Goal: Information Seeking & Learning: Learn about a topic

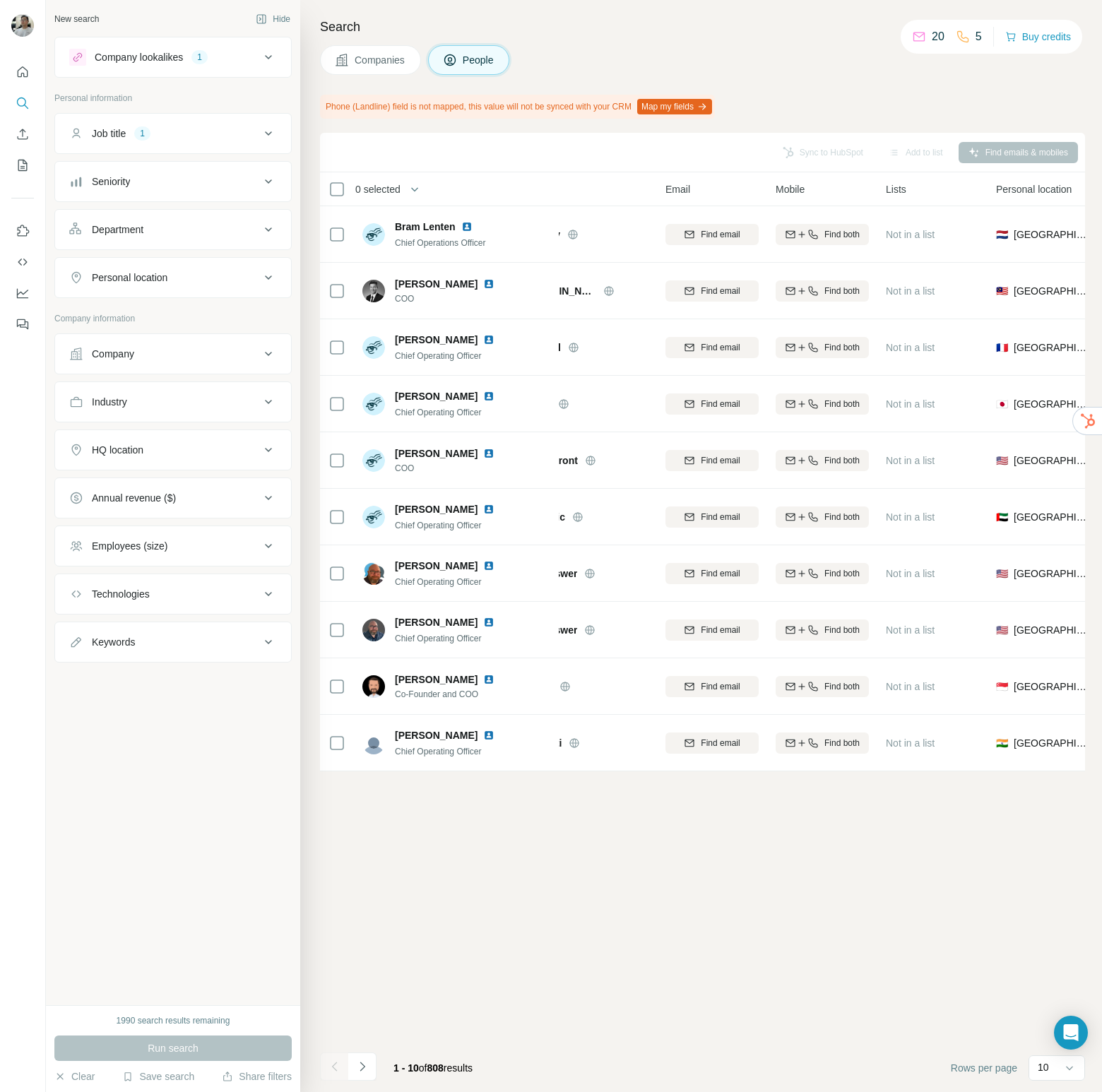
scroll to position [0, 458]
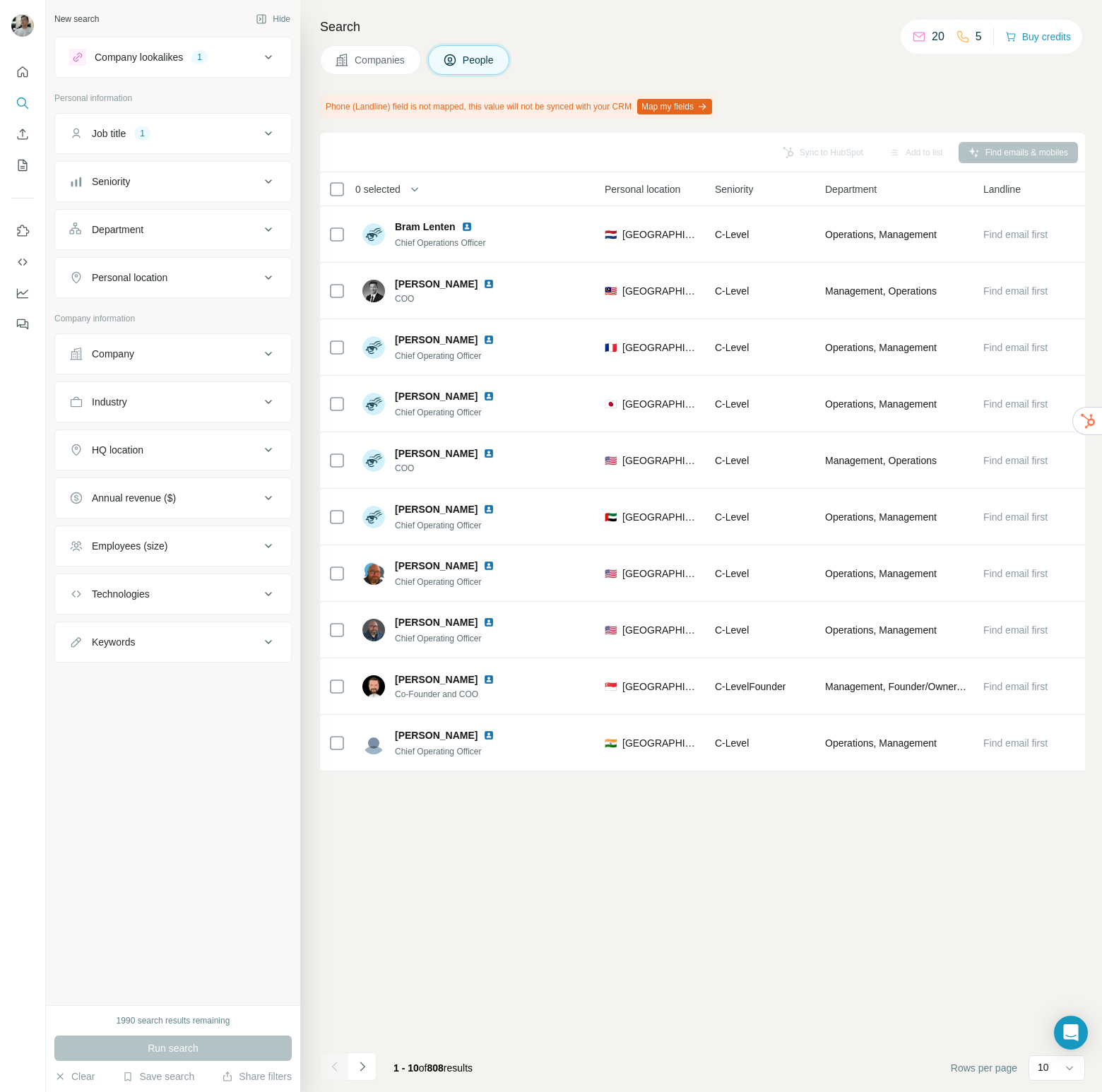
click at [771, 835] on div "Sync to HubSpot Add to list Find emails & mobiles 0 selected People Company Ema…" at bounding box center [702, 612] width 765 height 959
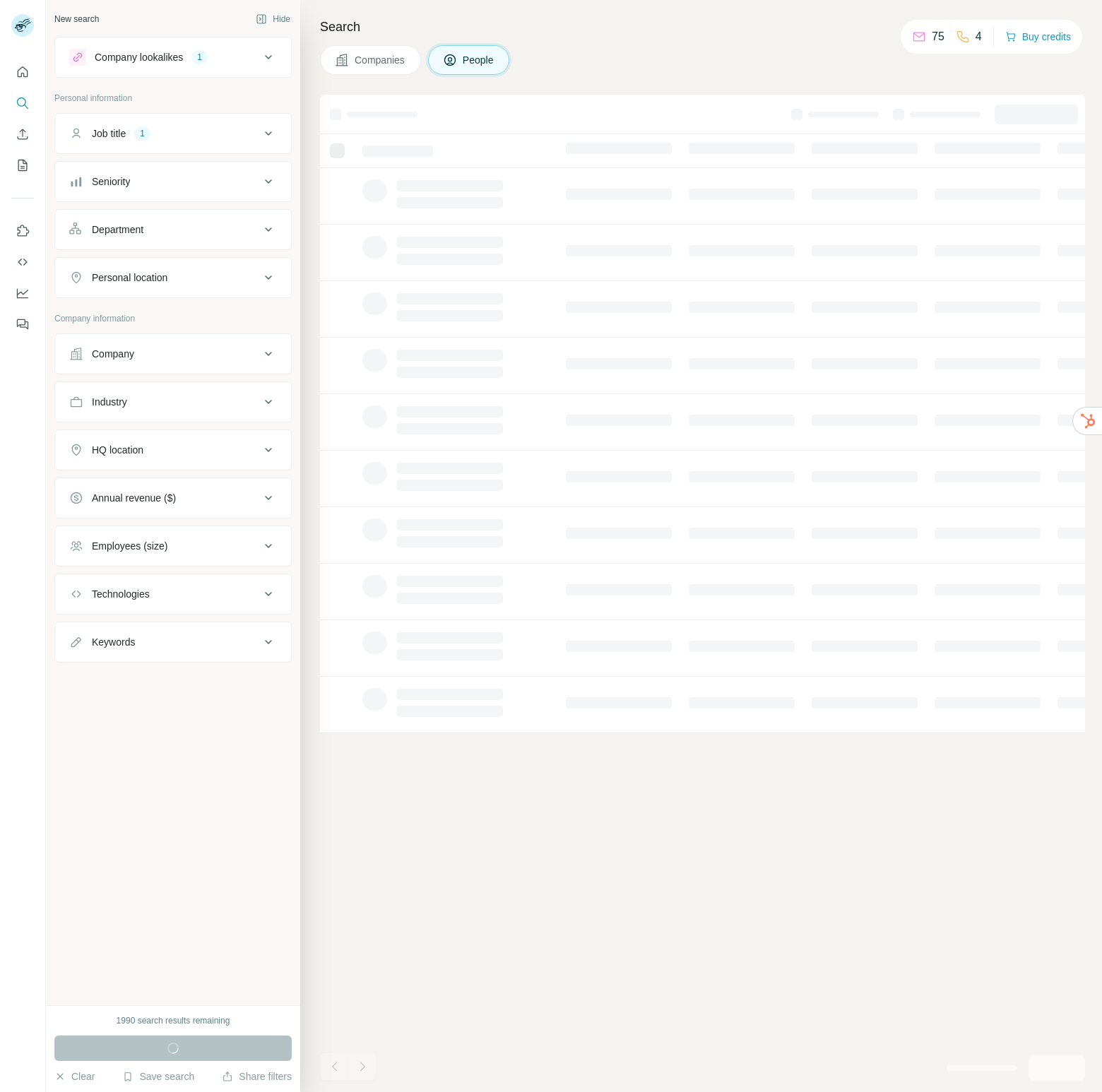
click at [195, 132] on div "Job title 1" at bounding box center [164, 133] width 191 height 14
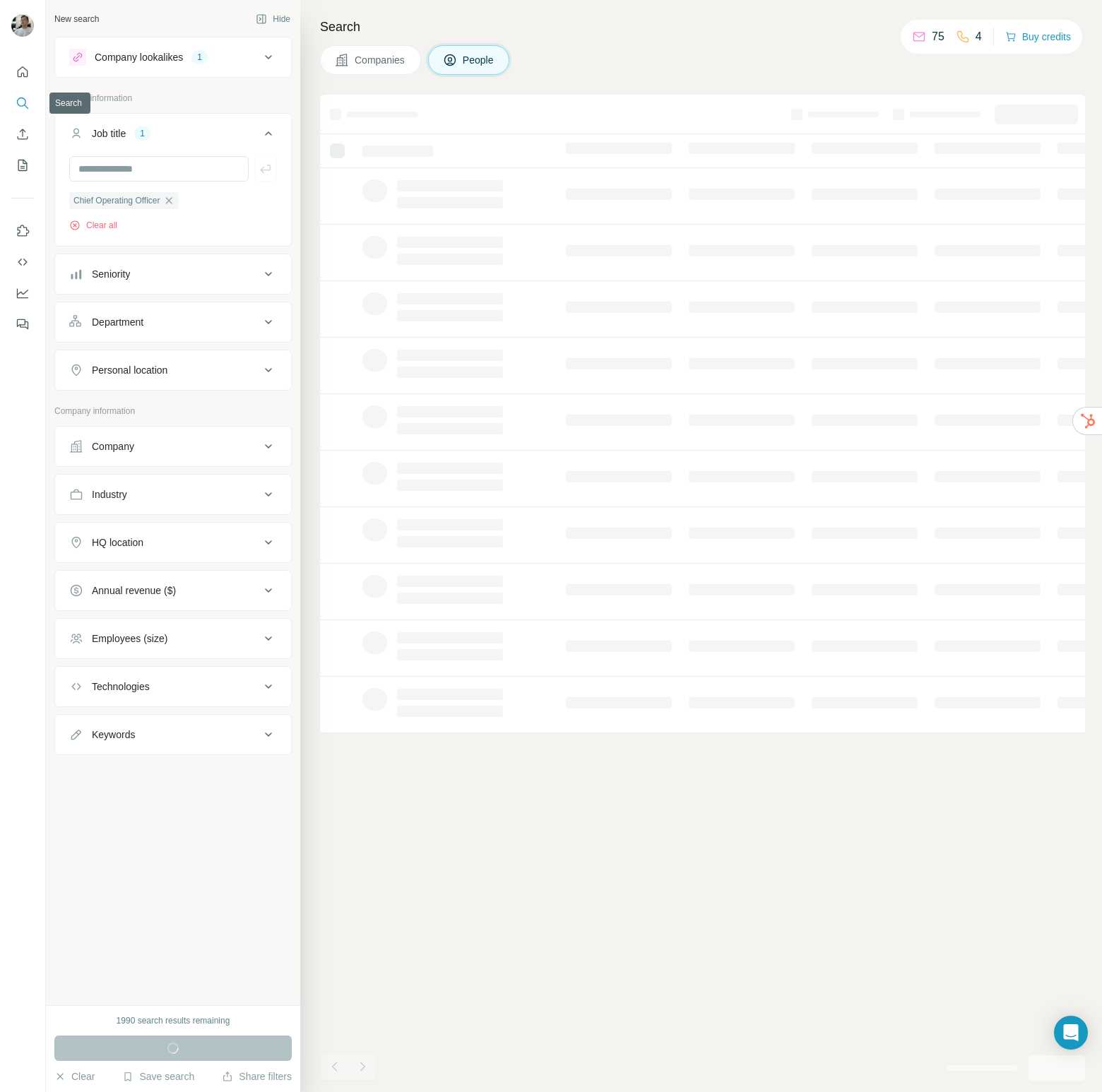
click at [18, 82] on button "Quick start" at bounding box center [22, 72] width 22 height 26
click at [22, 72] on icon "Quick start" at bounding box center [22, 72] width 14 height 14
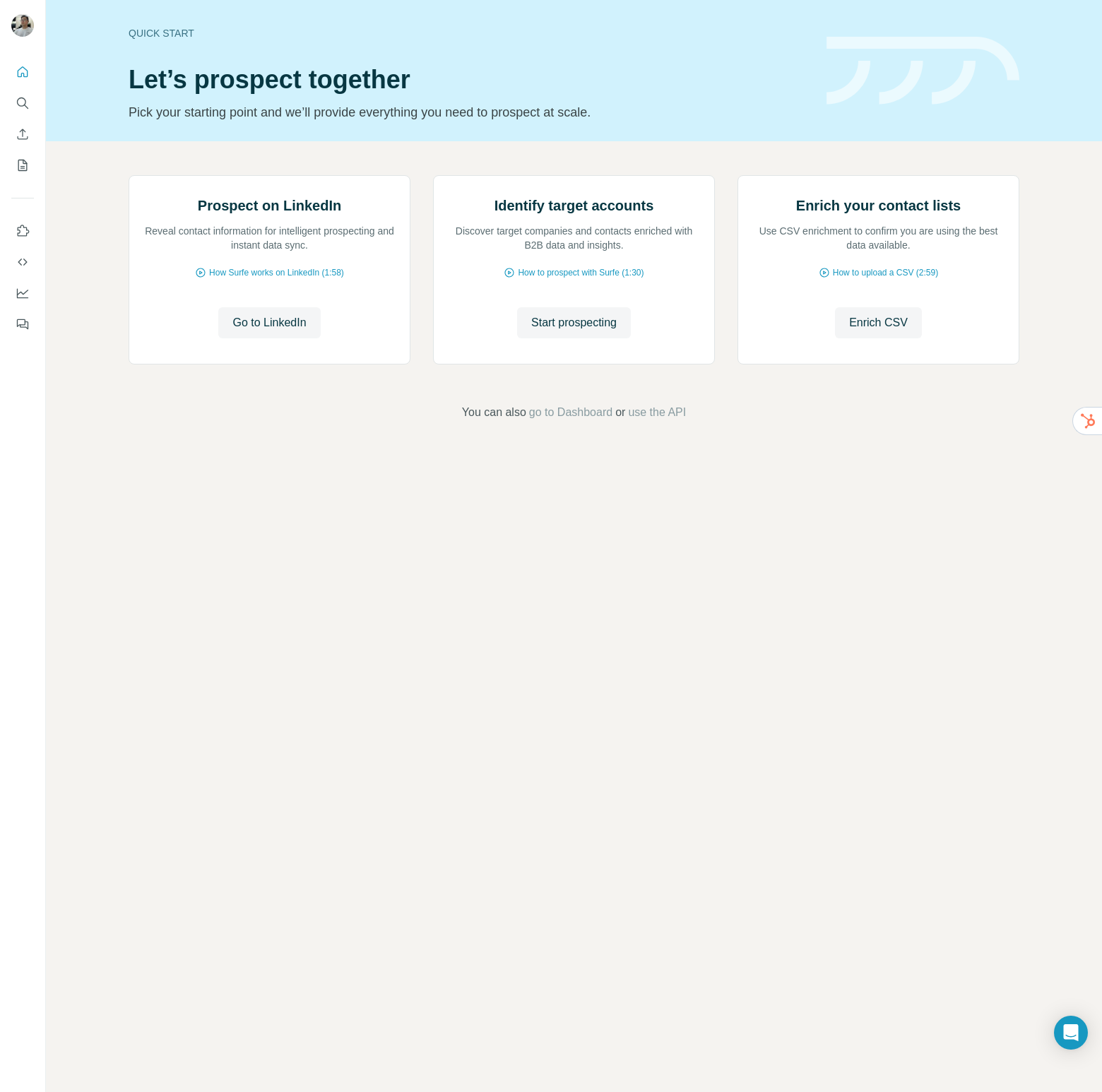
click at [17, 120] on nav at bounding box center [22, 119] width 22 height 119
click at [26, 106] on icon "Search" at bounding box center [26, 106] width 4 height 4
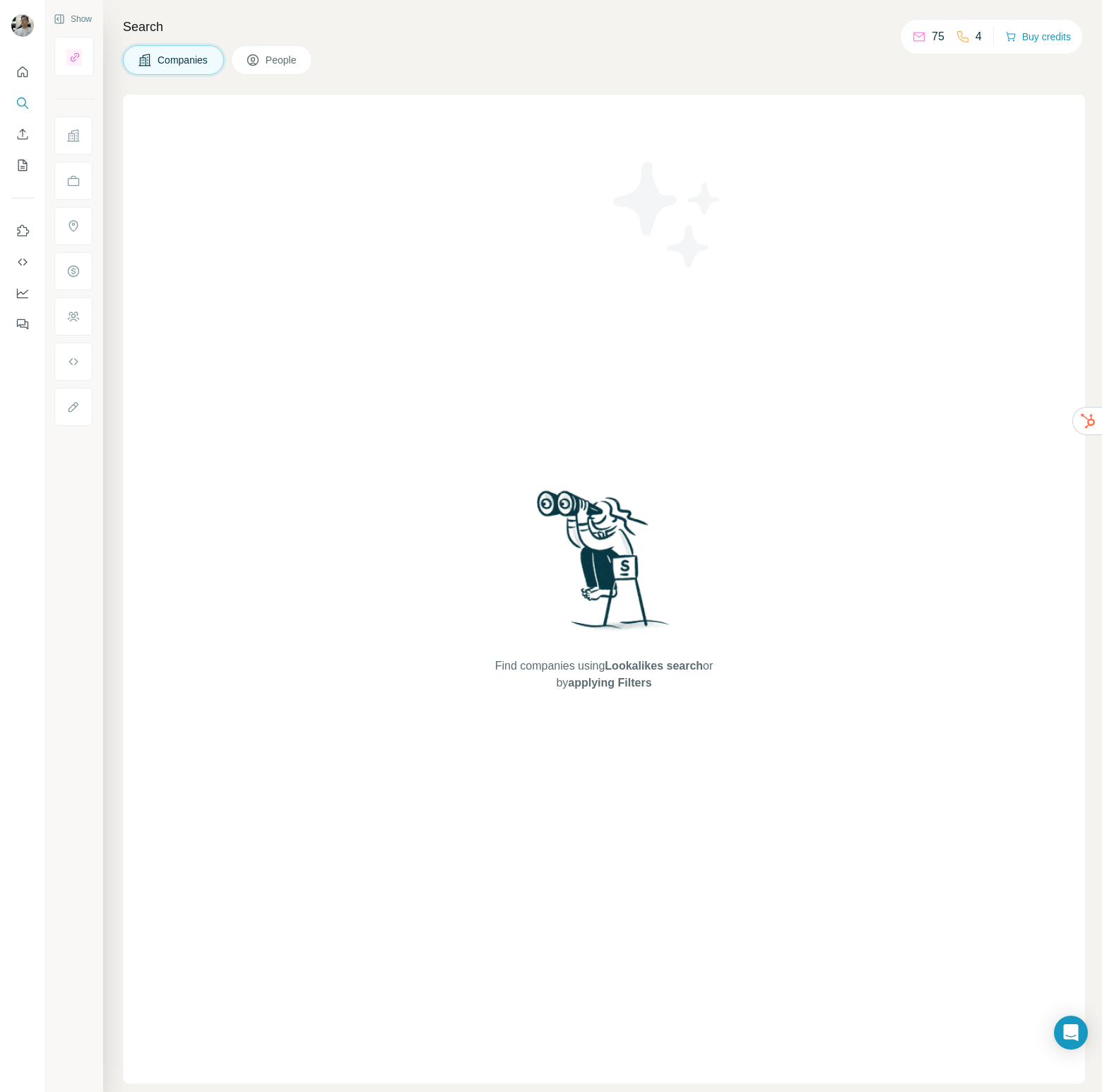
click at [252, 55] on icon at bounding box center [252, 59] width 14 height 14
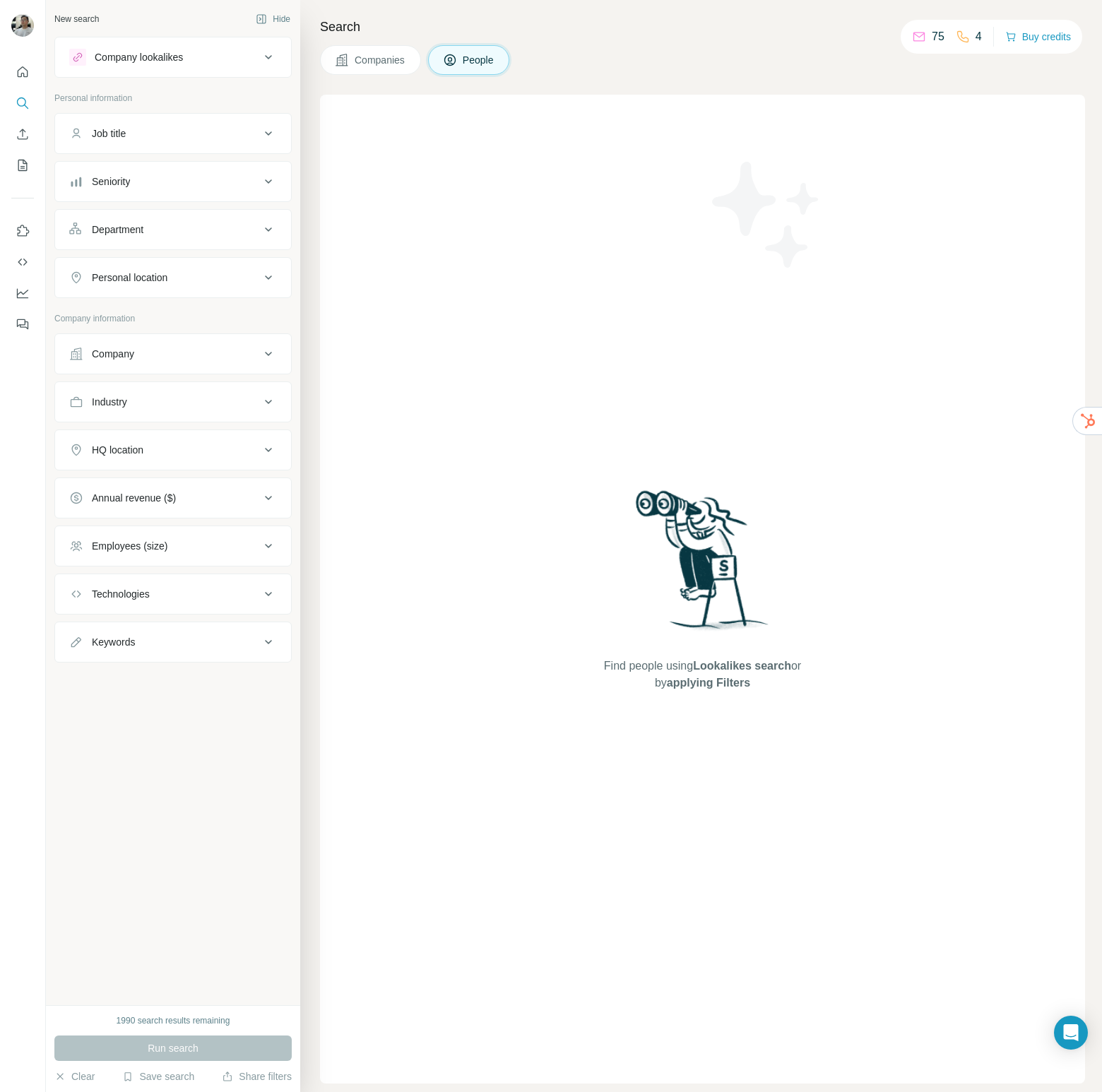
click at [353, 70] on button "Companies" at bounding box center [370, 60] width 101 height 30
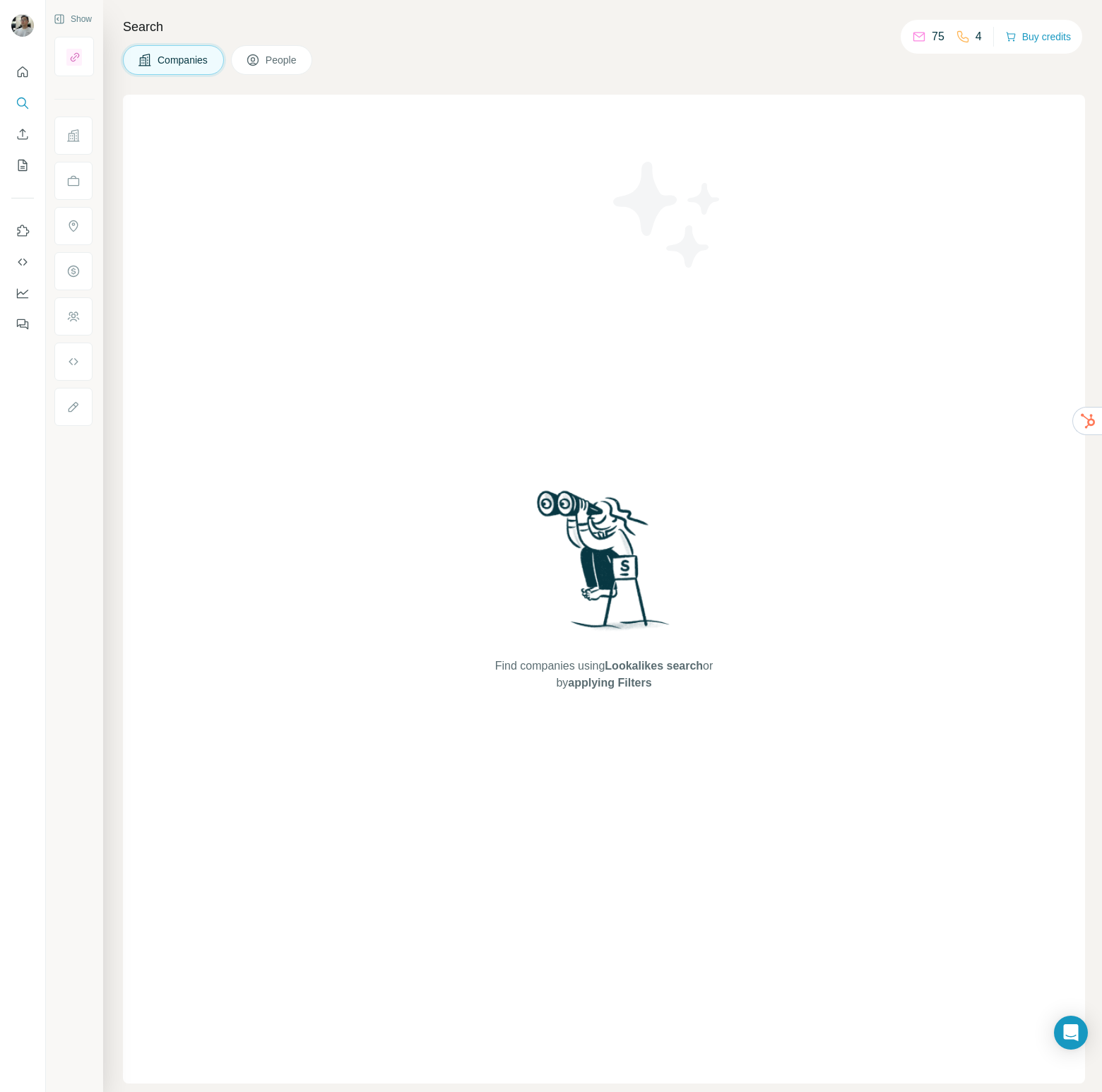
click at [924, 29] on div "75" at bounding box center [928, 36] width 32 height 17
click at [962, 41] on icon at bounding box center [963, 36] width 14 height 14
click at [277, 42] on div "Search Companies People Find companies using Lookalikes search or by applying F…" at bounding box center [602, 546] width 999 height 1092
click at [273, 65] on span "People" at bounding box center [281, 59] width 32 height 14
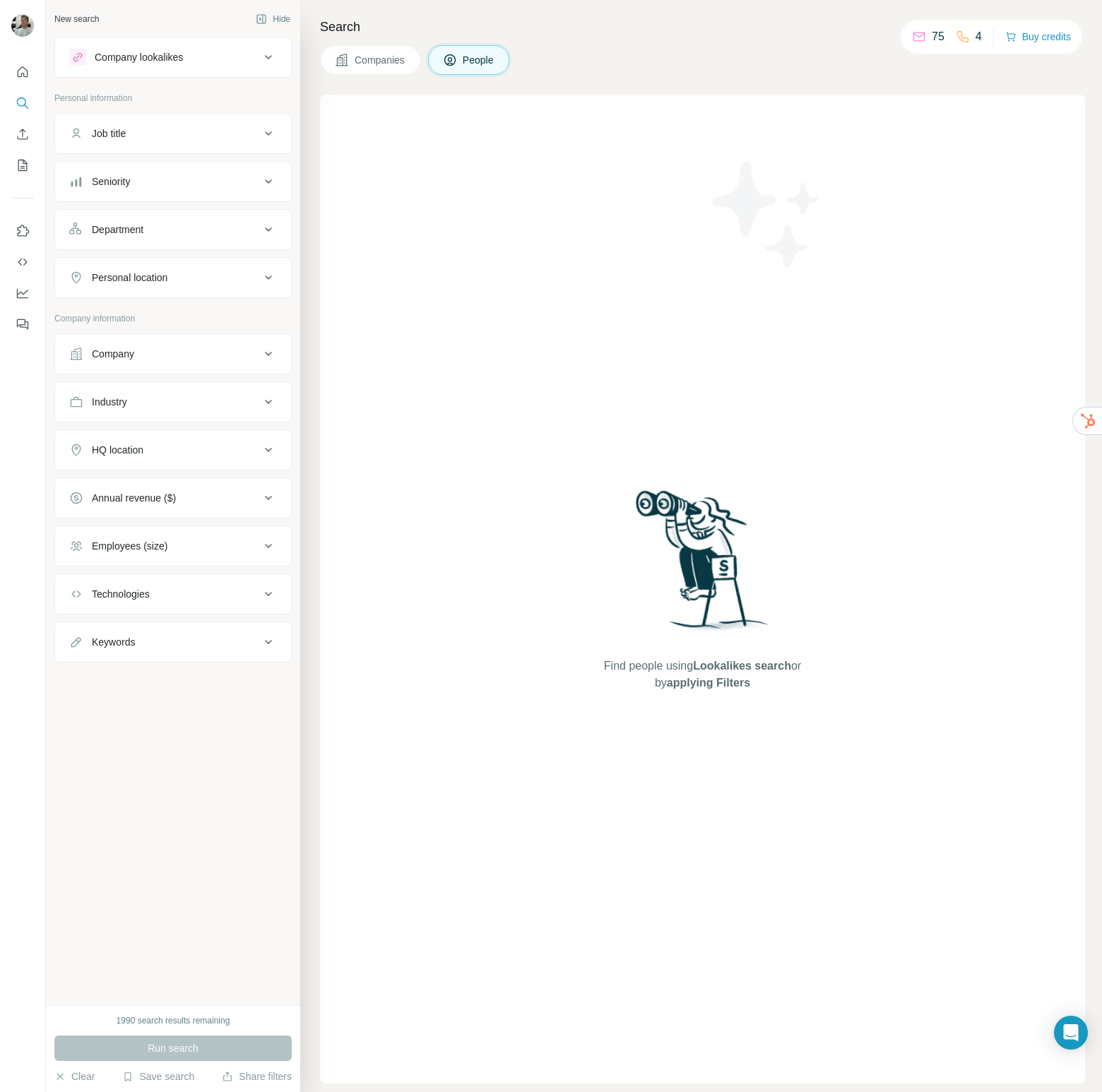
click at [190, 1035] on div "Run search" at bounding box center [173, 1047] width 238 height 26
click at [92, 1077] on button "Clear" at bounding box center [74, 1076] width 40 height 14
click at [25, 132] on icon "Enrich CSV" at bounding box center [22, 134] width 14 height 14
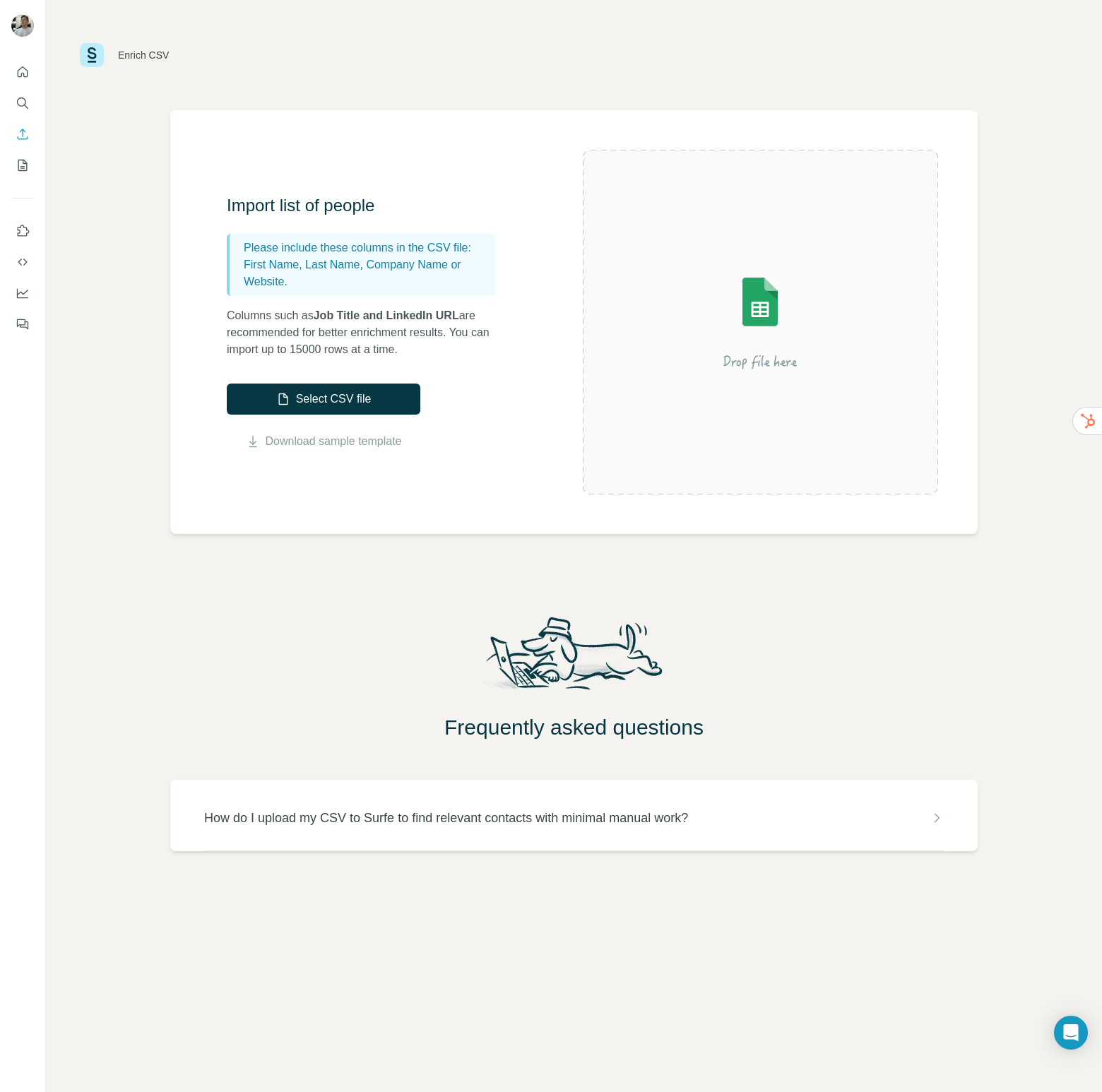
click at [495, 352] on p "Columns such as Job Title and LinkedIn URL are recommended for better enrichmen…" at bounding box center [368, 333] width 283 height 51
click at [352, 446] on link "Download sample template" at bounding box center [333, 441] width 136 height 17
click at [878, 835] on div "How do I upload my CSV to Surfe to find relevant contacts with minimal manual w…" at bounding box center [573, 815] width 740 height 71
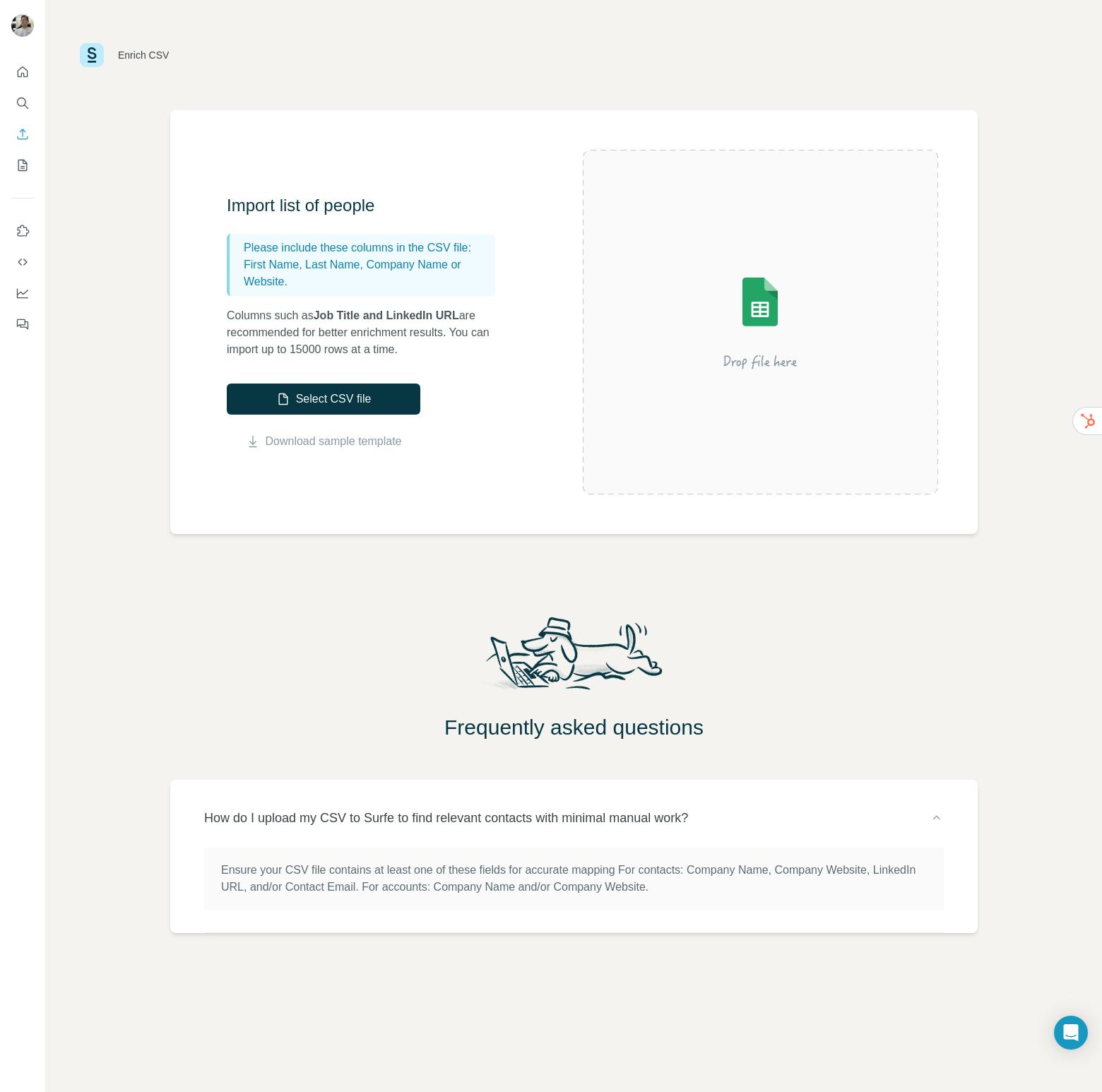
click at [944, 799] on div "How do I upload my CSV to Surfe to find relevant contacts with minimal manual w…" at bounding box center [573, 856] width 808 height 153
click at [729, 335] on img at bounding box center [760, 322] width 254 height 170
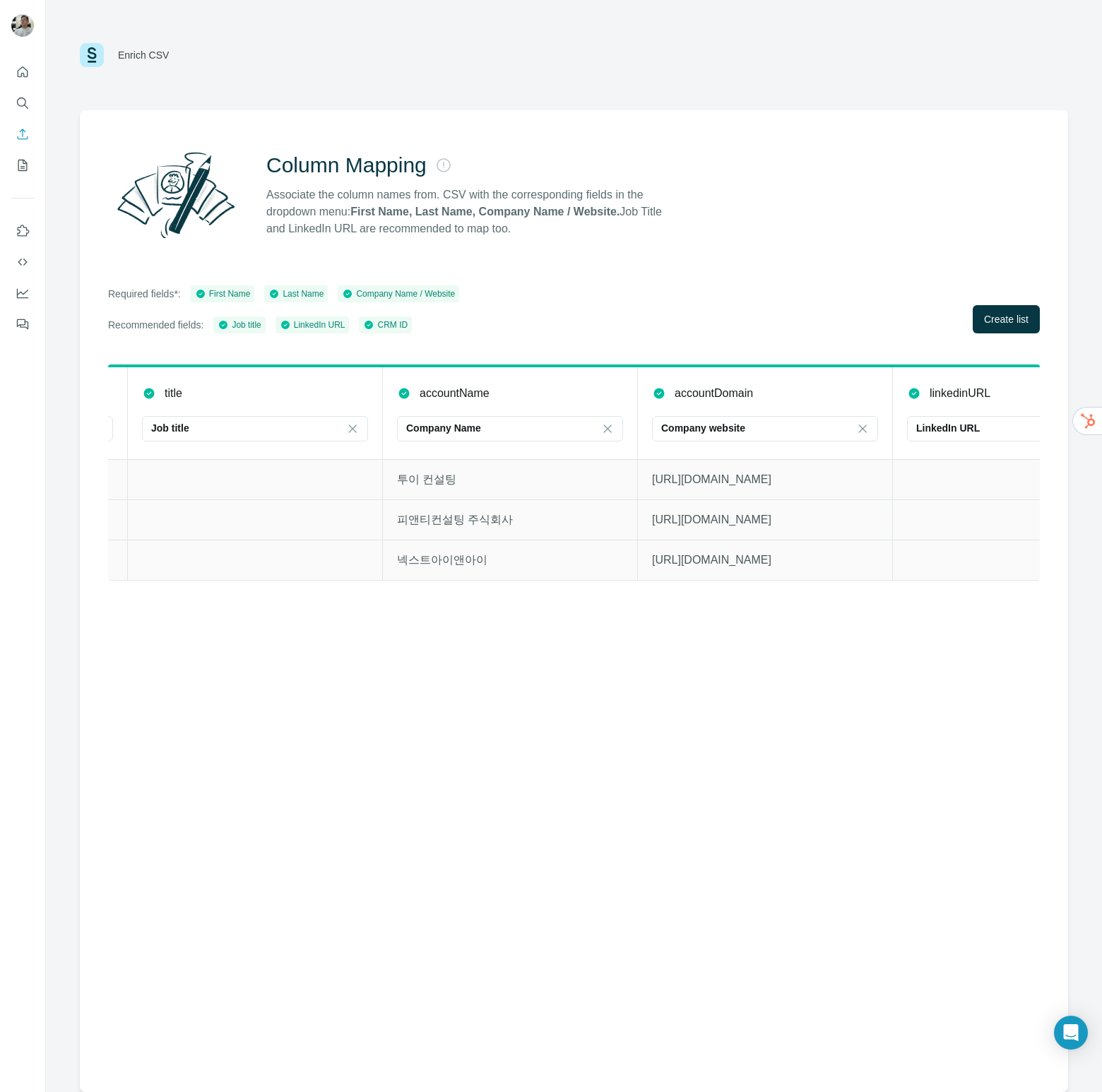
scroll to position [0, 749]
click at [1018, 316] on span "Create list" at bounding box center [1006, 319] width 45 height 14
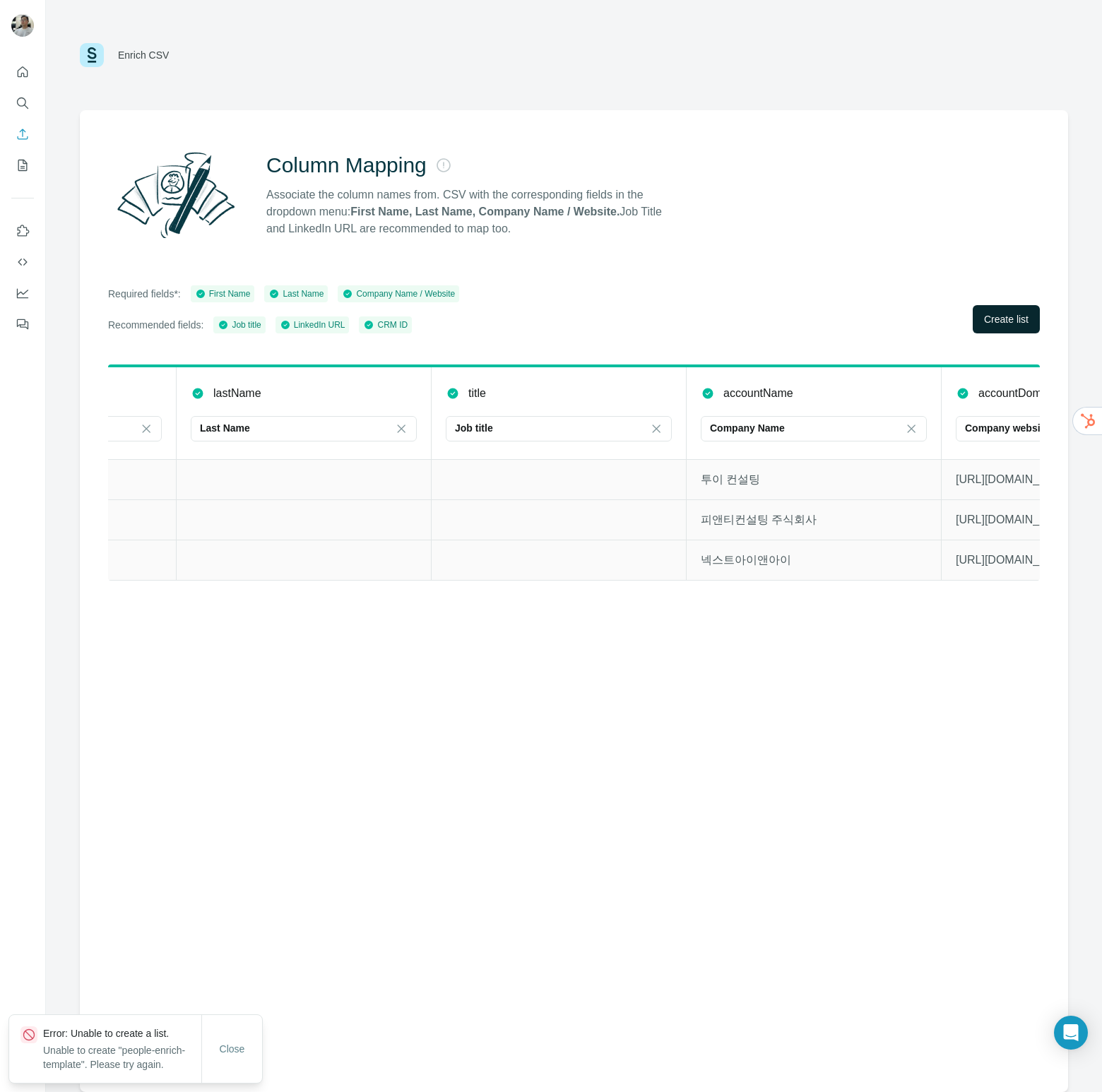
scroll to position [0, 439]
click at [97, 1026] on p "Error: Unable to create a list." at bounding box center [122, 1033] width 158 height 14
click at [243, 1043] on span "Close" at bounding box center [232, 1048] width 26 height 14
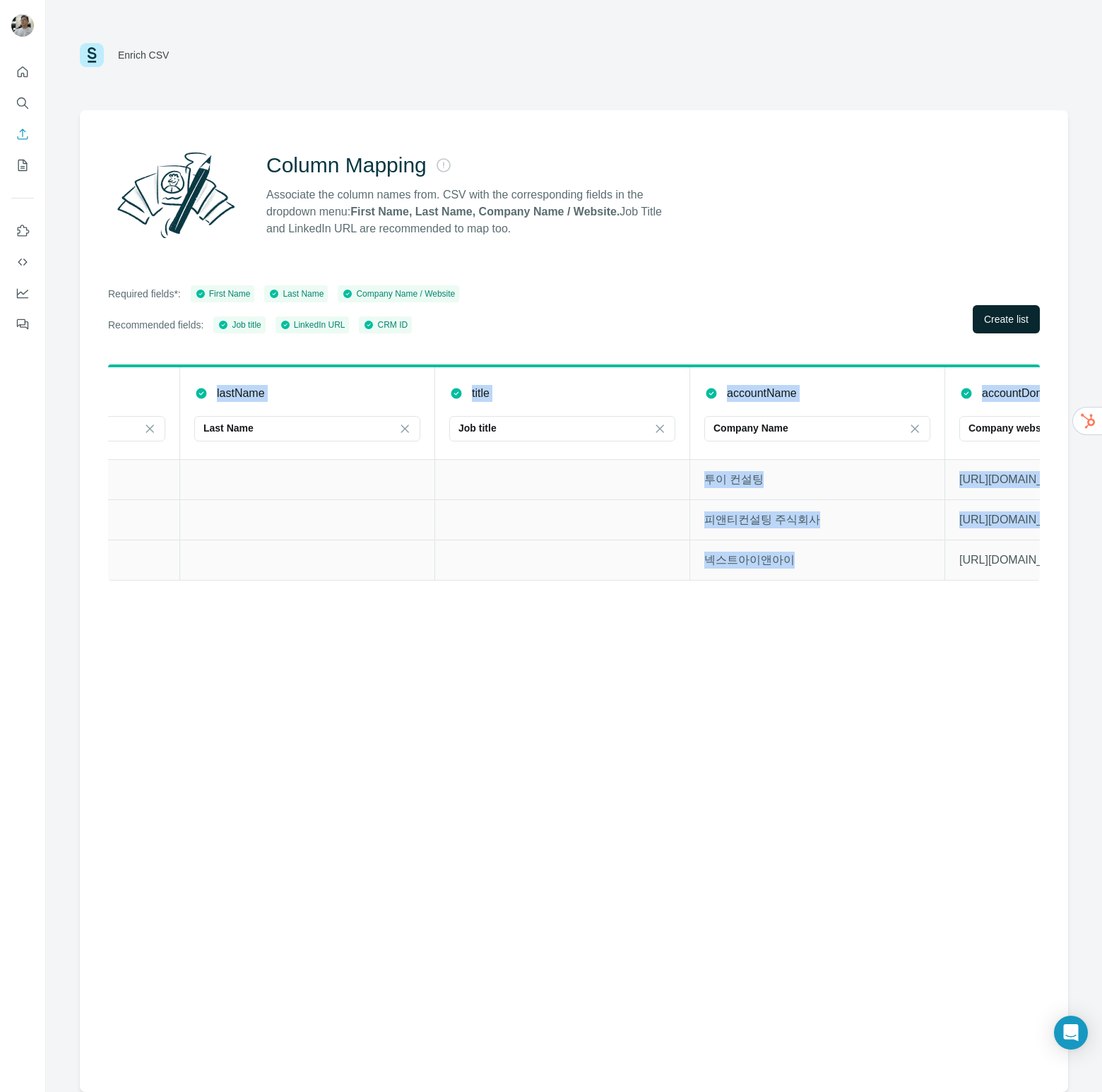
drag, startPoint x: 736, startPoint y: 591, endPoint x: 888, endPoint y: 573, distance: 153.1
click at [888, 572] on div "crmId CRM ID firstName First Name lastName Last Name title Job title accountNam…" at bounding box center [574, 485] width 932 height 242
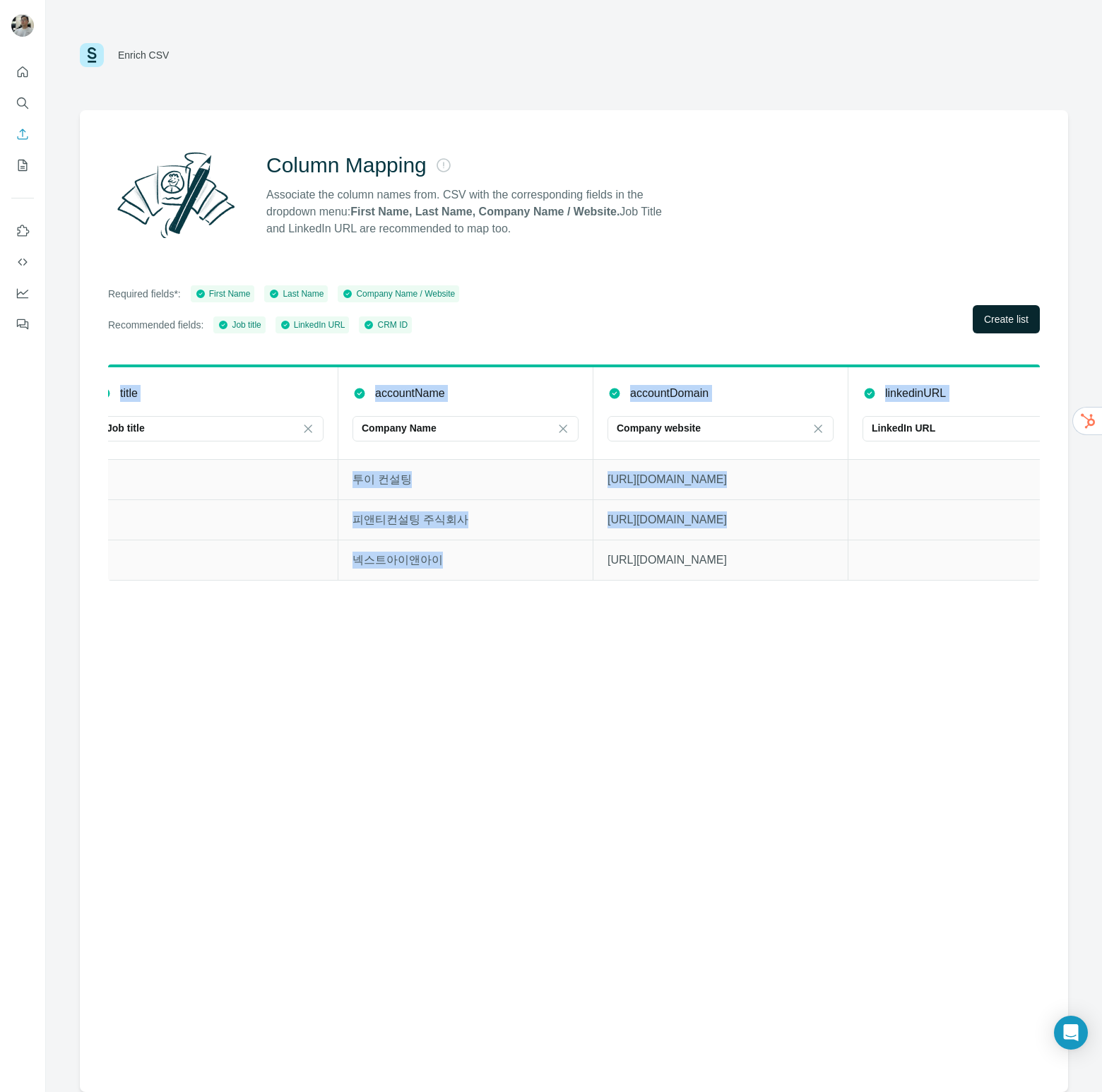
scroll to position [0, 854]
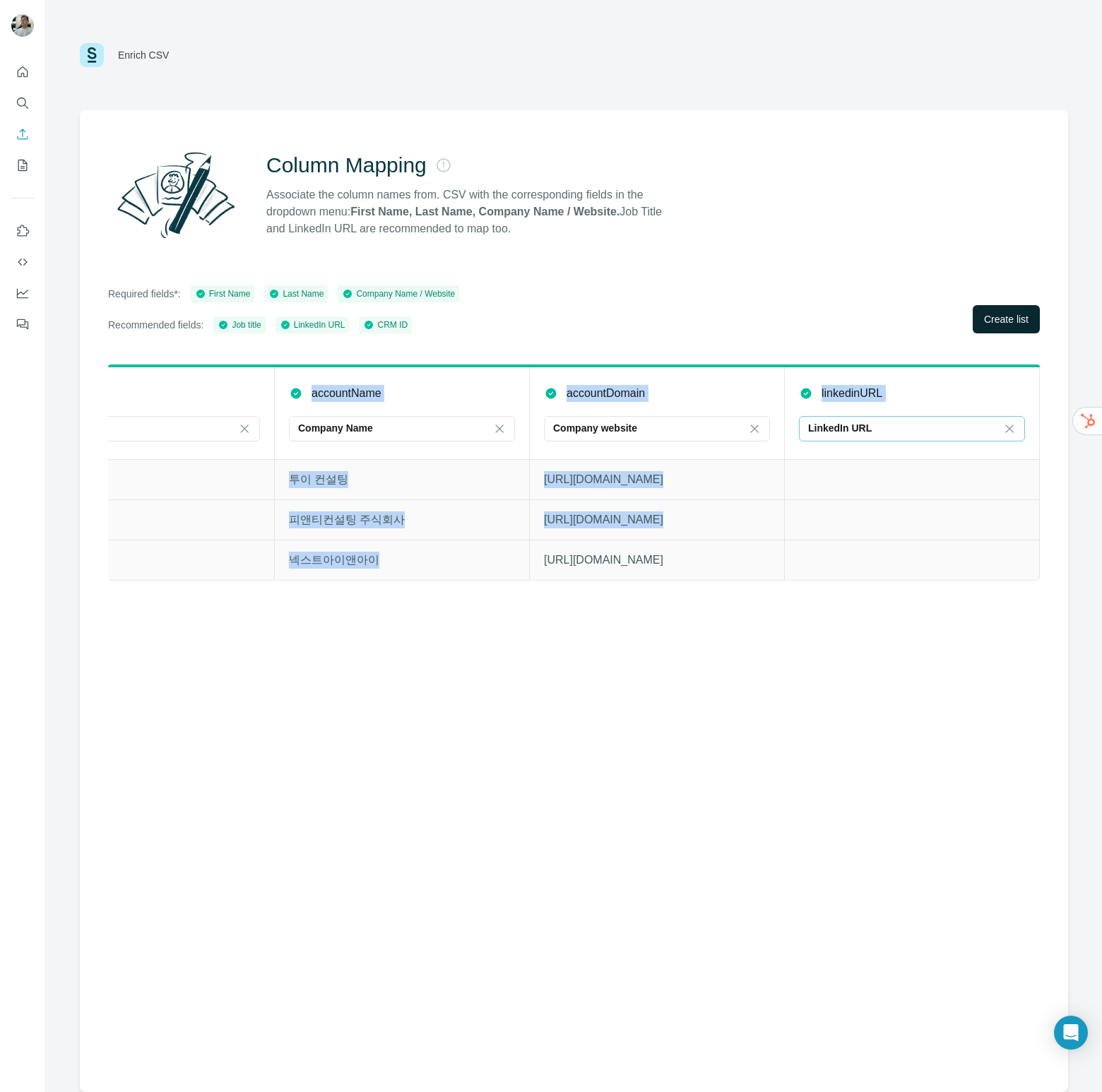
click at [915, 432] on div "LinkedIn URL" at bounding box center [903, 427] width 191 height 14
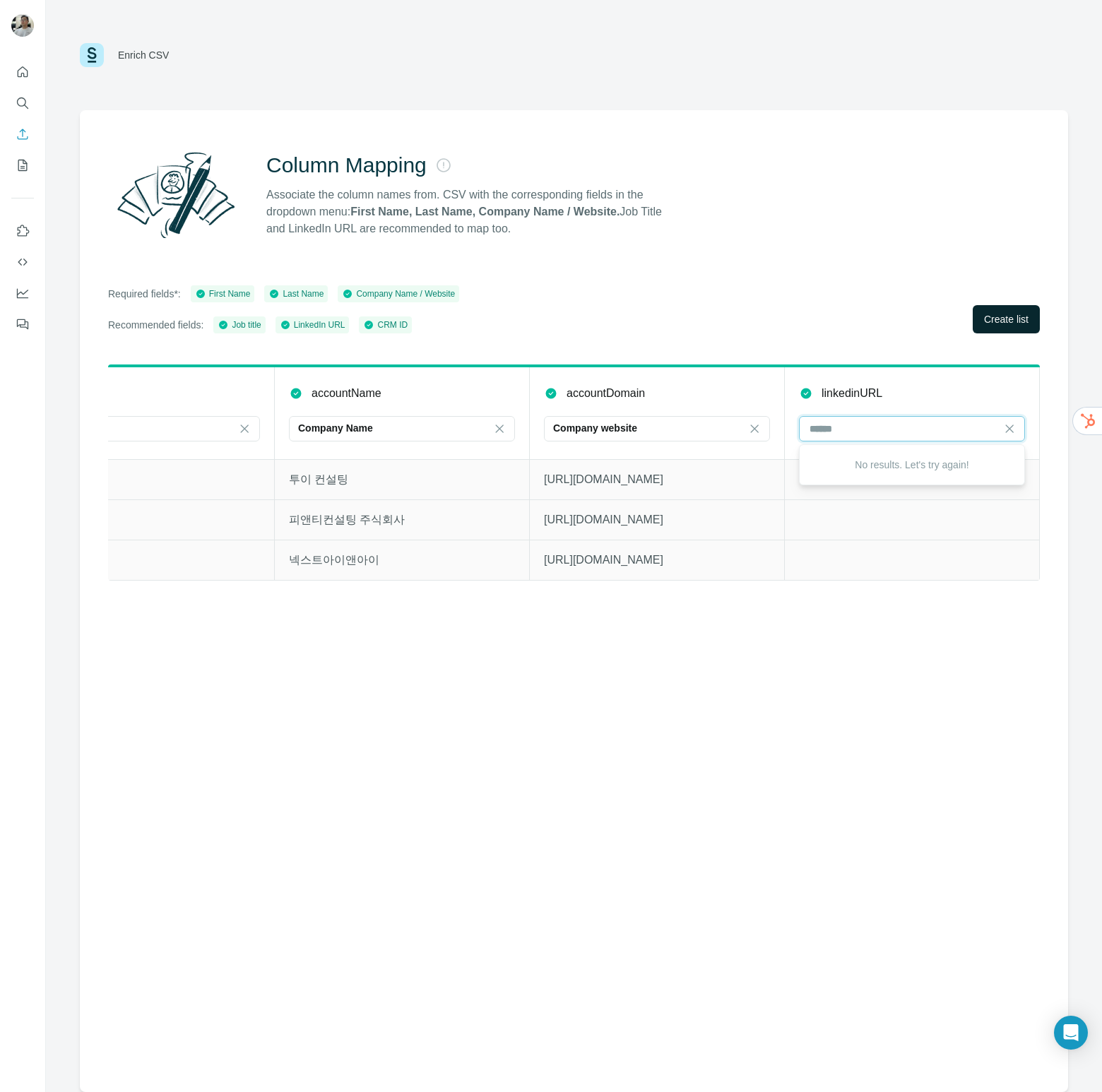
scroll to position [0, 0]
click at [913, 558] on td at bounding box center [911, 559] width 255 height 40
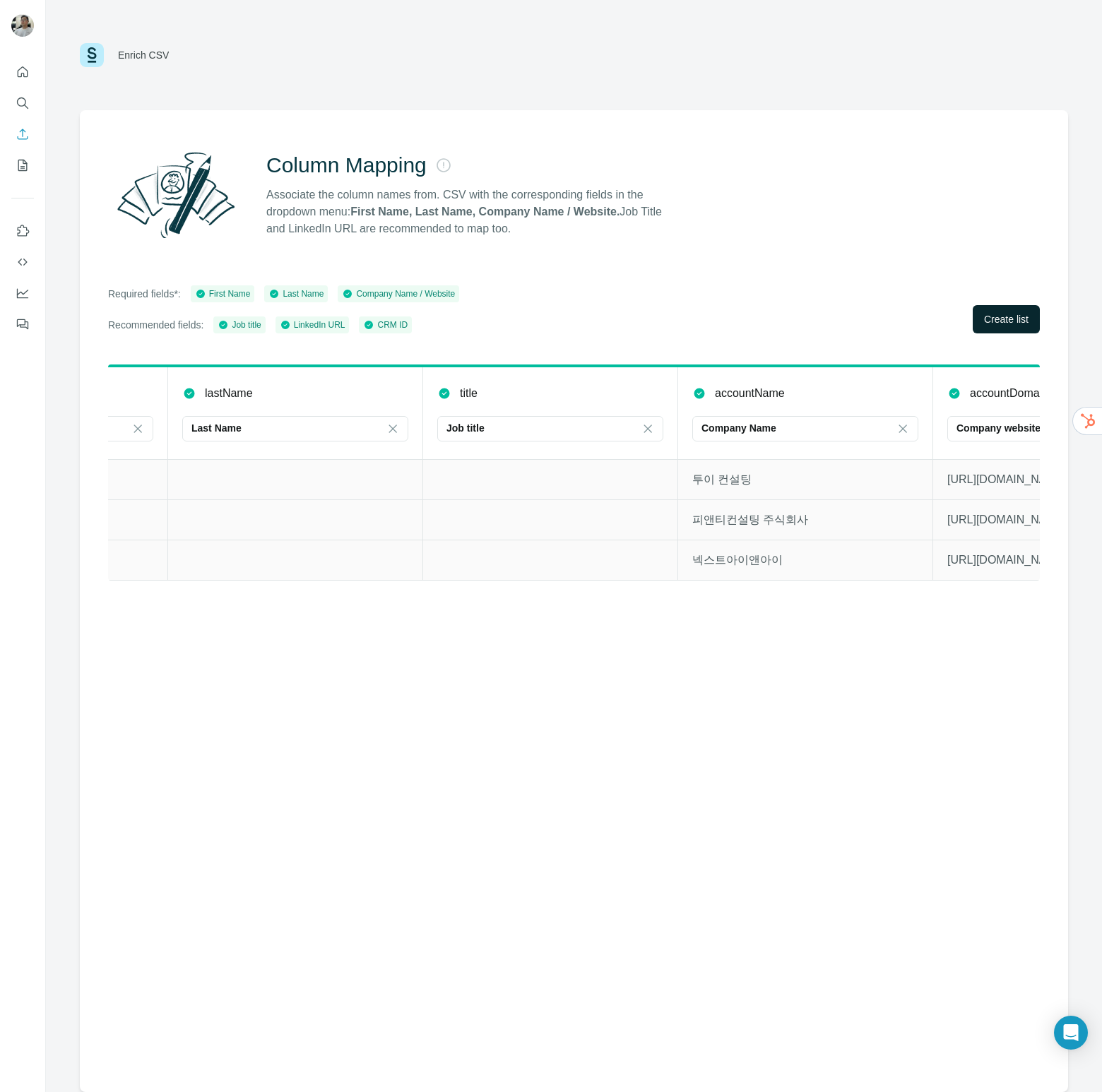
scroll to position [0, 450]
click at [652, 427] on icon at bounding box center [648, 428] width 14 height 14
click at [591, 548] on td at bounding box center [551, 559] width 255 height 40
click at [585, 578] on td at bounding box center [551, 559] width 255 height 40
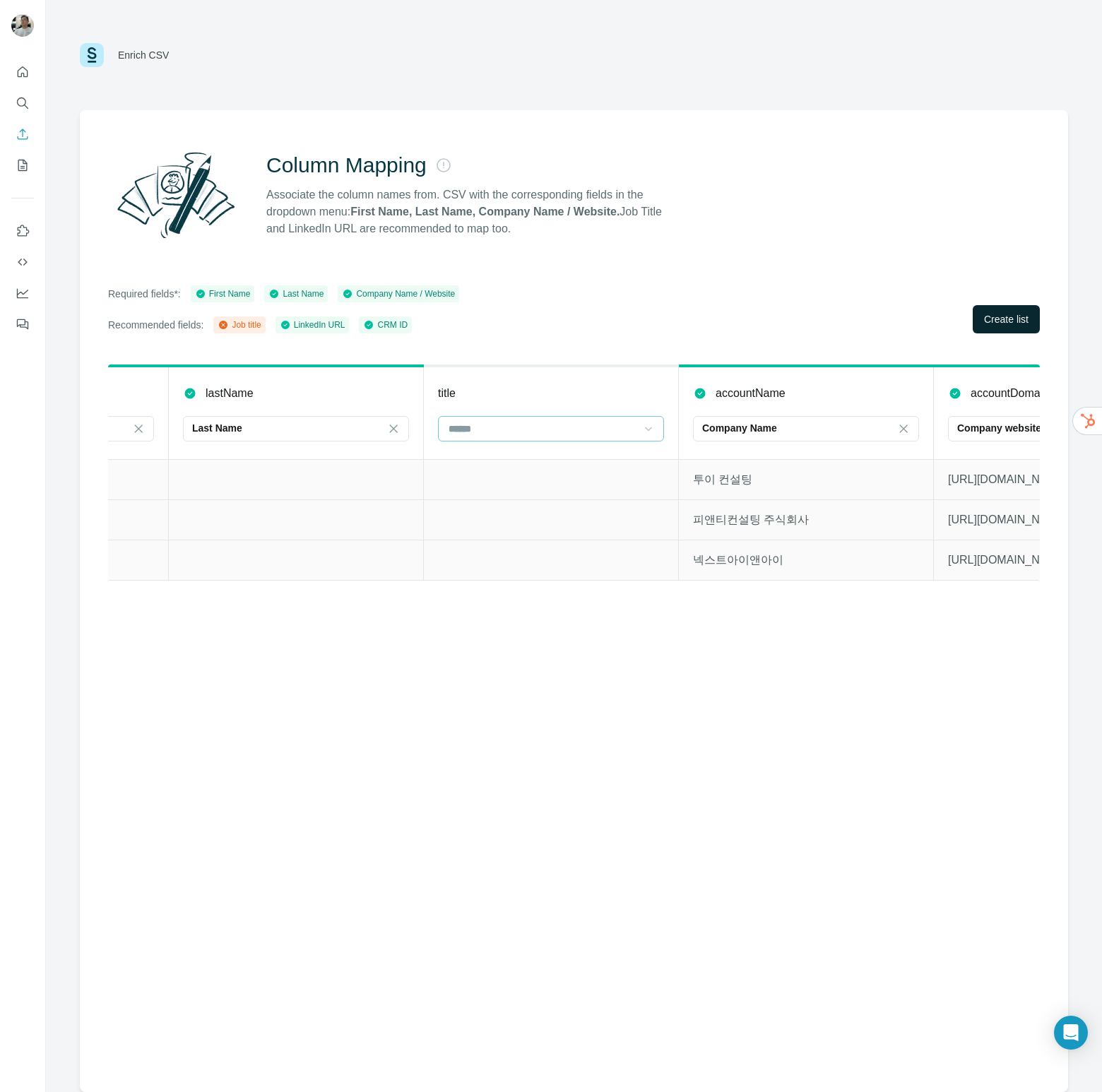
scroll to position [0, 436]
click at [408, 427] on icon at bounding box center [407, 428] width 7 height 7
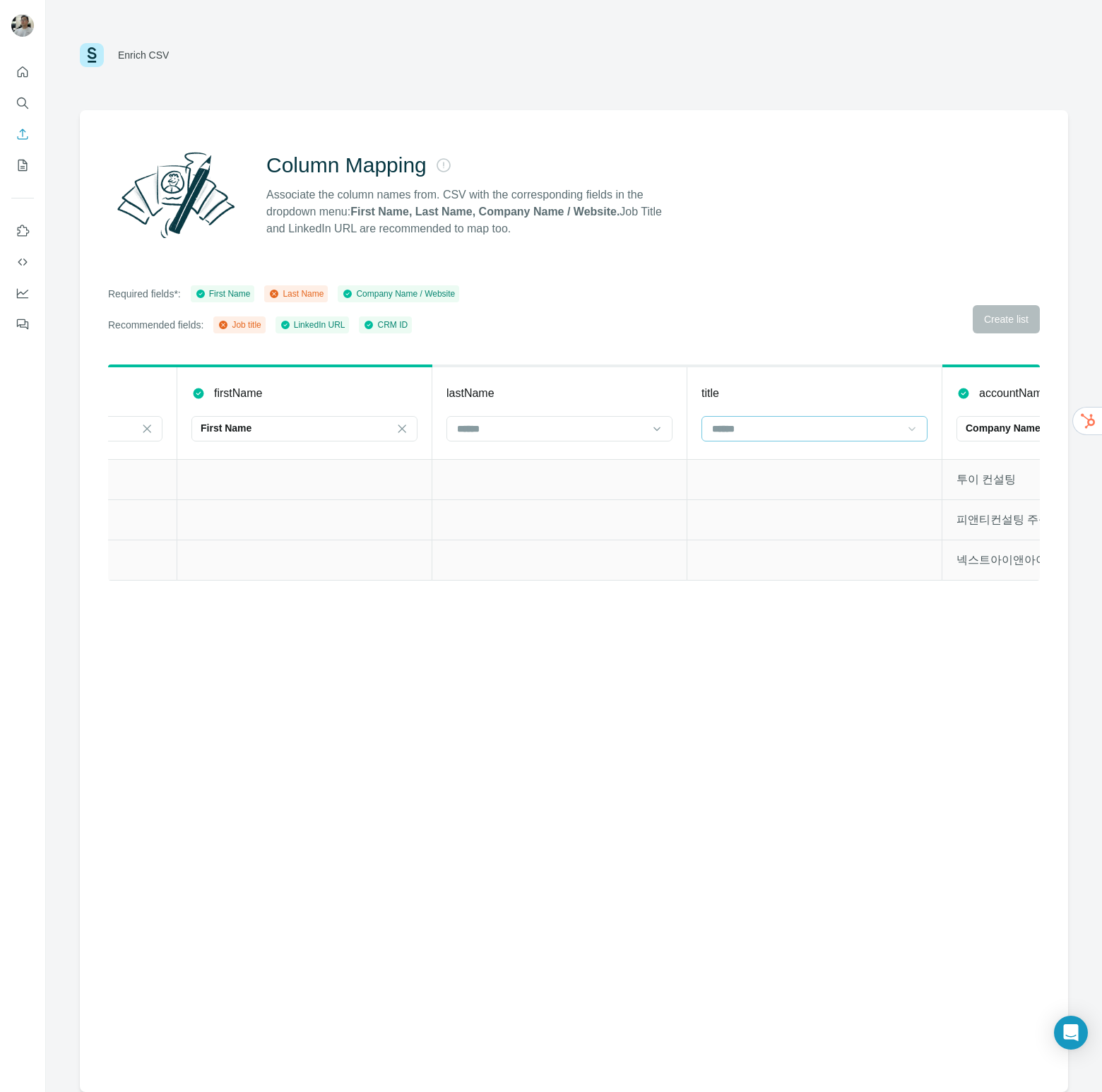
scroll to position [0, 170]
click at [419, 421] on div at bounding box center [417, 428] width 14 height 26
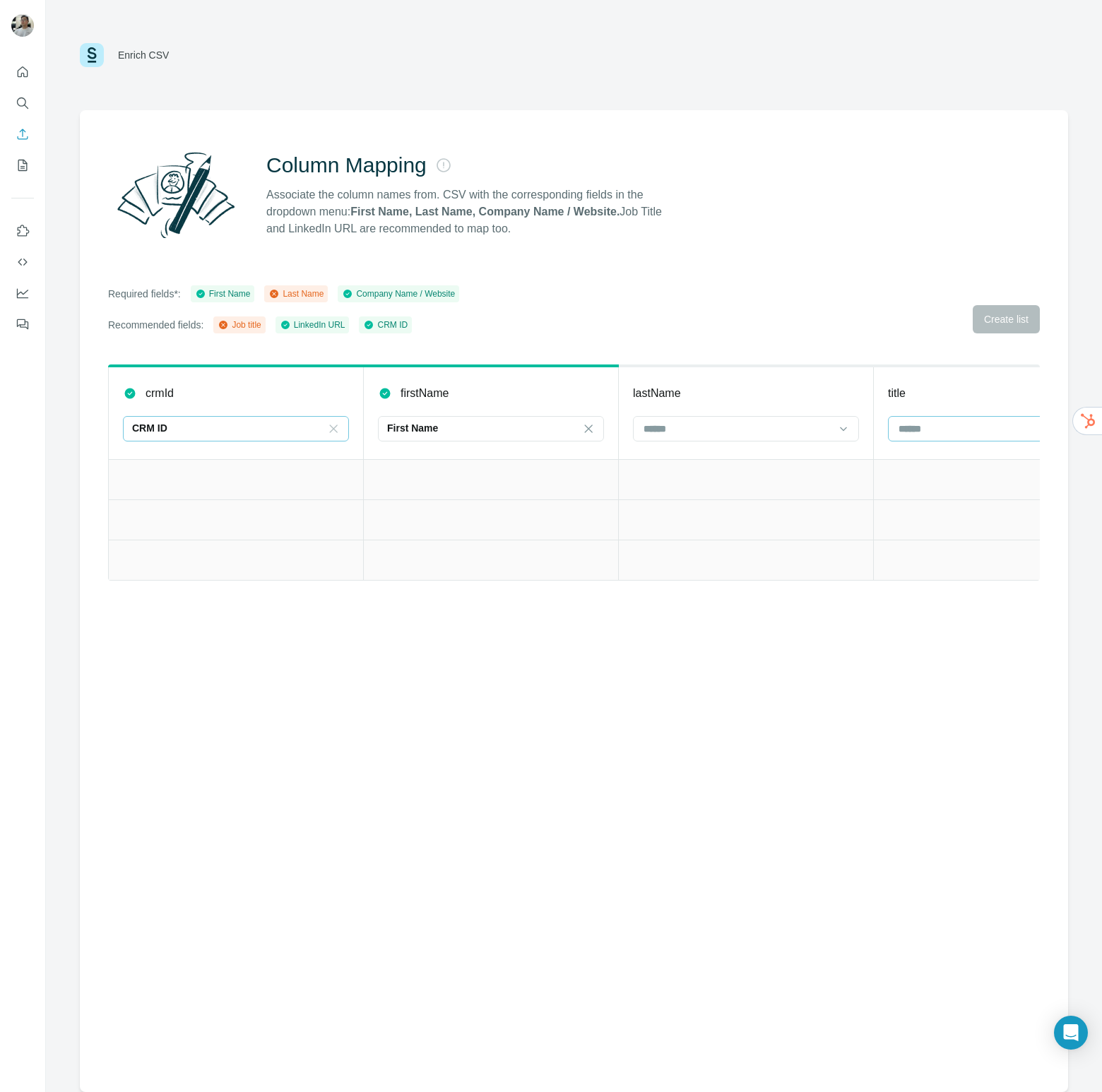
click at [327, 430] on icon at bounding box center [333, 428] width 14 height 14
click at [341, 431] on div at bounding box center [236, 428] width 226 height 26
click at [577, 434] on div "First Name" at bounding box center [482, 427] width 191 height 14
click at [590, 431] on icon at bounding box center [588, 428] width 14 height 14
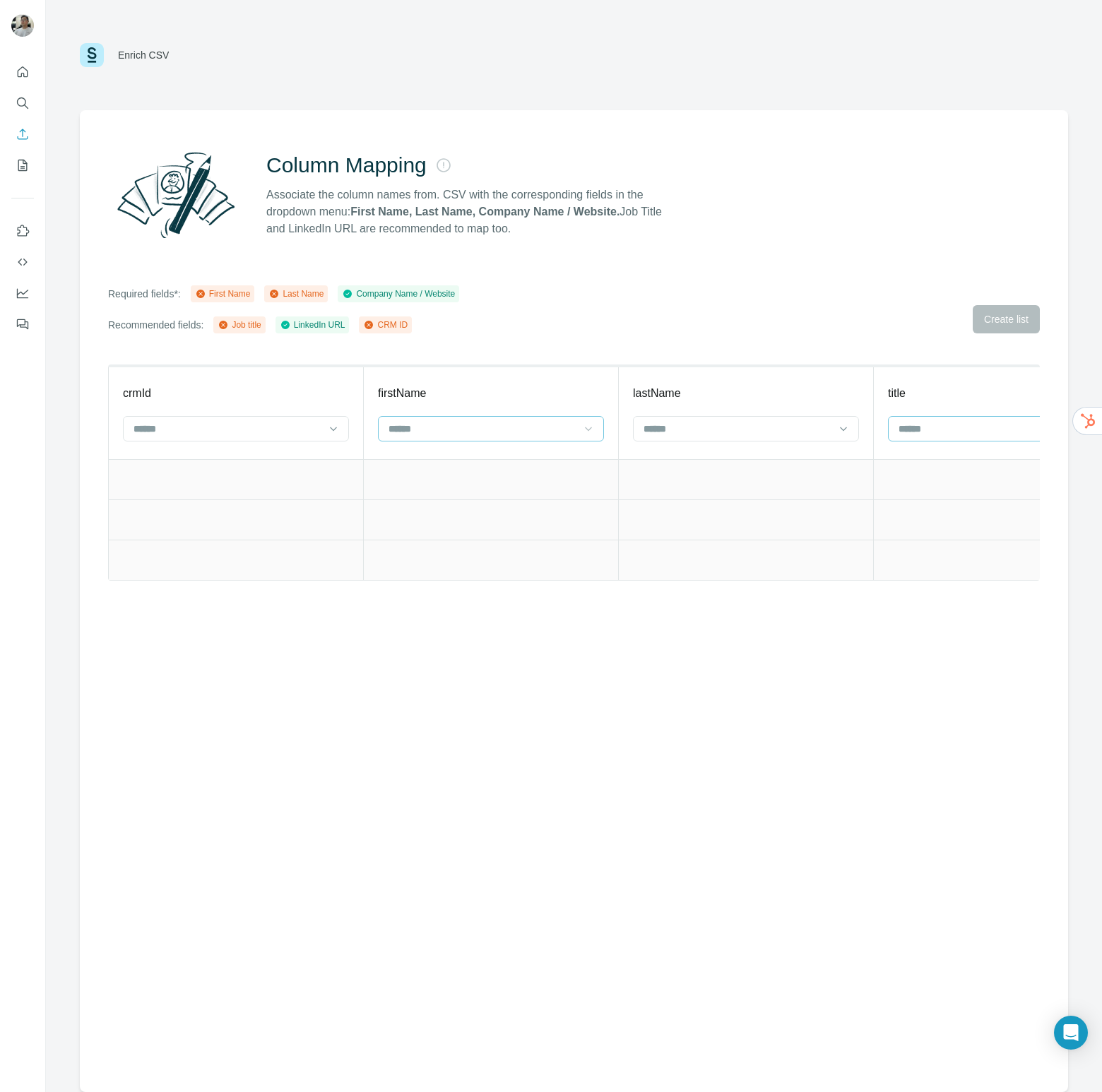
click at [548, 597] on div "crmId [PERSON_NAME] title accountName Company Name accountDomain Company websit…" at bounding box center [574, 485] width 932 height 242
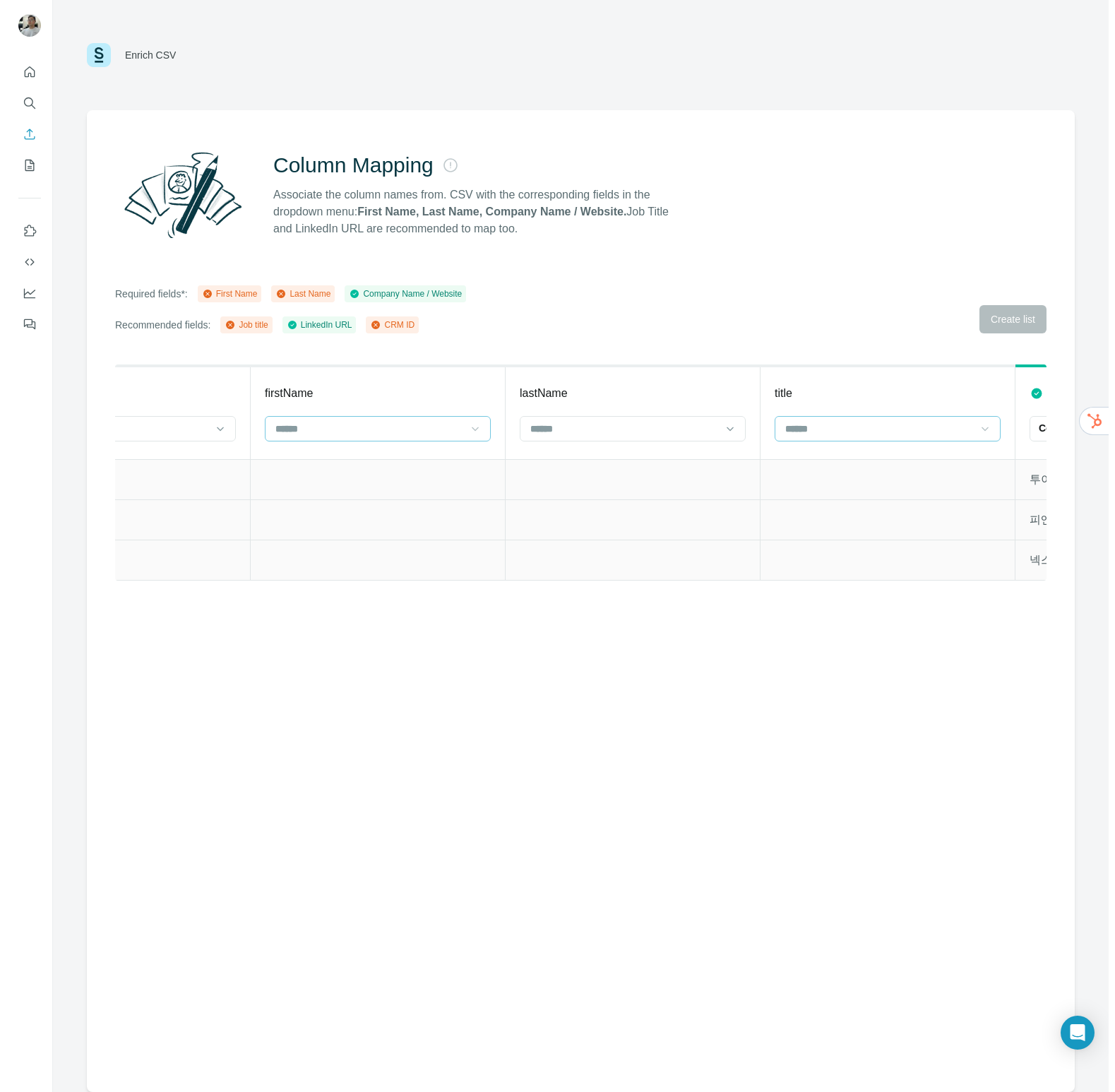
scroll to position [0, 854]
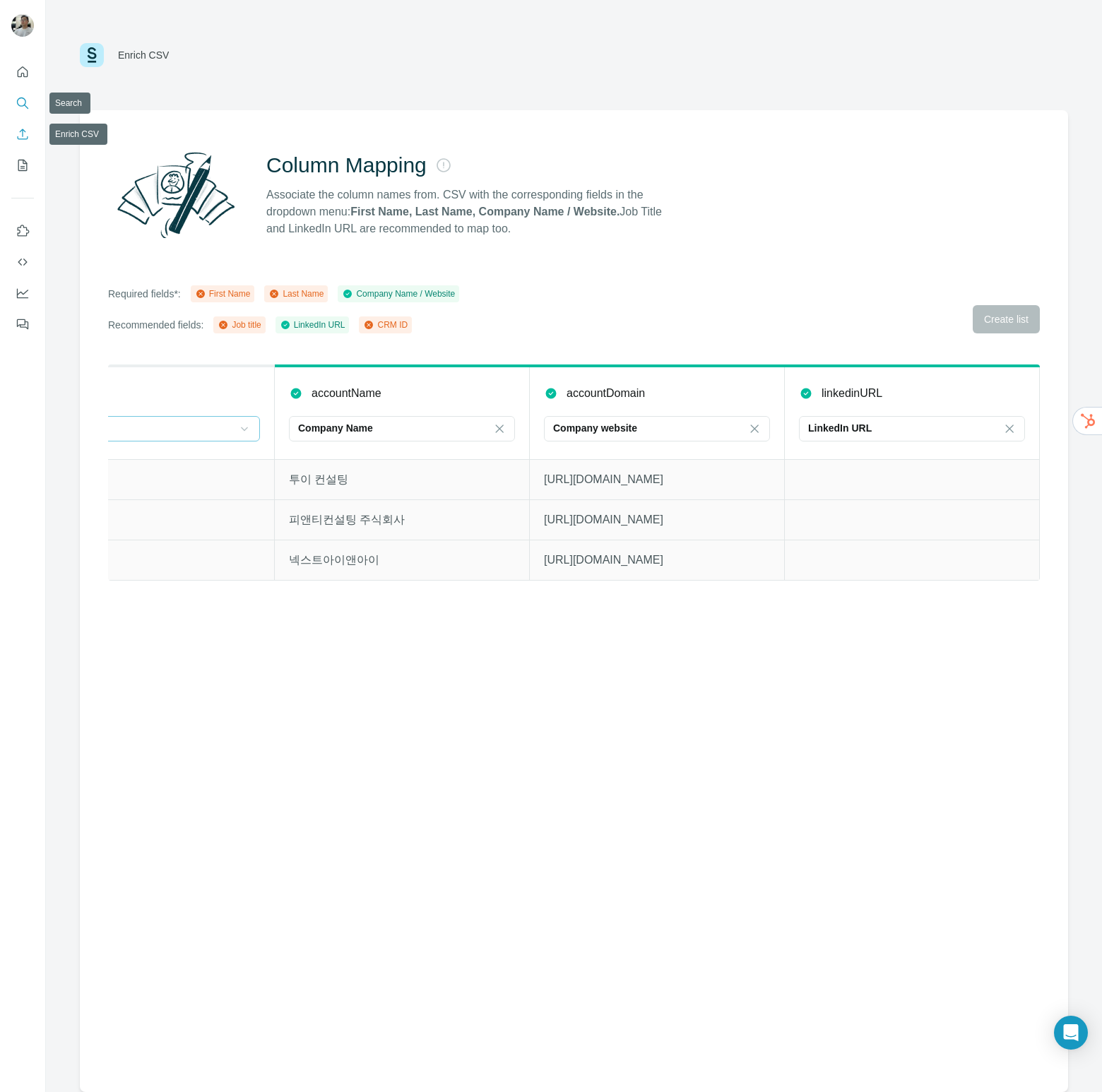
click at [25, 111] on button "Search" at bounding box center [22, 103] width 22 height 26
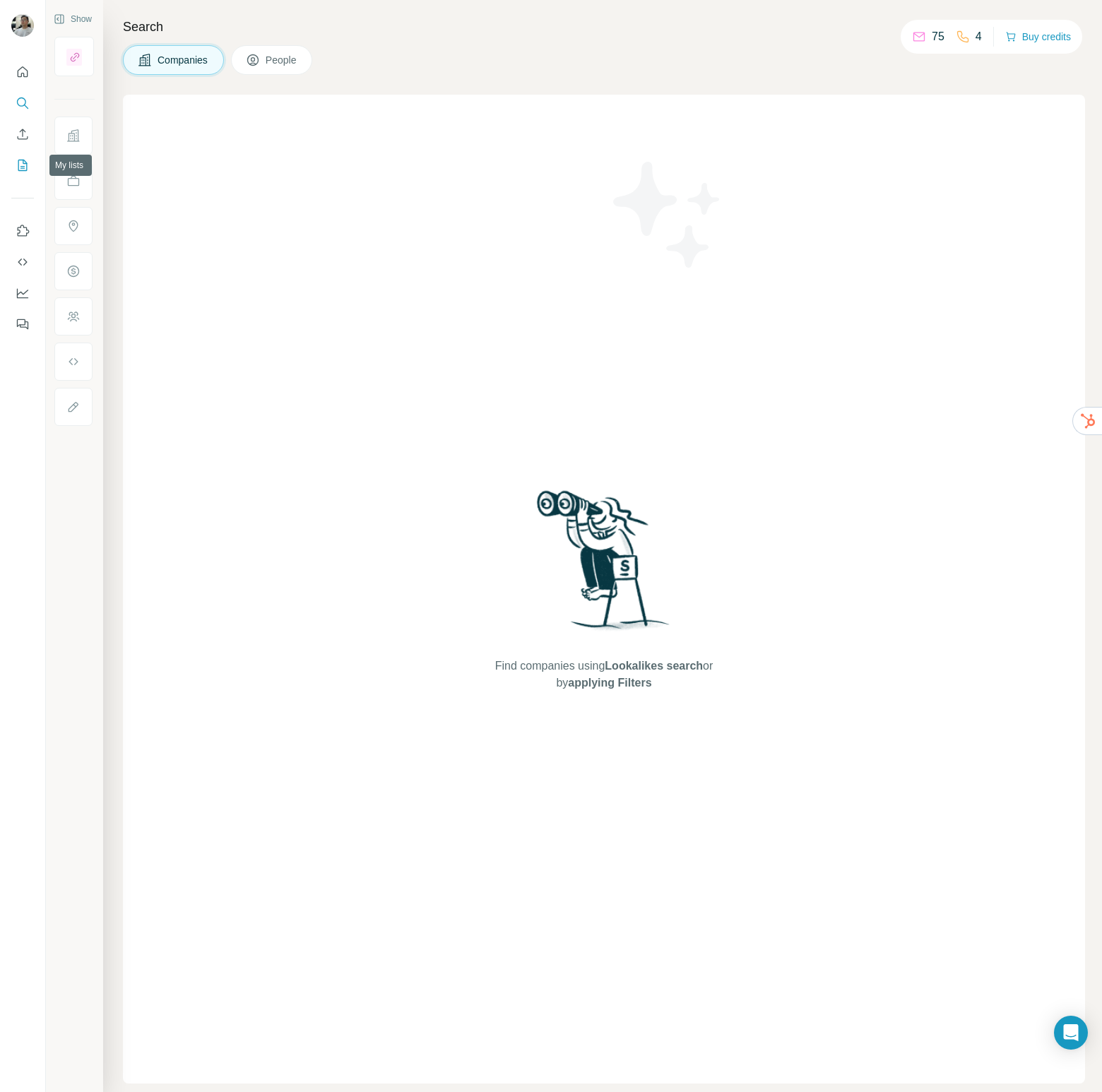
click at [31, 163] on button "My lists" at bounding box center [22, 165] width 22 height 26
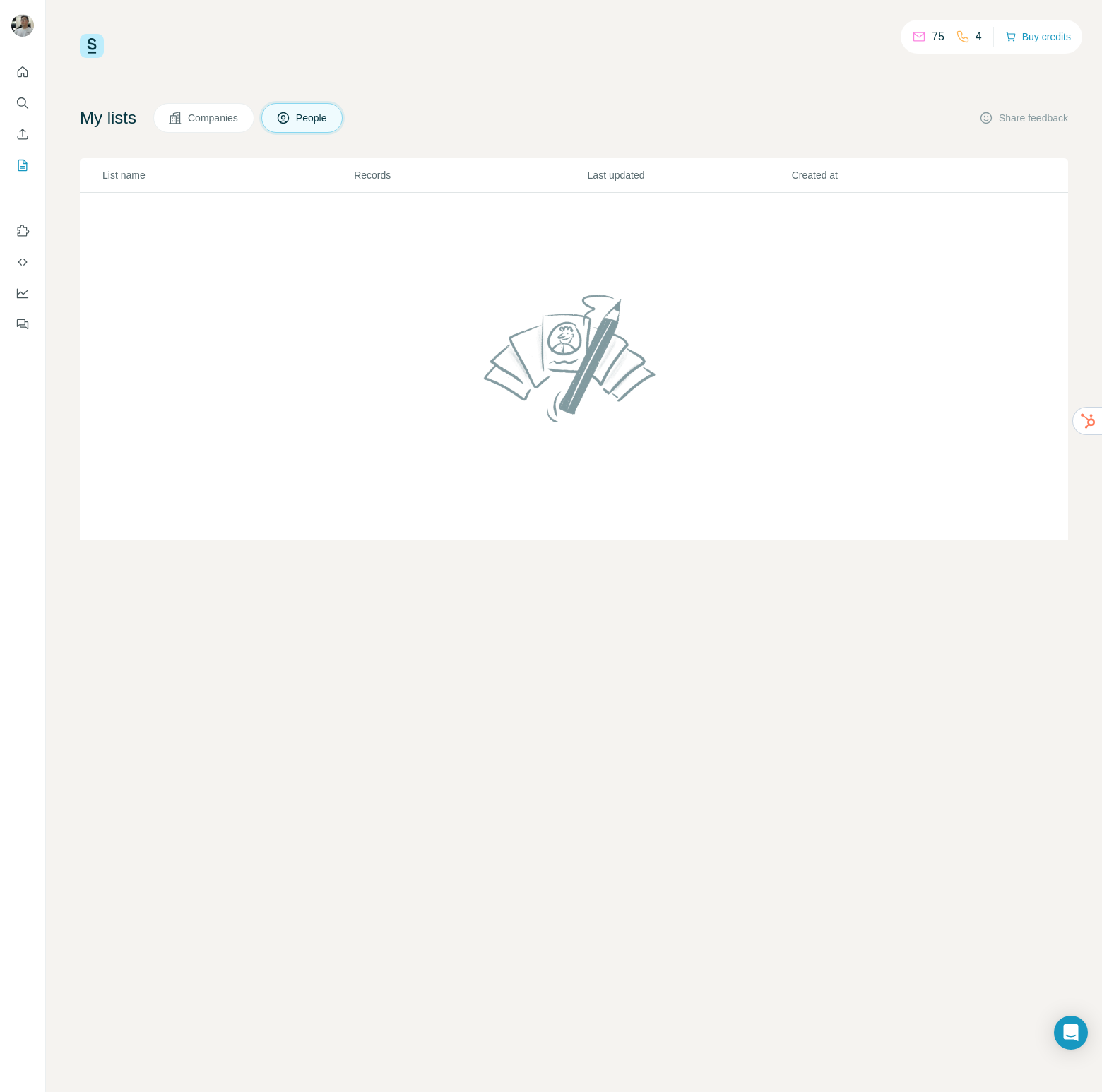
click at [213, 117] on span "Companies" at bounding box center [214, 117] width 52 height 14
click at [653, 253] on td at bounding box center [574, 366] width 988 height 347
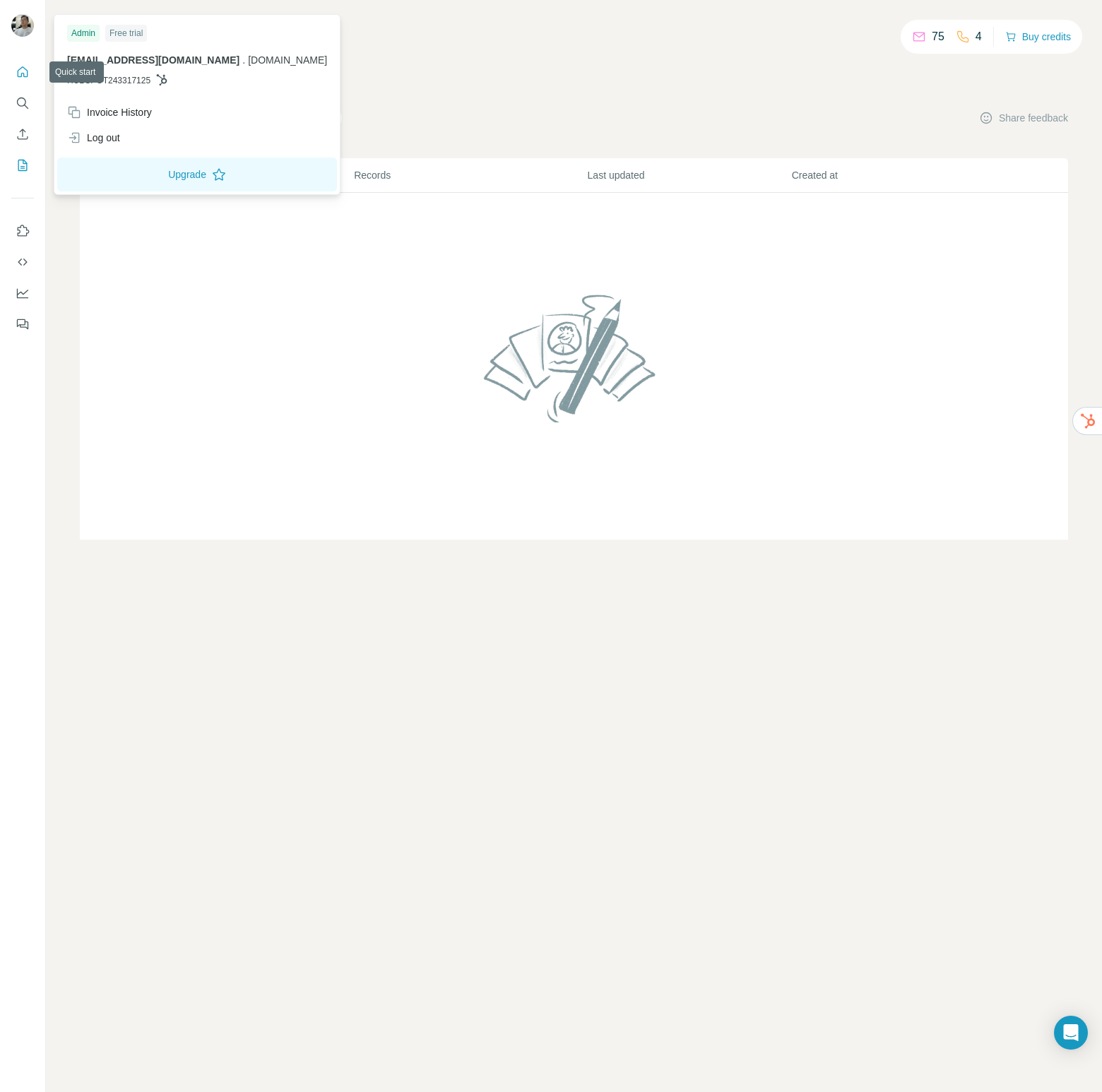
click at [13, 76] on button "Quick start" at bounding box center [22, 72] width 22 height 26
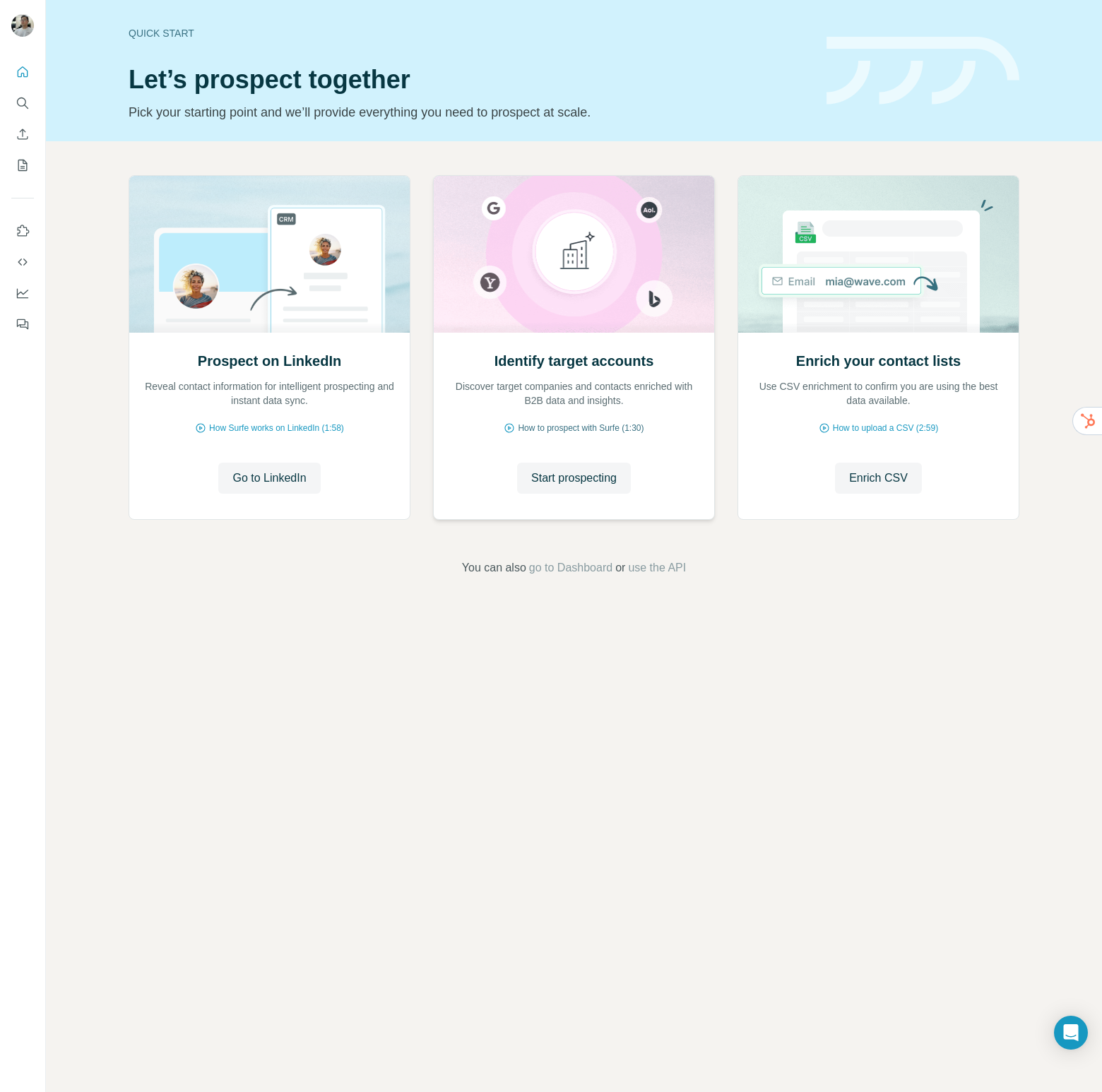
click at [599, 427] on span "How to prospect with Surfe (1:30)" at bounding box center [581, 427] width 125 height 12
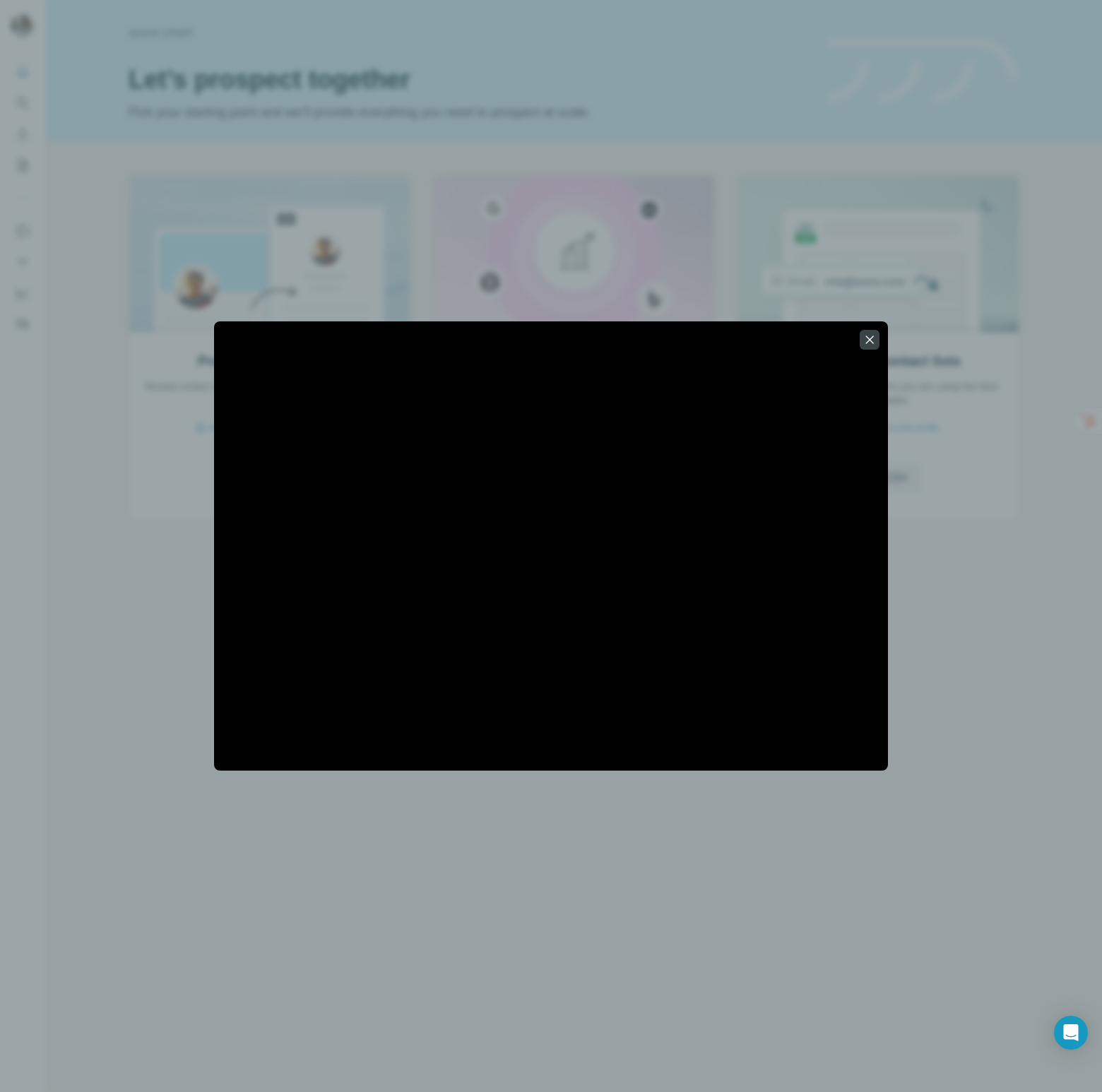
click at [570, 107] on div at bounding box center [551, 546] width 1102 height 1092
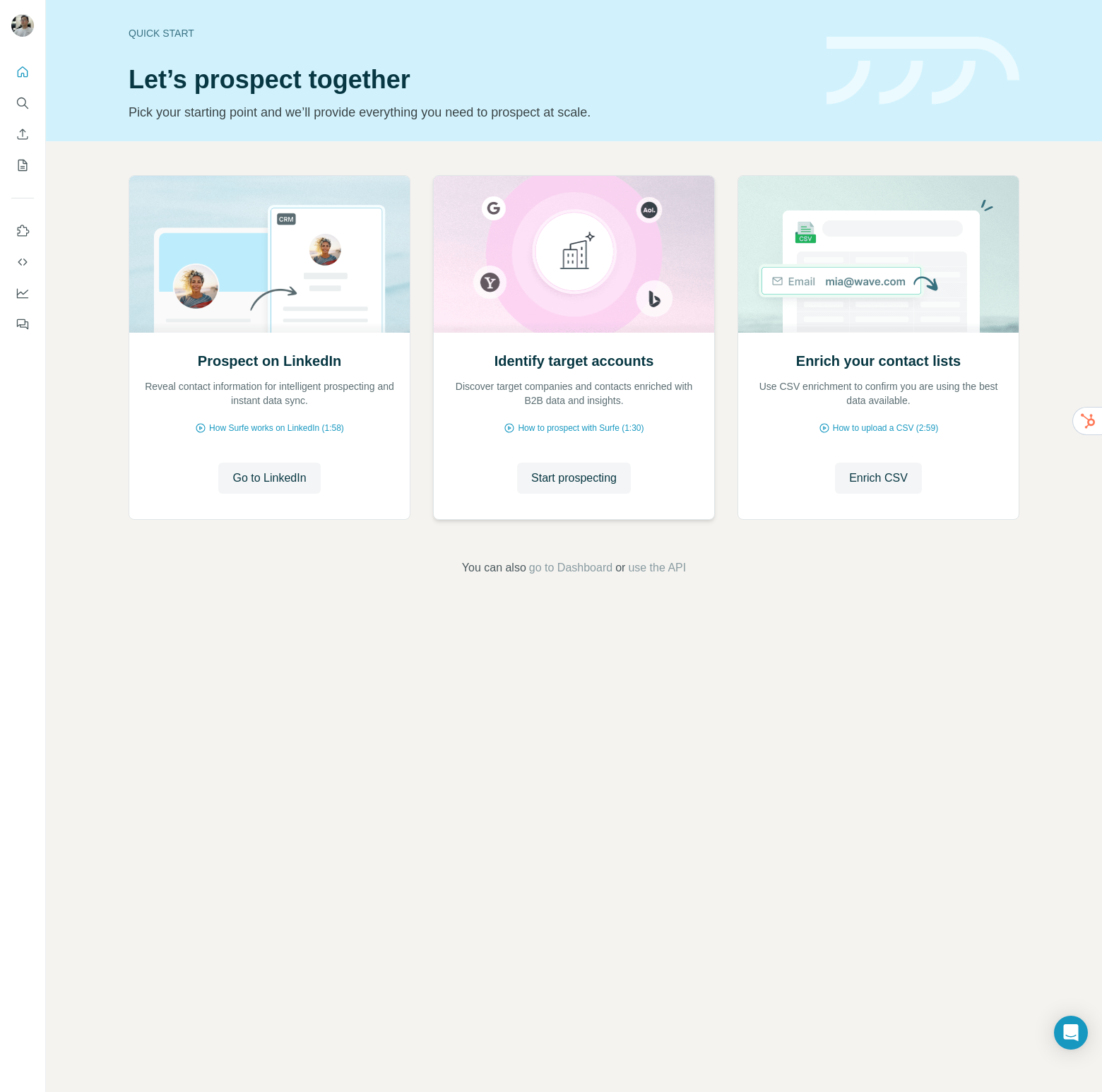
click at [597, 460] on div "Identify target accounts Discover target companies and contacts enriched with B…" at bounding box center [574, 426] width 280 height 188
click at [597, 472] on span "Start prospecting" at bounding box center [574, 478] width 86 height 17
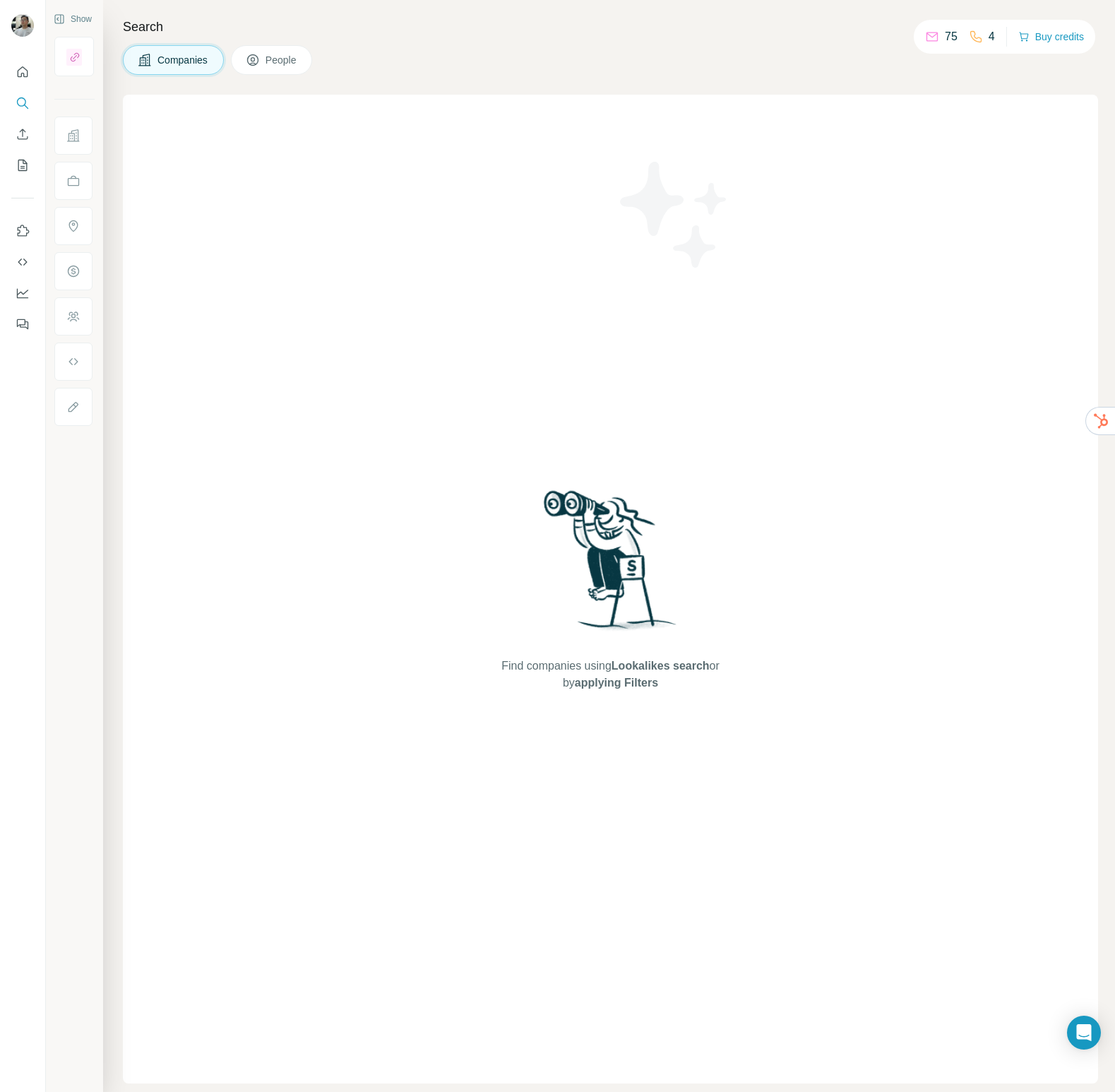
click at [248, 430] on div "Find companies using Lookalikes search or by applying Filters" at bounding box center [610, 589] width 976 height 989
drag, startPoint x: 642, startPoint y: 669, endPoint x: 473, endPoint y: 533, distance: 216.9
click at [642, 669] on span "Lookalikes search" at bounding box center [661, 666] width 98 height 12
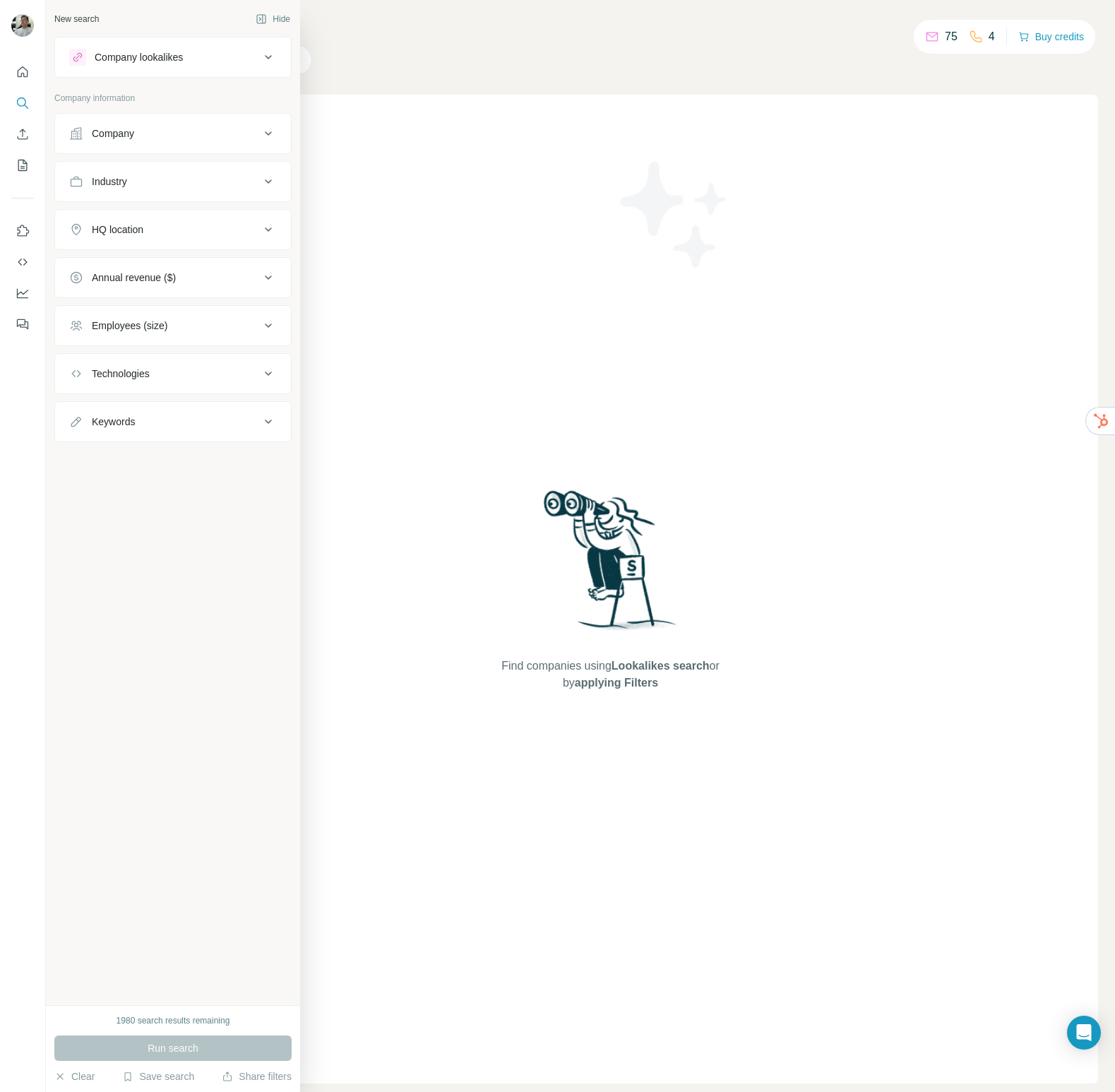
click at [161, 128] on div "Company" at bounding box center [164, 133] width 191 height 14
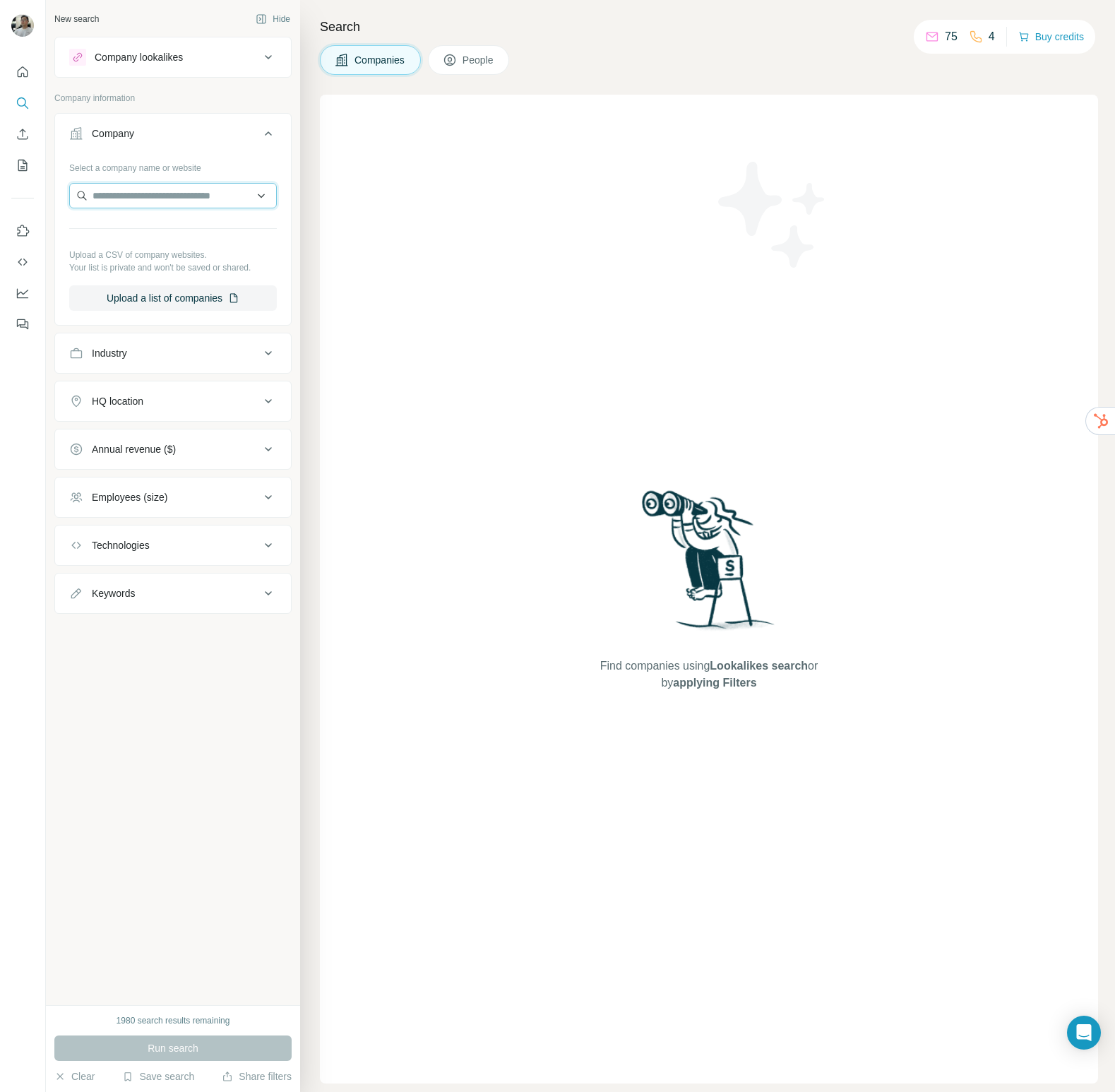
click at [195, 194] on input "text" at bounding box center [173, 195] width 208 height 26
click at [190, 303] on button "Upload a list of companies" at bounding box center [173, 298] width 208 height 26
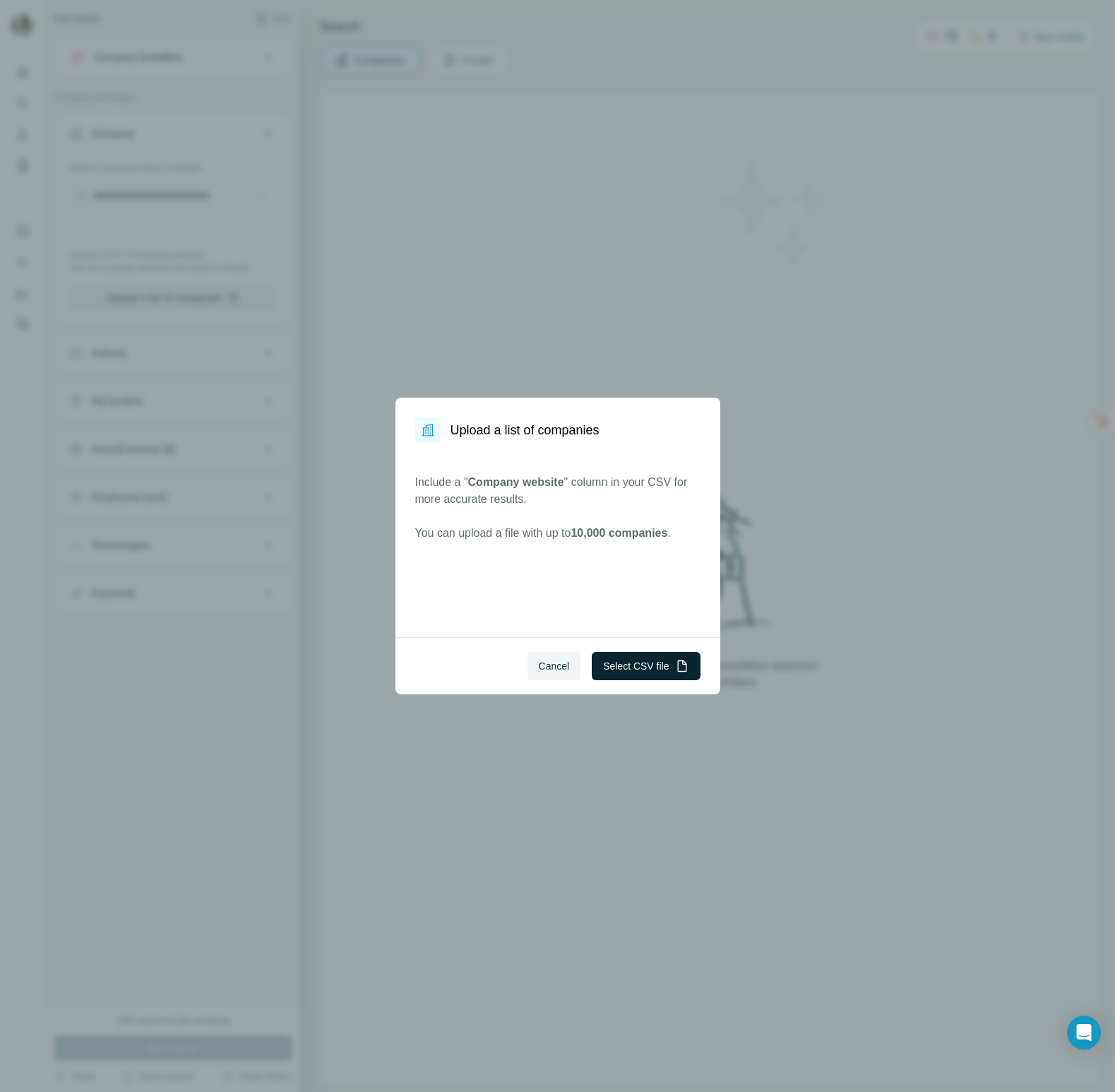
click at [663, 671] on button "Select CSV file" at bounding box center [646, 666] width 108 height 28
click at [507, 554] on div "Include a " Company website " column in your CSV for more accurate results. You…" at bounding box center [558, 540] width 325 height 195
click at [662, 664] on button "Select CSV file" at bounding box center [646, 666] width 108 height 28
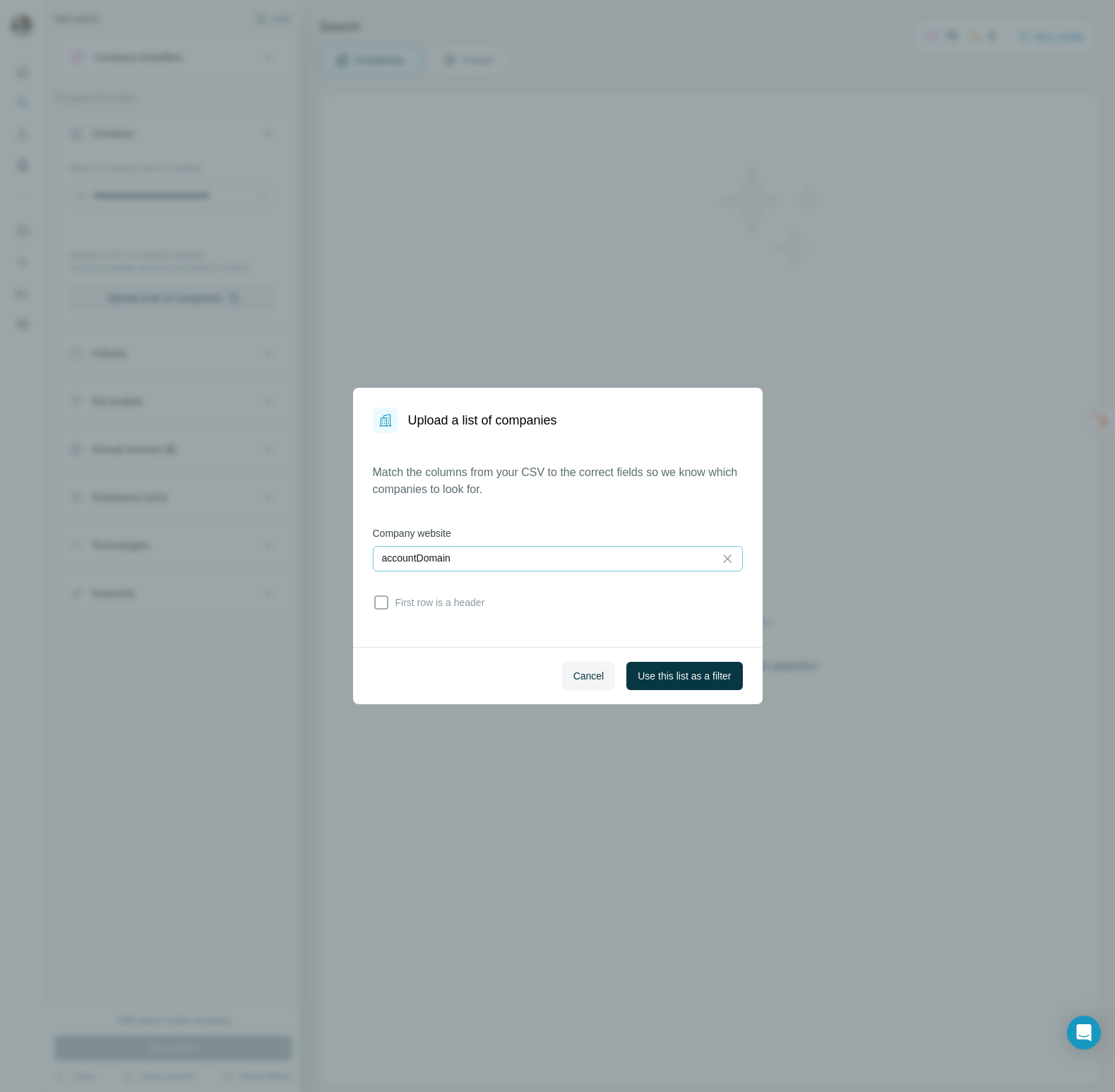
click at [490, 555] on div "accountDomain" at bounding box center [543, 558] width 323 height 14
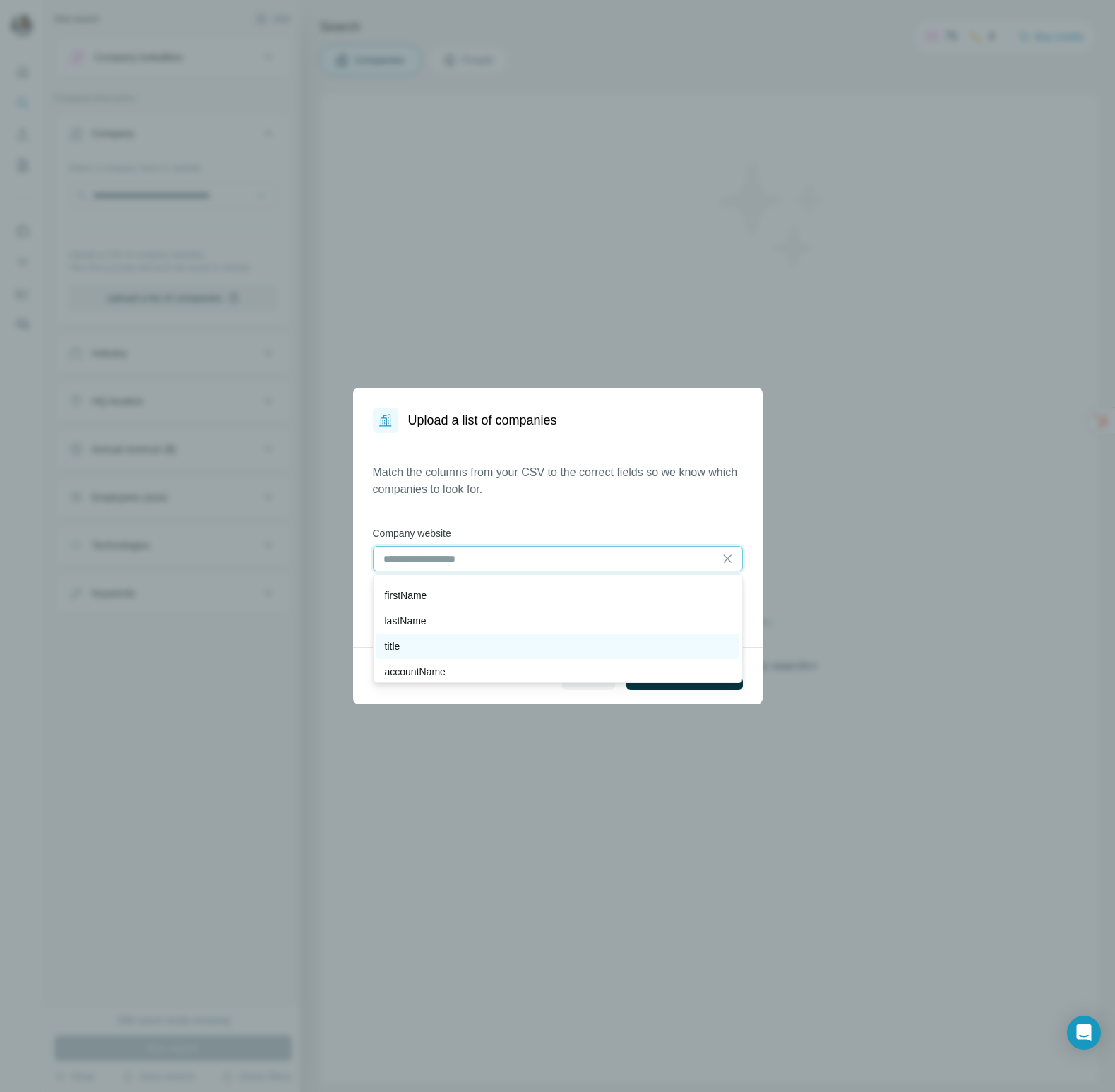
scroll to position [51, 0]
click at [489, 468] on p "Match the columns from your CSV to the correct fields so we know which companie…" at bounding box center [558, 481] width 370 height 34
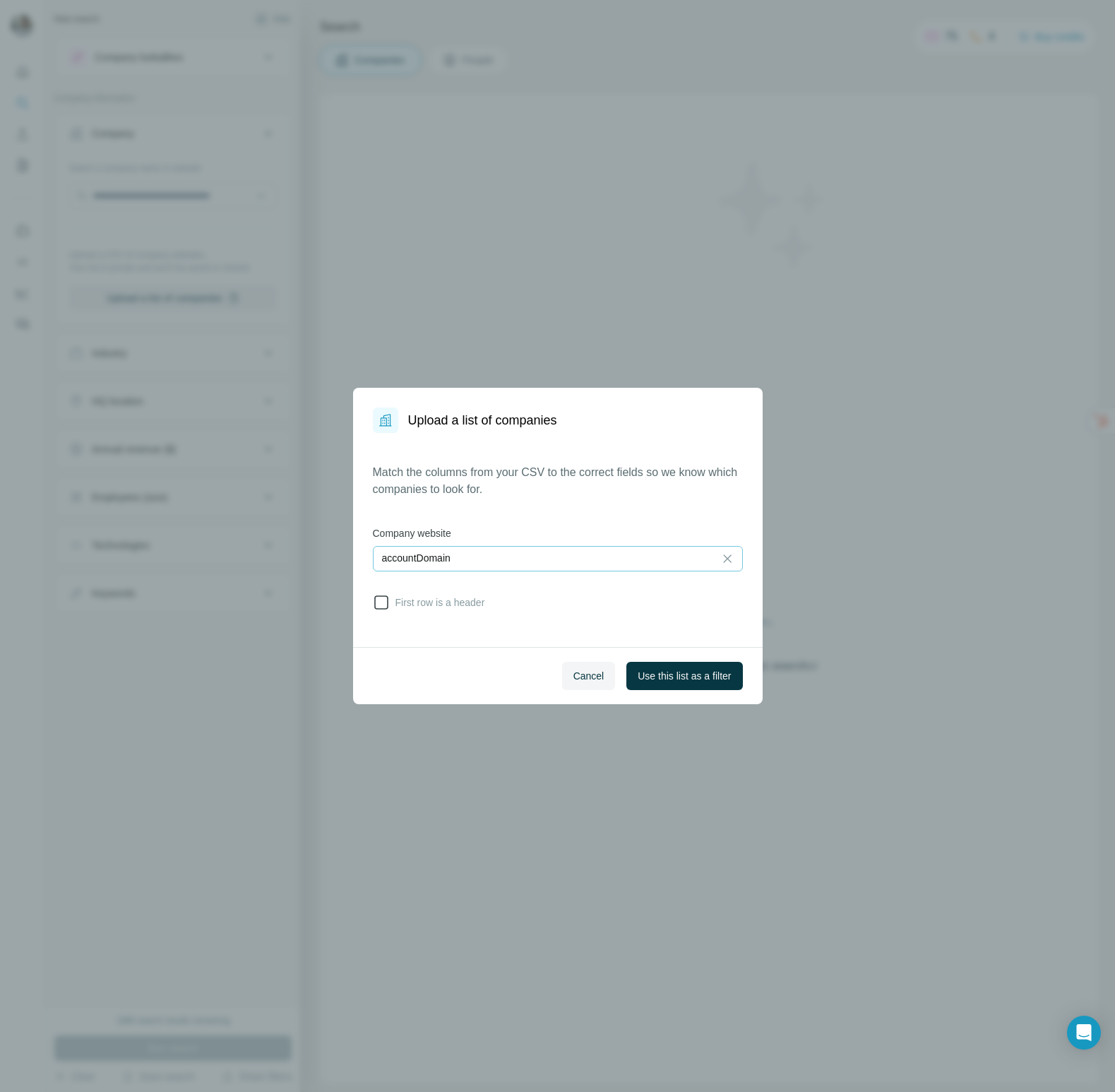
click at [441, 604] on span "First row is a header" at bounding box center [438, 602] width 96 height 14
drag, startPoint x: 681, startPoint y: 683, endPoint x: 504, endPoint y: 548, distance: 222.6
click at [504, 548] on dialog "Upload a list of companies Match the columns from your CSV to the correct field…" at bounding box center [558, 546] width 410 height 317
click at [504, 548] on div "accountDomain" at bounding box center [543, 558] width 323 height 24
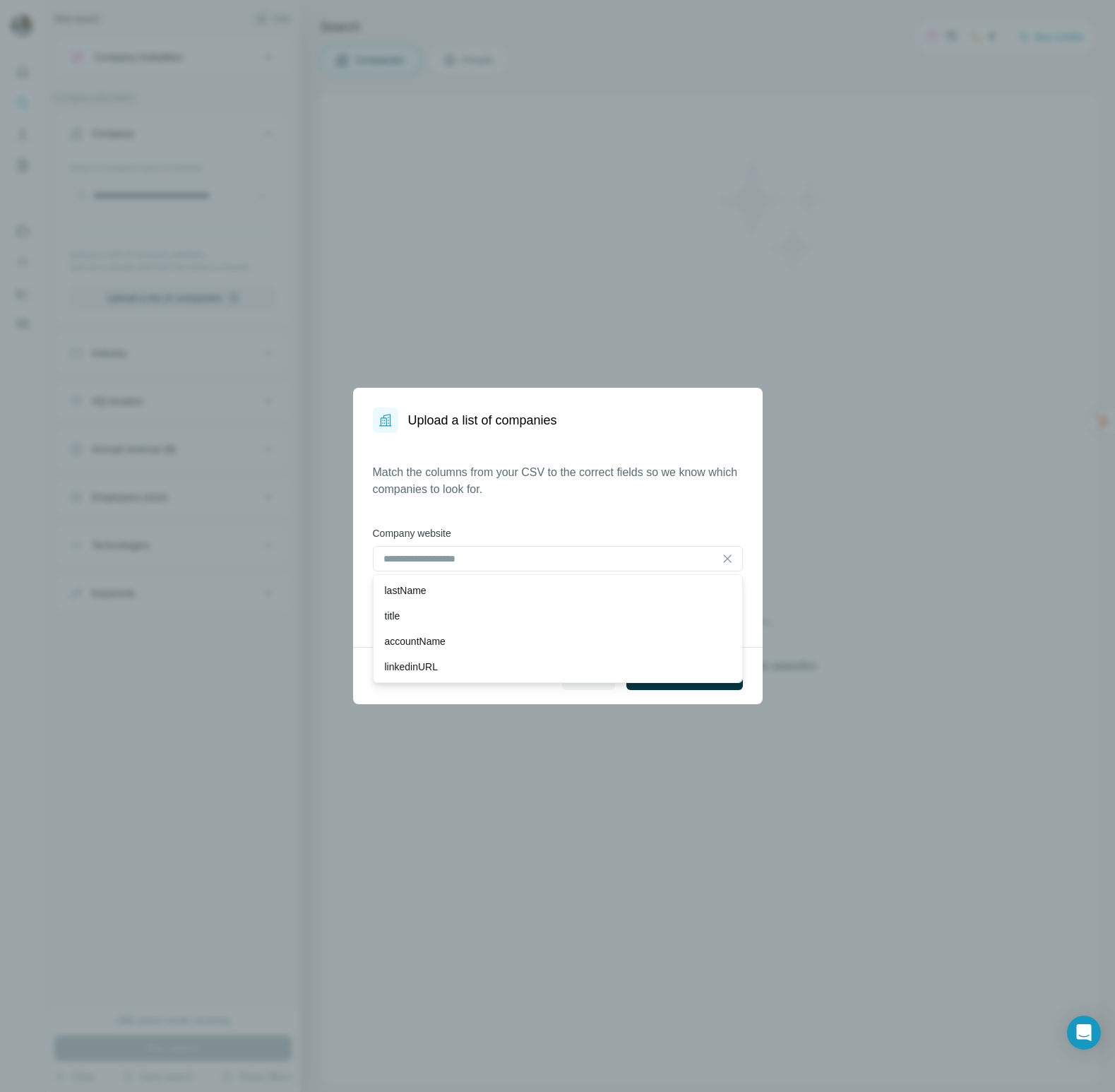
click at [520, 511] on div "Match the columns from your CSV to the correct fields so we know which companie…" at bounding box center [558, 540] width 370 height 152
click at [708, 671] on span "Use this list as a filter" at bounding box center [684, 675] width 93 height 14
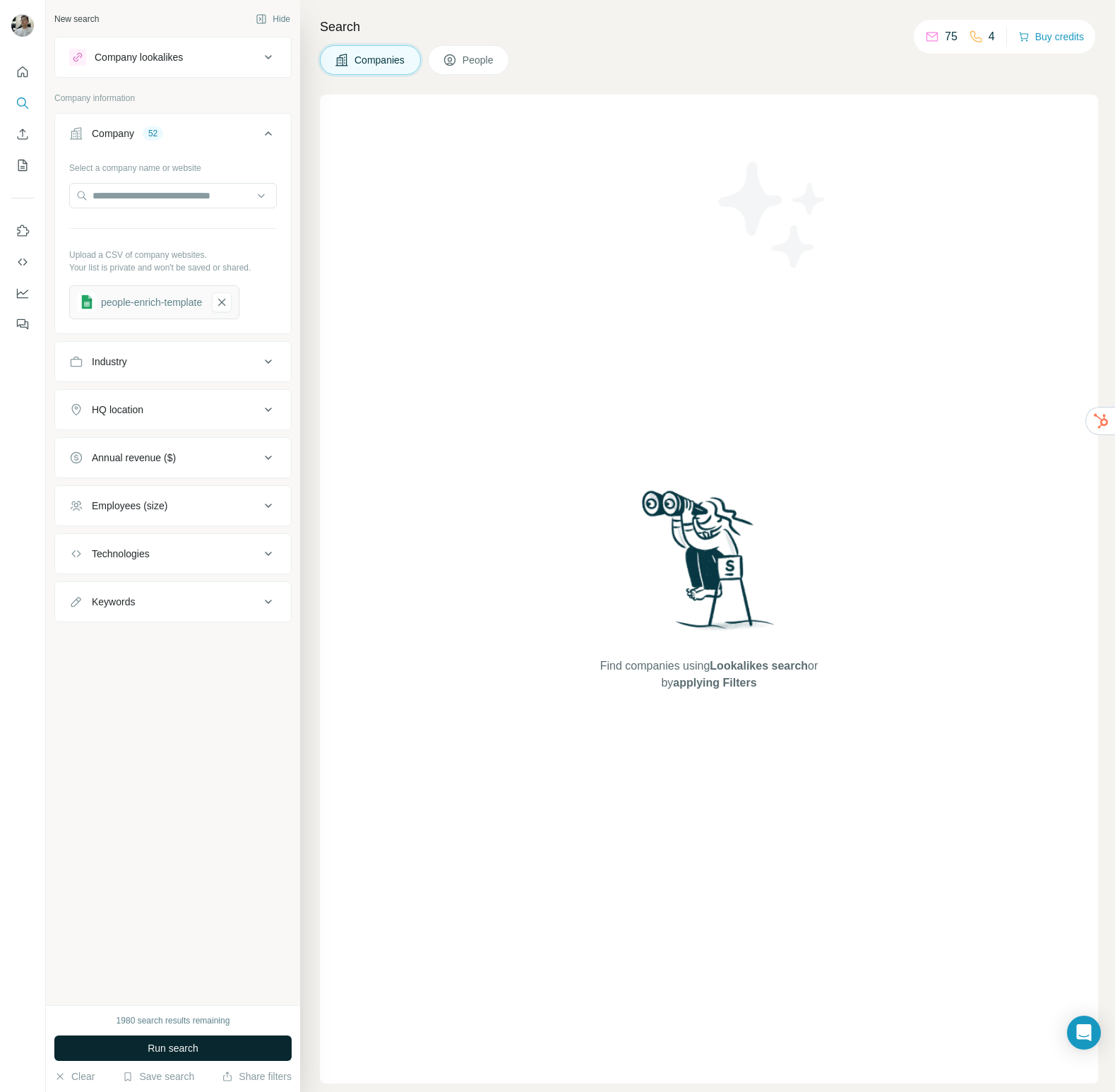
click at [205, 1045] on button "Run search" at bounding box center [173, 1047] width 238 height 26
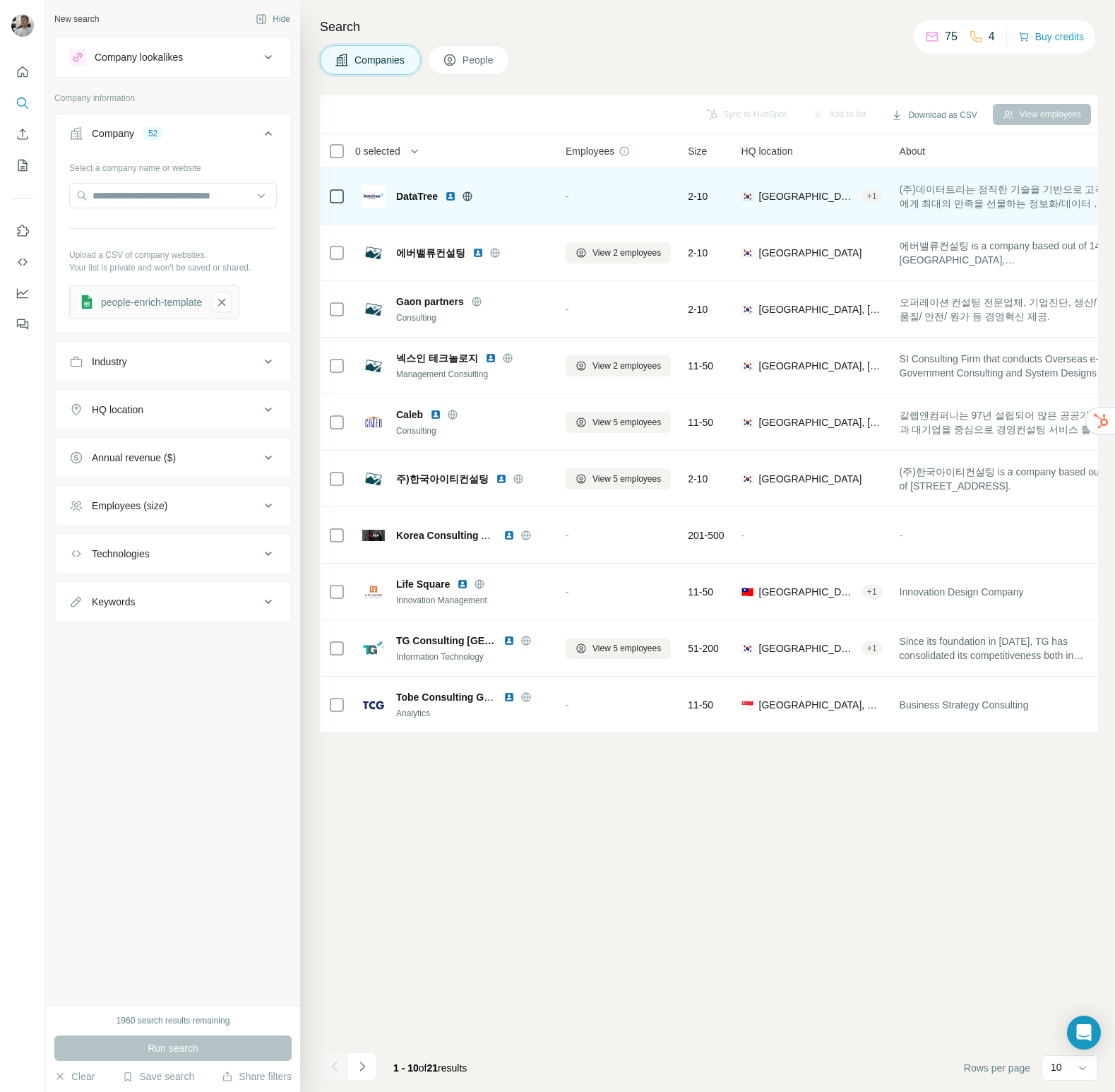
click at [430, 197] on span "DataTree" at bounding box center [416, 196] width 42 height 14
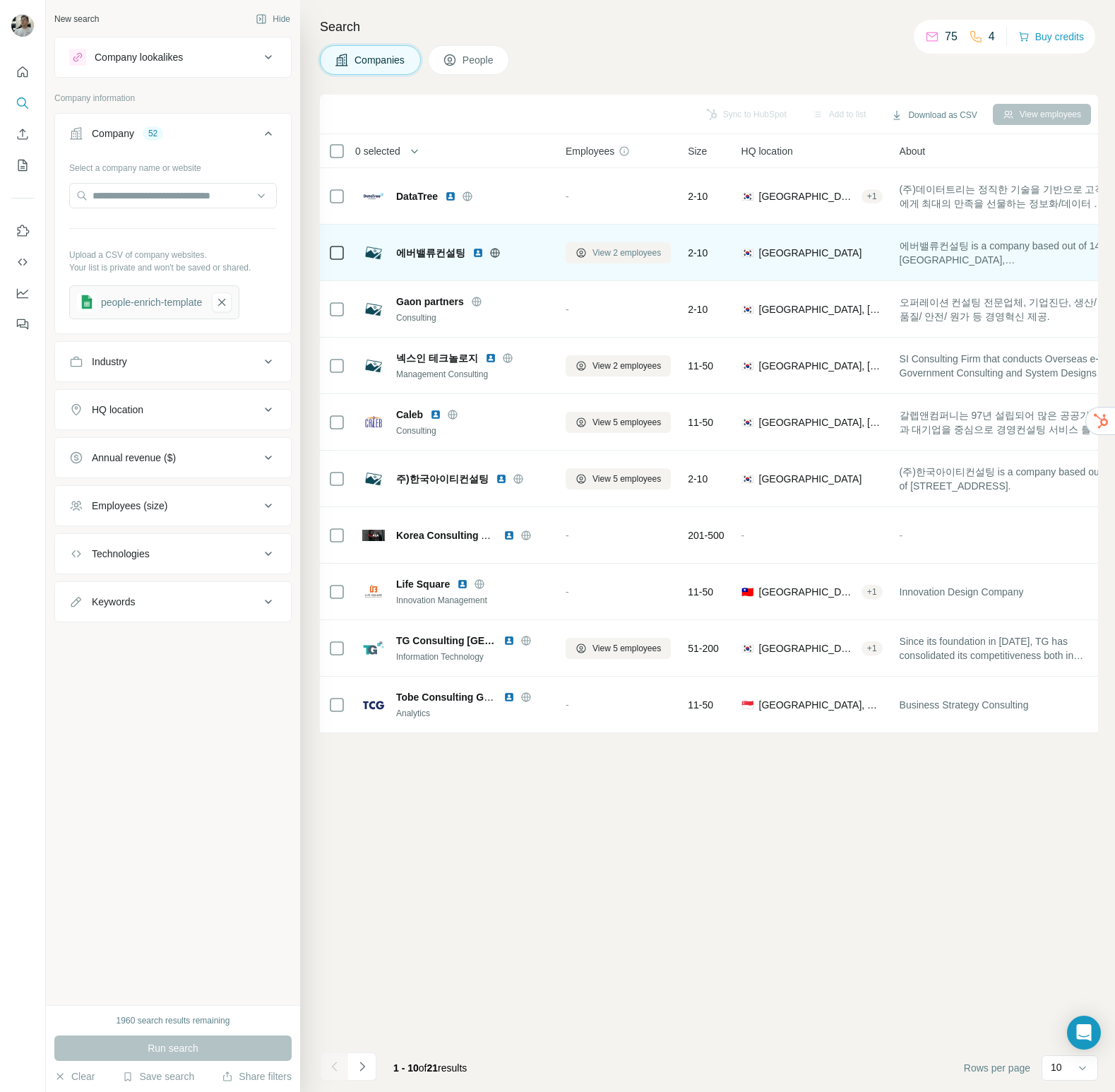
click at [617, 257] on span "View 2 employees" at bounding box center [627, 252] width 68 height 12
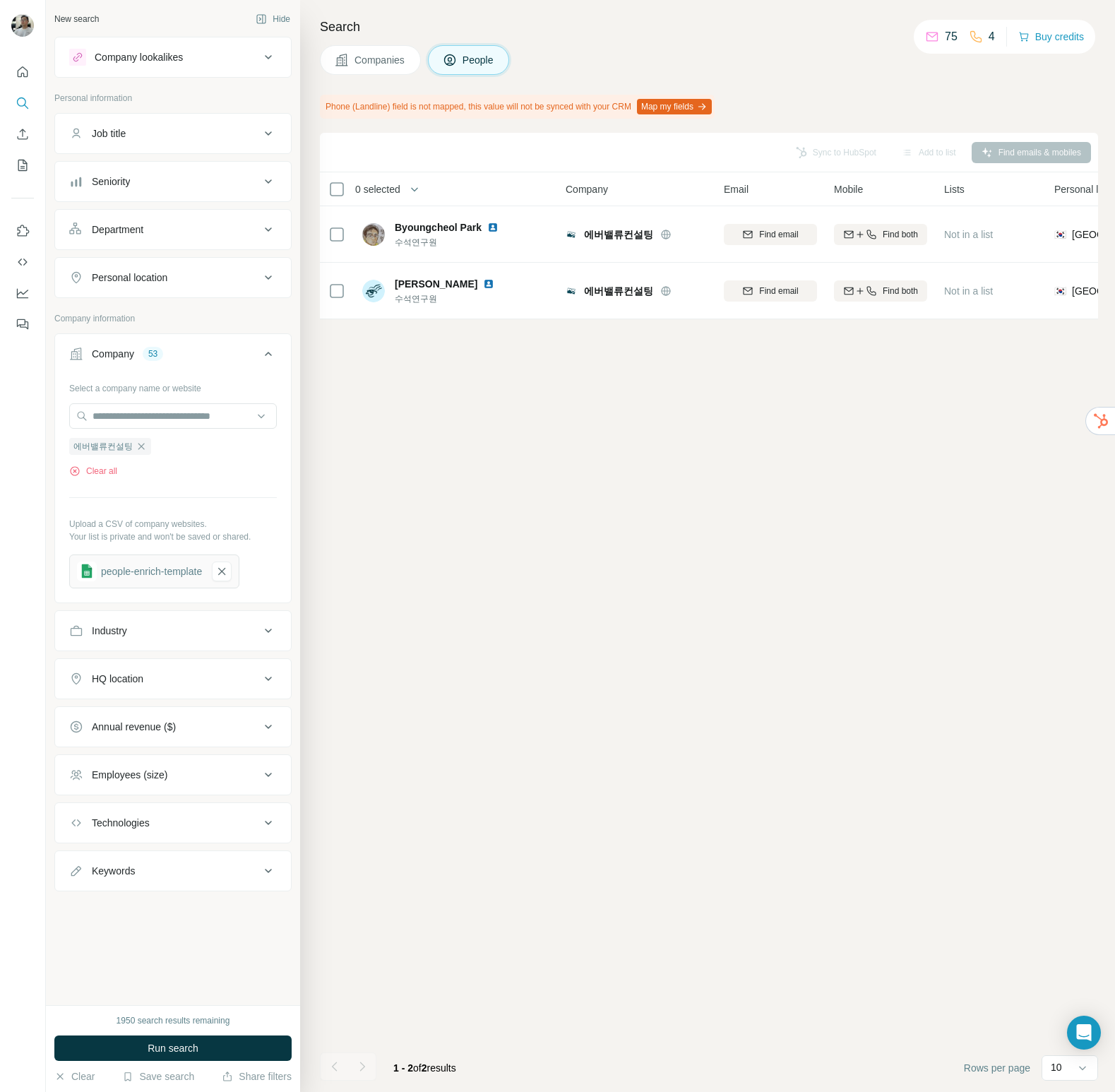
click at [1014, 143] on div "Sync to HubSpot Add to list Find emails & mobiles" at bounding box center [709, 153] width 765 height 25
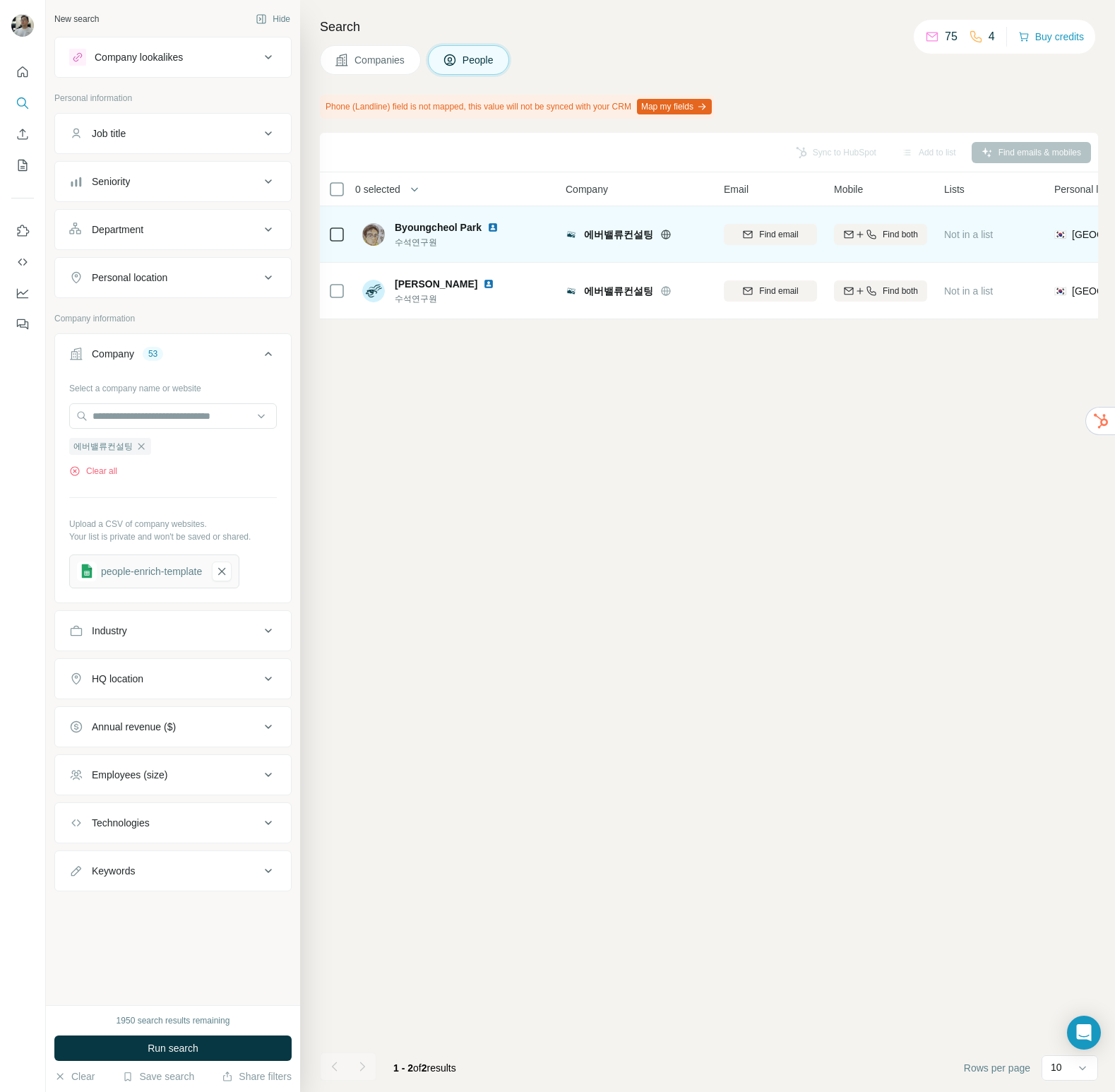
click at [330, 226] on icon at bounding box center [336, 234] width 17 height 17
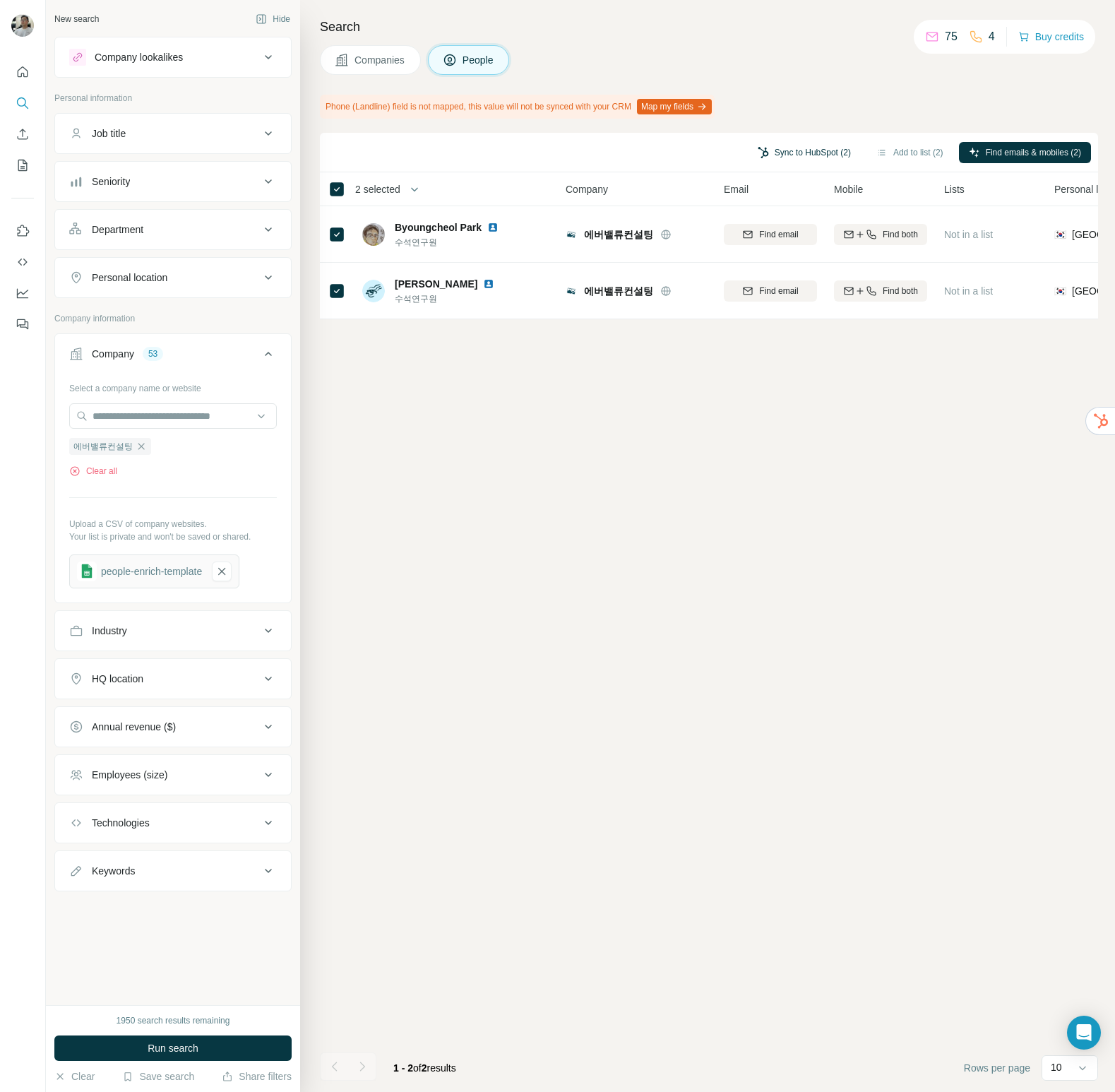
click at [831, 150] on button "Sync to HubSpot (2)" at bounding box center [804, 153] width 113 height 21
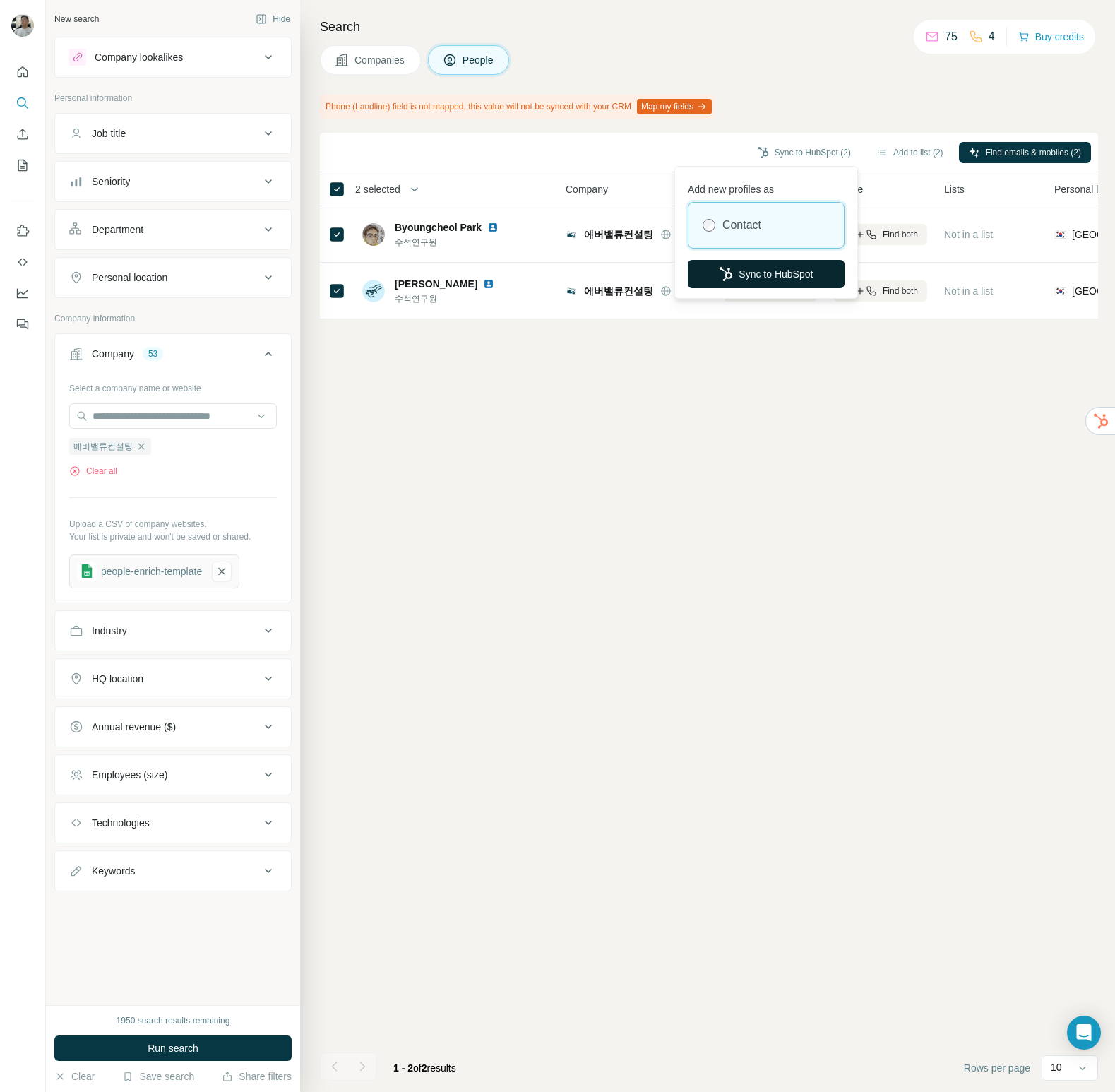
click at [782, 279] on button "Sync to HubSpot" at bounding box center [766, 274] width 157 height 28
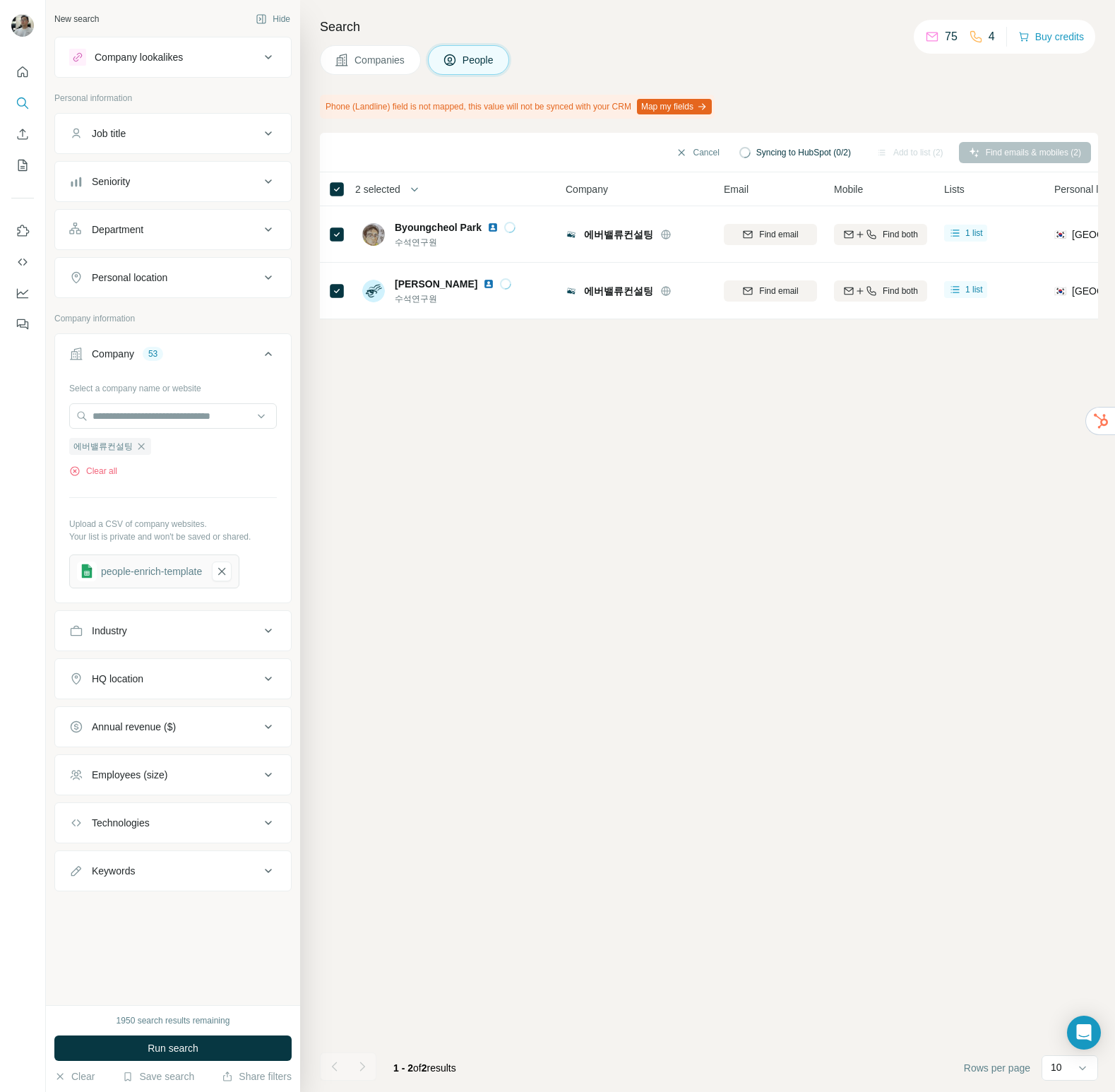
click at [361, 64] on span "Companies" at bounding box center [380, 59] width 52 height 14
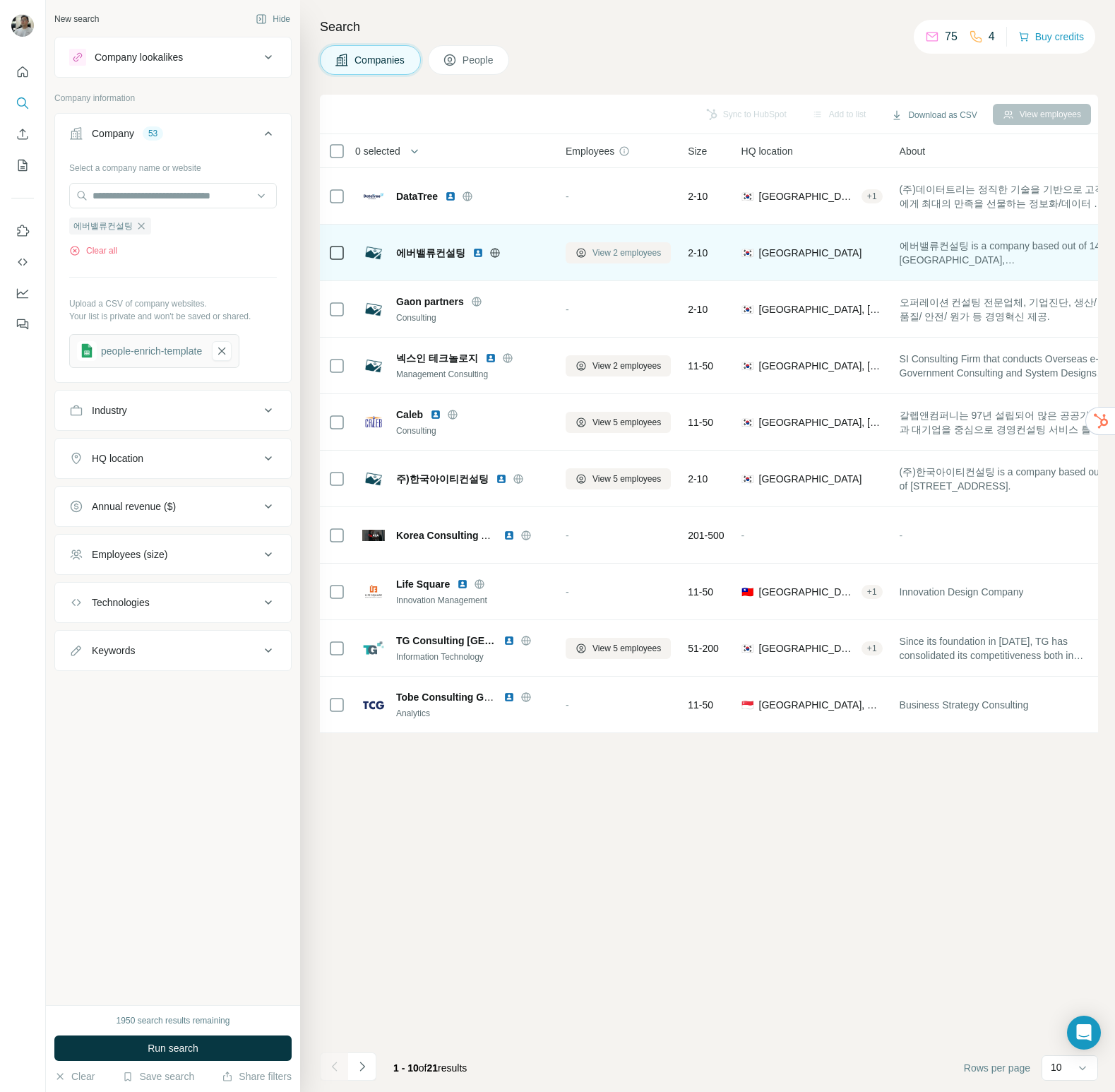
click at [577, 255] on icon at bounding box center [581, 252] width 9 height 9
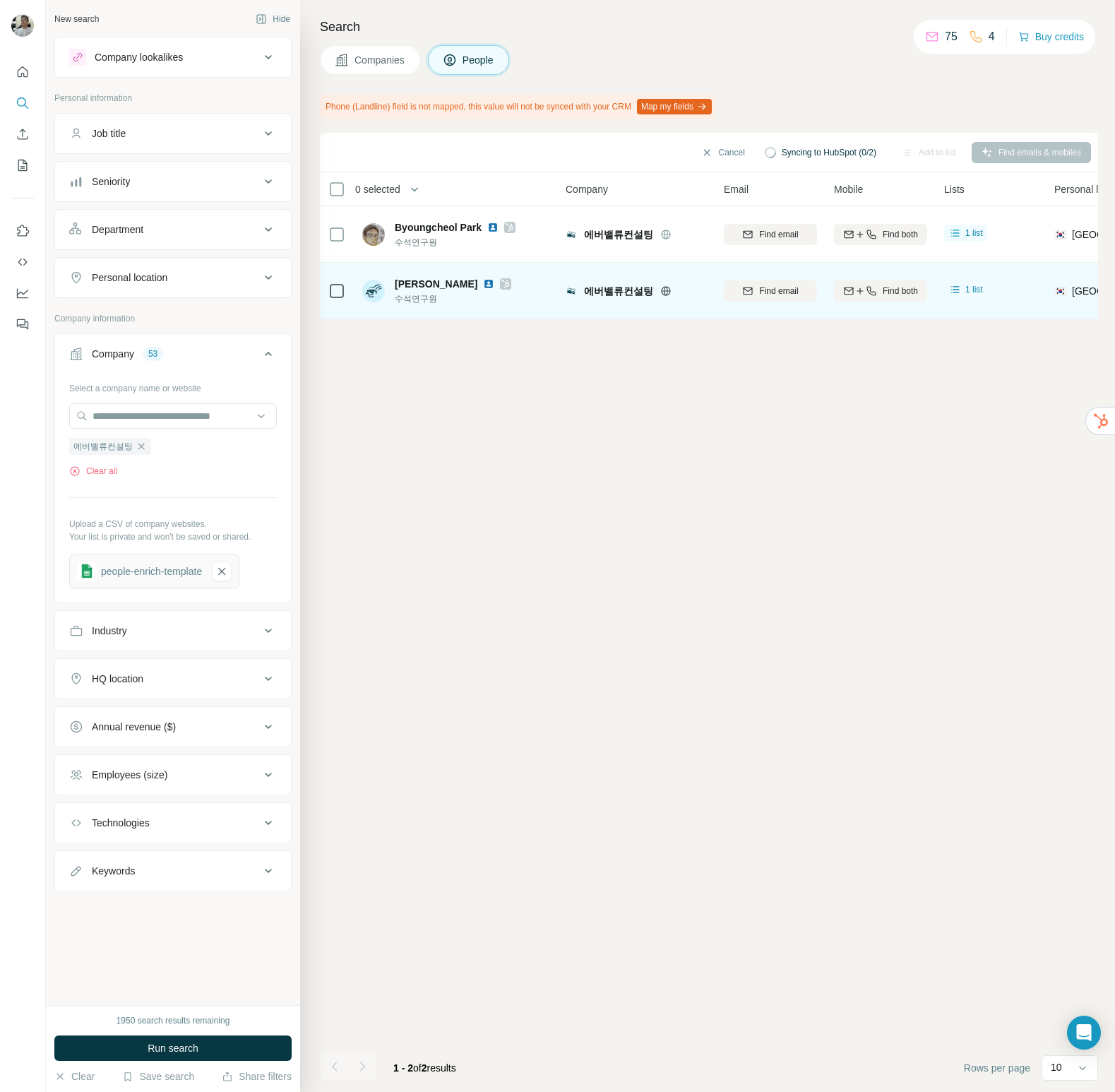
click at [371, 55] on span "Companies" at bounding box center [380, 59] width 52 height 14
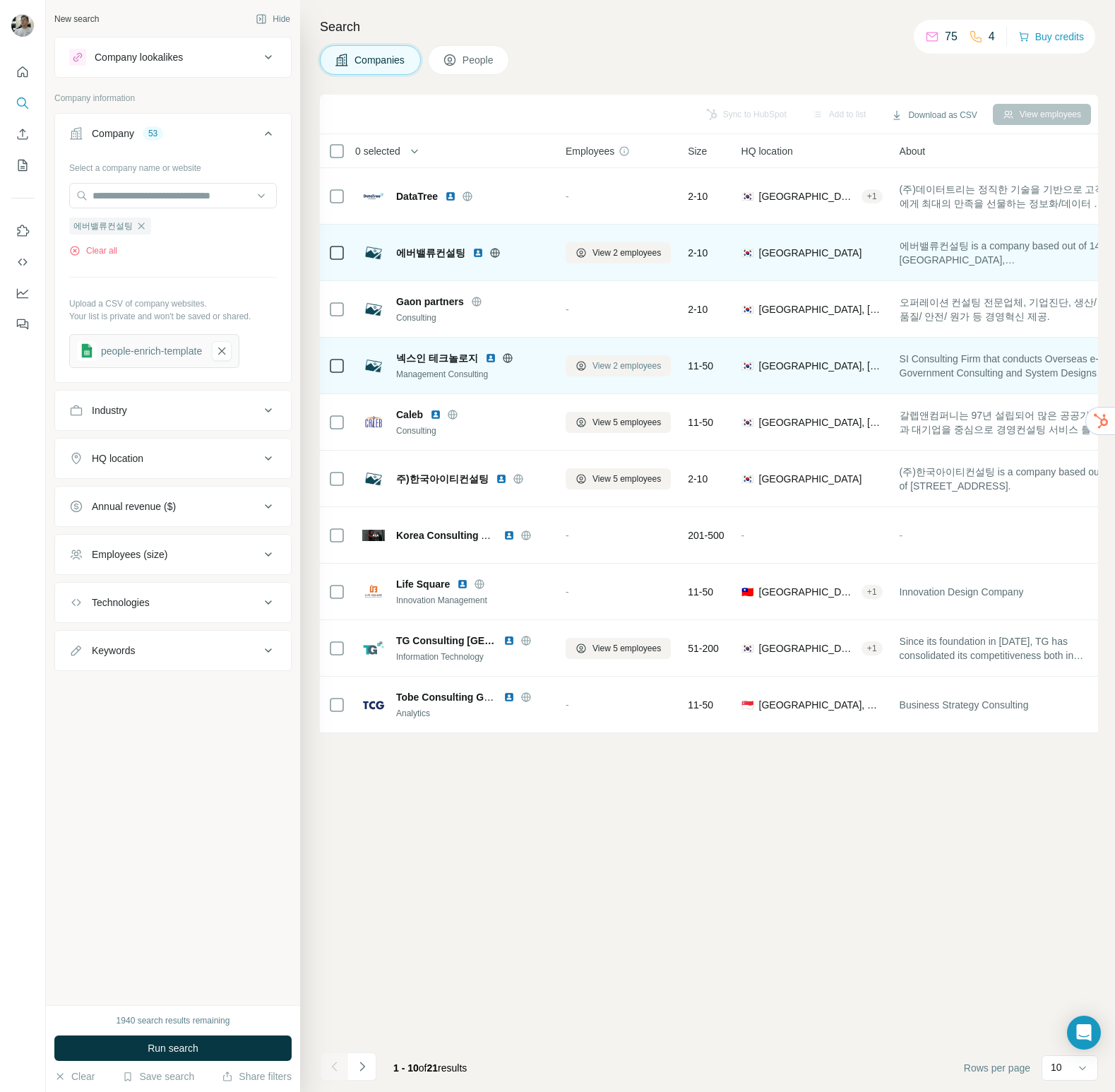
click at [583, 363] on icon at bounding box center [581, 366] width 12 height 12
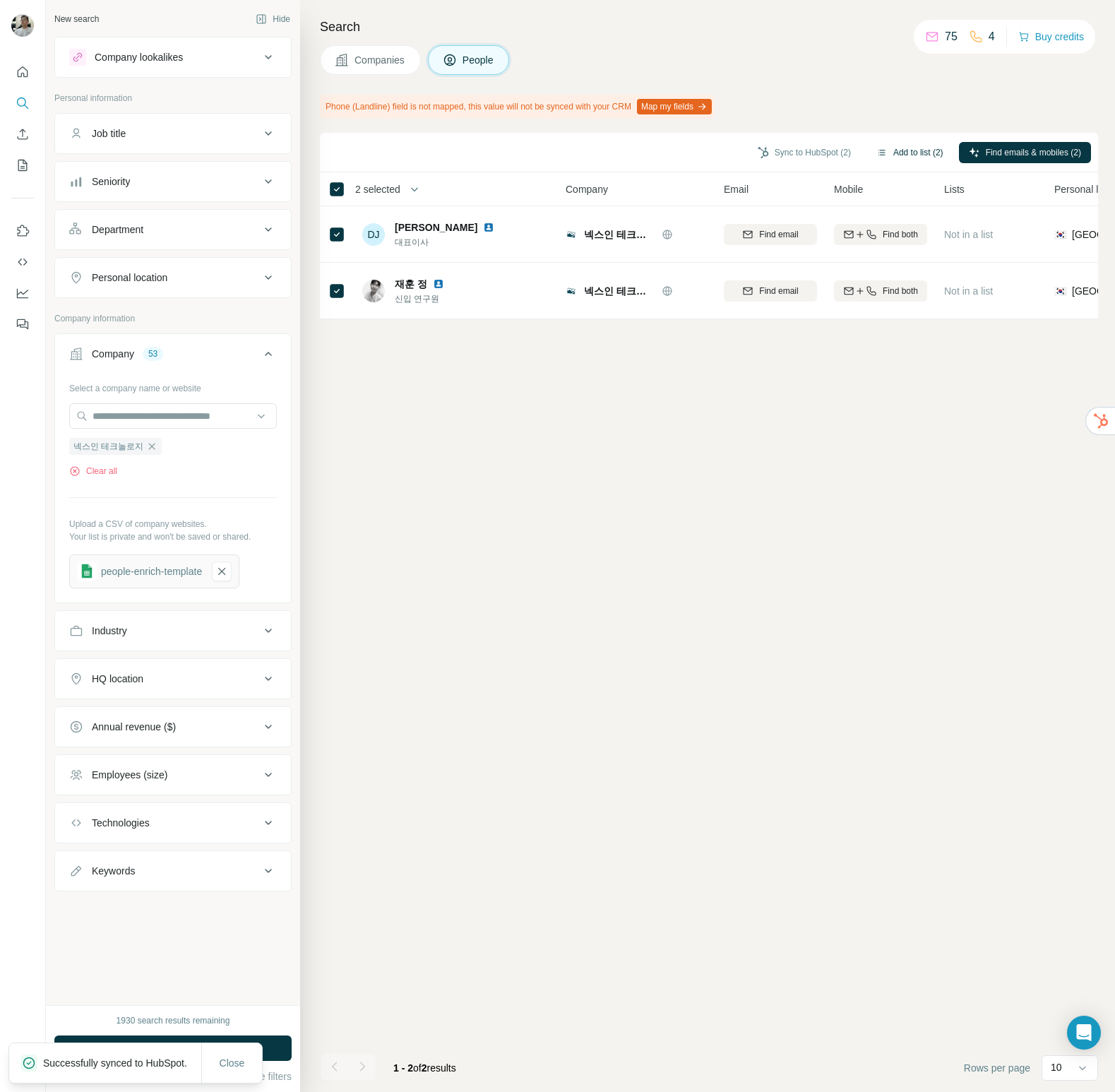
click at [917, 155] on button "Add to list (2)" at bounding box center [910, 153] width 87 height 21
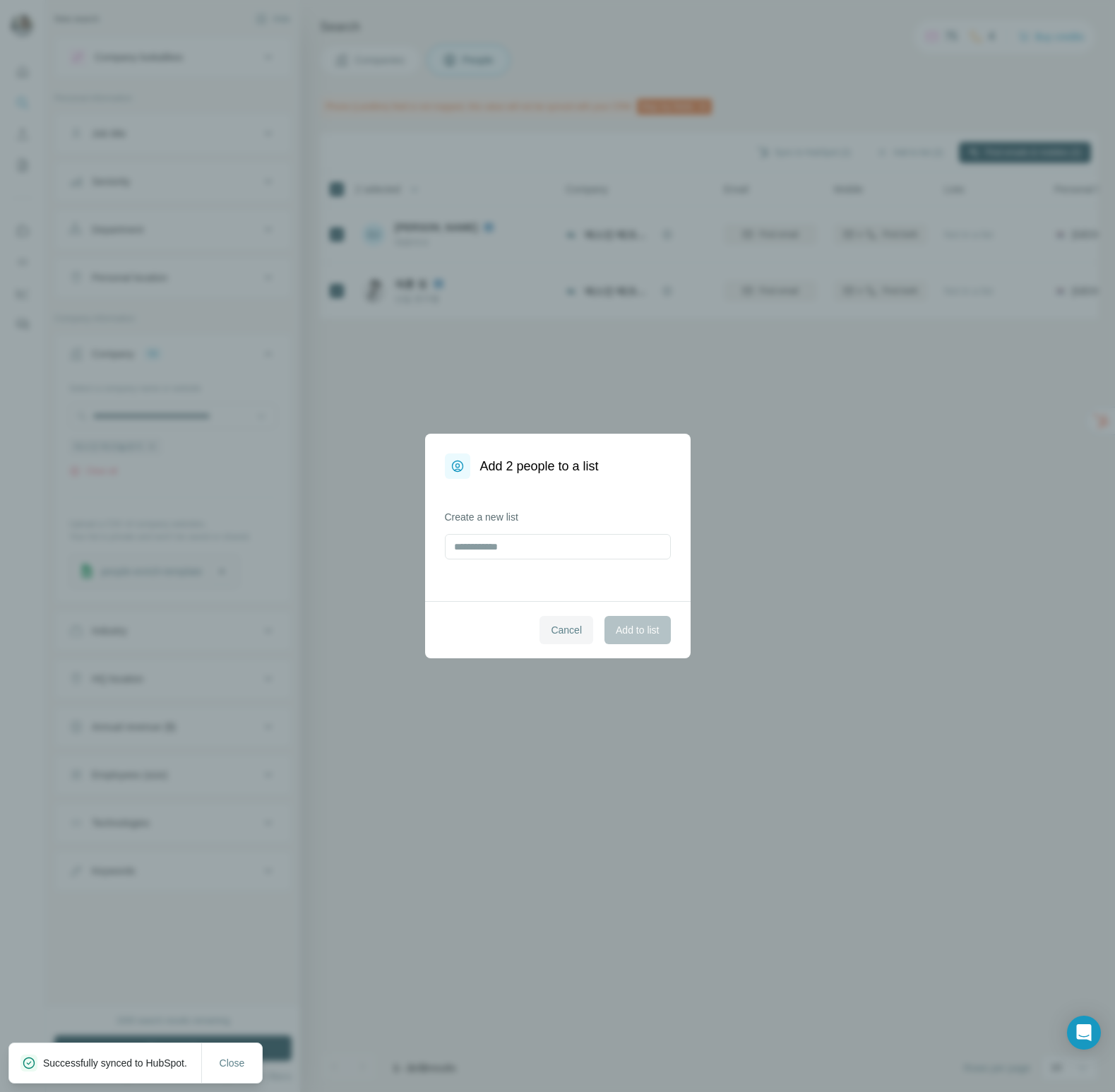
click at [572, 628] on span "Cancel" at bounding box center [567, 629] width 31 height 14
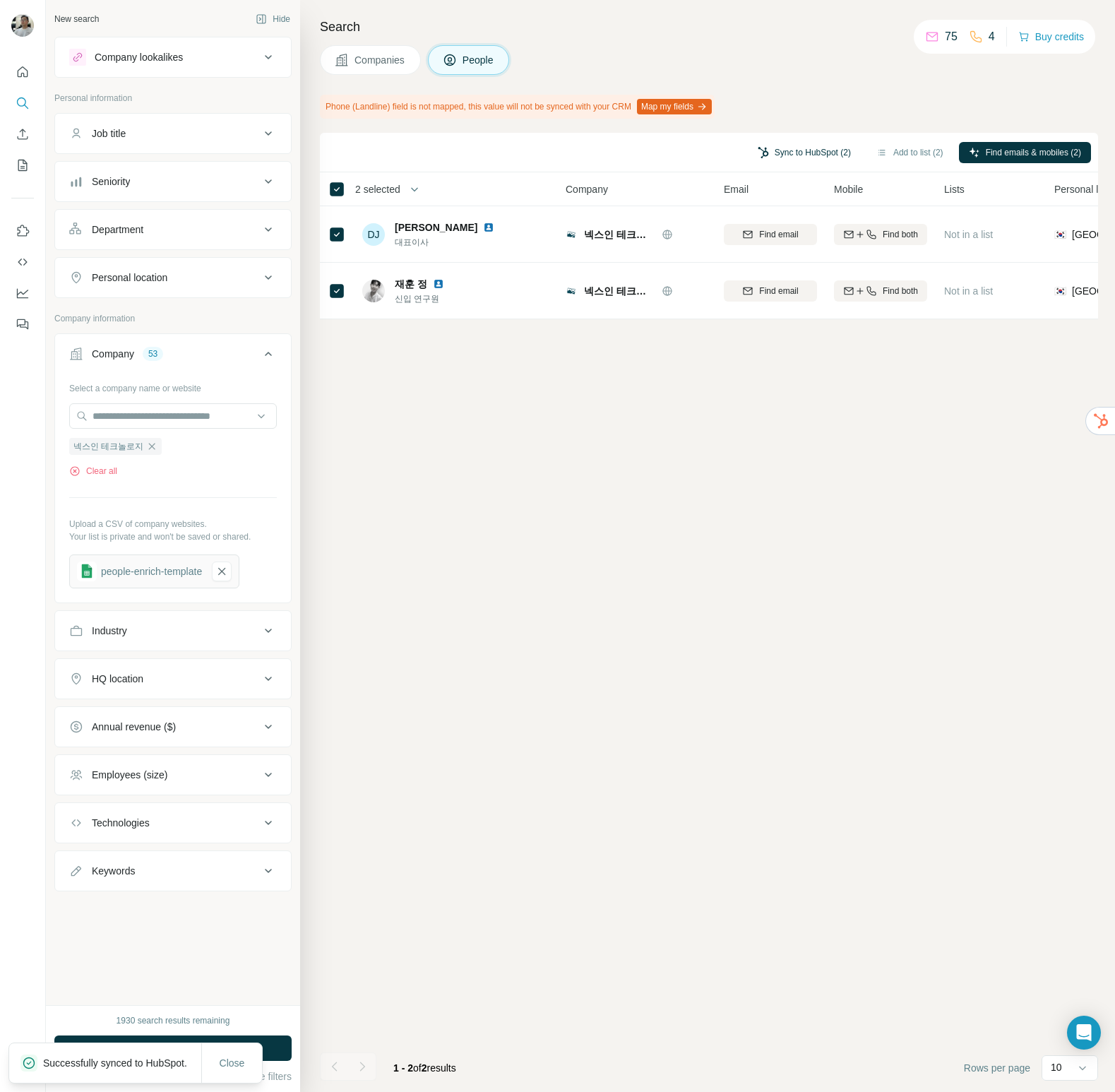
click at [789, 145] on button "Sync to HubSpot (2)" at bounding box center [804, 153] width 113 height 21
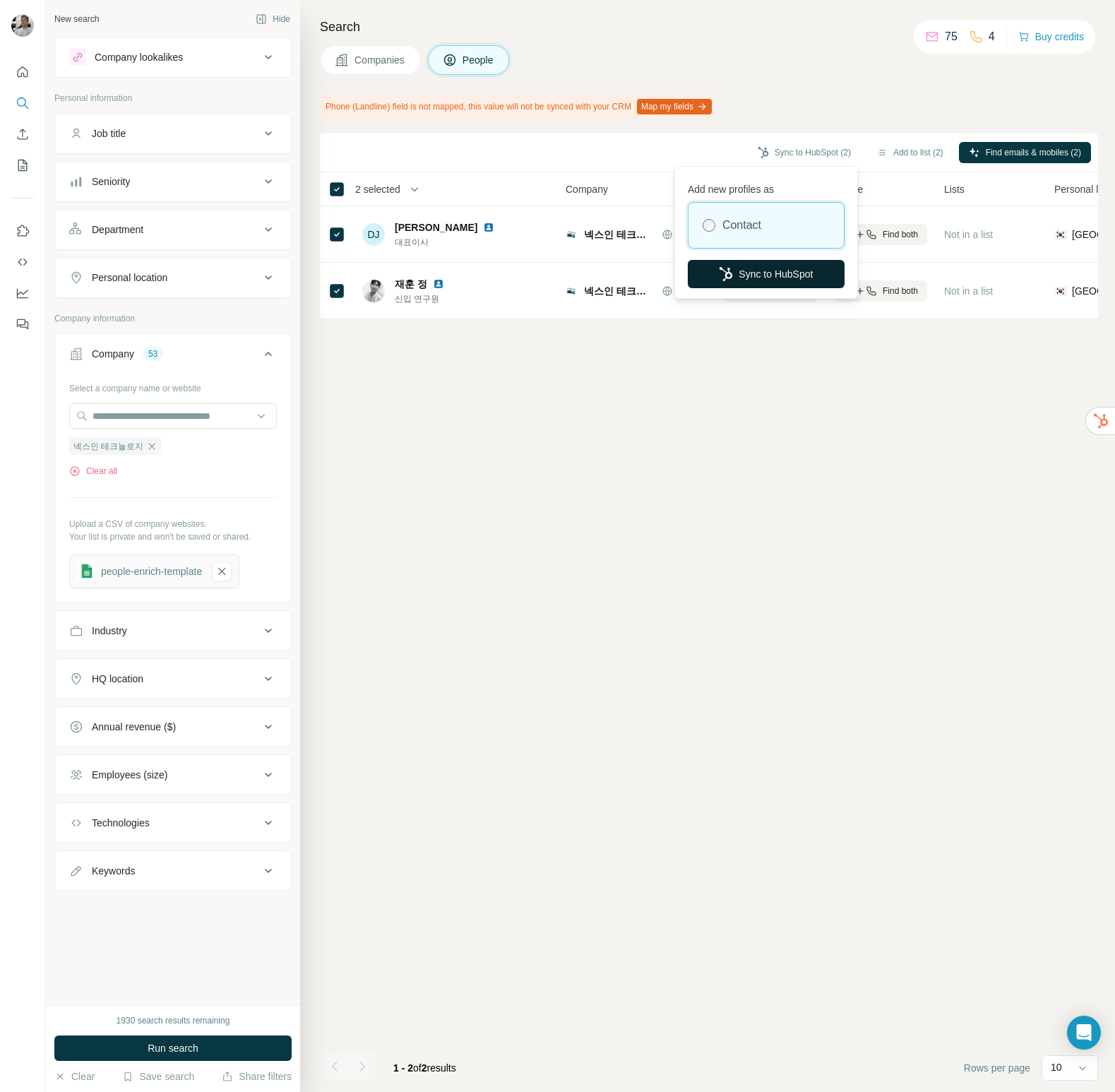
click at [787, 267] on button "Sync to HubSpot" at bounding box center [766, 274] width 157 height 28
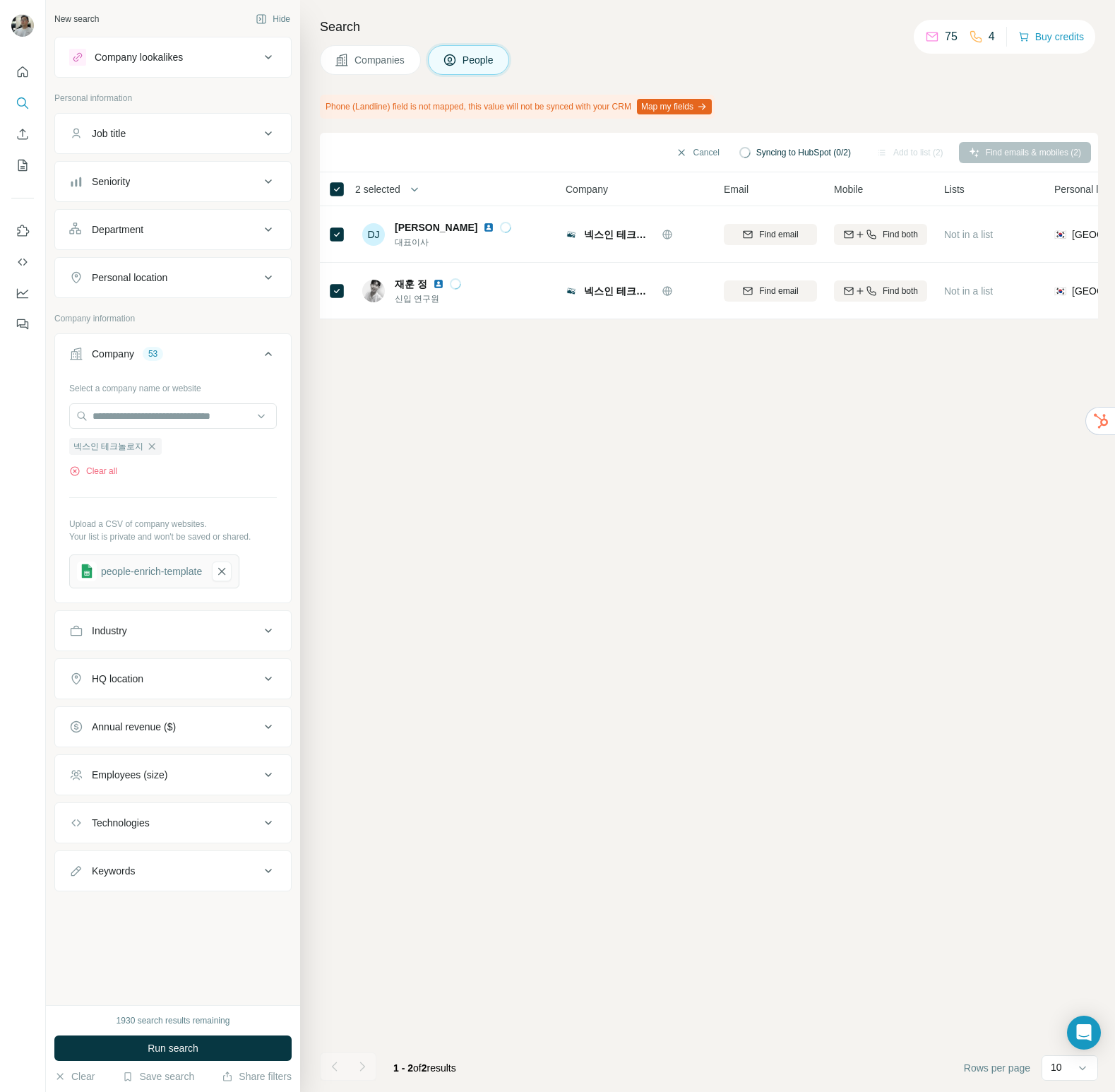
click at [365, 66] on span "Companies" at bounding box center [380, 59] width 52 height 14
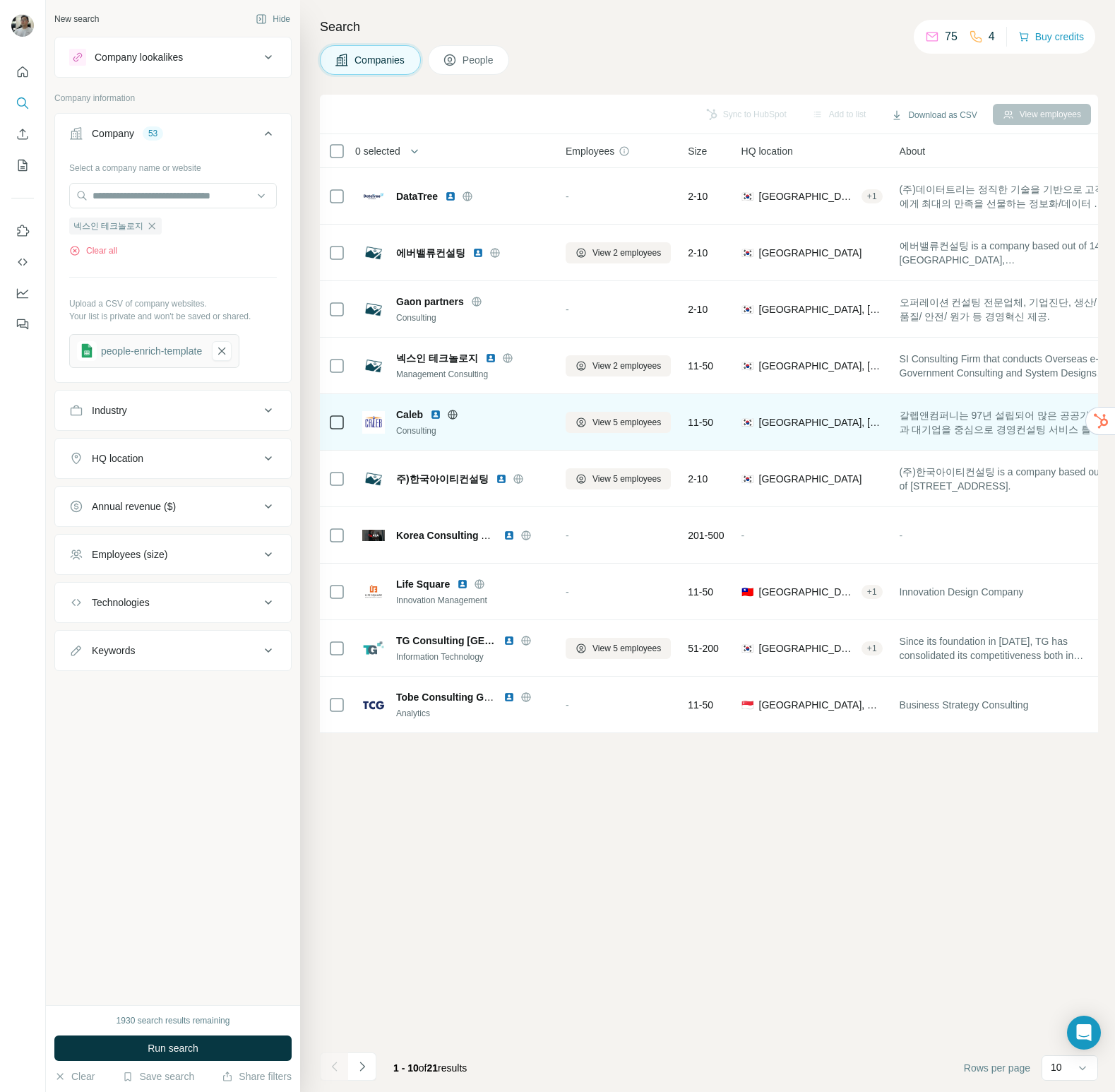
click at [408, 408] on span "Caleb" at bounding box center [409, 414] width 27 height 14
click at [598, 417] on span "View 5 employees" at bounding box center [627, 421] width 68 height 12
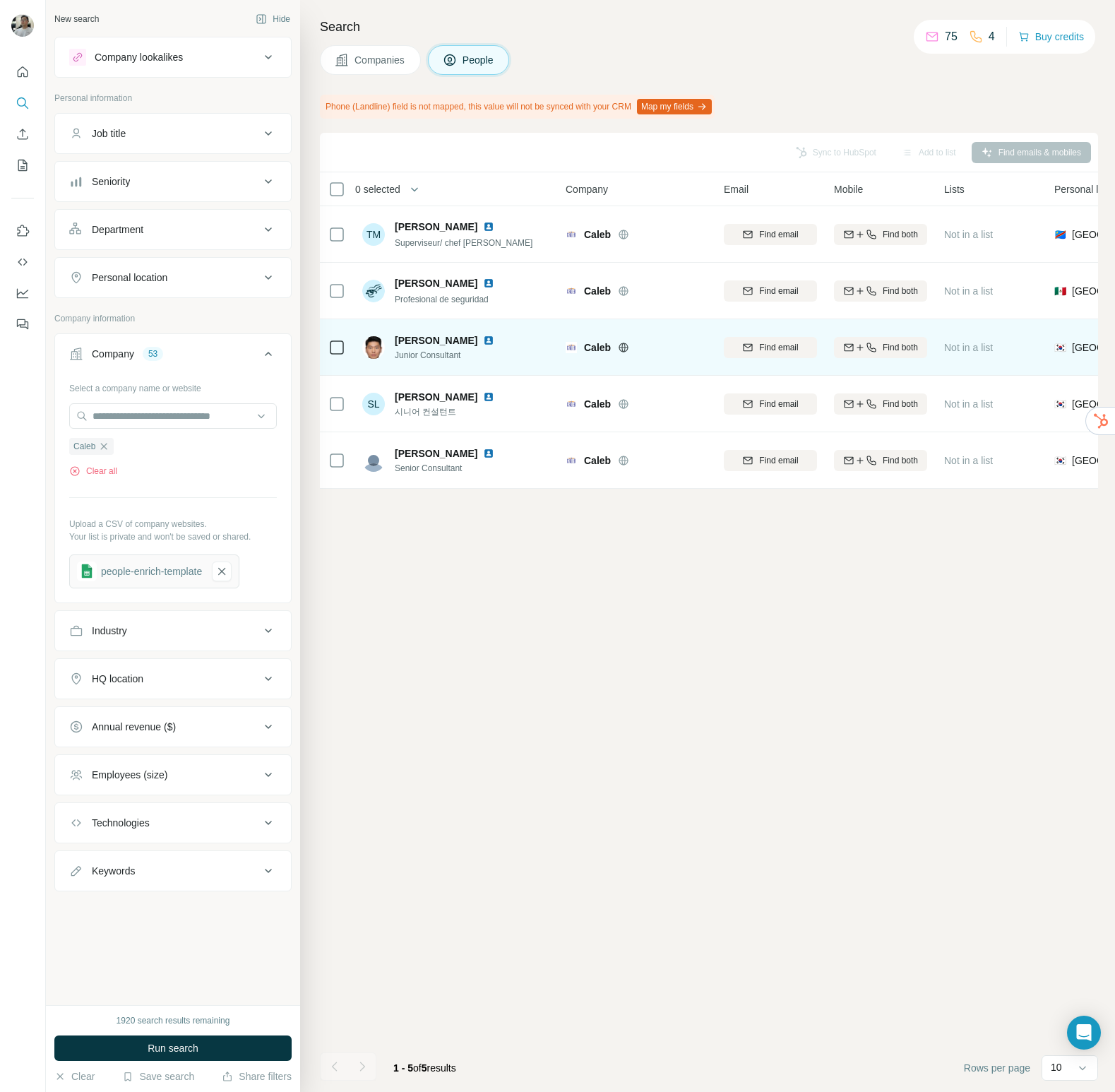
click at [329, 340] on icon at bounding box center [336, 347] width 17 height 17
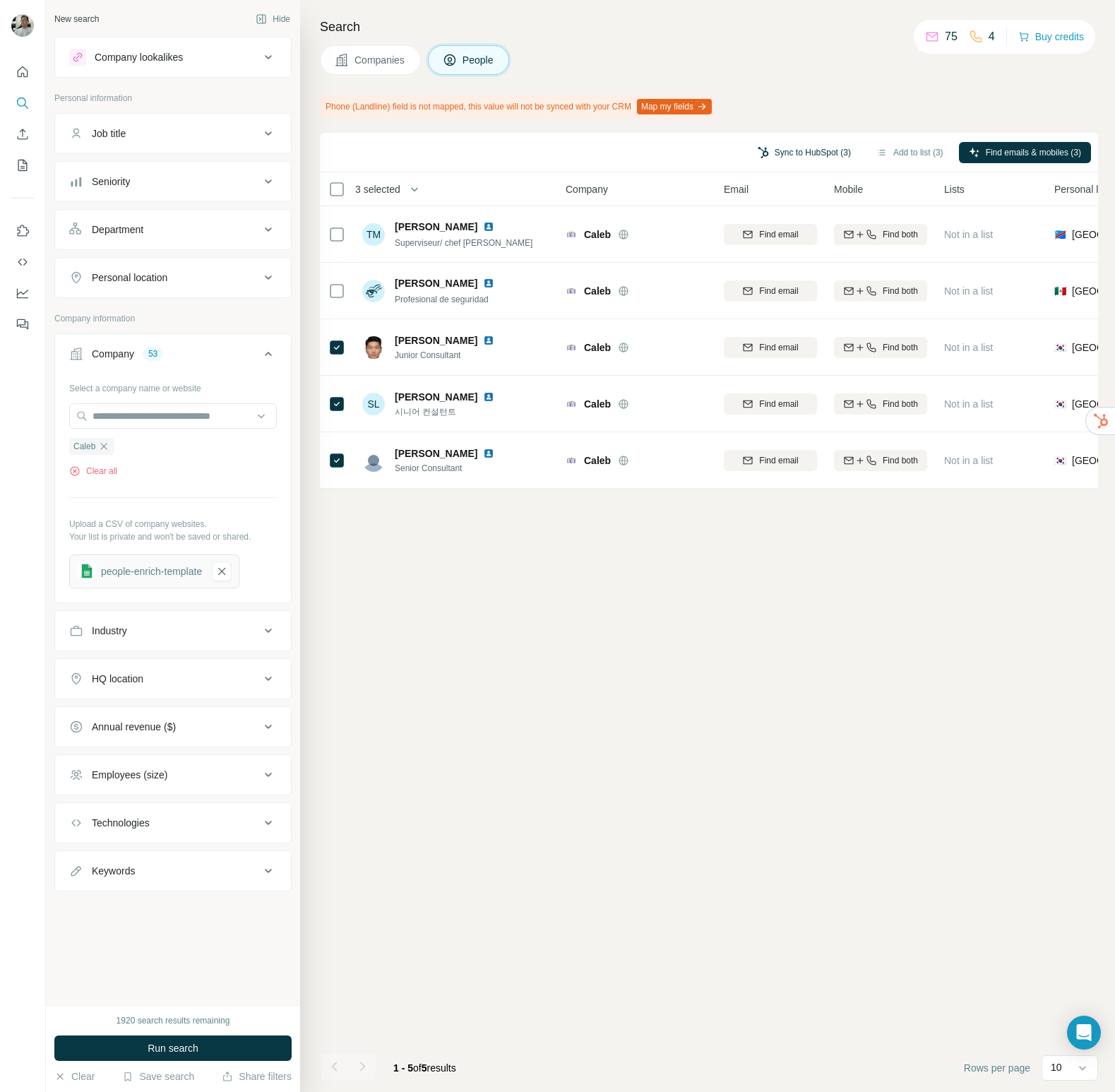
click at [836, 151] on button "Sync to HubSpot (3)" at bounding box center [804, 153] width 113 height 21
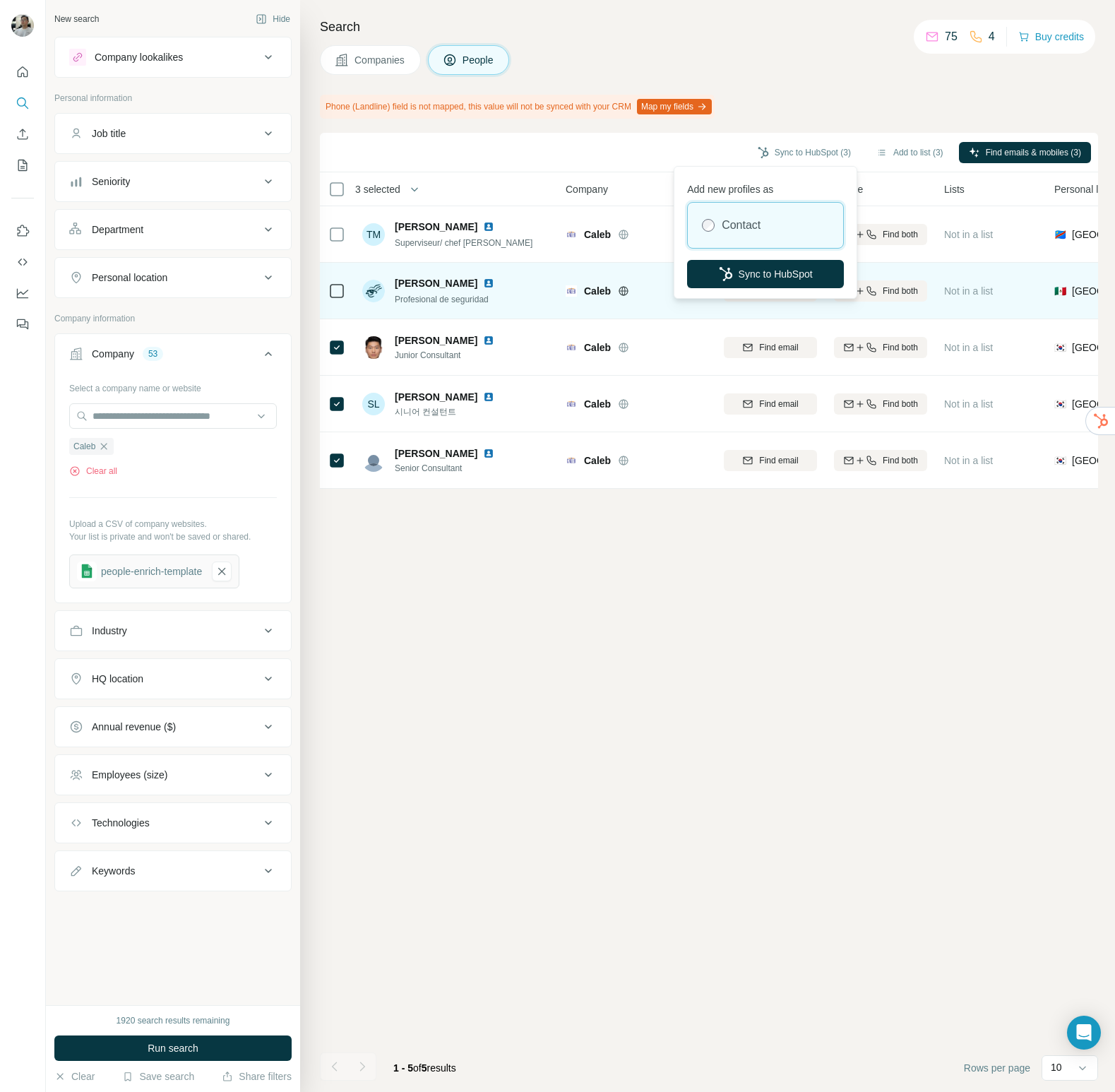
click at [793, 266] on button "Sync to HubSpot" at bounding box center [765, 274] width 157 height 28
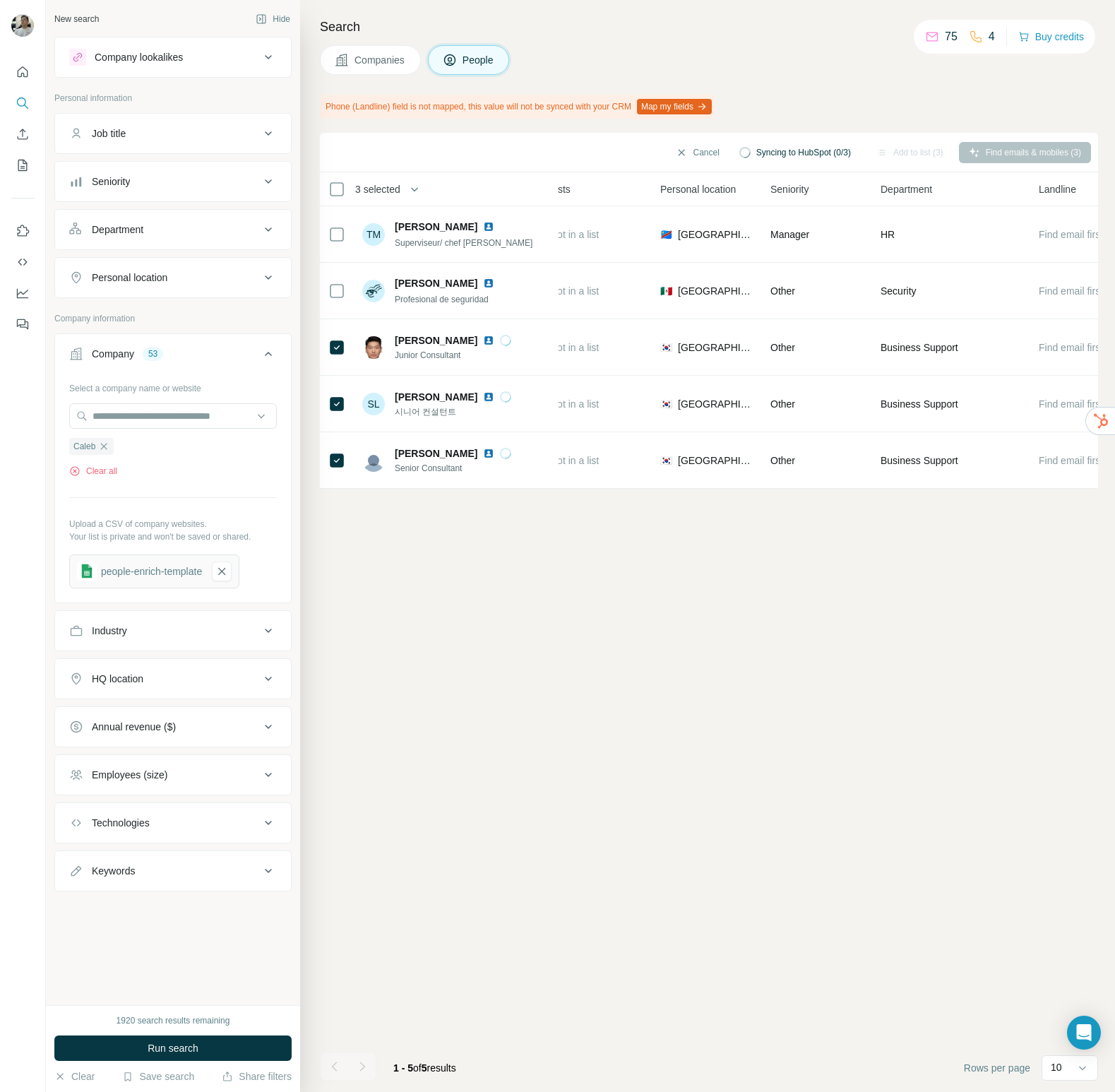
scroll to position [0, 445]
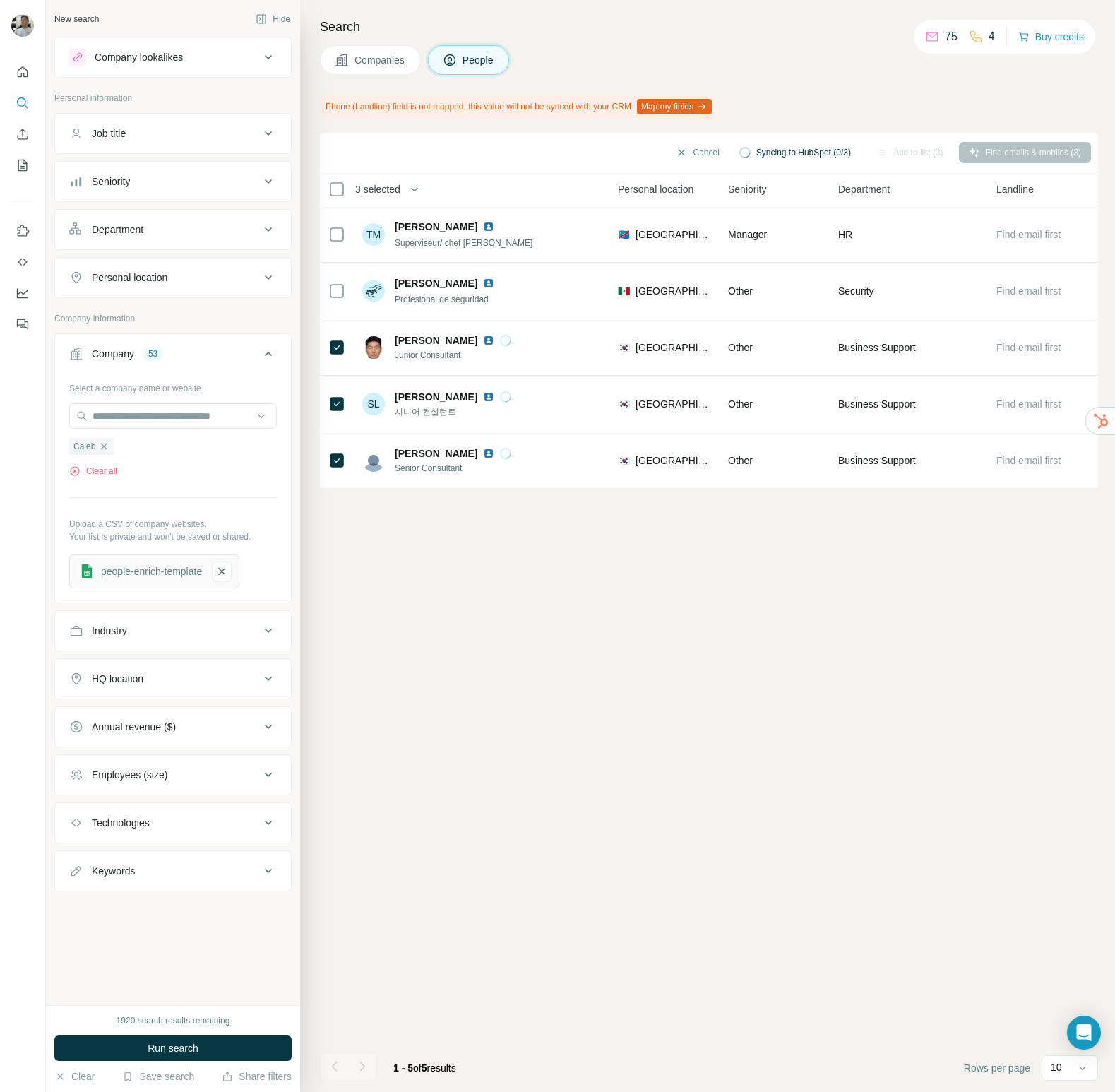
click at [343, 50] on button "Companies" at bounding box center [370, 60] width 101 height 30
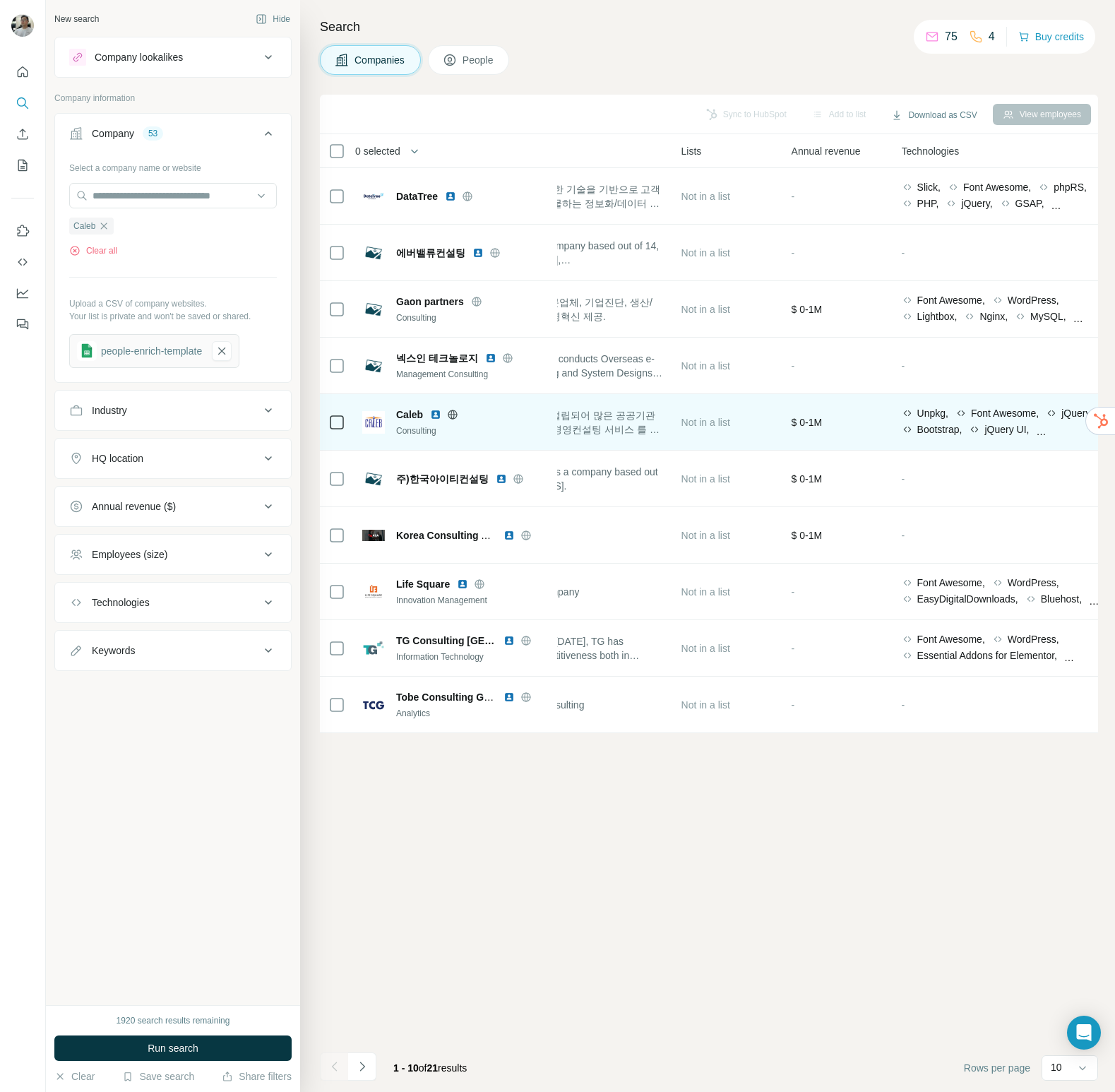
click at [627, 431] on span "갈렙앤컴퍼니는 97년 설립되어 많은 공공기관과 대기업을 중심으로 경영컨설팅 서비스 를 제공해오고 있습니다." at bounding box center [559, 422] width 209 height 28
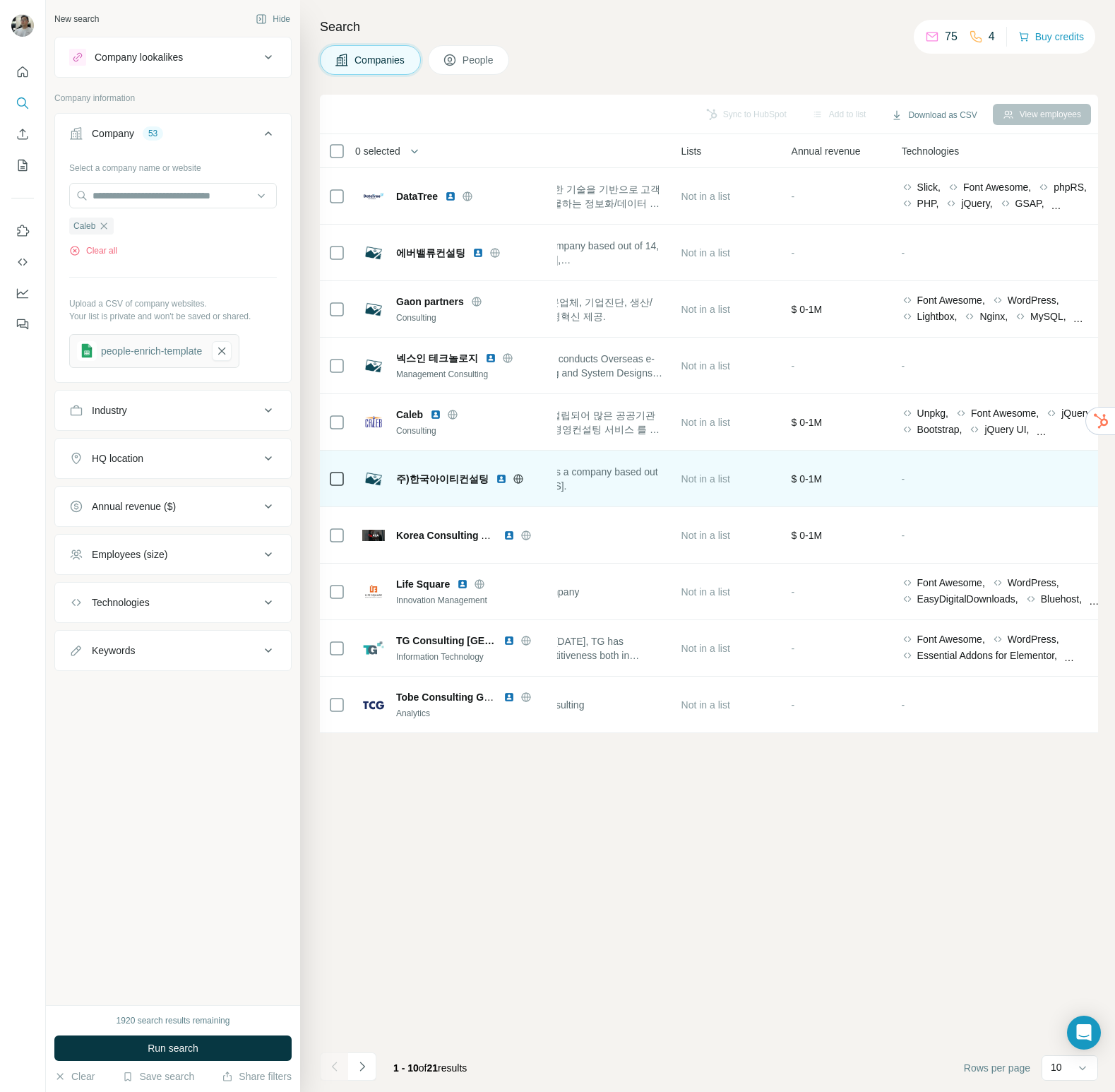
click at [590, 480] on span "(주)한국아이티컨설팅 is a company based out of [STREET_ADDRESS]." at bounding box center [559, 479] width 209 height 28
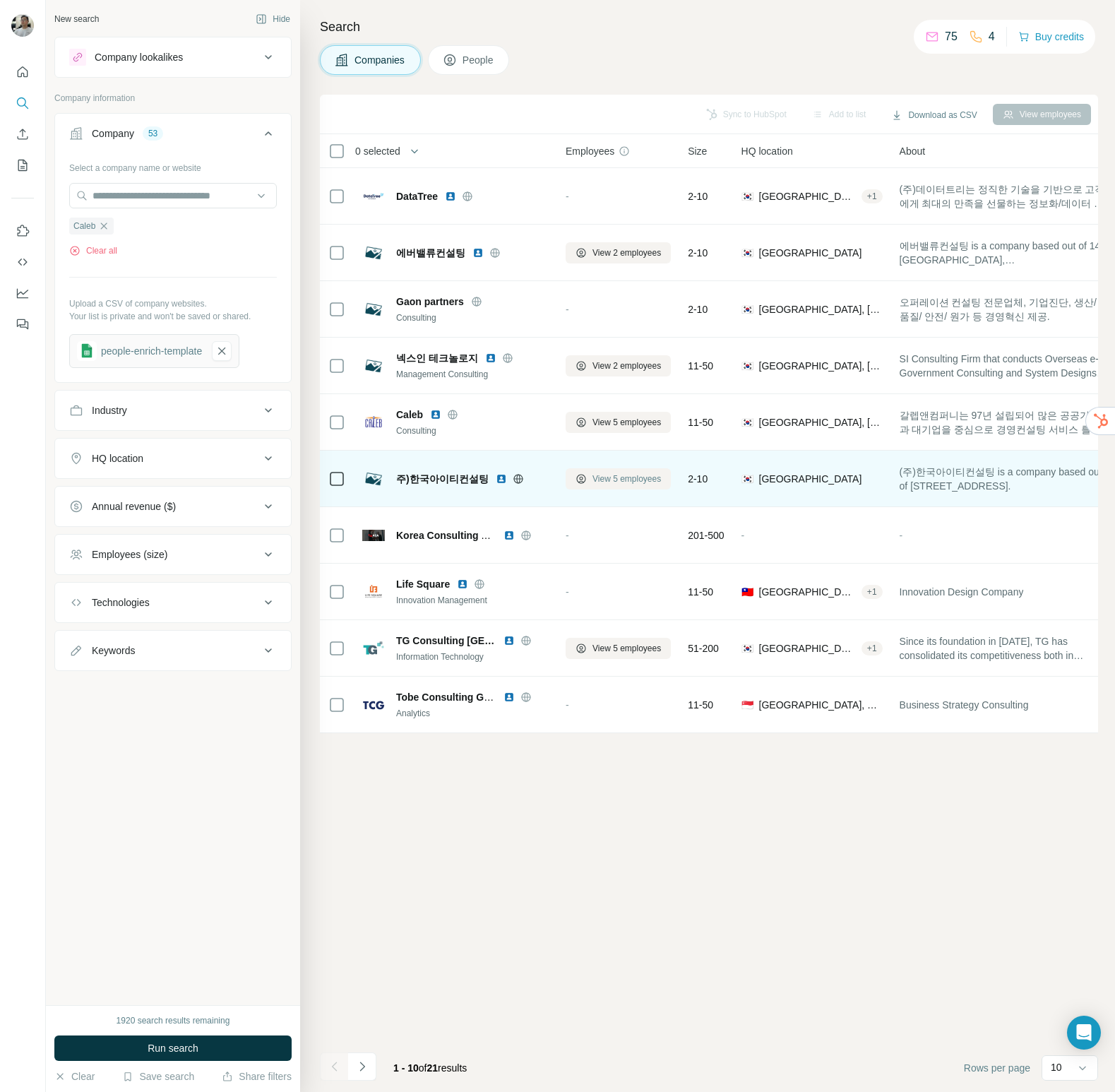
click at [634, 481] on span "View 5 employees" at bounding box center [627, 478] width 68 height 12
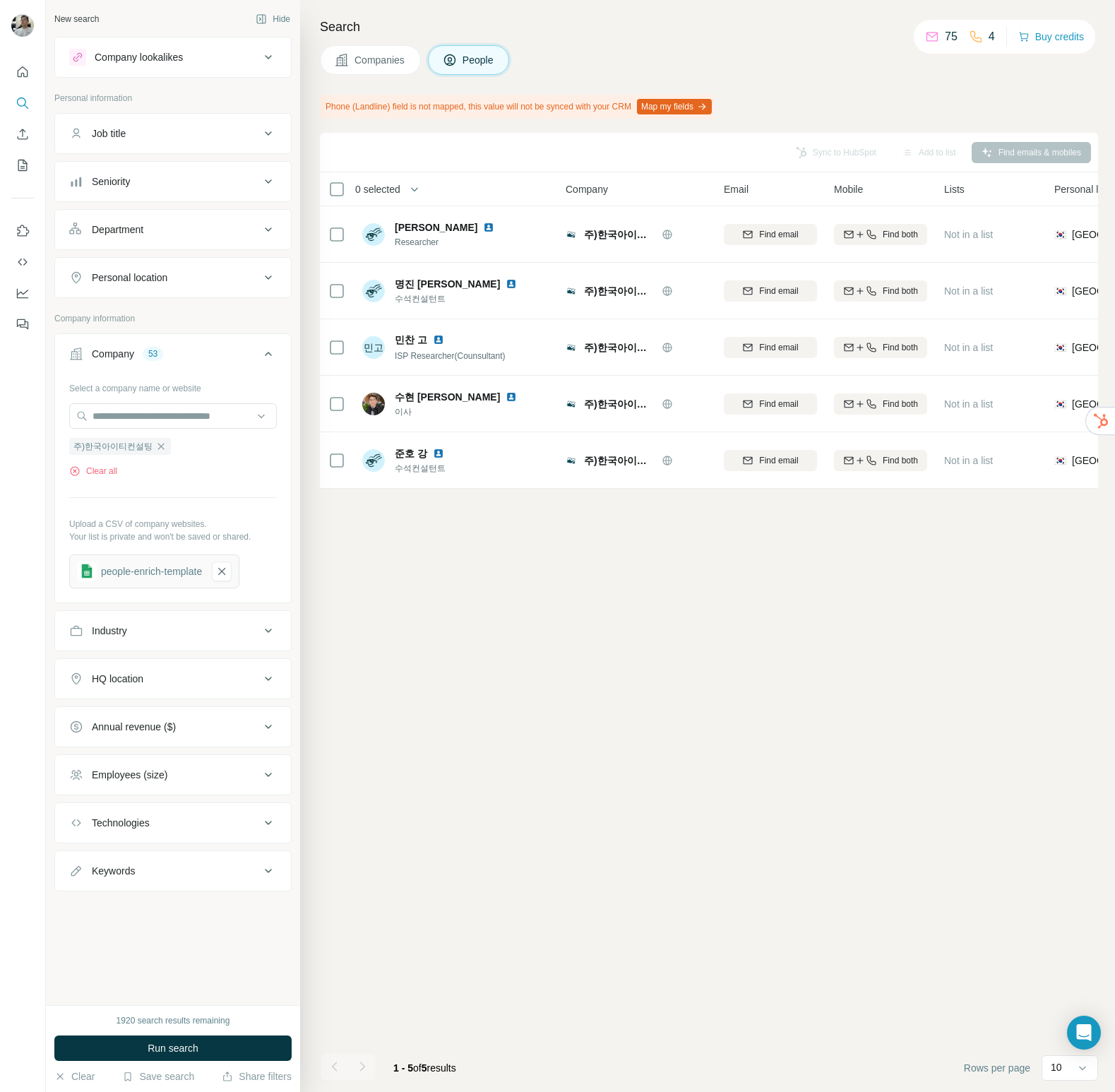
click at [318, 192] on div "Search Companies People Phone (Landline) field is not mapped, this value will n…" at bounding box center [708, 546] width 815 height 1092
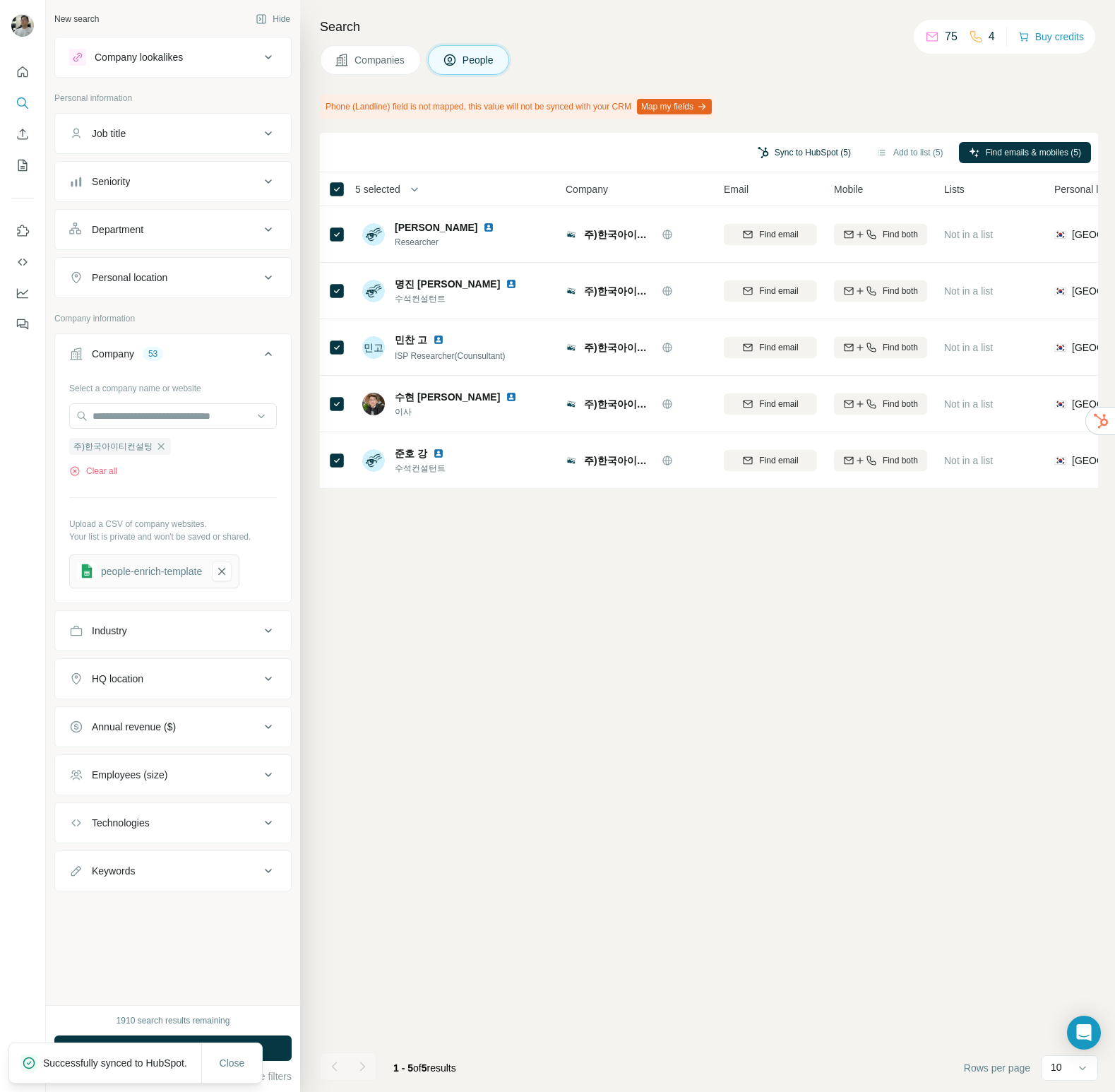
click at [795, 161] on button "Sync to HubSpot (5)" at bounding box center [804, 153] width 113 height 21
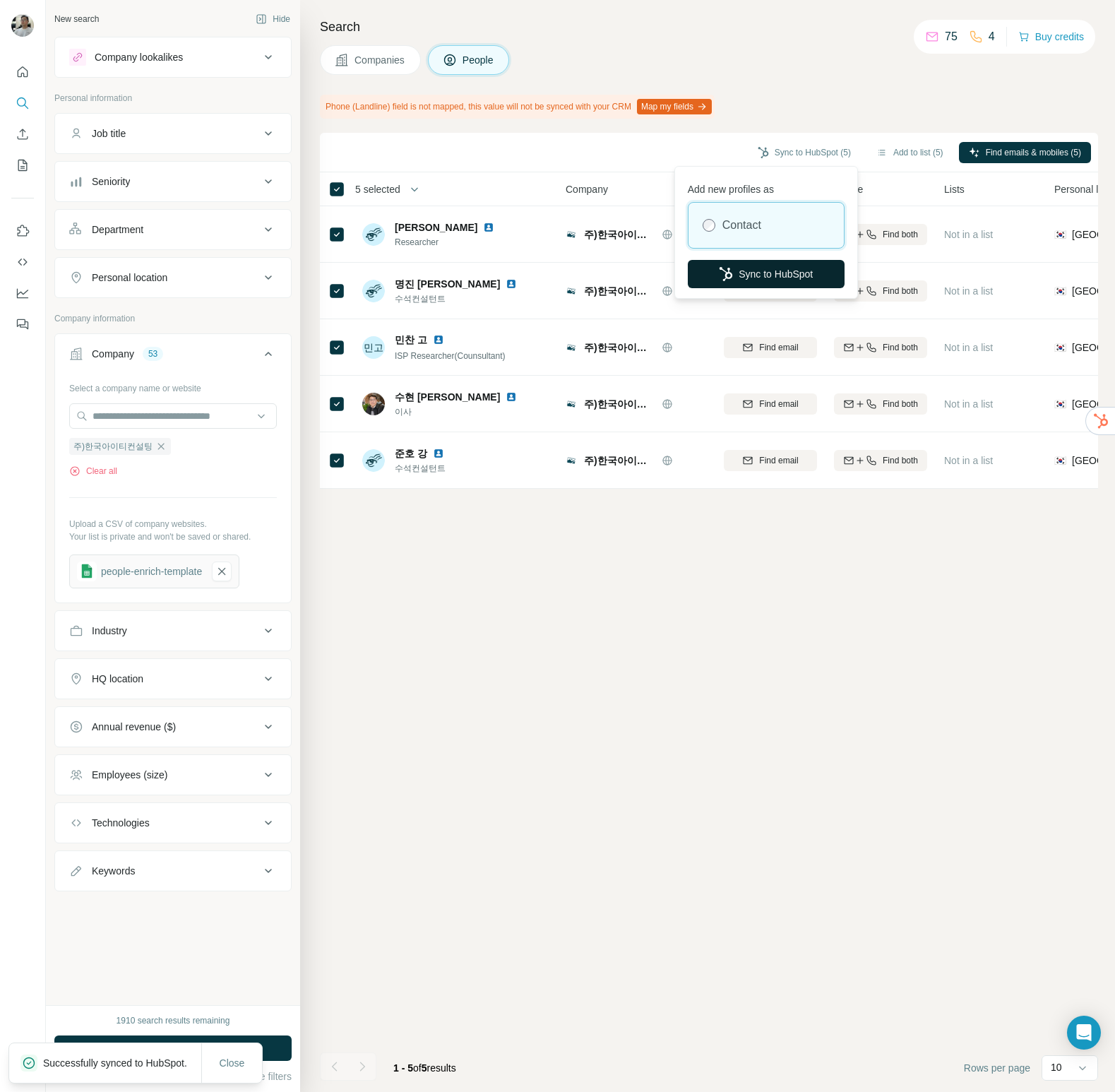
click at [755, 271] on button "Sync to HubSpot" at bounding box center [766, 274] width 157 height 28
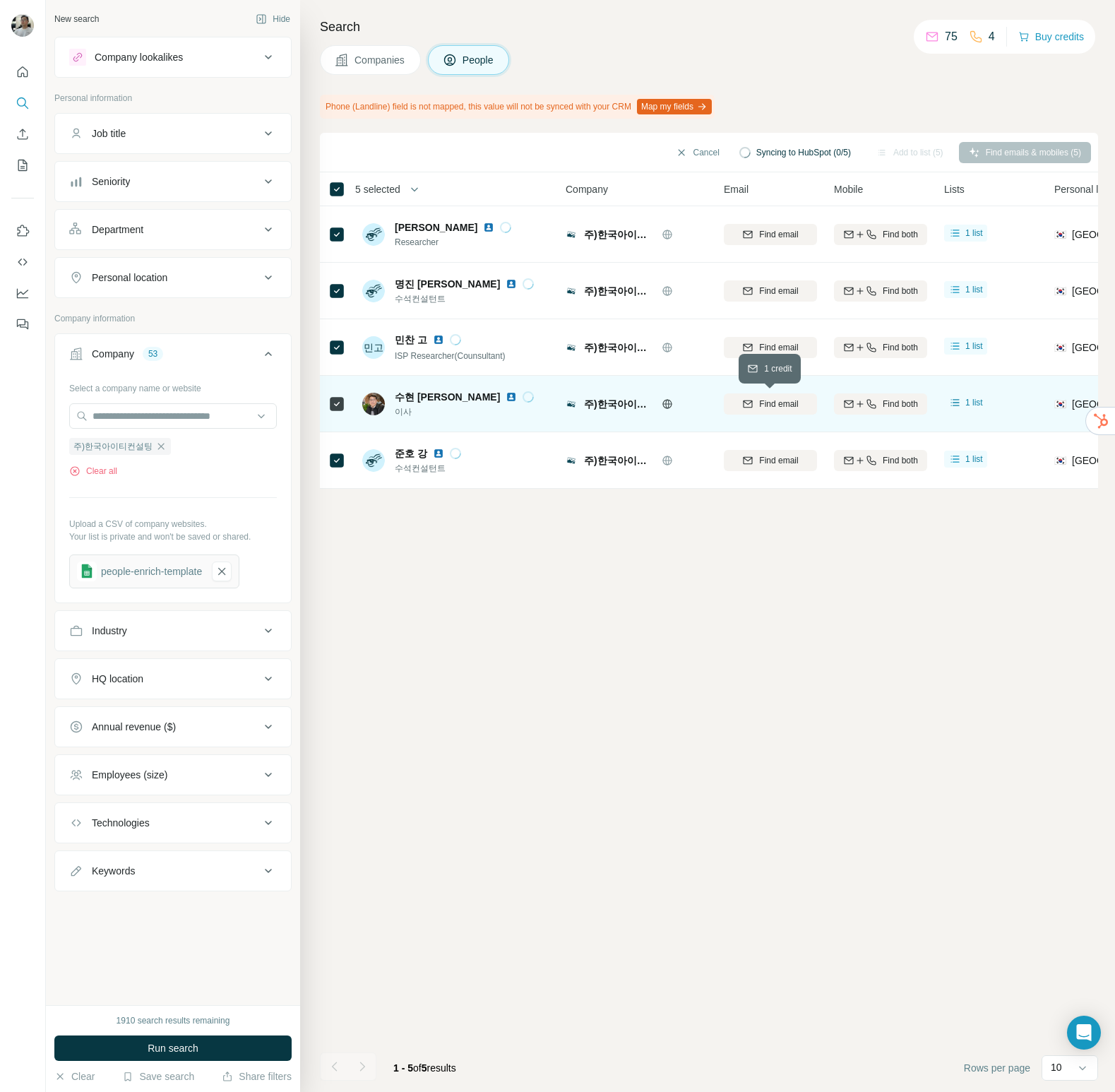
click at [744, 400] on icon "button" at bounding box center [748, 403] width 9 height 7
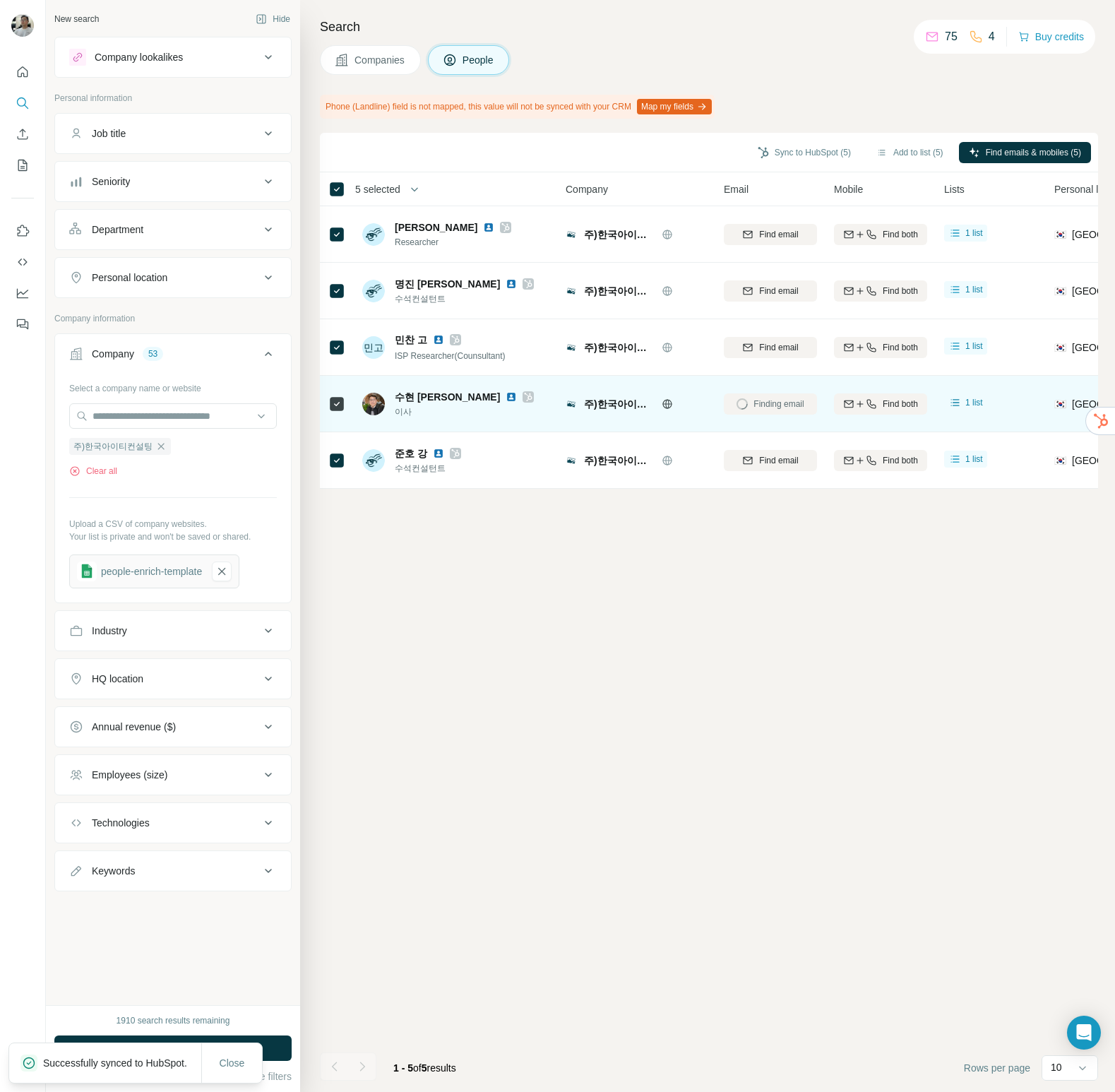
click at [346, 190] on div "5 selected" at bounding box center [373, 189] width 55 height 14
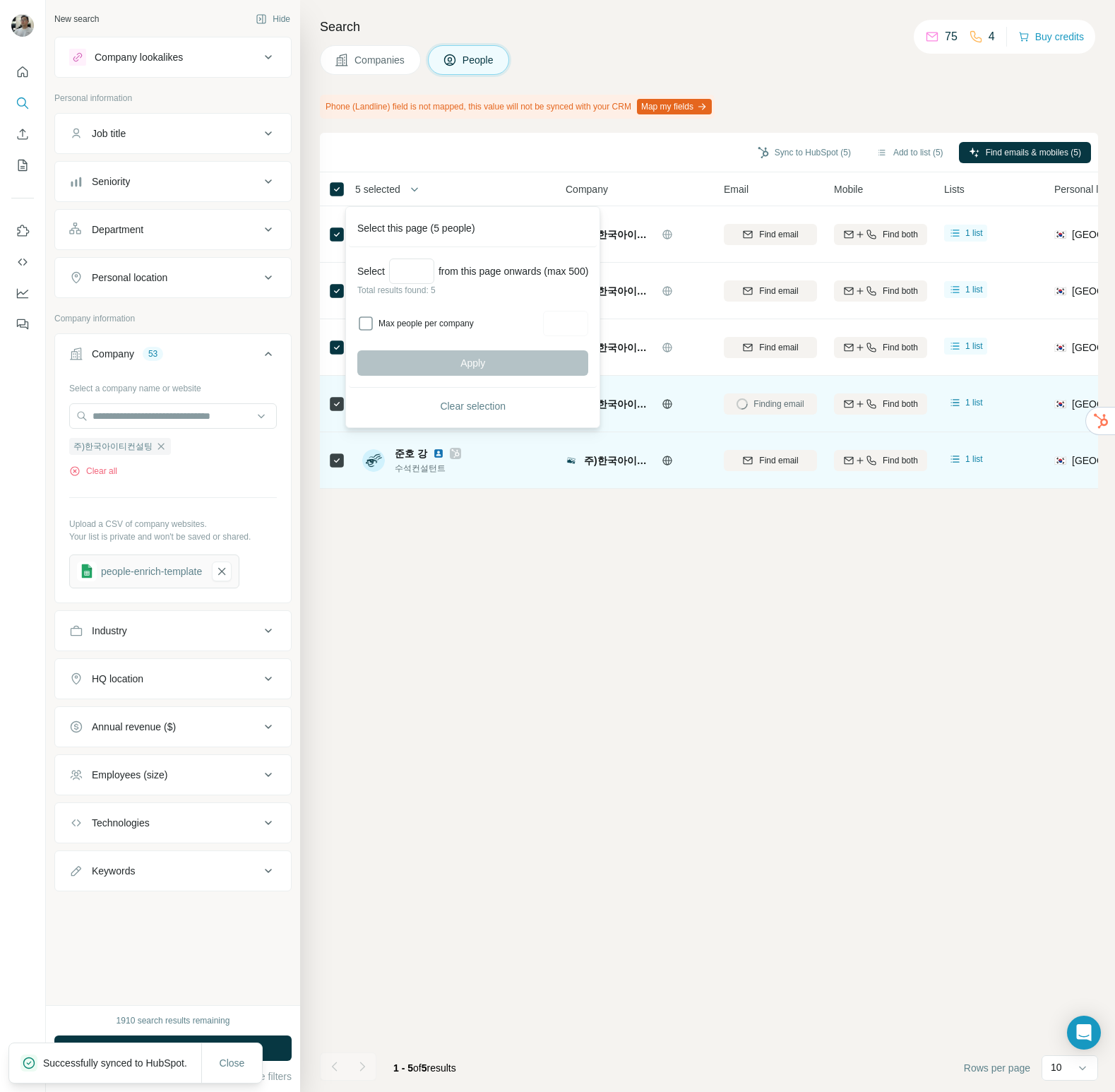
click at [474, 478] on div "준호 강 수석컨설턴트" at bounding box center [456, 459] width 188 height 39
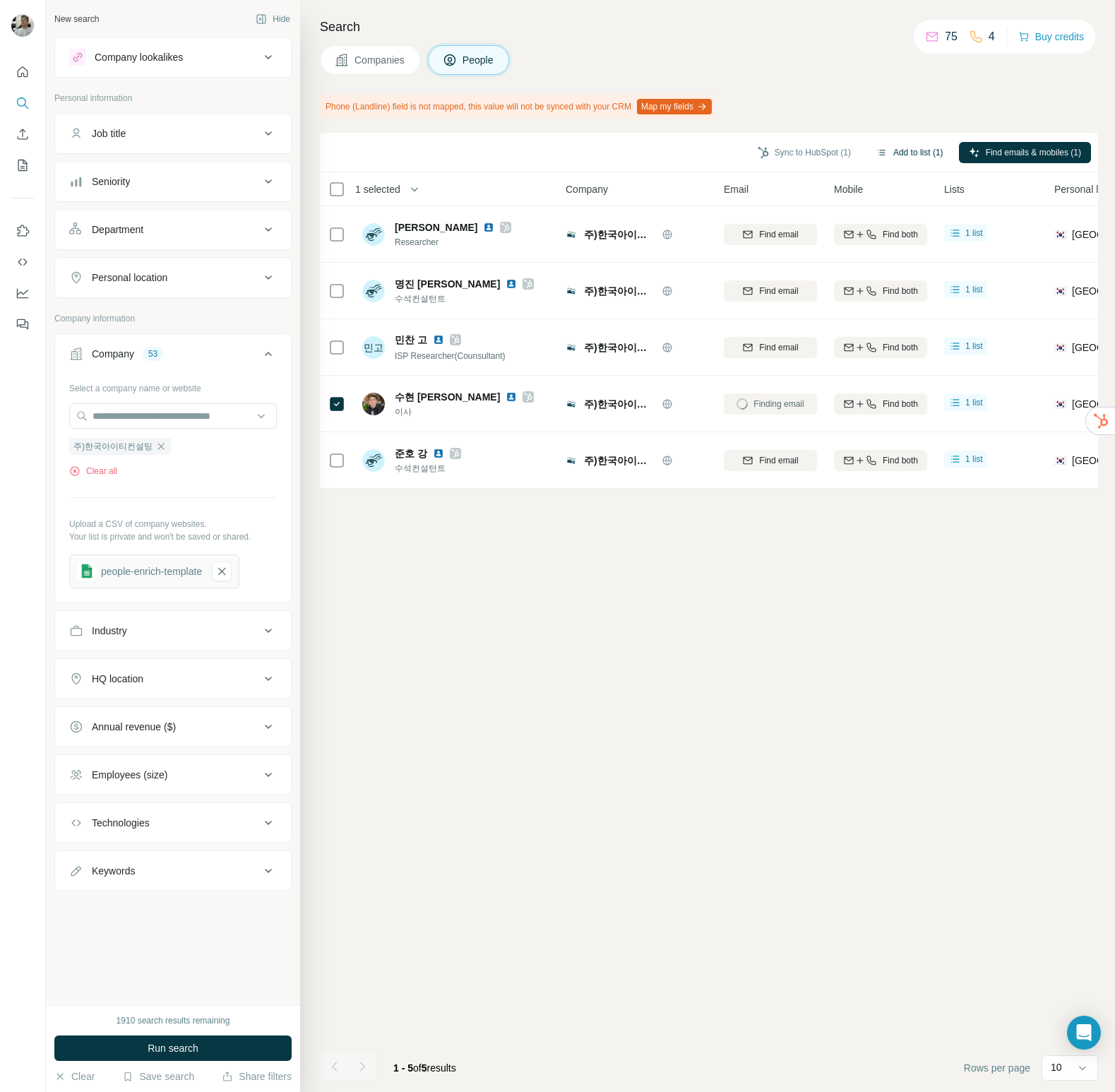
click at [915, 148] on button "Add to list (1)" at bounding box center [910, 153] width 87 height 21
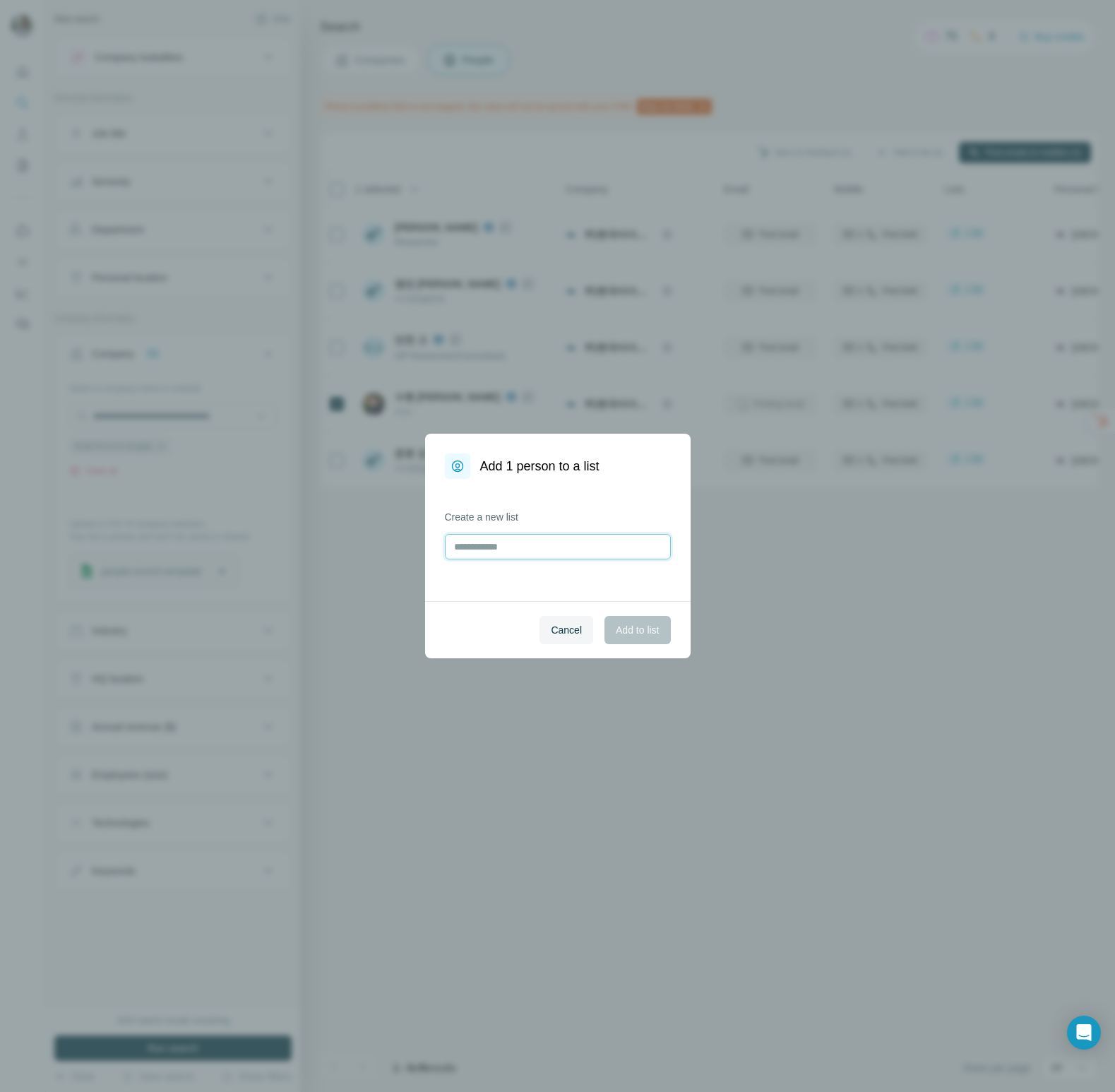
click at [500, 541] on input "text" at bounding box center [558, 546] width 226 height 26
type input "***"
click at [628, 619] on button "Add to list" at bounding box center [637, 630] width 66 height 28
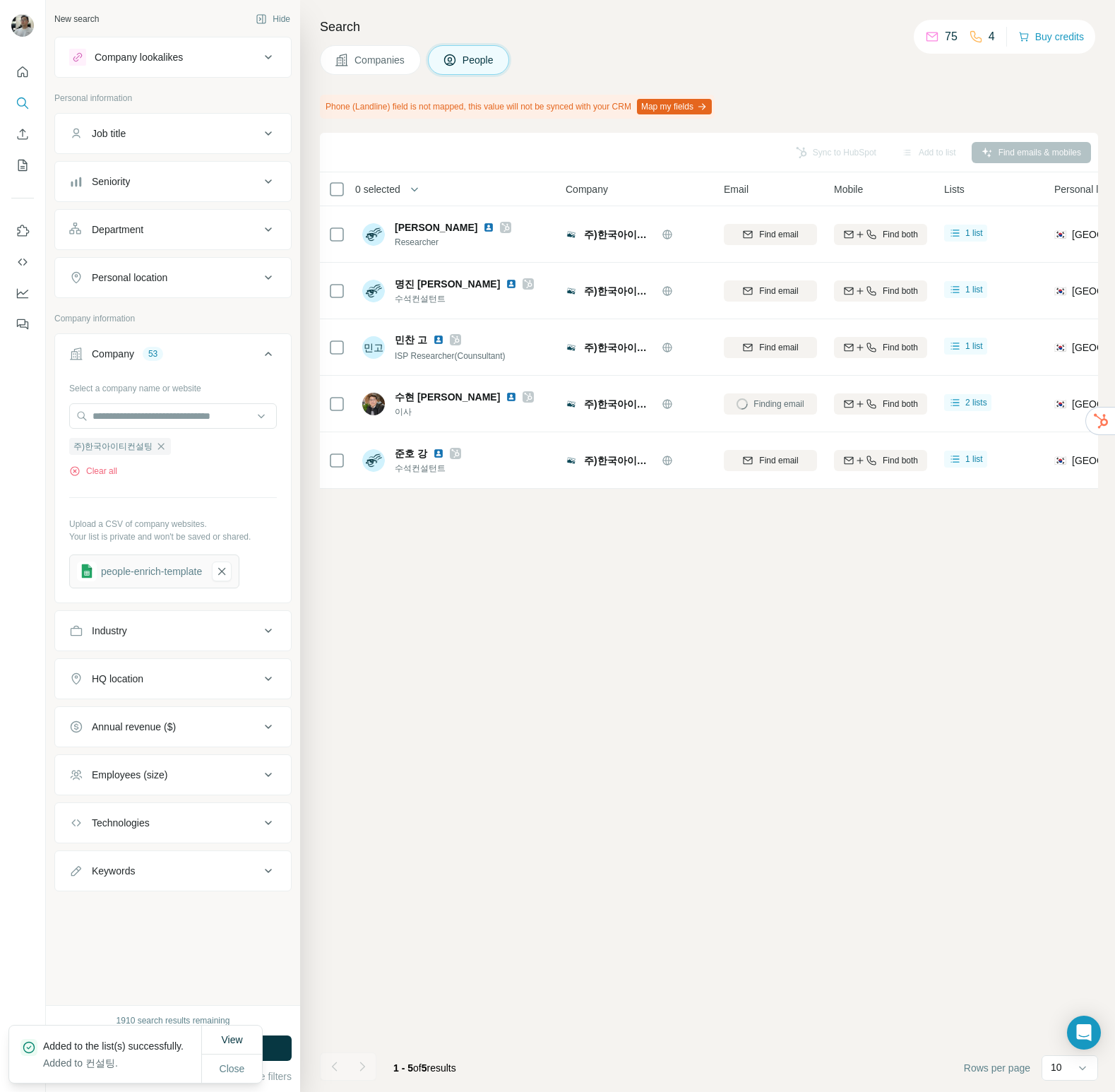
click at [780, 404] on div "Finding email" at bounding box center [770, 403] width 93 height 39
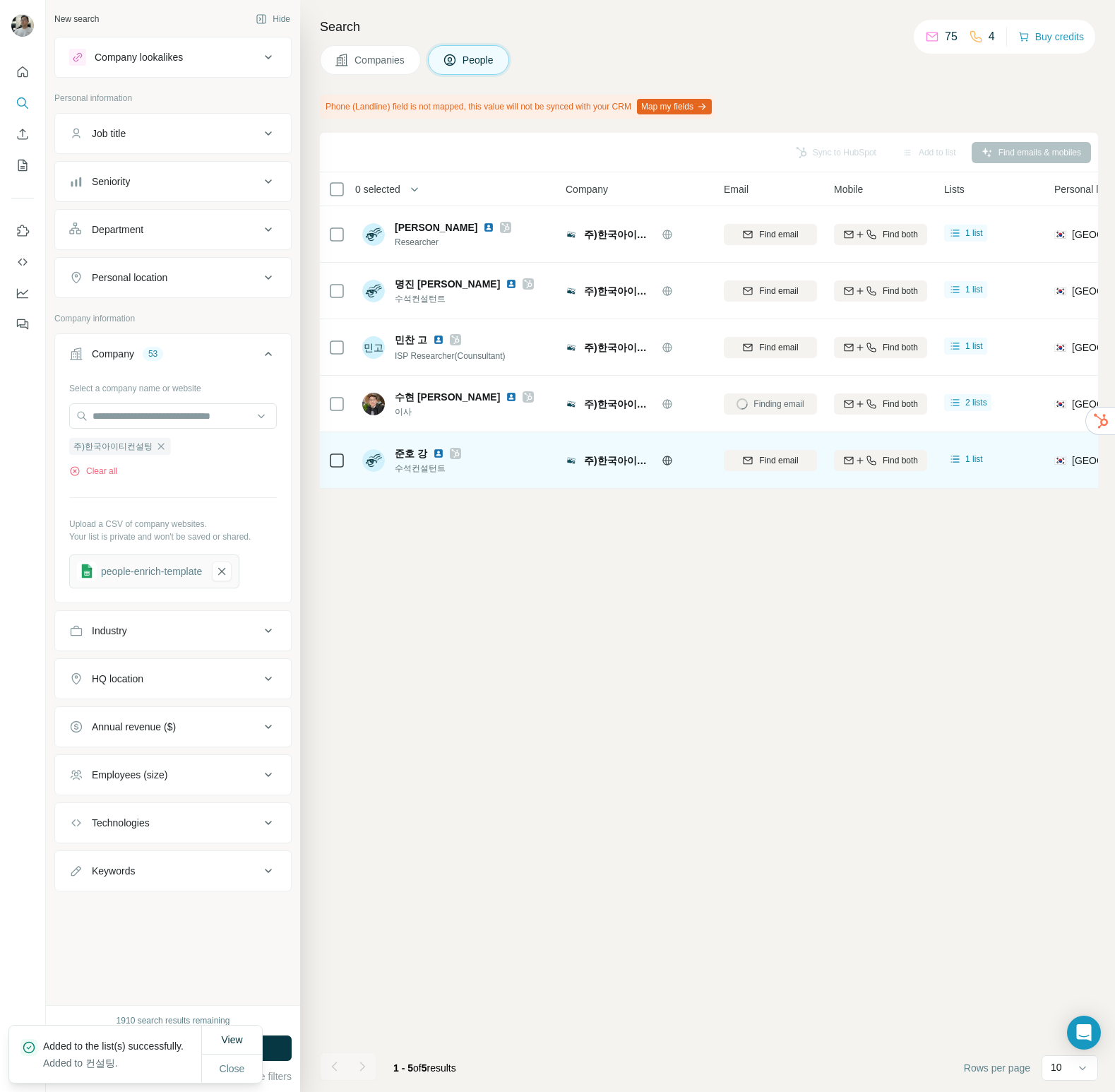
click at [328, 463] on icon at bounding box center [336, 460] width 17 height 17
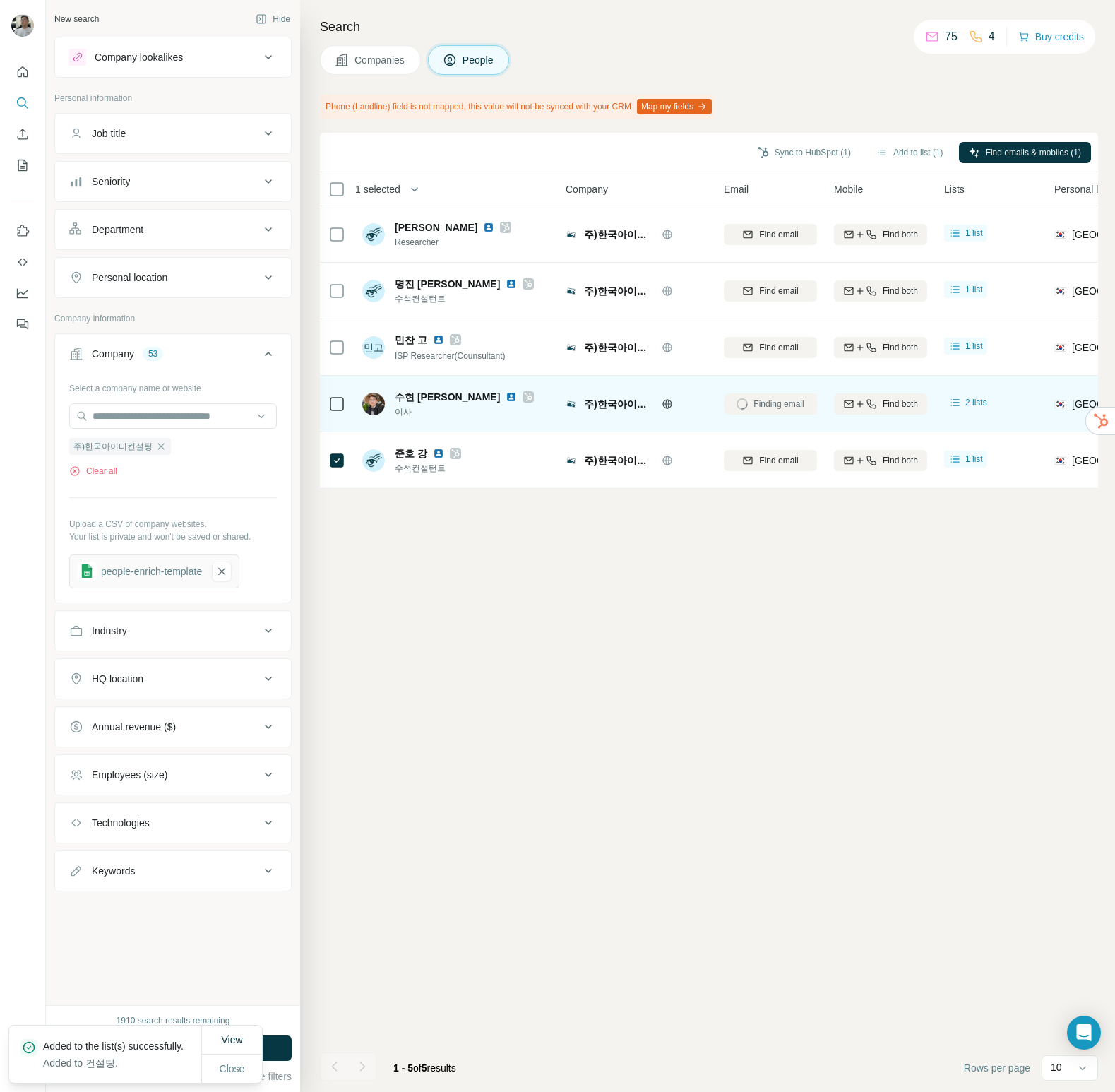
click at [524, 395] on icon at bounding box center [528, 397] width 8 height 12
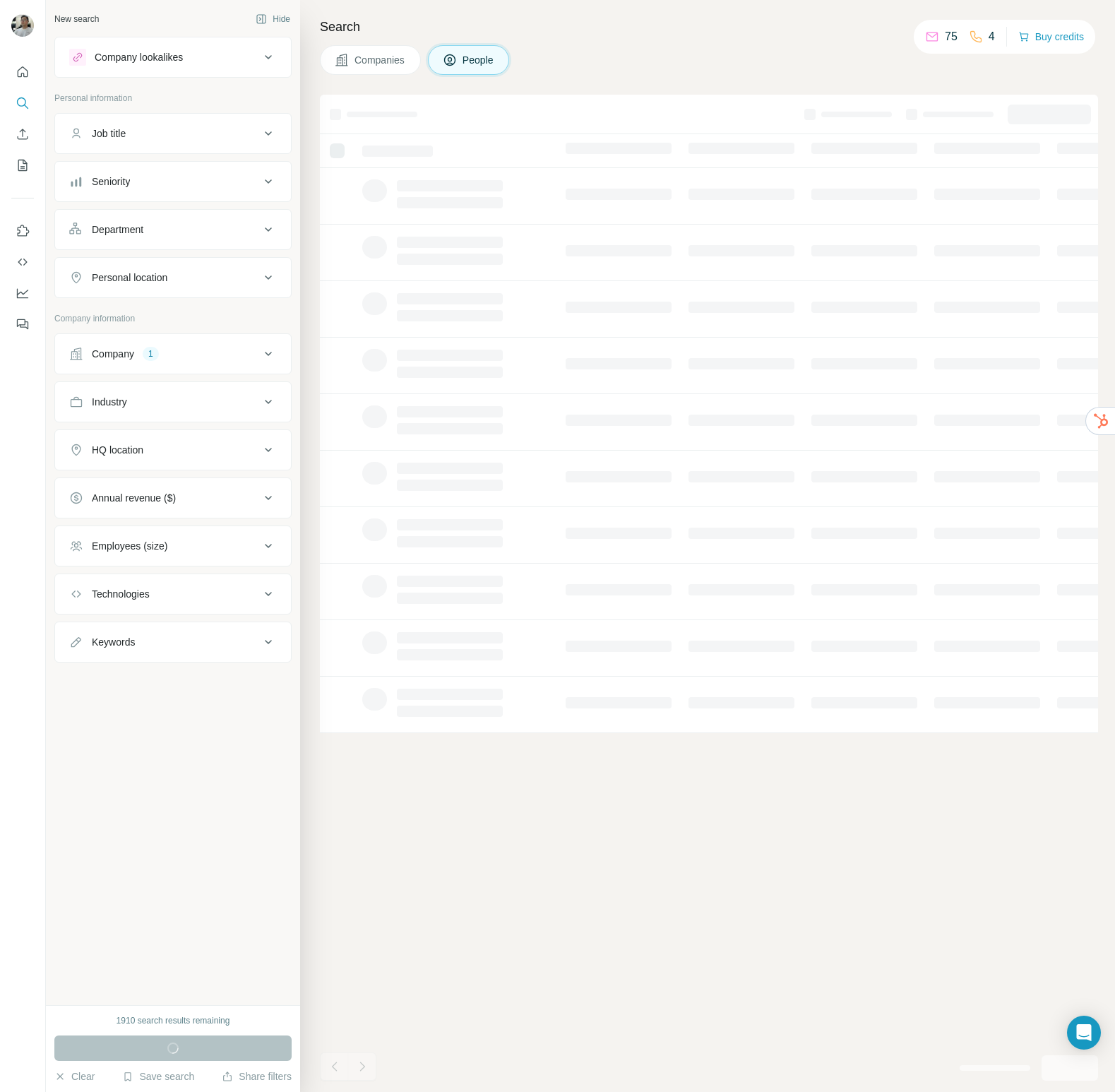
click at [200, 353] on div "Company 1" at bounding box center [164, 353] width 191 height 14
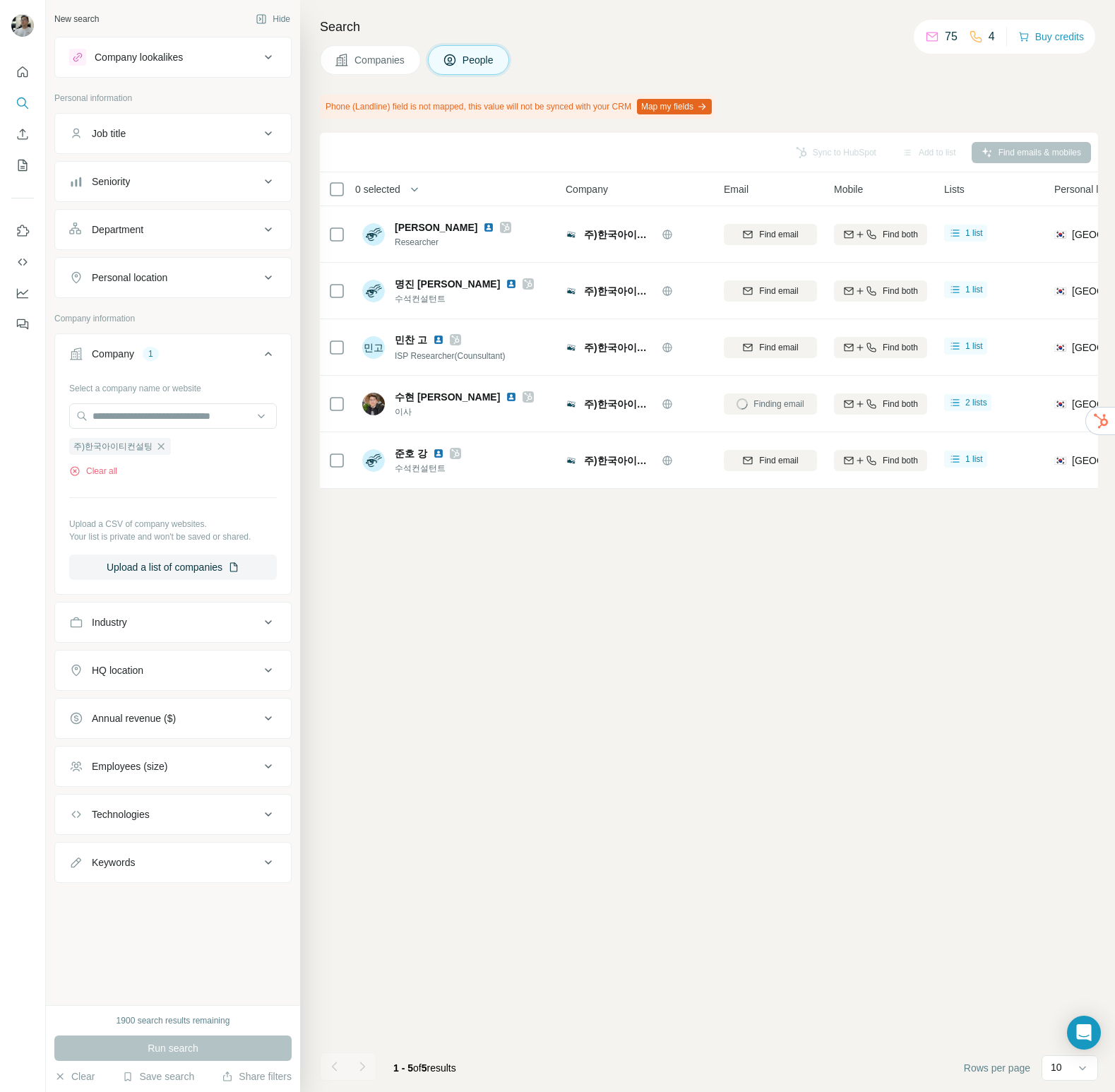
click at [392, 37] on div "Search Companies People Phone (Landline) field is not mapped, this value will n…" at bounding box center [708, 546] width 815 height 1092
click at [387, 50] on button "Companies" at bounding box center [370, 60] width 101 height 30
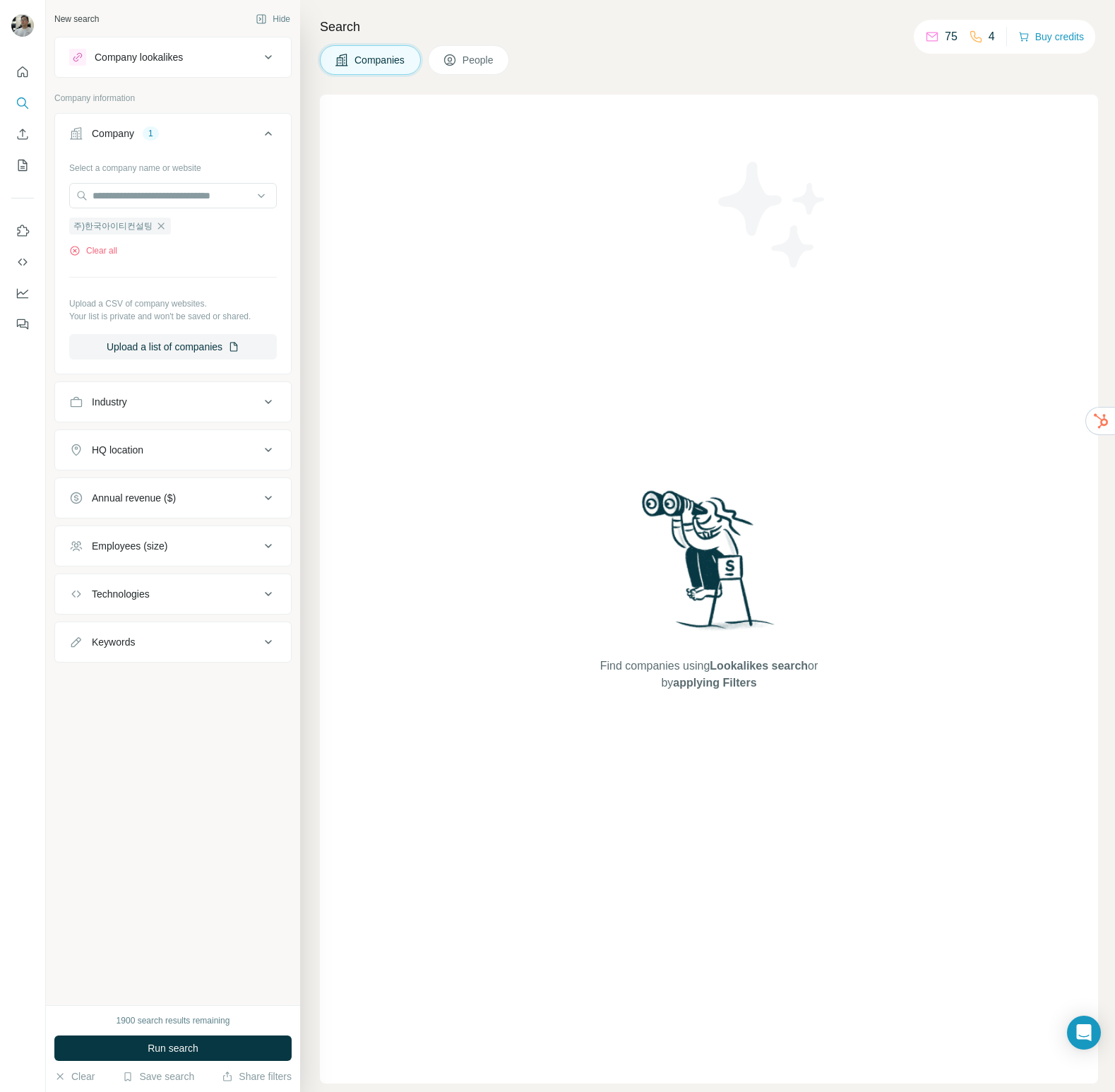
click at [463, 55] on button "People" at bounding box center [468, 60] width 82 height 30
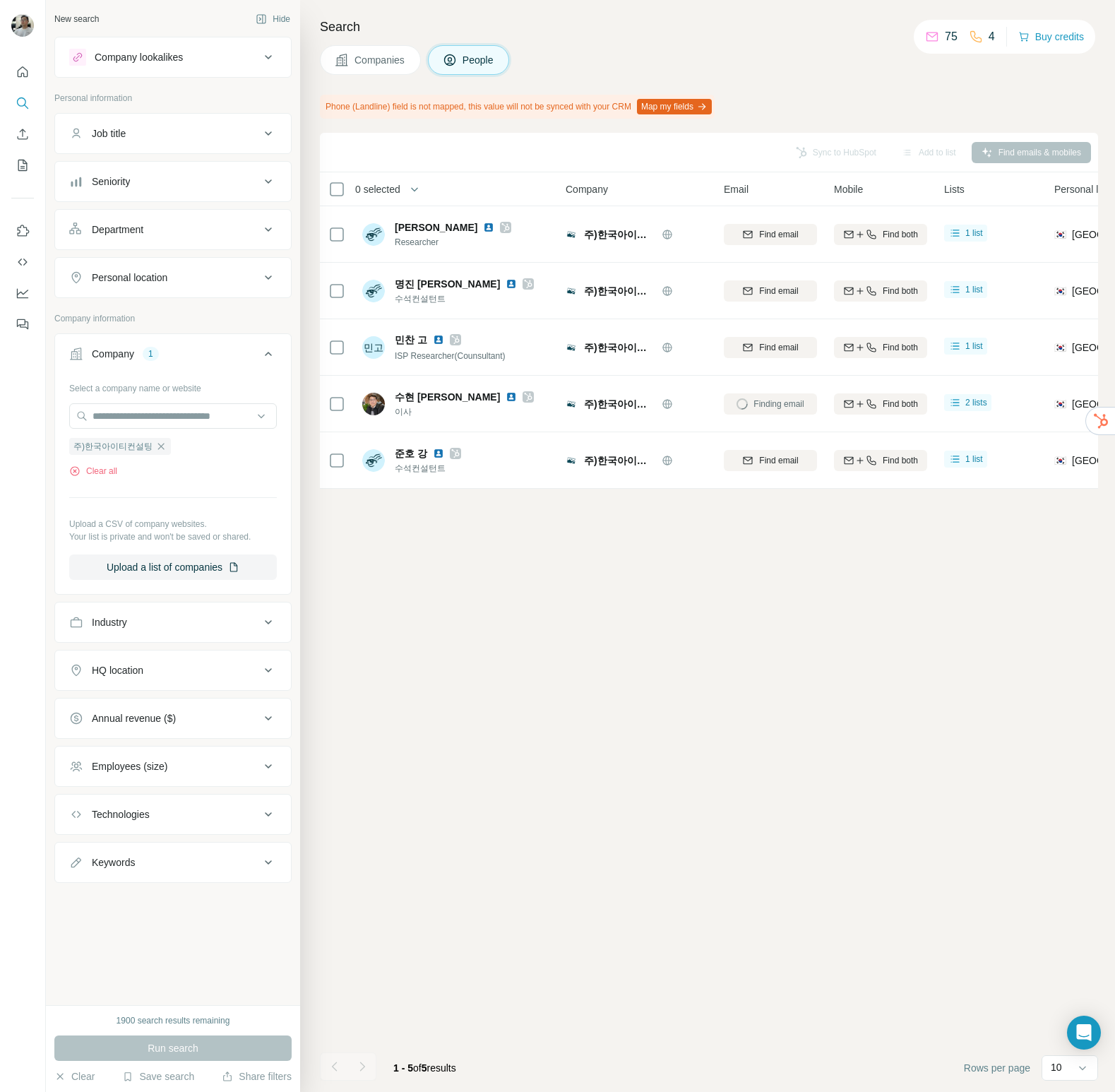
click at [389, 53] on span "Companies" at bounding box center [380, 59] width 52 height 14
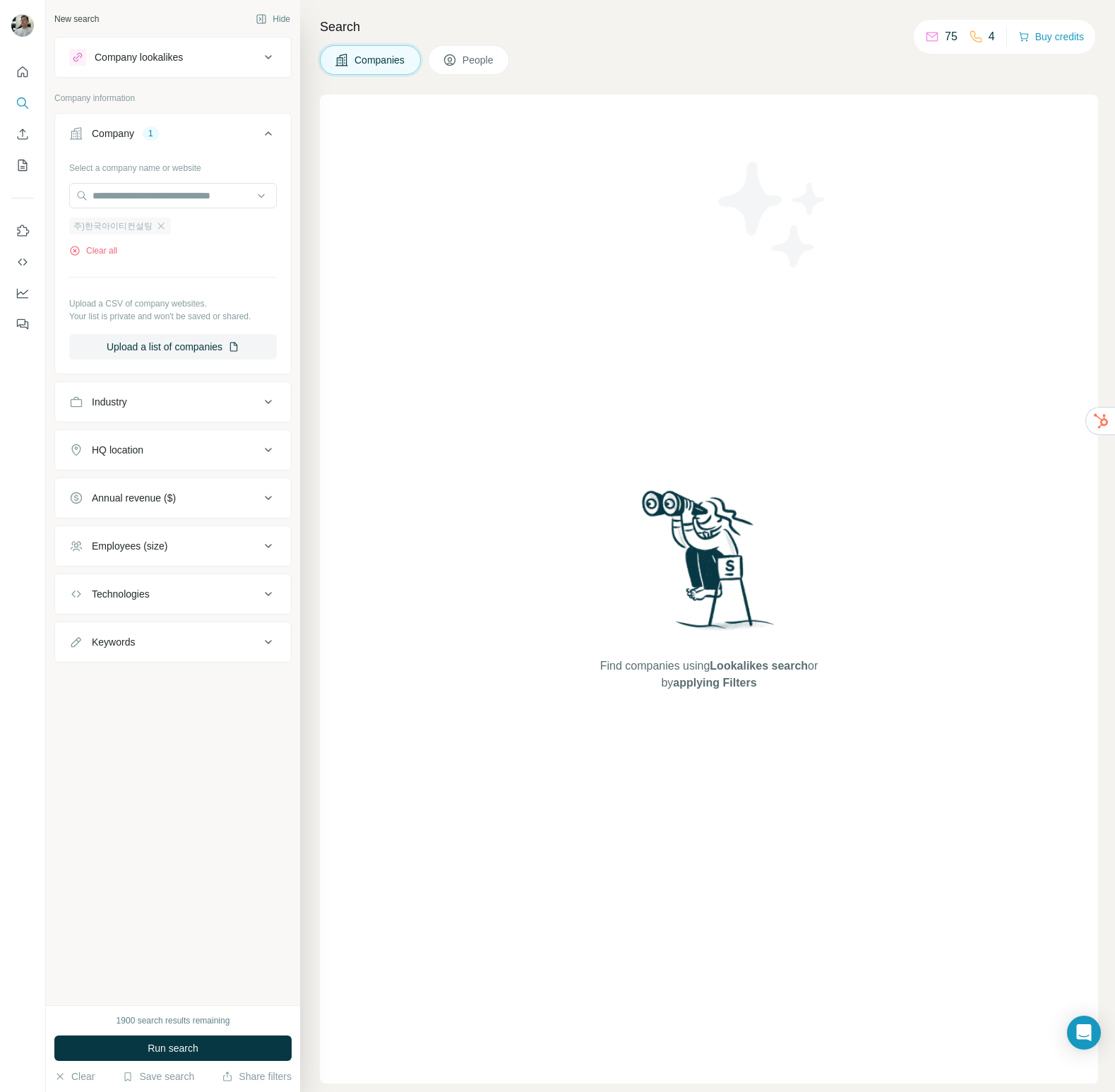
click at [141, 226] on span "주)한국아이티컨설팅" at bounding box center [113, 225] width 79 height 12
click at [111, 249] on button "Clear all" at bounding box center [93, 250] width 48 height 12
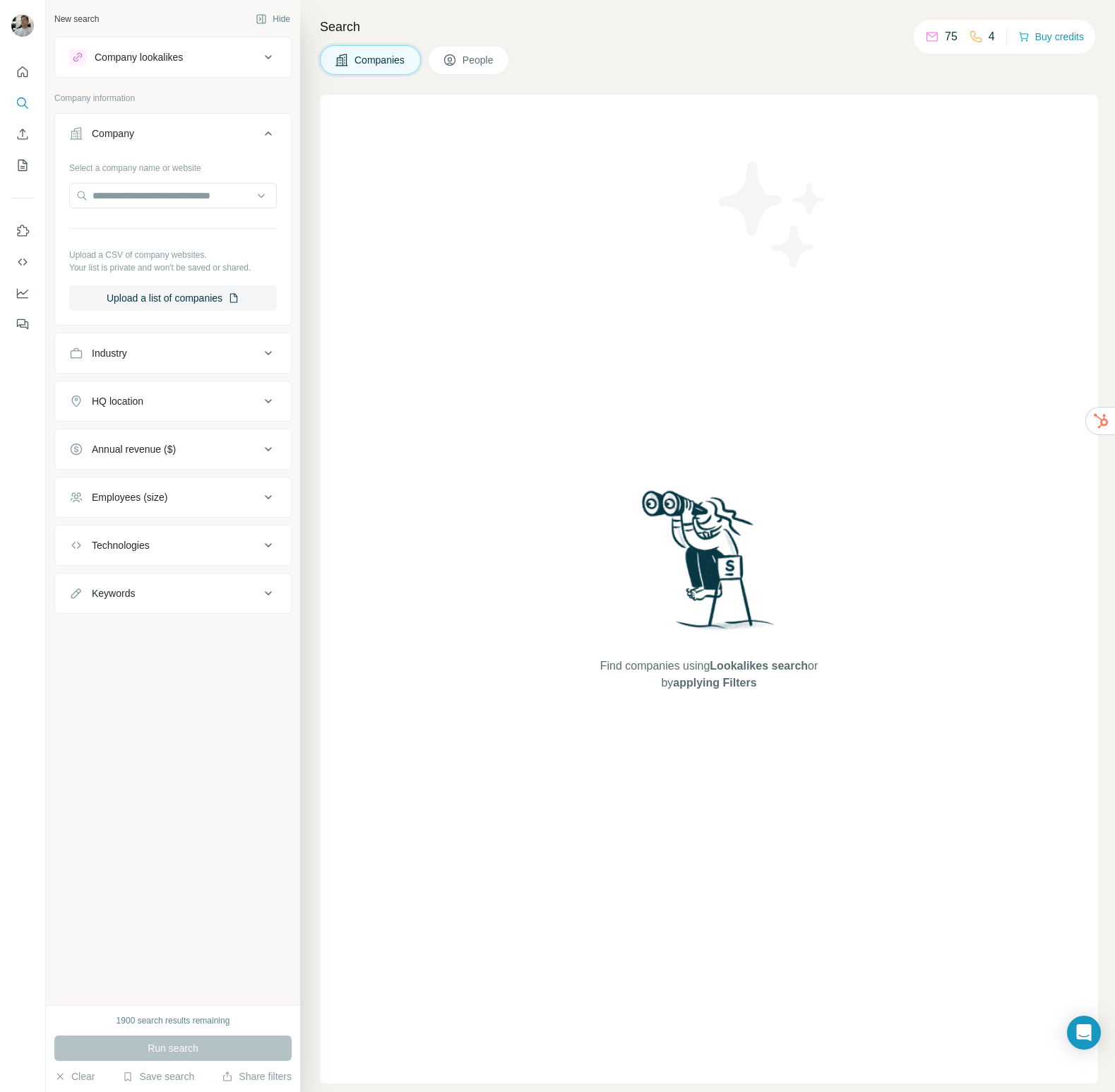
click at [208, 284] on div "Select a company name or website Upload a CSV of company websites. Your list is…" at bounding box center [173, 233] width 208 height 155
click at [200, 302] on button "Upload a list of companies" at bounding box center [173, 298] width 208 height 26
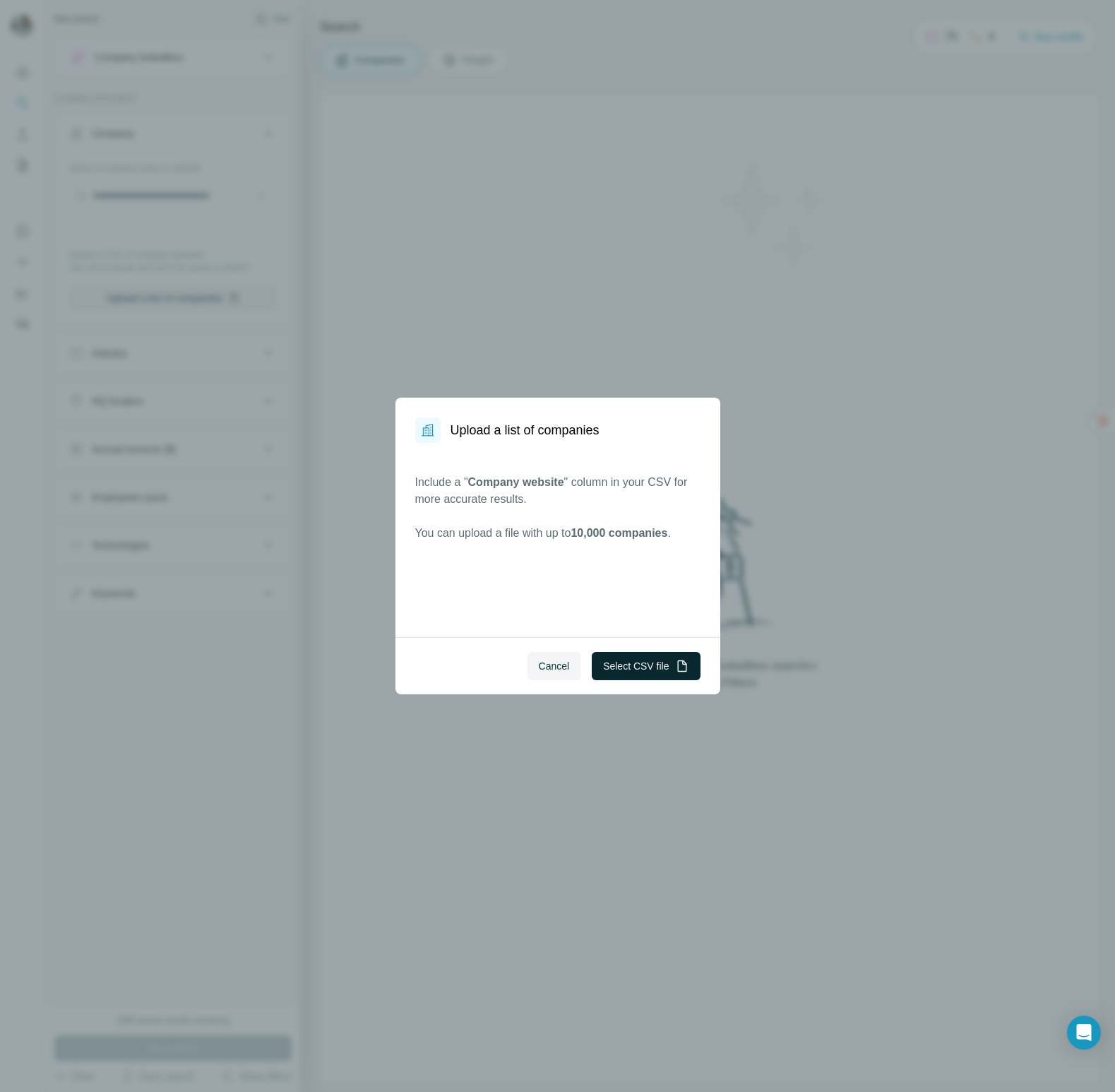
click at [635, 677] on button "Select CSV file" at bounding box center [646, 666] width 108 height 28
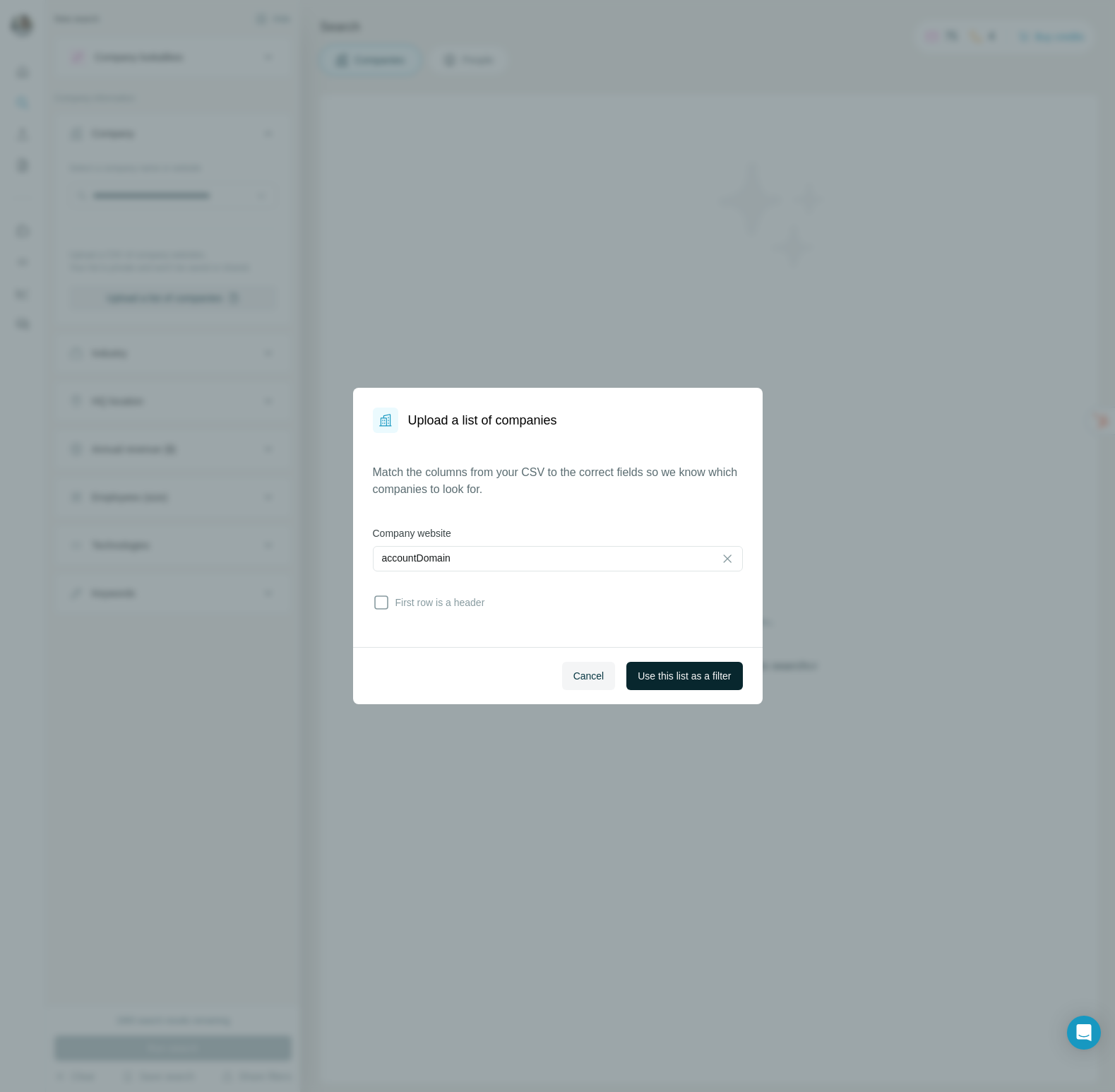
click at [673, 680] on span "Use this list as a filter" at bounding box center [684, 675] width 93 height 14
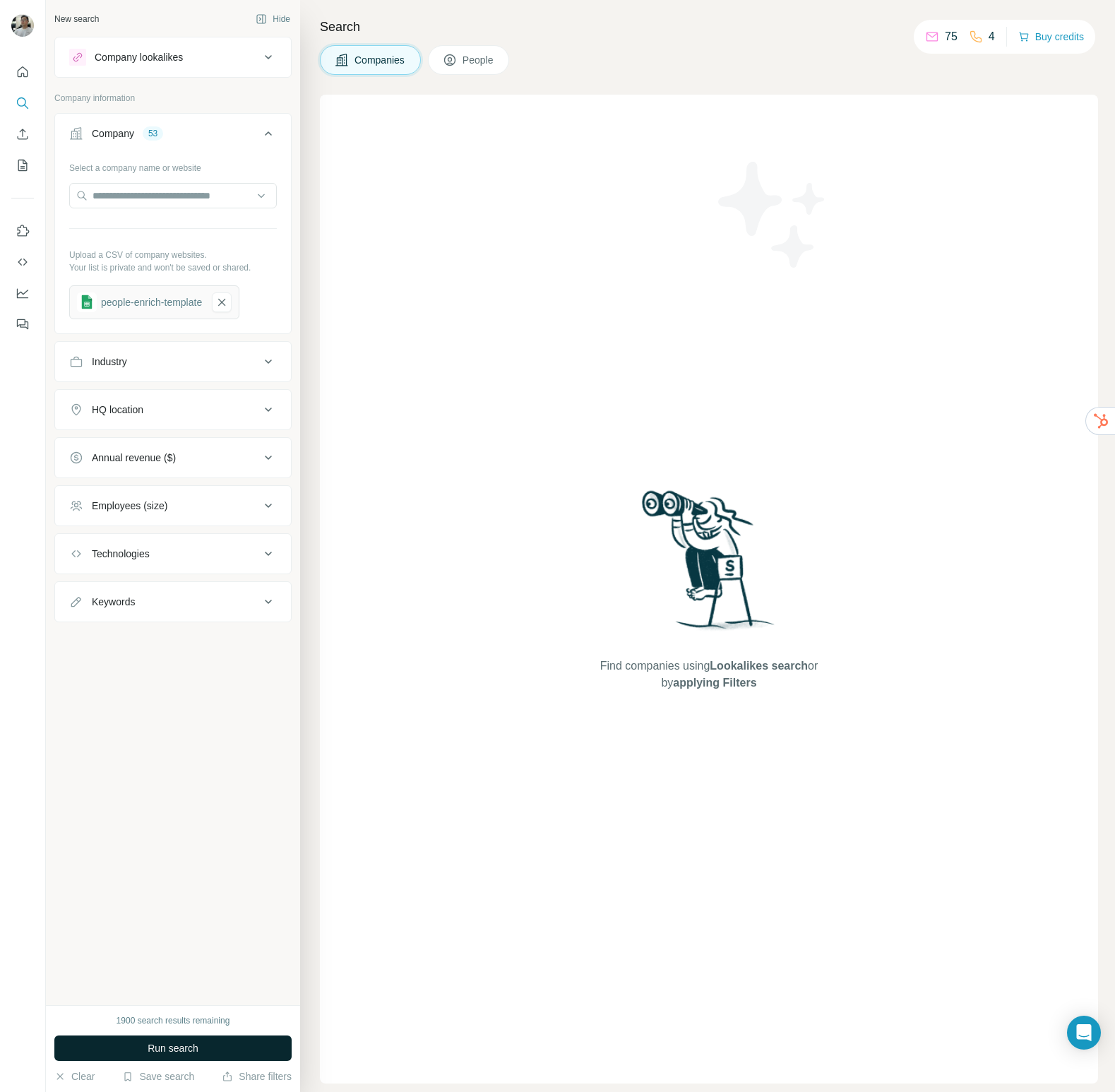
click at [148, 1050] on span "Run search" at bounding box center [173, 1047] width 51 height 14
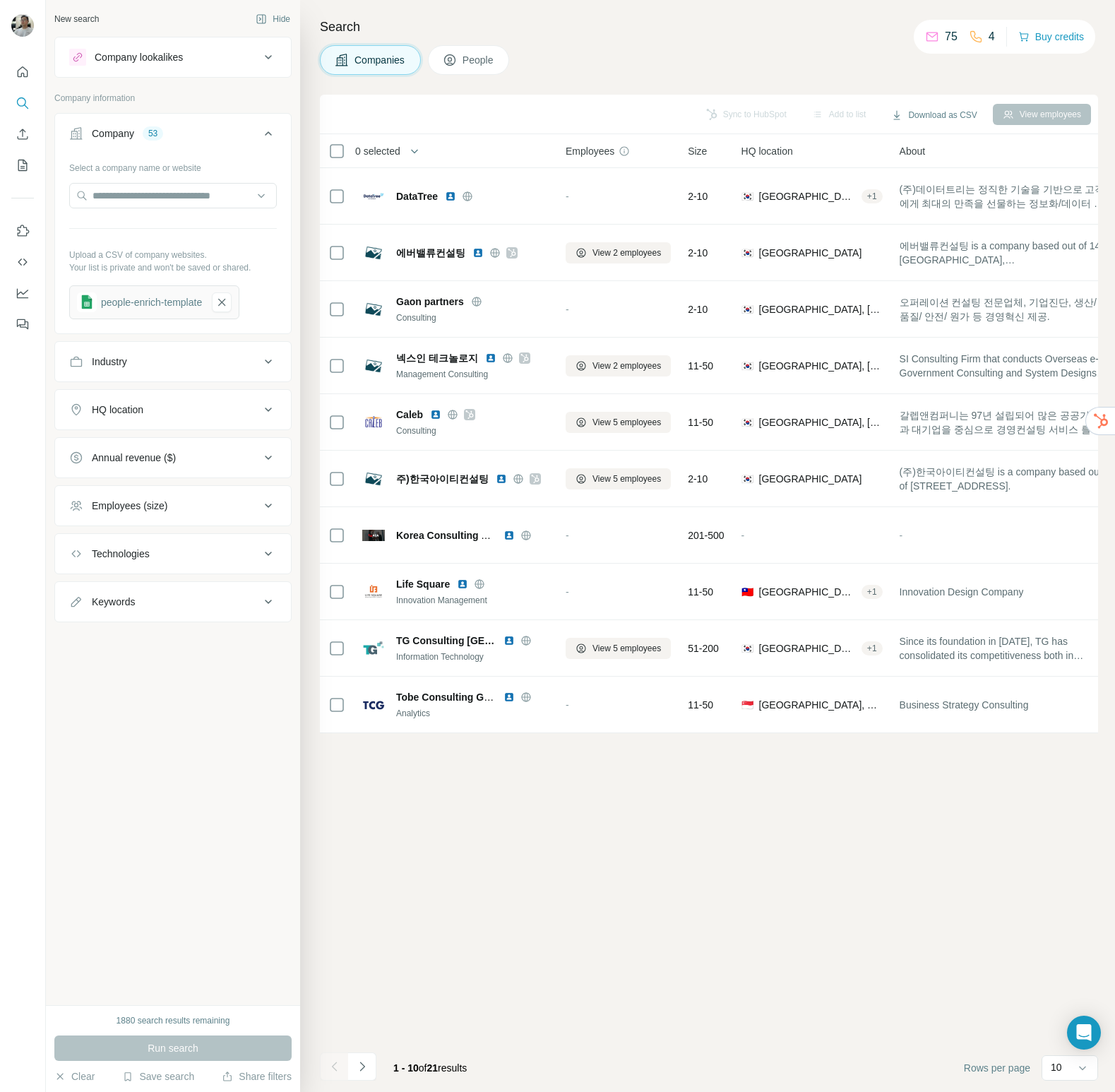
click at [609, 744] on div "Sync to HubSpot Add to list Download as CSV View employees 0 selected Companies…" at bounding box center [709, 593] width 779 height 997
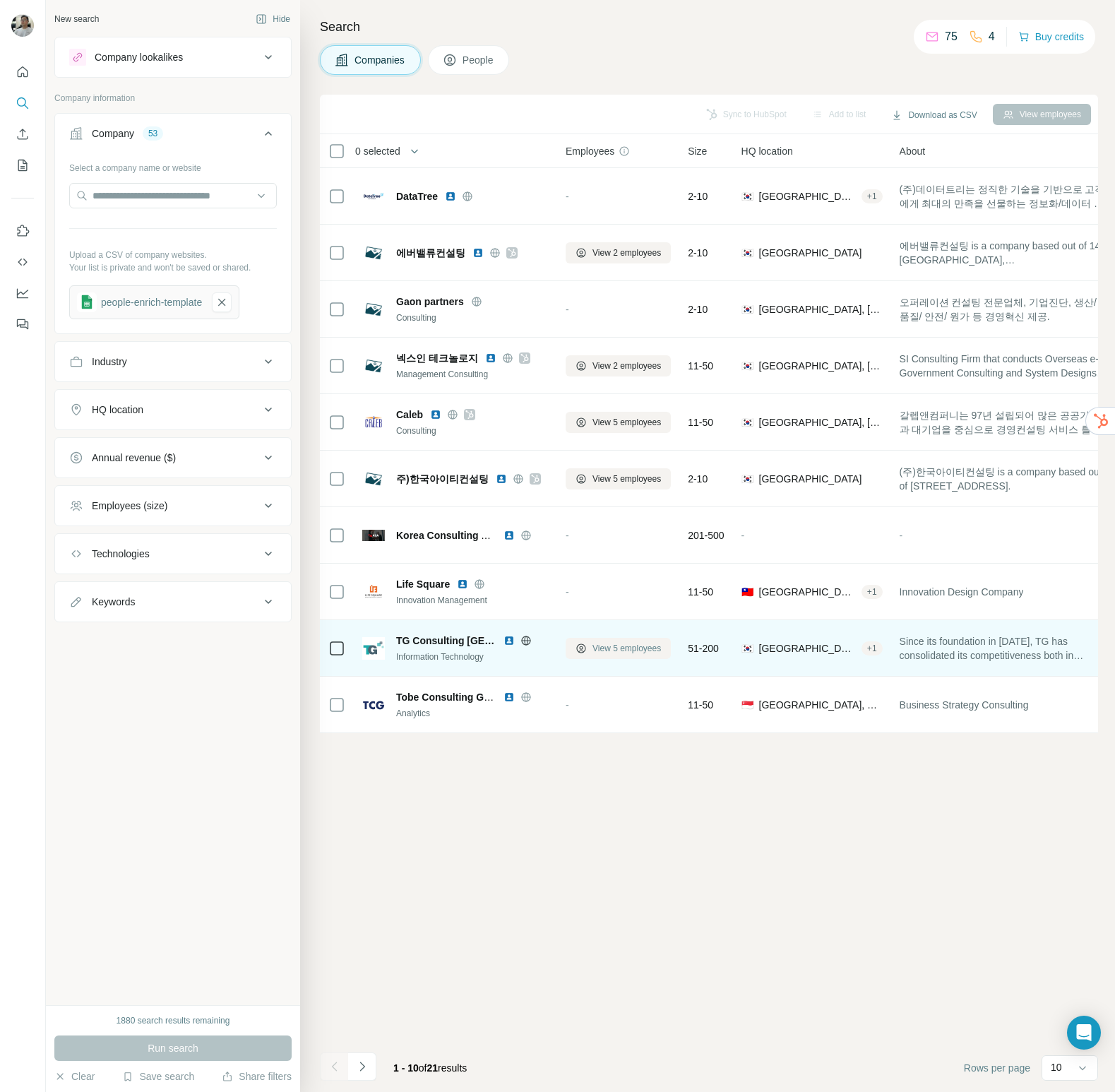
click at [643, 641] on button "View 5 employees" at bounding box center [619, 648] width 106 height 21
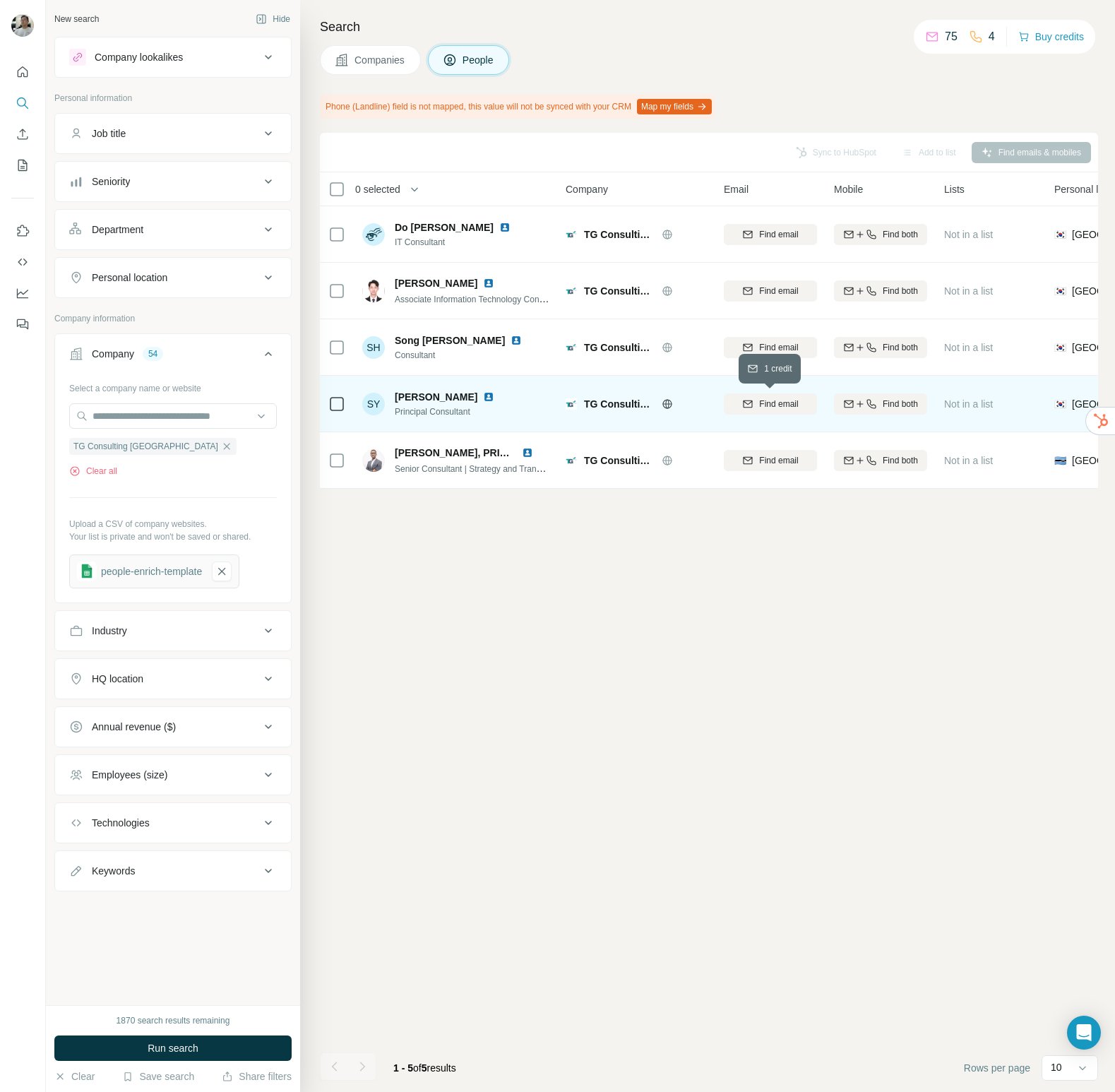
click at [774, 404] on span "Find email" at bounding box center [779, 403] width 39 height 12
click at [347, 401] on td at bounding box center [336, 404] width 34 height 57
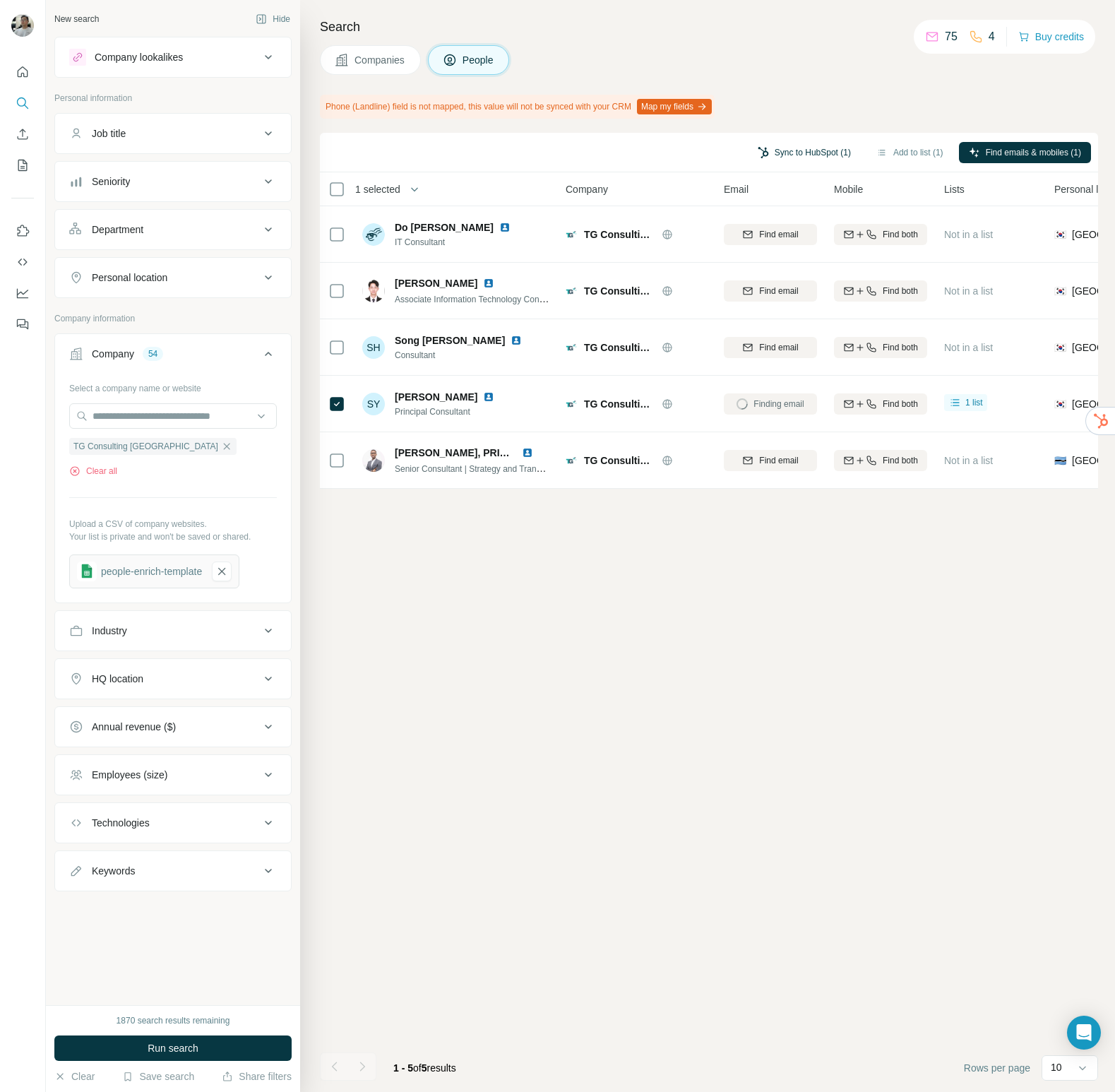
click at [819, 151] on button "Sync to HubSpot (1)" at bounding box center [804, 153] width 113 height 21
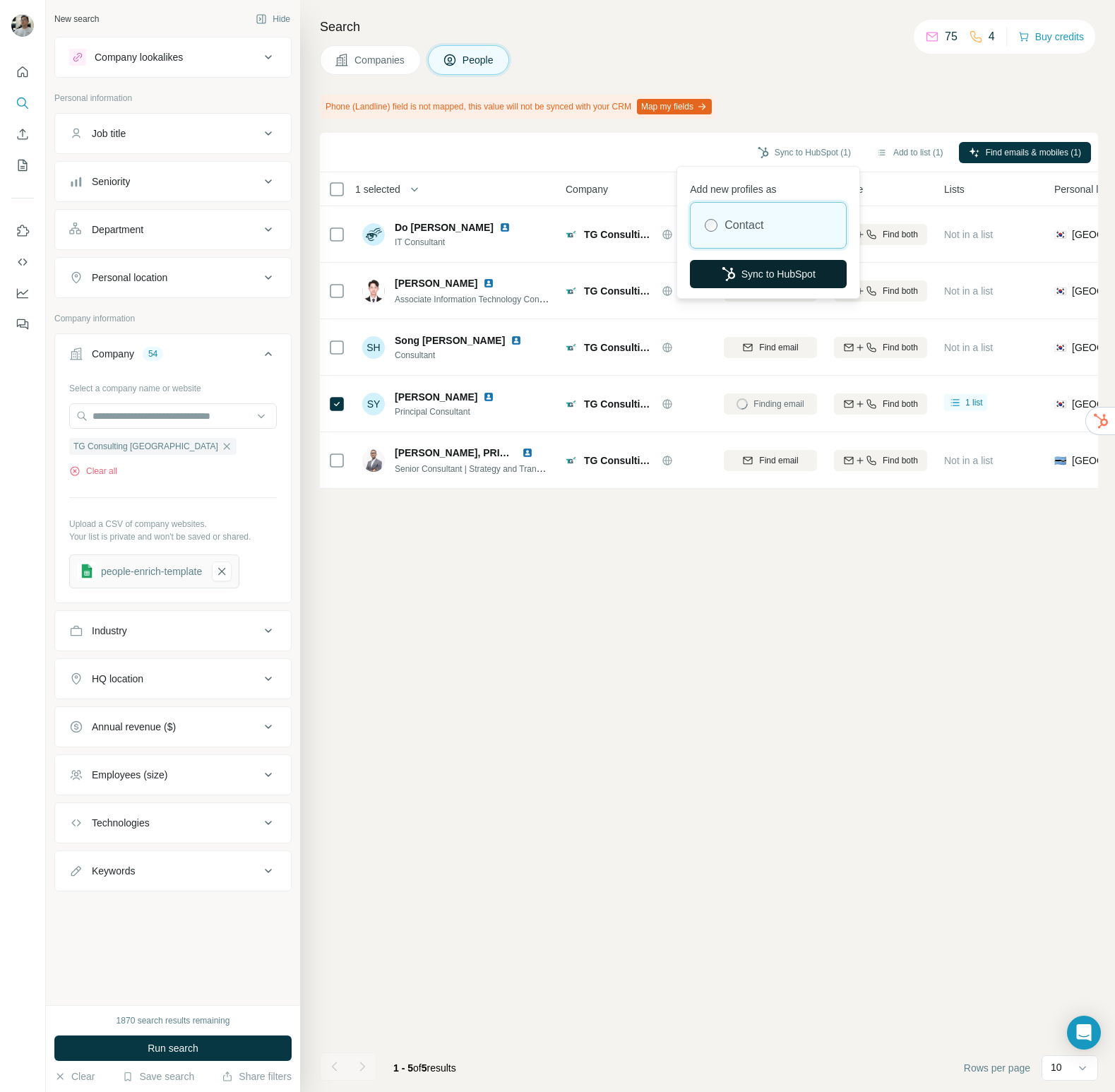
click at [765, 280] on button "Sync to HubSpot" at bounding box center [769, 274] width 157 height 28
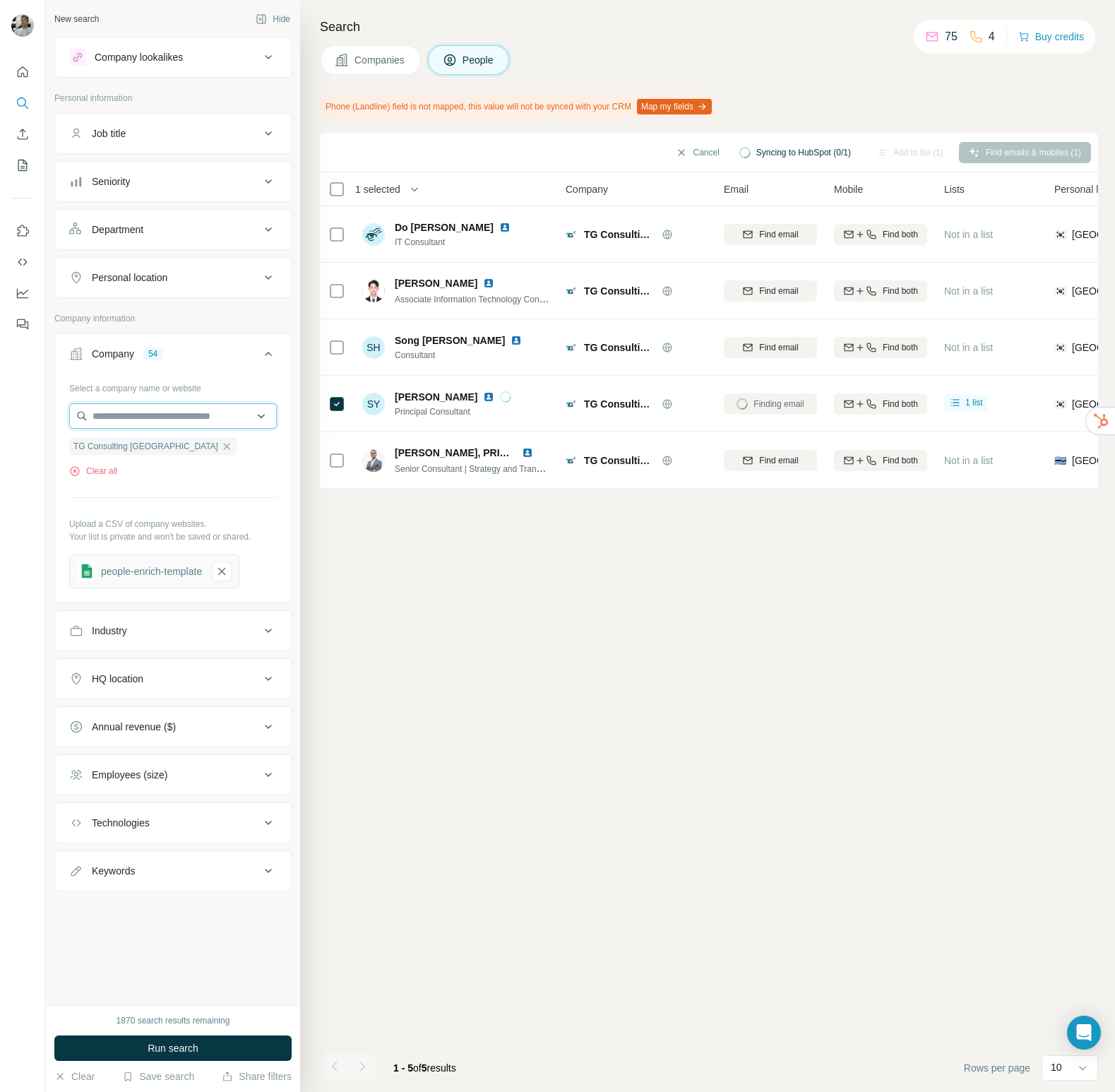
click at [223, 418] on input "text" at bounding box center [173, 416] width 208 height 26
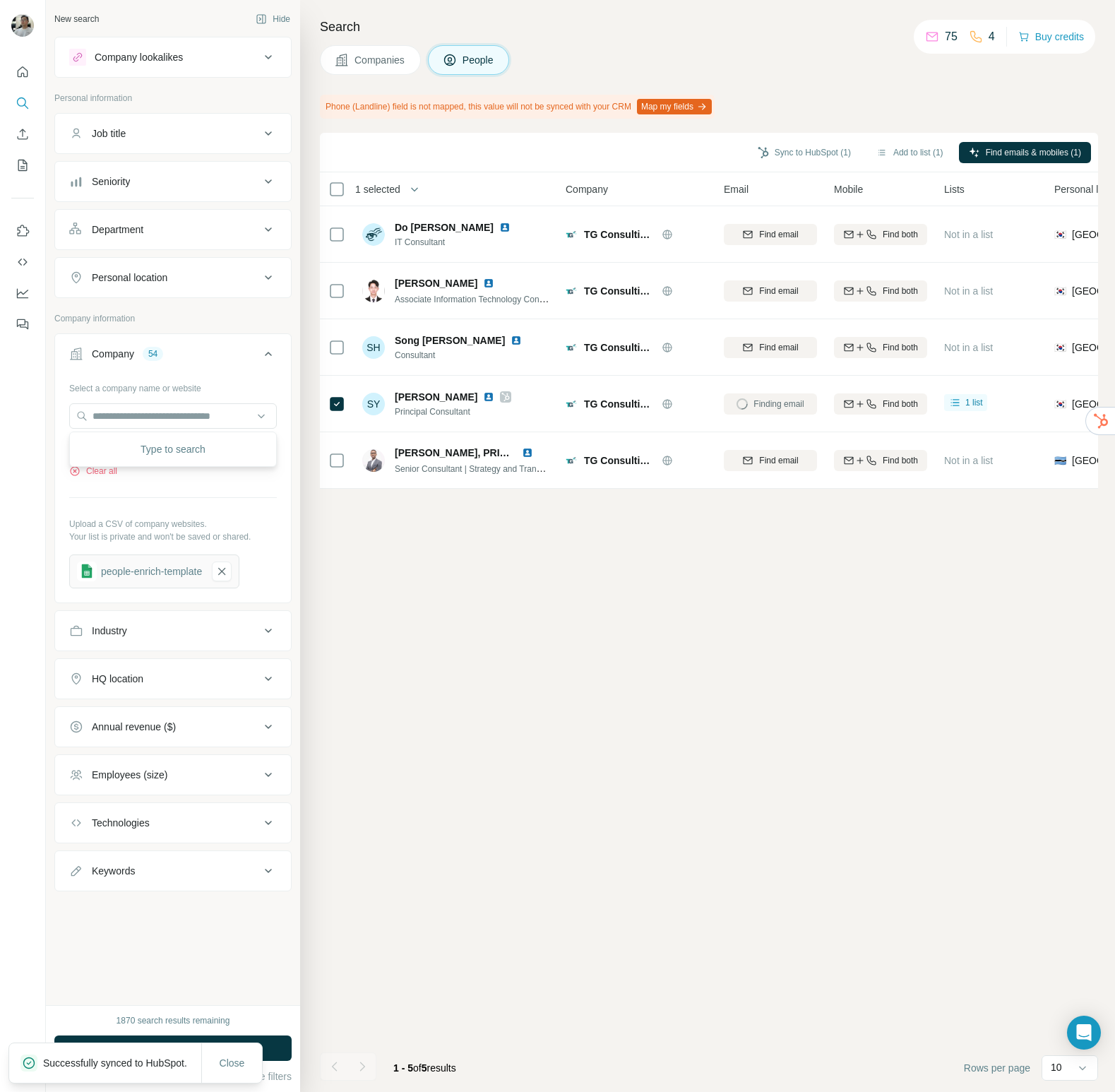
click at [377, 61] on span "Companies" at bounding box center [380, 59] width 52 height 14
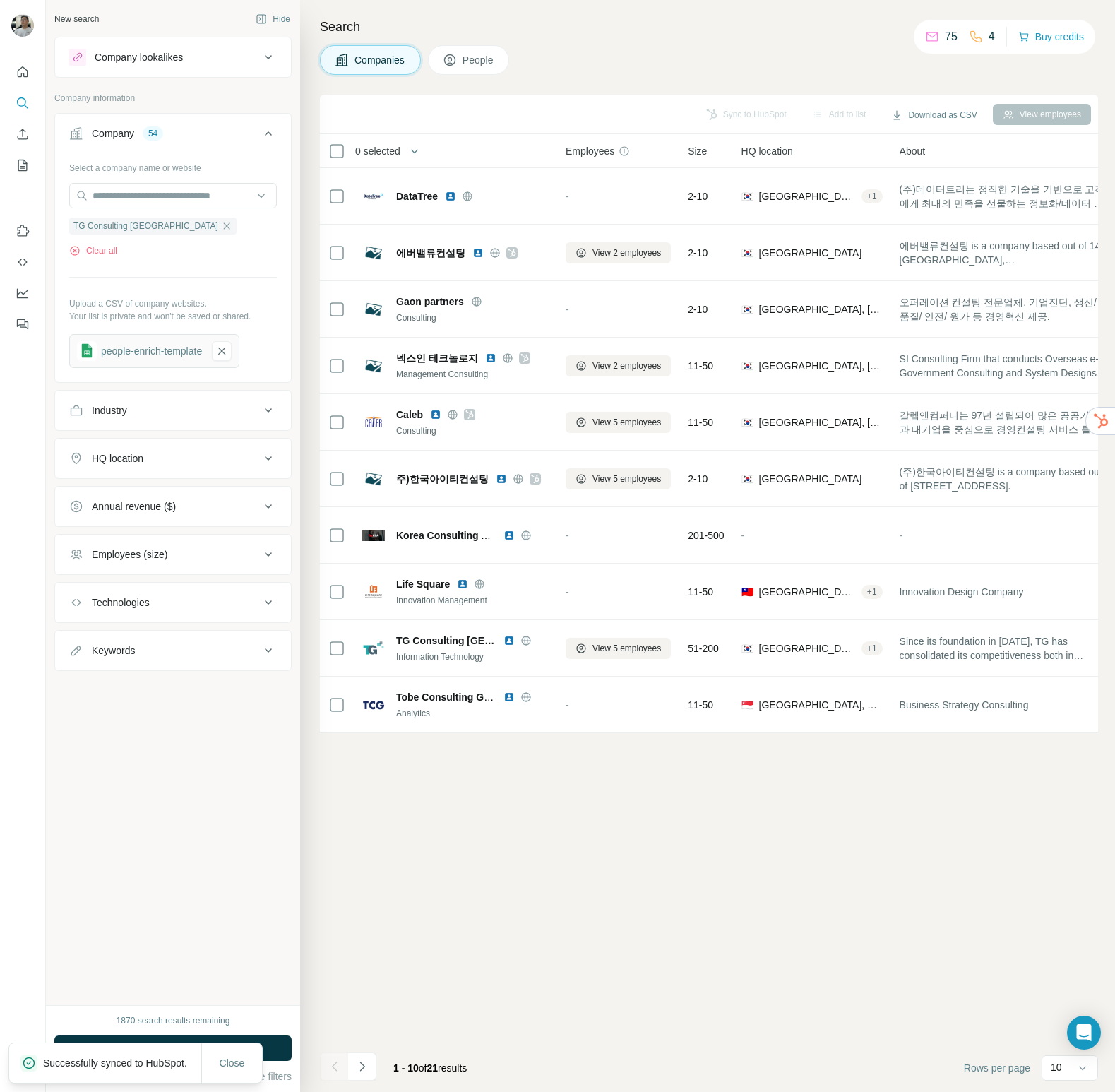
click at [480, 57] on span "People" at bounding box center [478, 59] width 32 height 14
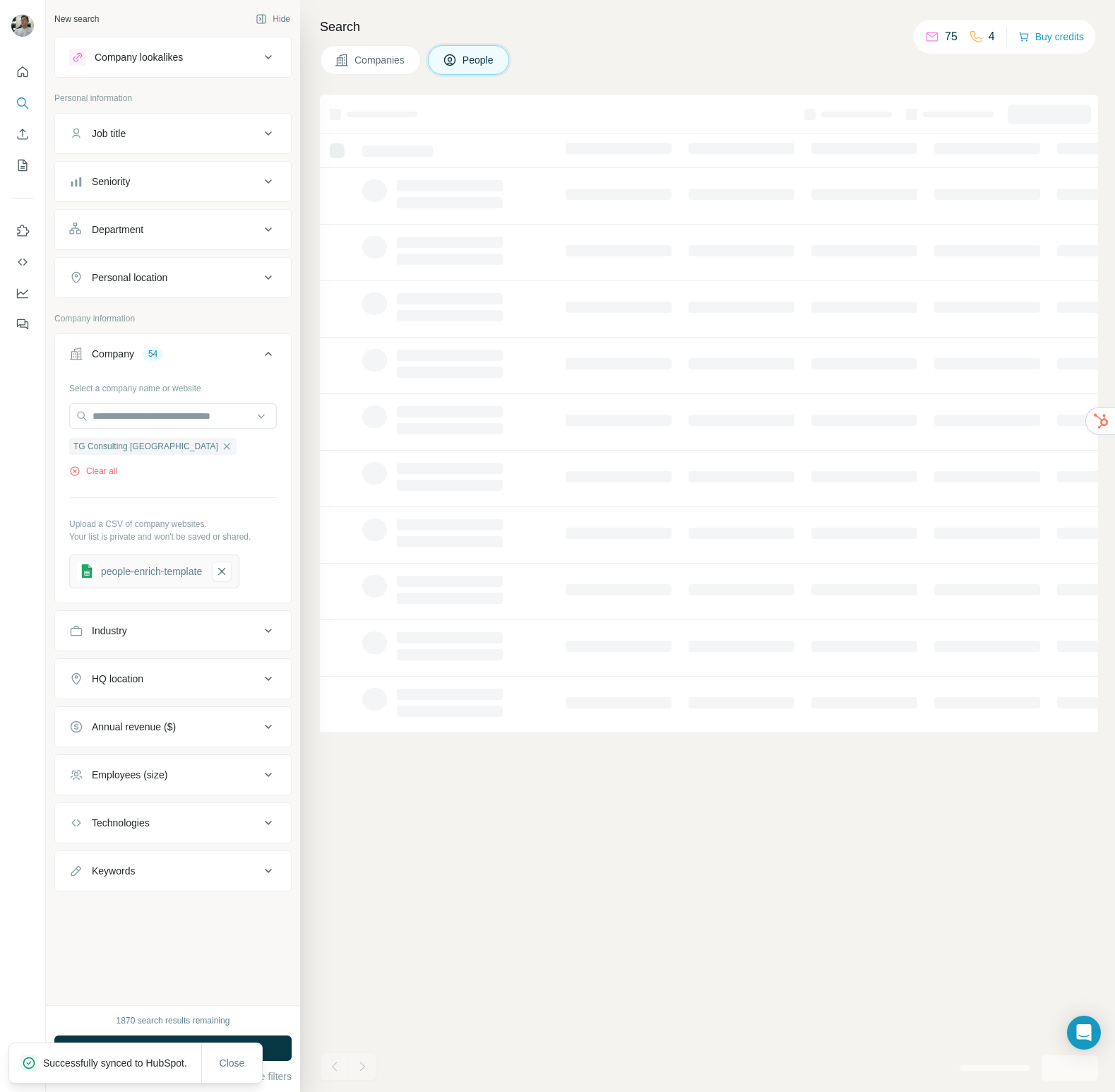
click at [417, 57] on button "Companies" at bounding box center [370, 60] width 101 height 30
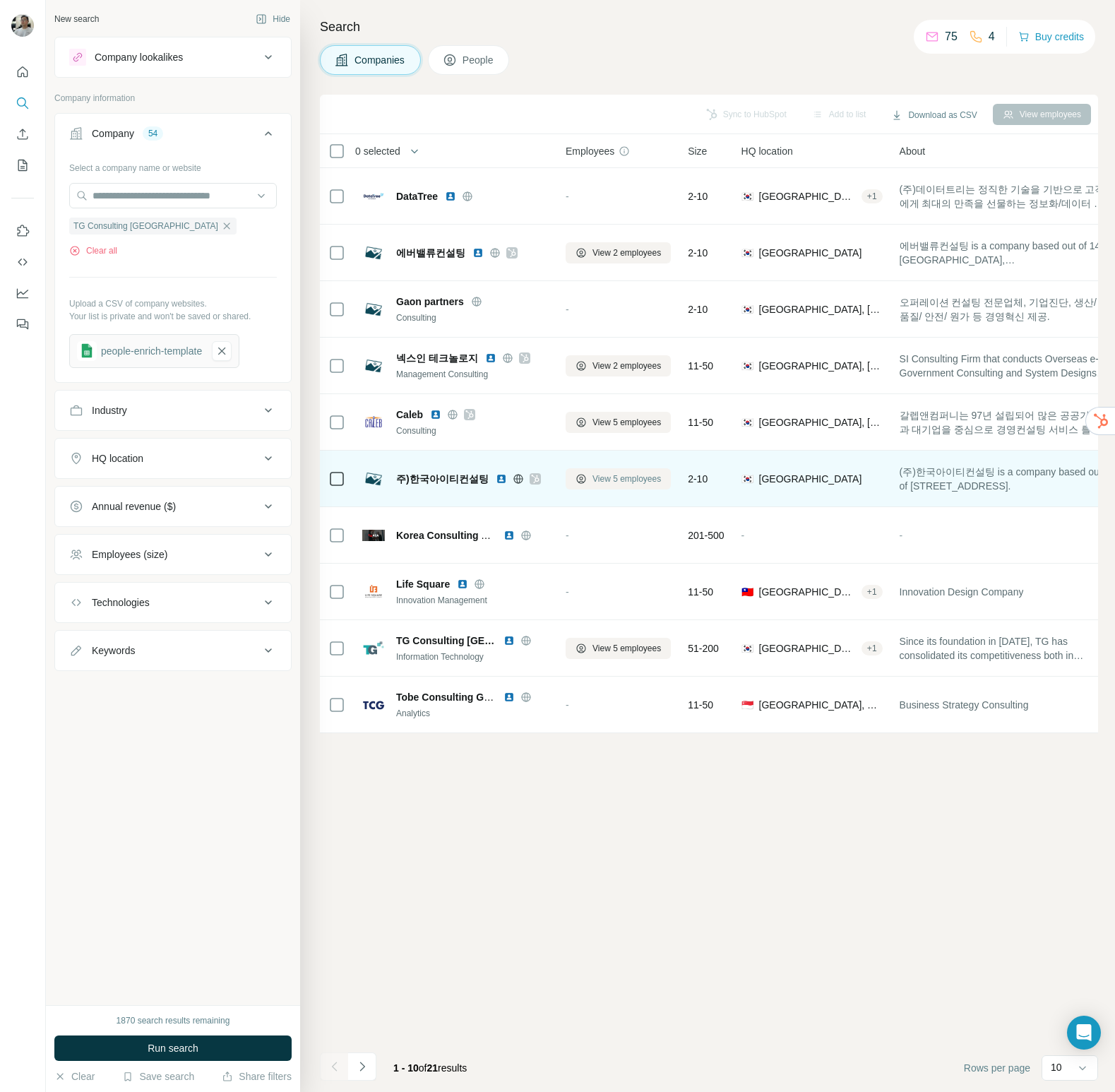
click at [629, 479] on span "View 5 employees" at bounding box center [627, 478] width 68 height 12
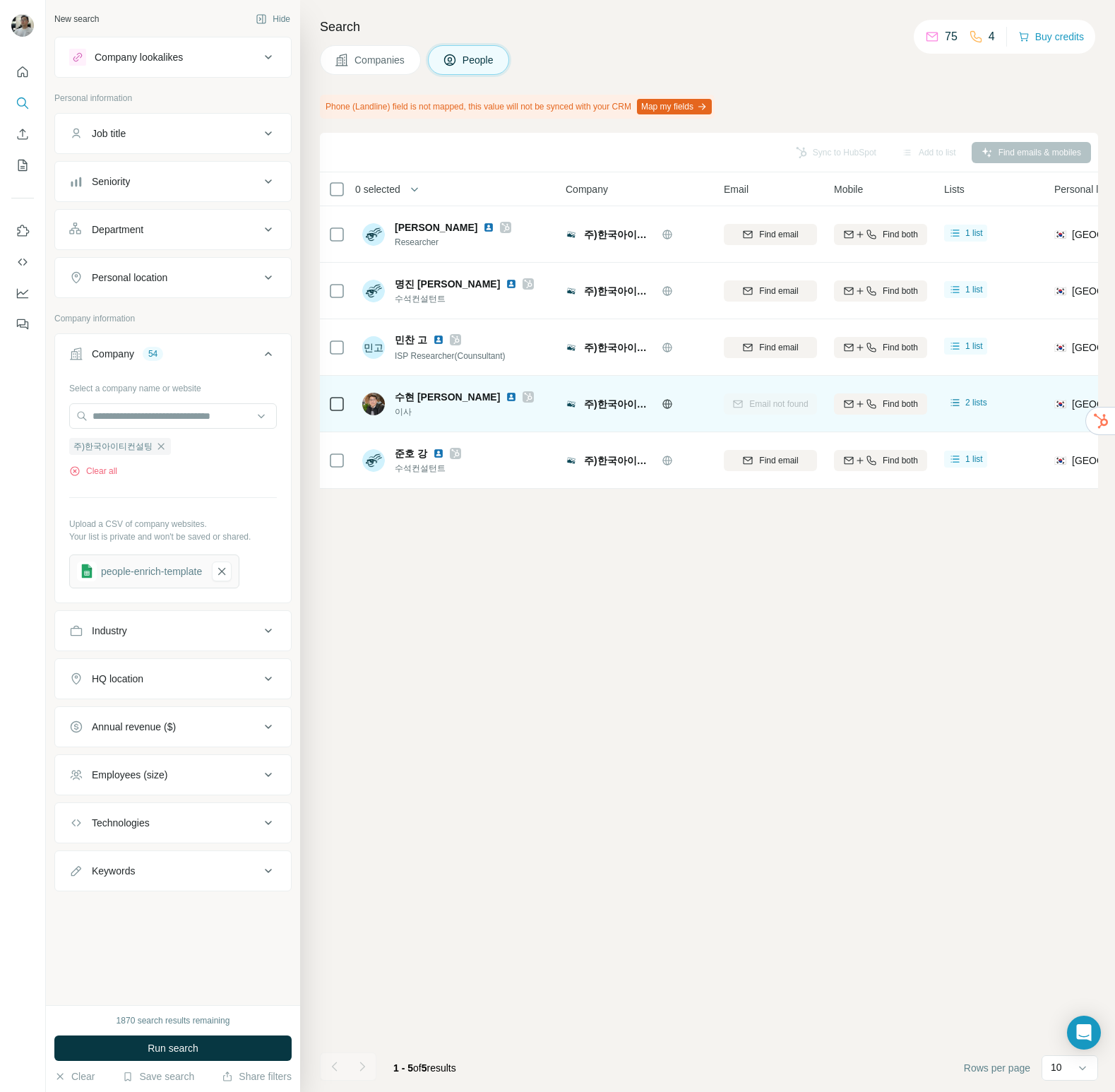
click at [500, 403] on div "수현 이 이사" at bounding box center [456, 403] width 188 height 39
click at [795, 406] on div "Email not found" at bounding box center [770, 403] width 93 height 39
click at [506, 398] on img at bounding box center [511, 397] width 12 height 12
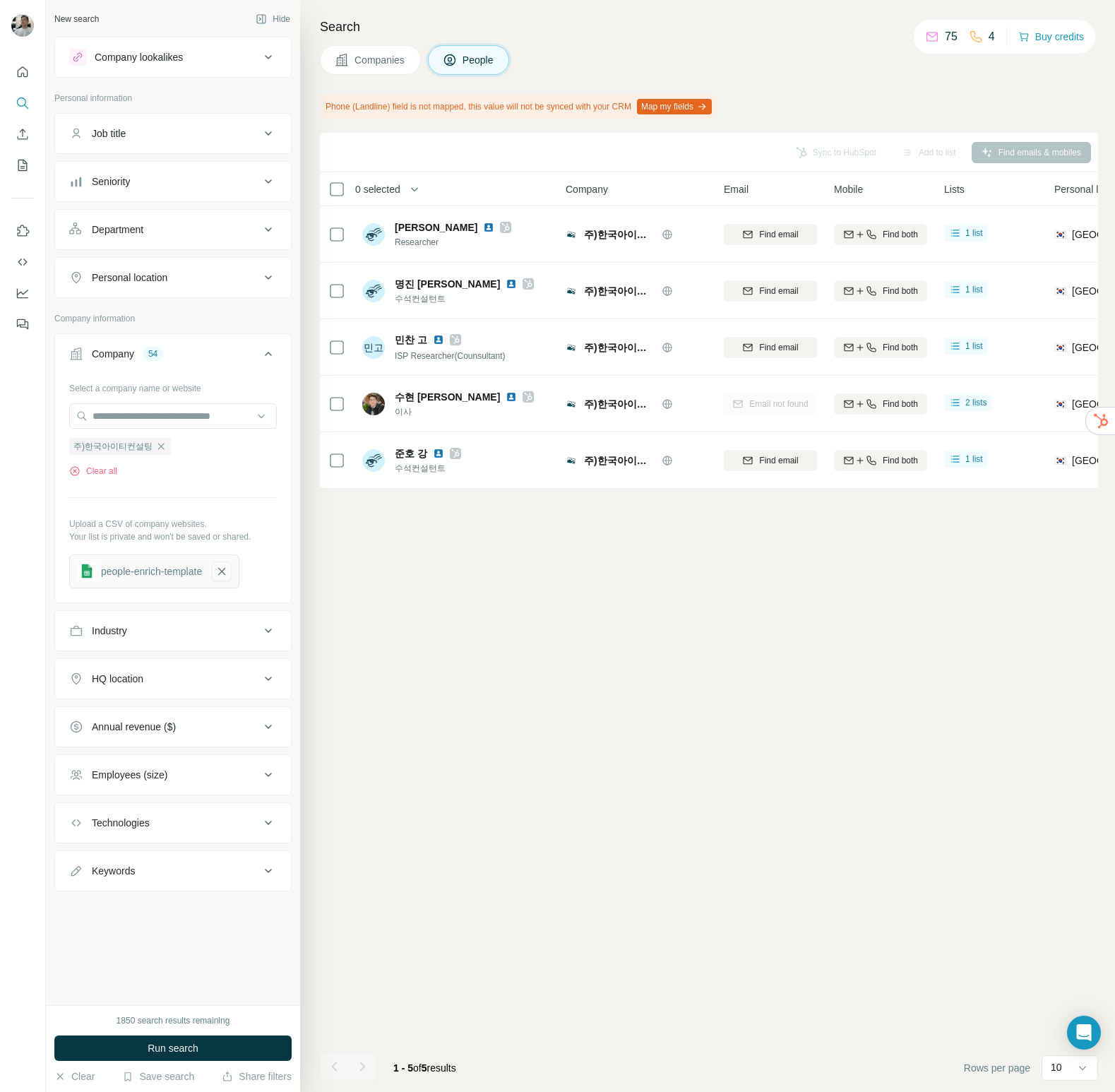
click at [228, 572] on icon "button" at bounding box center [221, 571] width 12 height 14
click at [145, 562] on button "Upload a list of companies" at bounding box center [173, 567] width 208 height 26
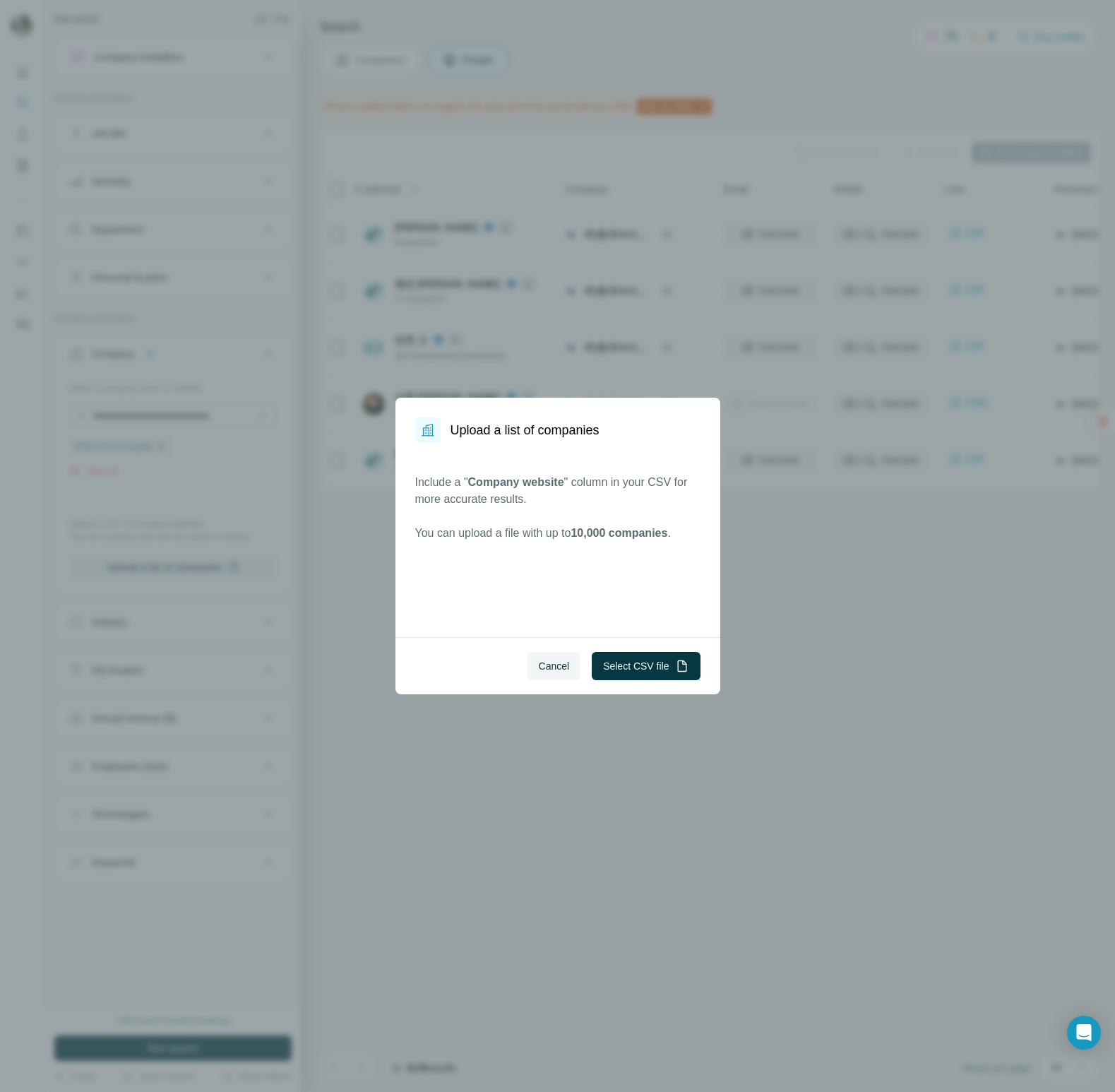
click at [578, 671] on div "Cancel Select CSV file" at bounding box center [558, 665] width 325 height 57
click at [558, 664] on span "Cancel" at bounding box center [554, 666] width 31 height 14
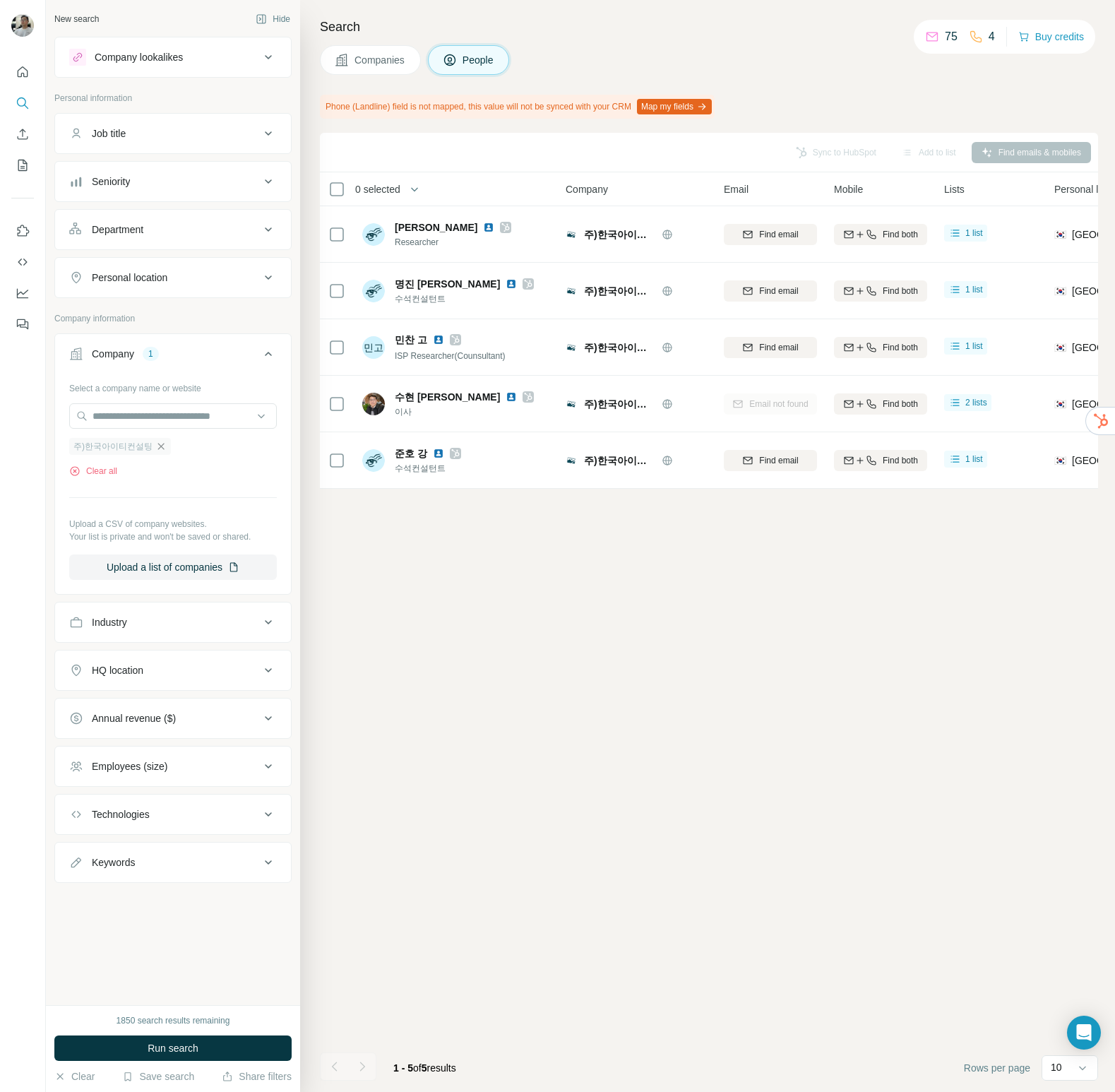
click at [155, 448] on icon "button" at bounding box center [161, 446] width 12 height 12
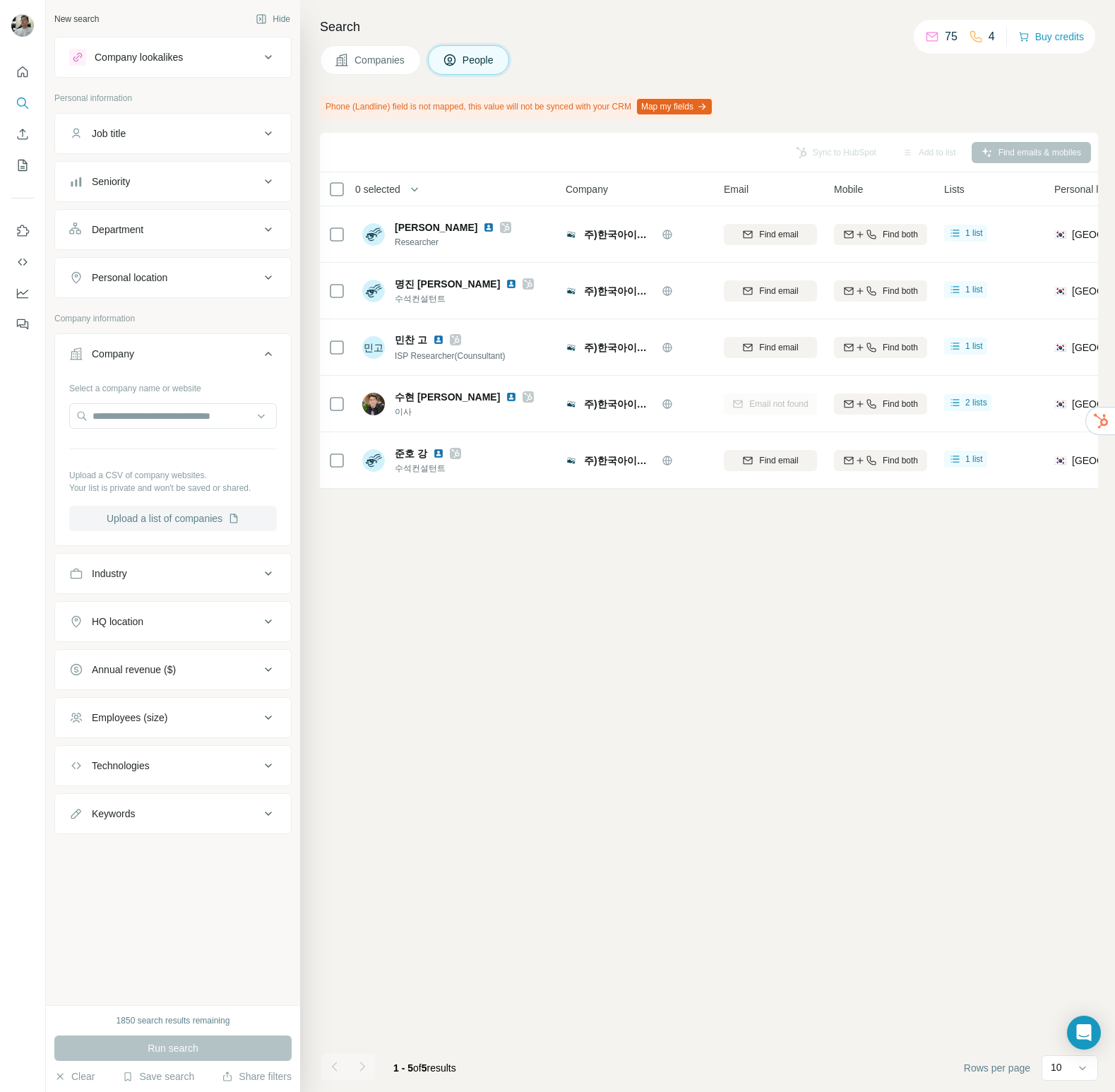
click at [195, 509] on button "Upload a list of companies" at bounding box center [173, 518] width 208 height 26
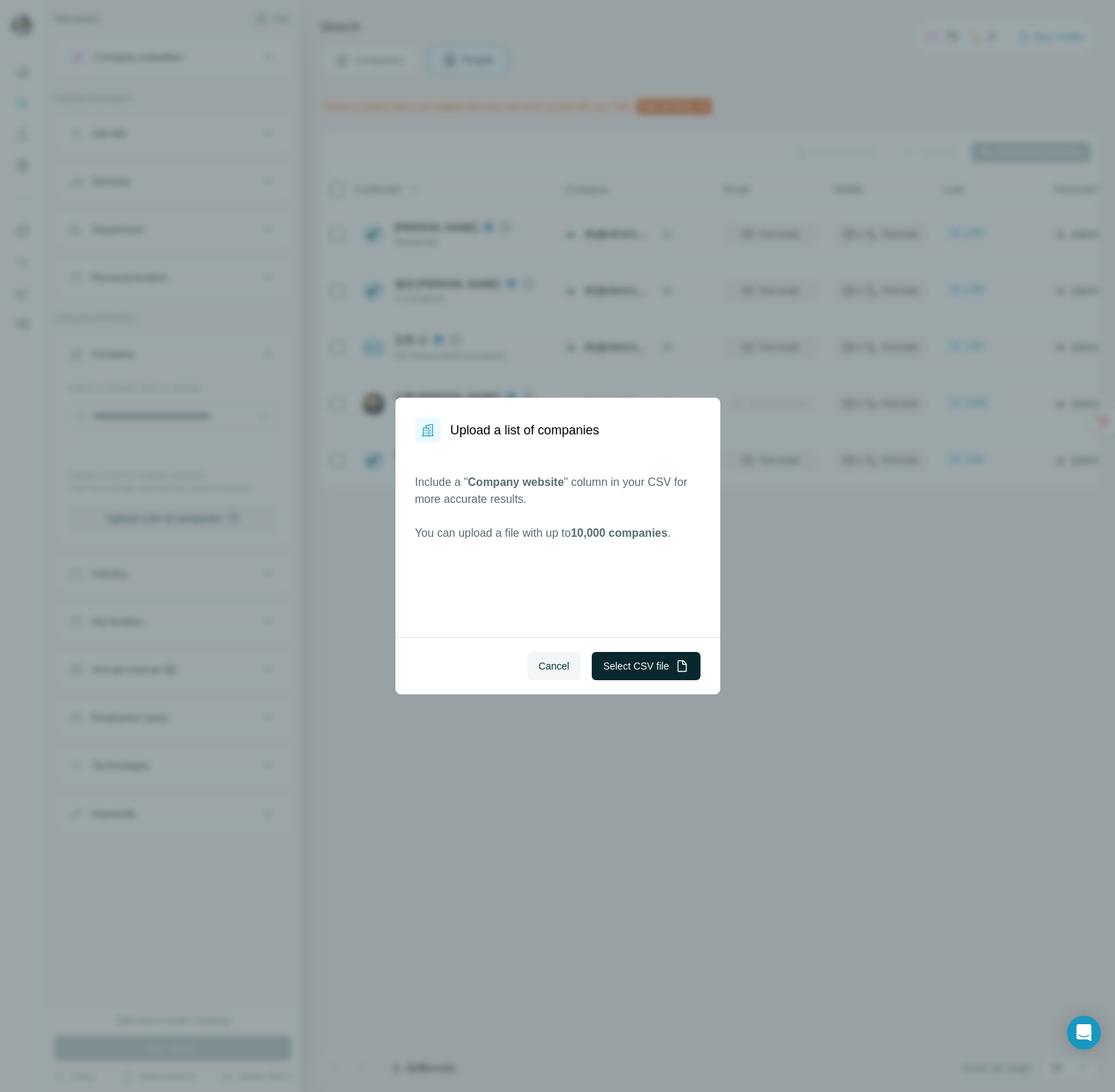
click at [661, 671] on button "Select CSV file" at bounding box center [646, 666] width 108 height 28
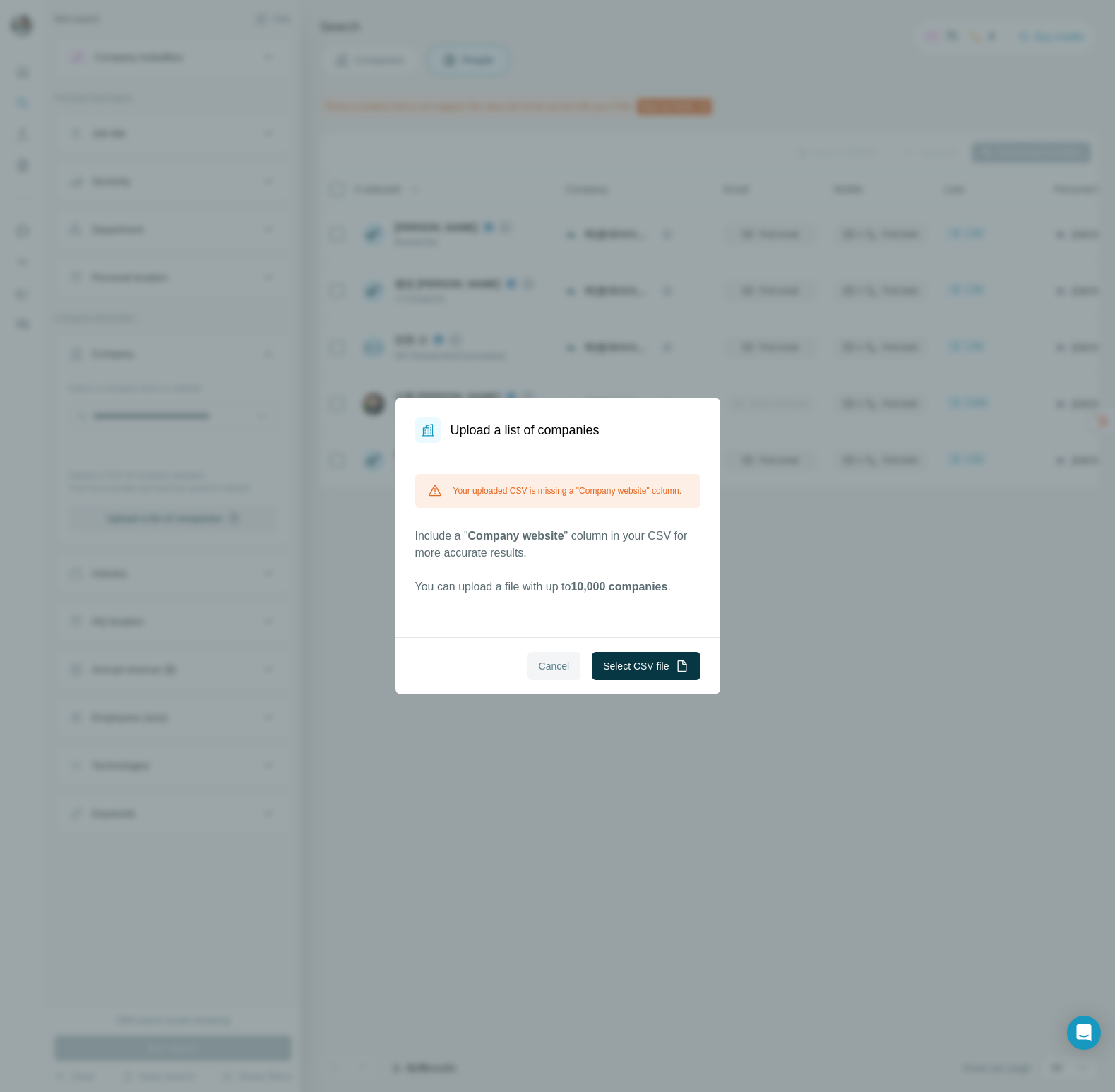
click at [560, 664] on span "Cancel" at bounding box center [554, 666] width 31 height 14
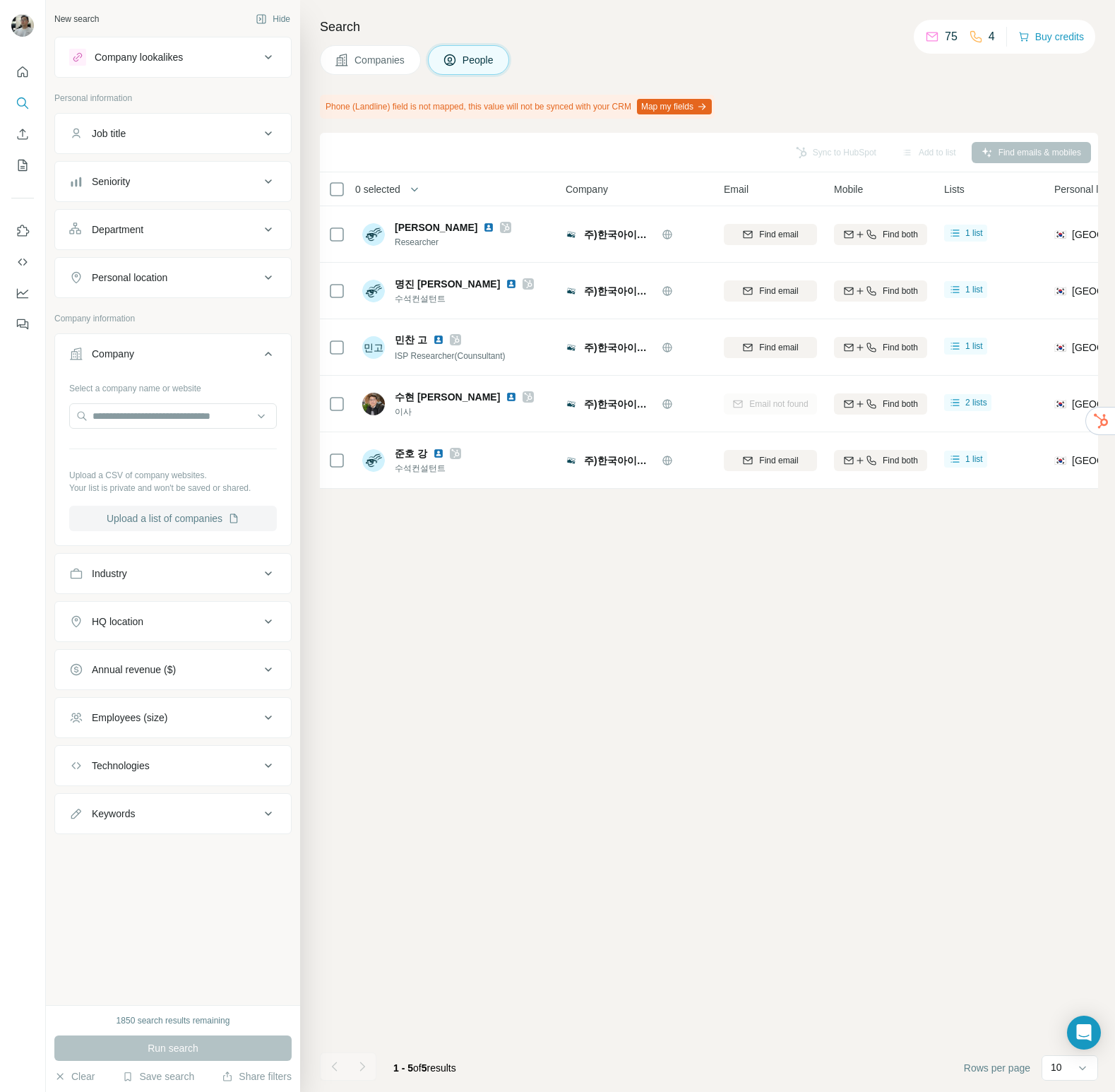
click at [217, 511] on button "Upload a list of companies" at bounding box center [173, 518] width 208 height 26
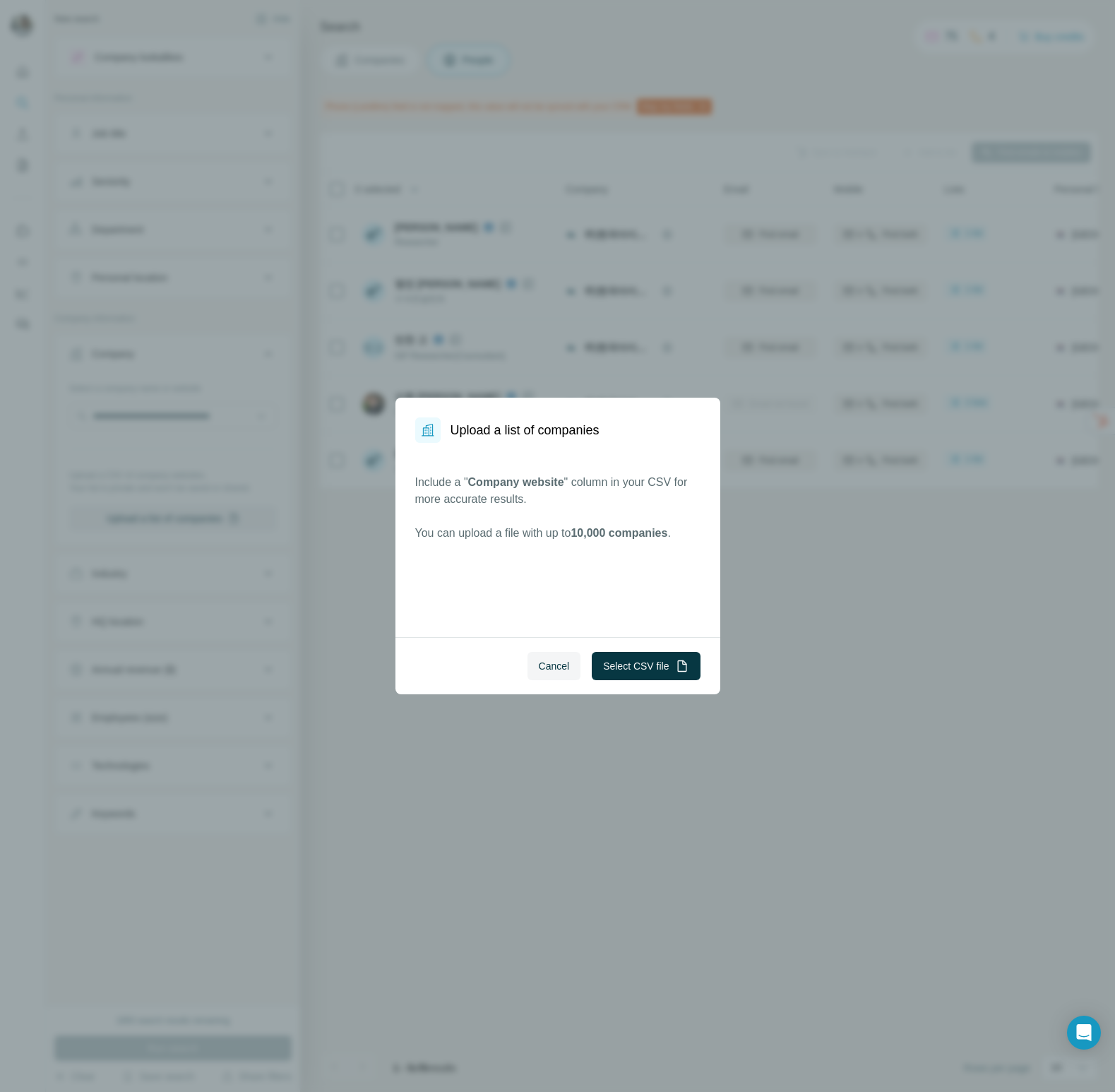
click at [499, 479] on span "Company website" at bounding box center [516, 482] width 96 height 12
drag, startPoint x: 499, startPoint y: 479, endPoint x: 551, endPoint y: 482, distance: 52.1
click at [551, 482] on span "Company website" at bounding box center [516, 482] width 96 height 12
copy span "Company website"
click at [645, 661] on button "Select CSV file" at bounding box center [646, 666] width 108 height 28
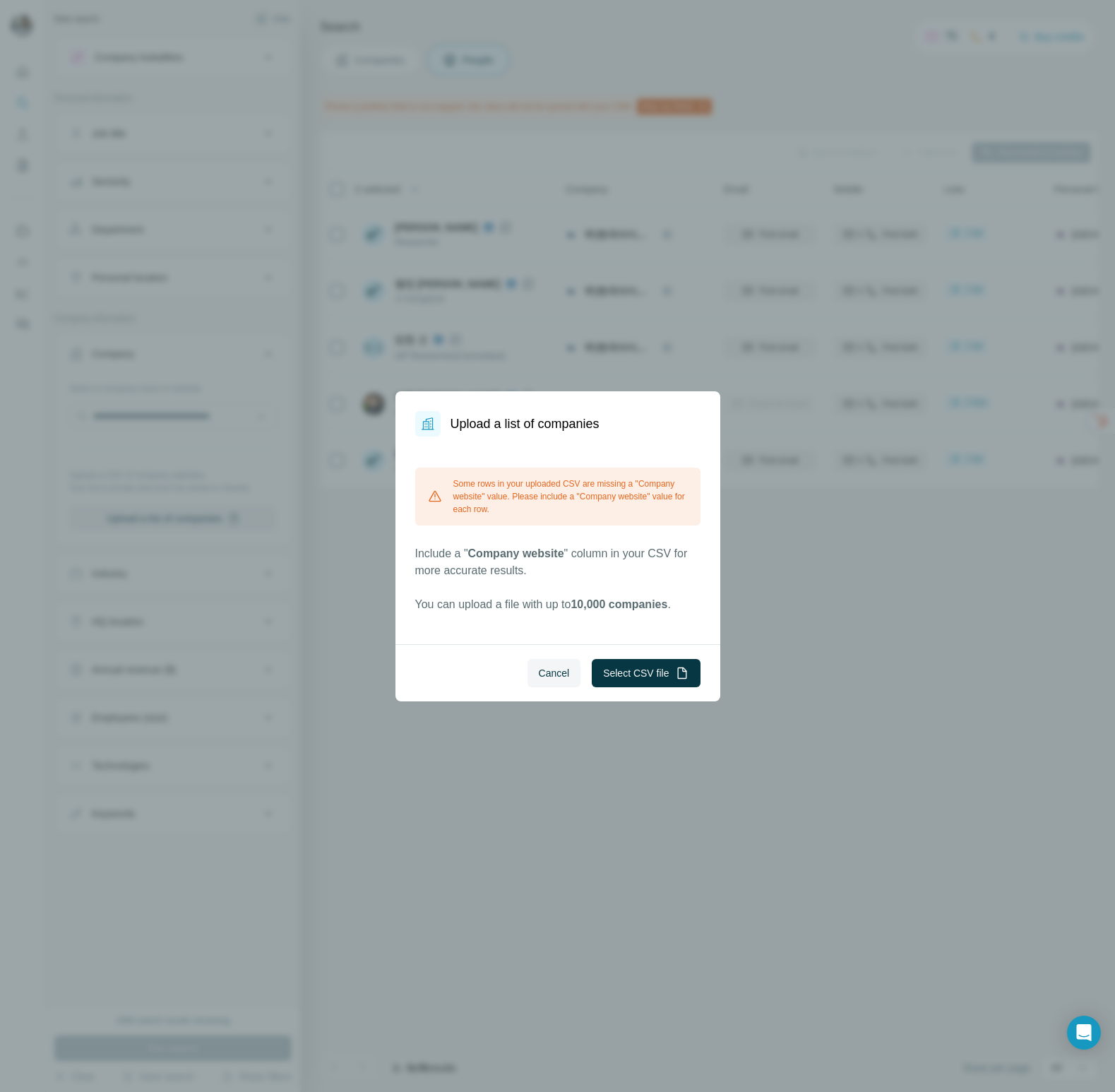
click at [670, 690] on div "Cancel Select CSV file" at bounding box center [558, 672] width 325 height 57
click at [670, 665] on button "Select CSV file" at bounding box center [646, 673] width 108 height 28
click at [605, 593] on div "Some rows in your uploaded CSV are missing a "Company website" value. Please in…" at bounding box center [558, 540] width 285 height 145
drag, startPoint x: 561, startPoint y: 671, endPoint x: 566, endPoint y: 554, distance: 117.1
click at [566, 557] on dialog "Upload a list of companies Some rows in your uploaded CSV are missing a "Compan…" at bounding box center [558, 546] width 325 height 310
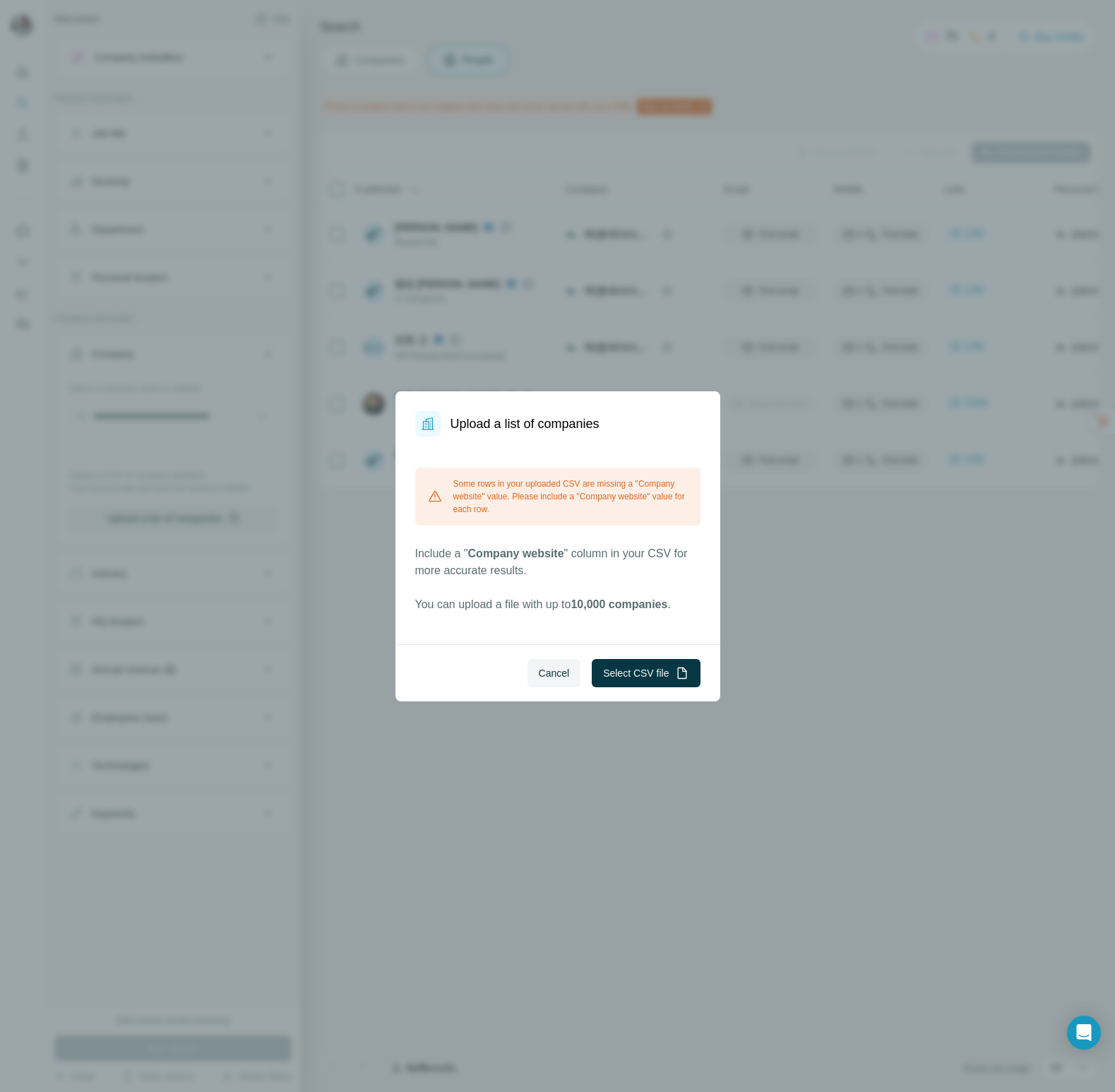
drag, startPoint x: 566, startPoint y: 554, endPoint x: 569, endPoint y: 571, distance: 17.3
click at [564, 555] on span "Company website" at bounding box center [516, 553] width 96 height 12
click at [561, 667] on span "Cancel" at bounding box center [554, 673] width 31 height 14
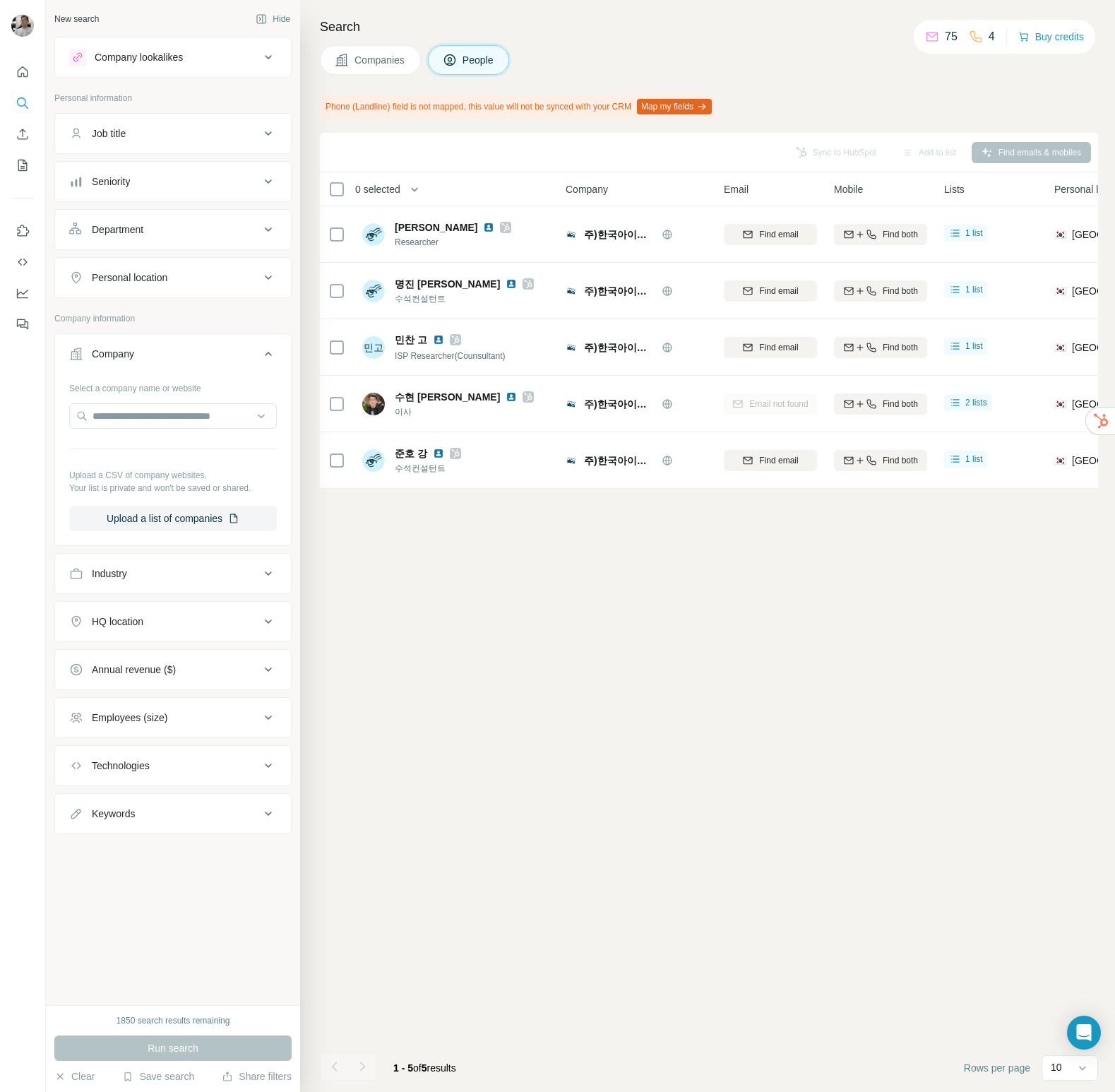
click at [194, 531] on div "Select a company name or website Upload a CSV of company websites. Your list is…" at bounding box center [173, 459] width 236 height 166
click at [198, 518] on button "Upload a list of companies" at bounding box center [173, 518] width 208 height 26
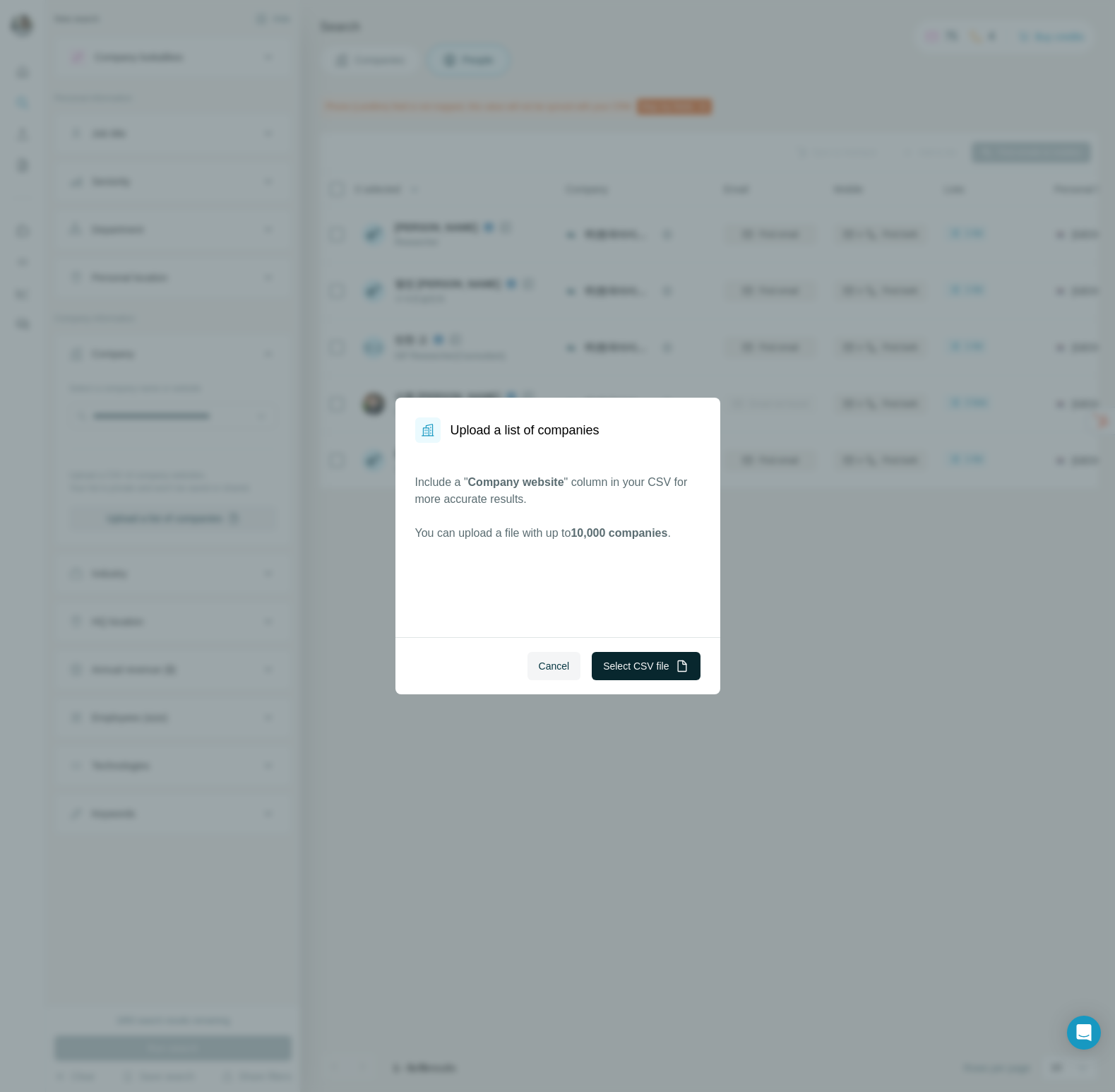
click at [653, 668] on button "Select CSV file" at bounding box center [646, 666] width 108 height 28
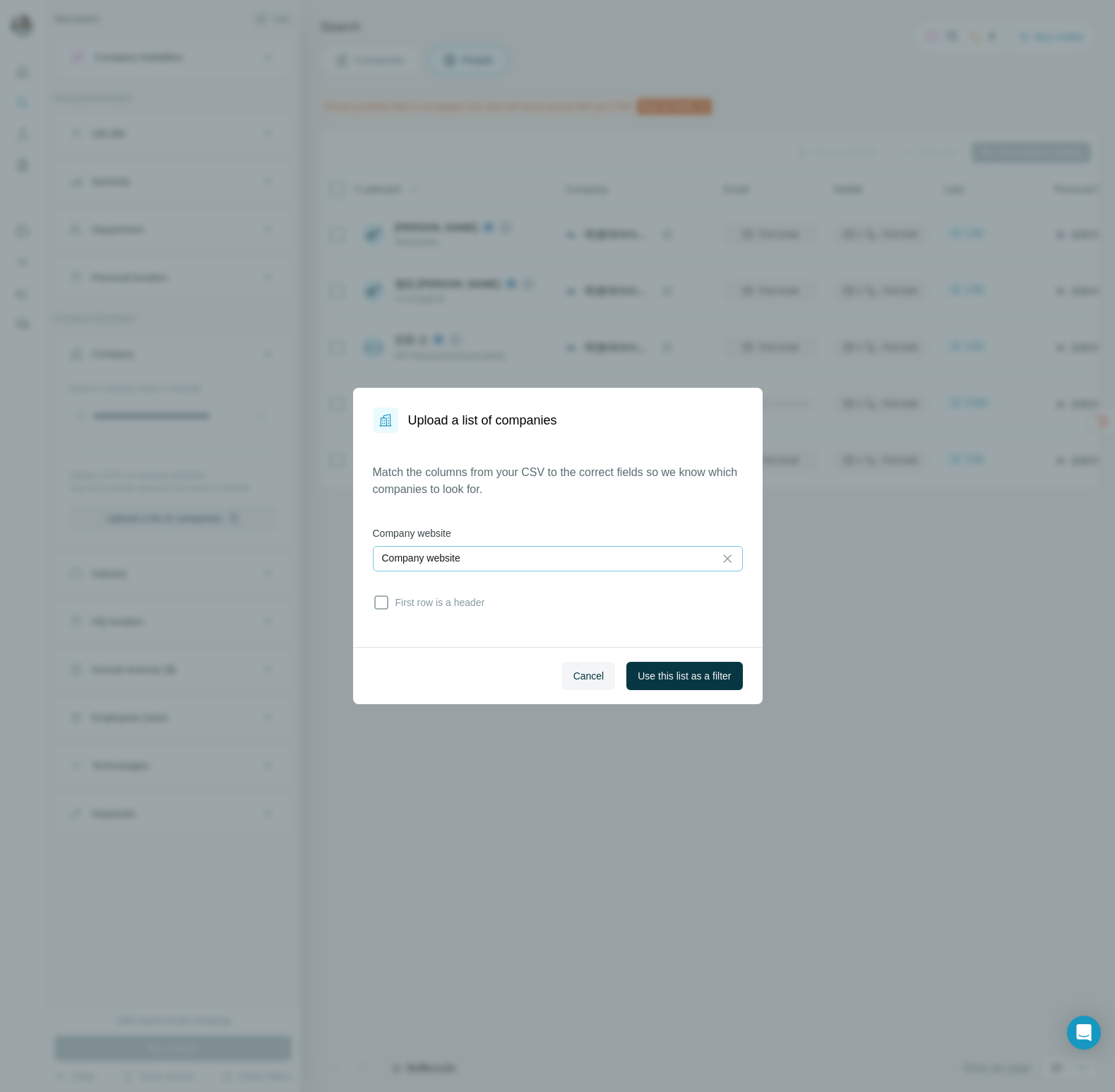
click at [500, 566] on div "Company website" at bounding box center [543, 558] width 323 height 24
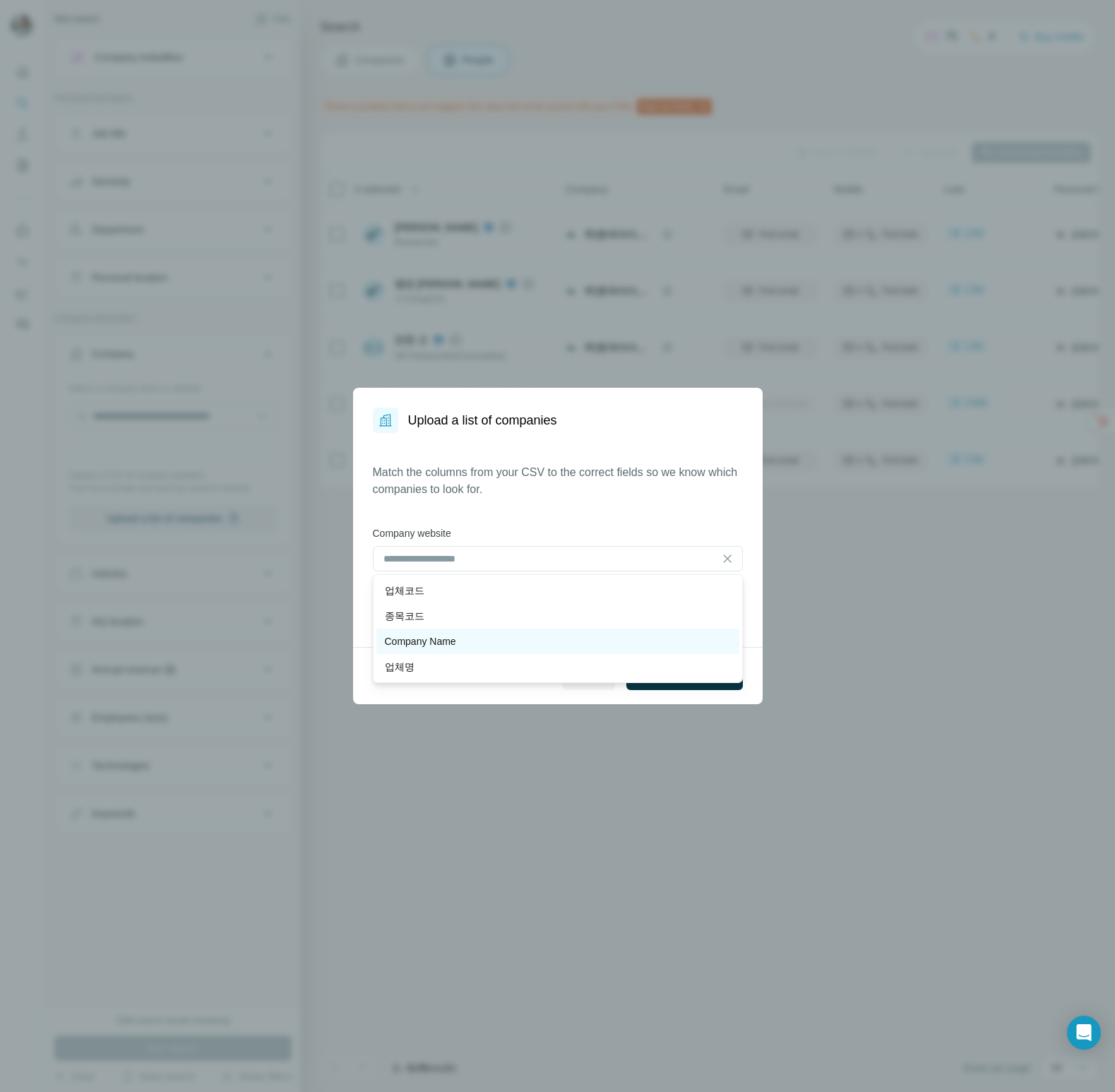
click at [465, 641] on div "Company Name" at bounding box center [558, 641] width 346 height 14
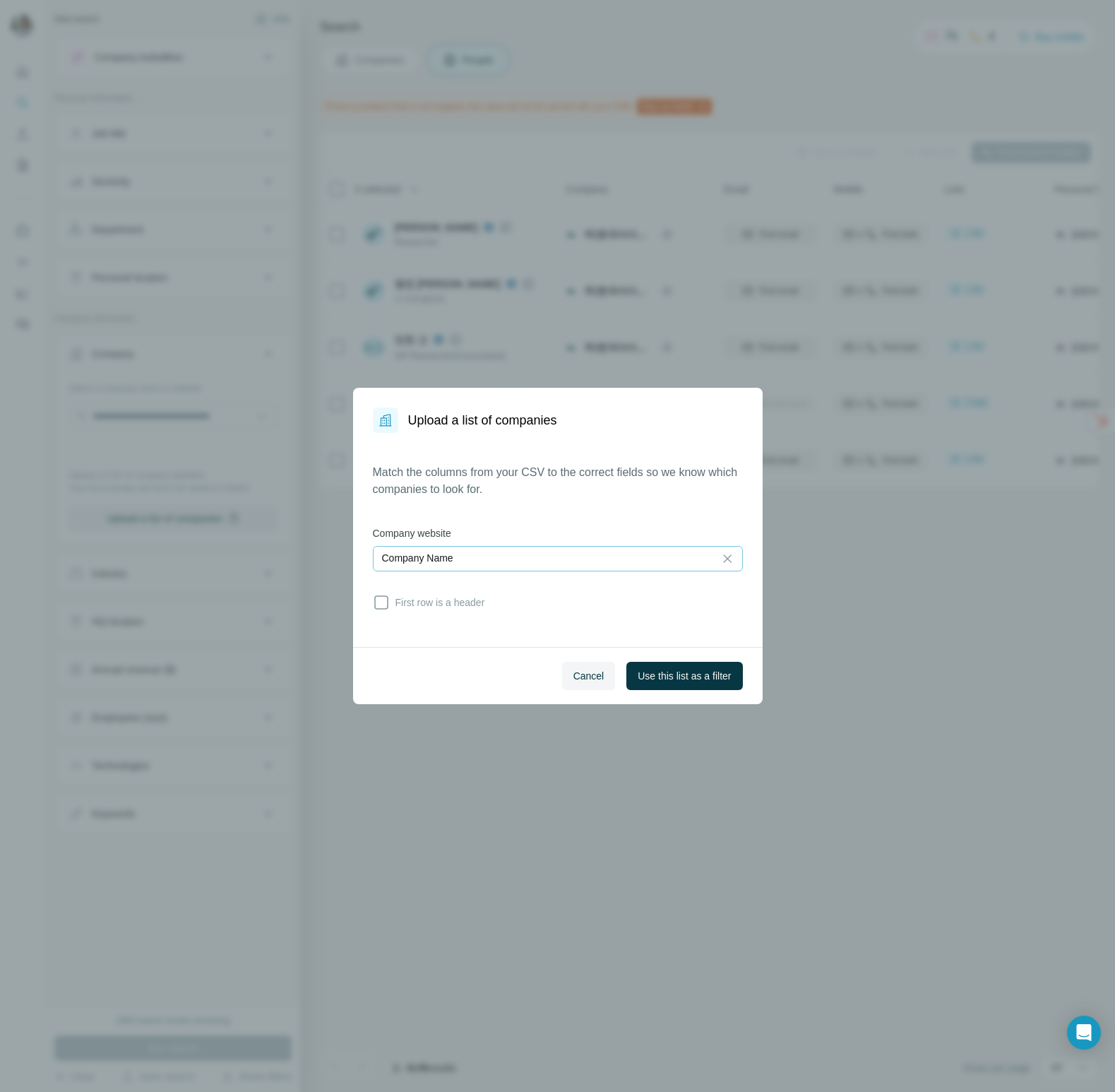
click at [479, 548] on div "Company Name" at bounding box center [543, 558] width 323 height 24
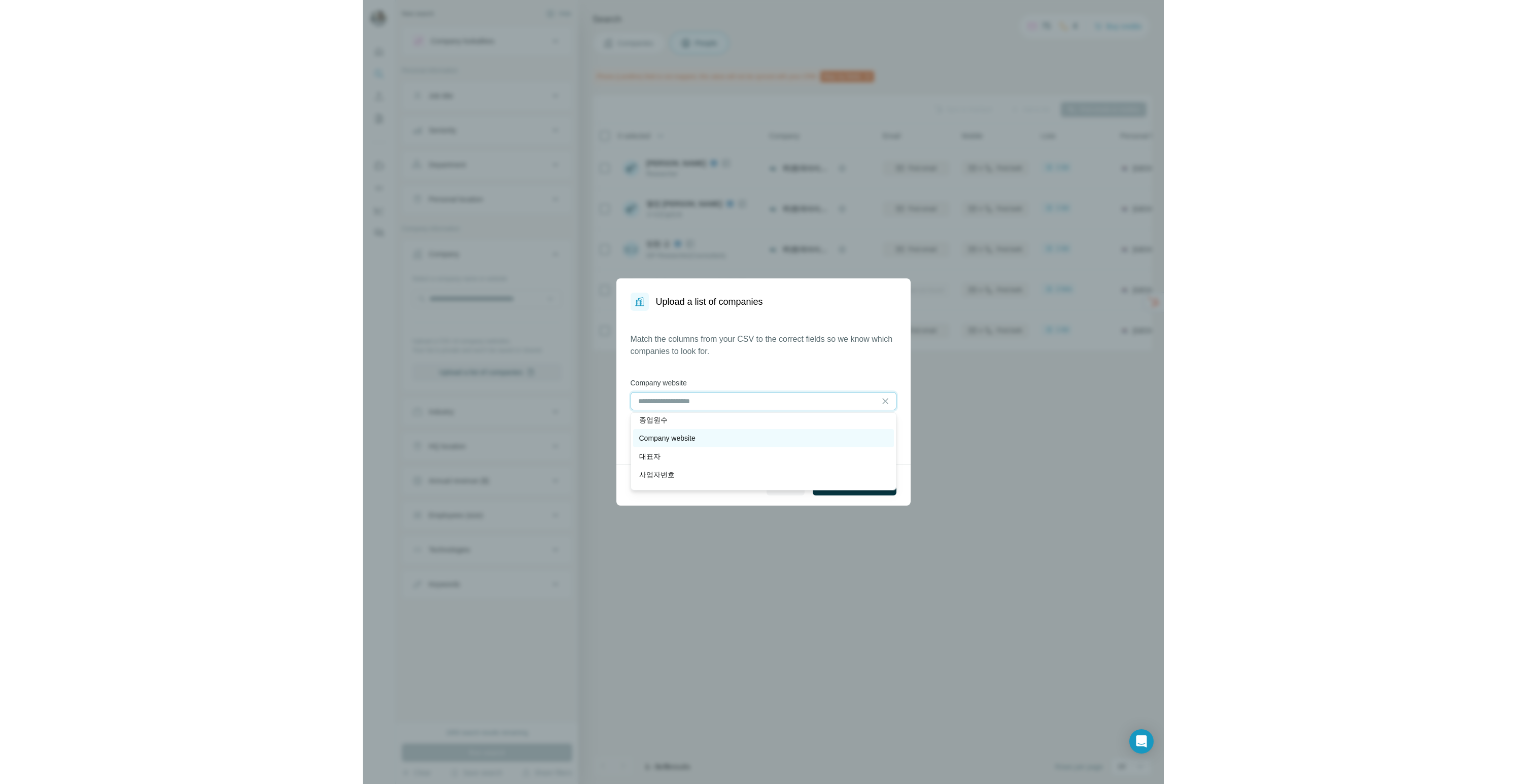
scroll to position [158, 0]
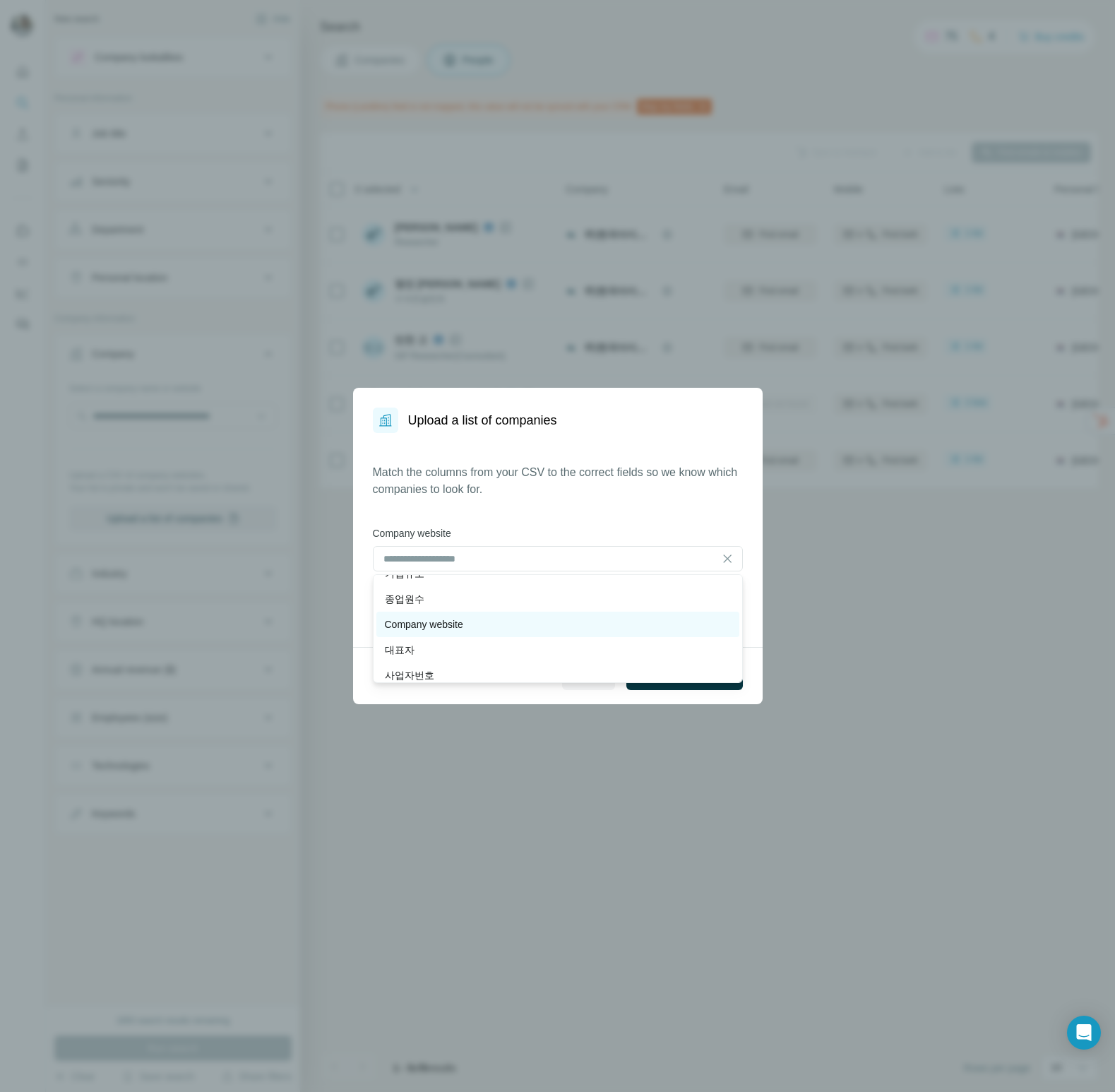
click at [482, 621] on div "Company website" at bounding box center [558, 624] width 346 height 14
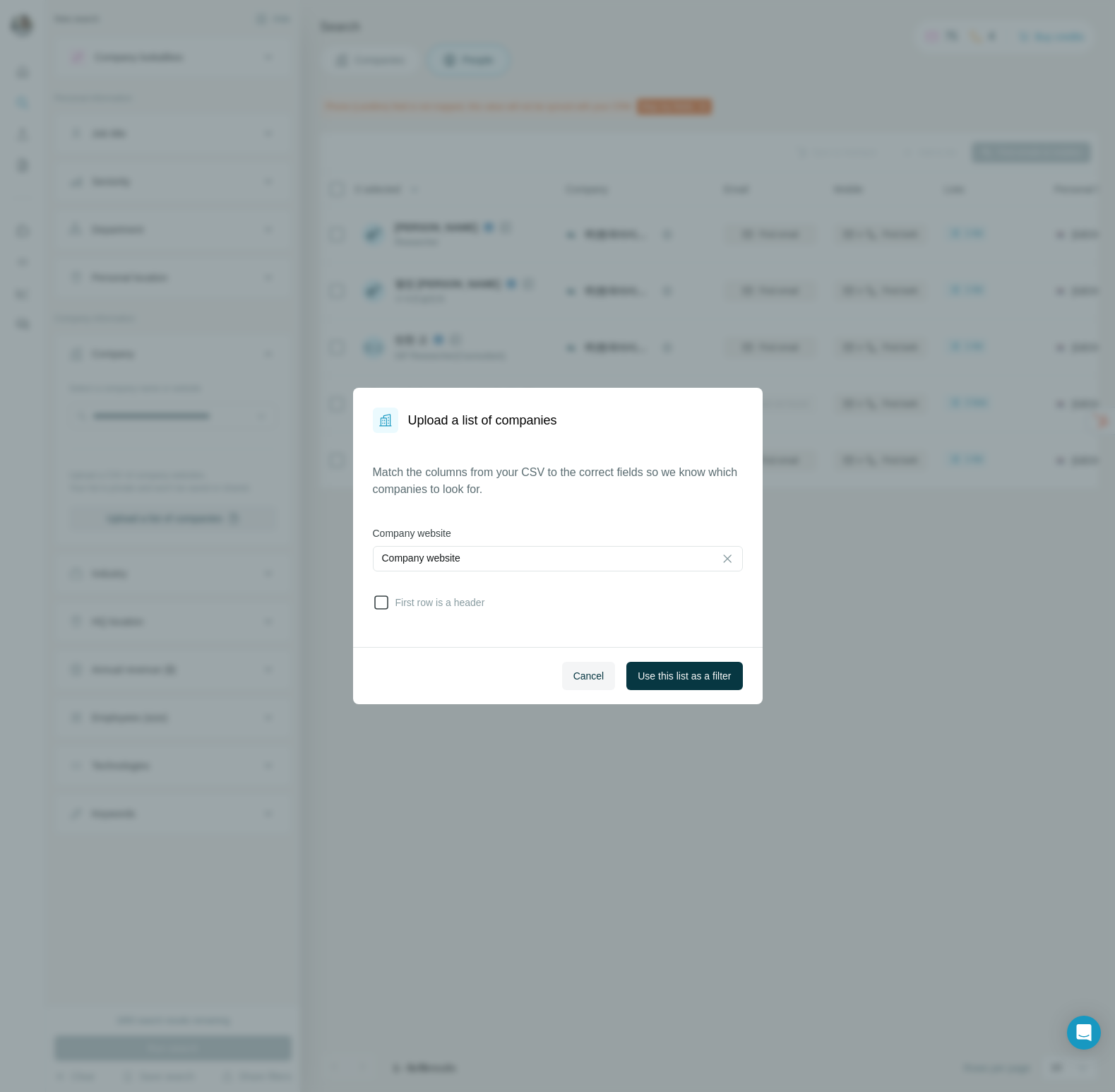
click at [470, 608] on span "First row is a header" at bounding box center [438, 602] width 96 height 14
click at [691, 680] on span "Use this list as a filter" at bounding box center [684, 675] width 93 height 14
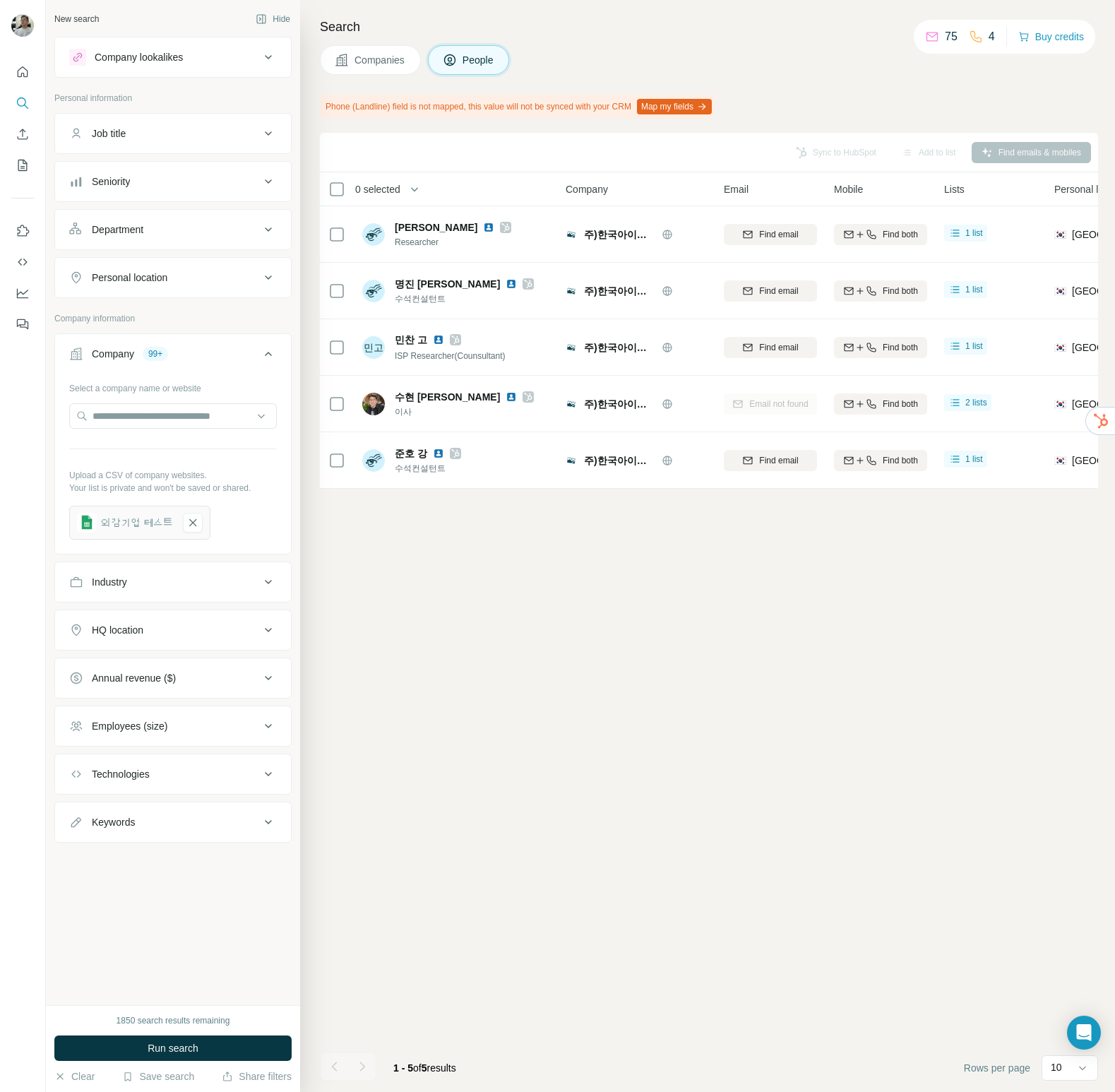
click at [771, 622] on div "Sync to HubSpot Add to list Find emails & mobiles 0 selected People Company Ema…" at bounding box center [709, 612] width 779 height 959
click at [360, 62] on span "Companies" at bounding box center [380, 59] width 52 height 14
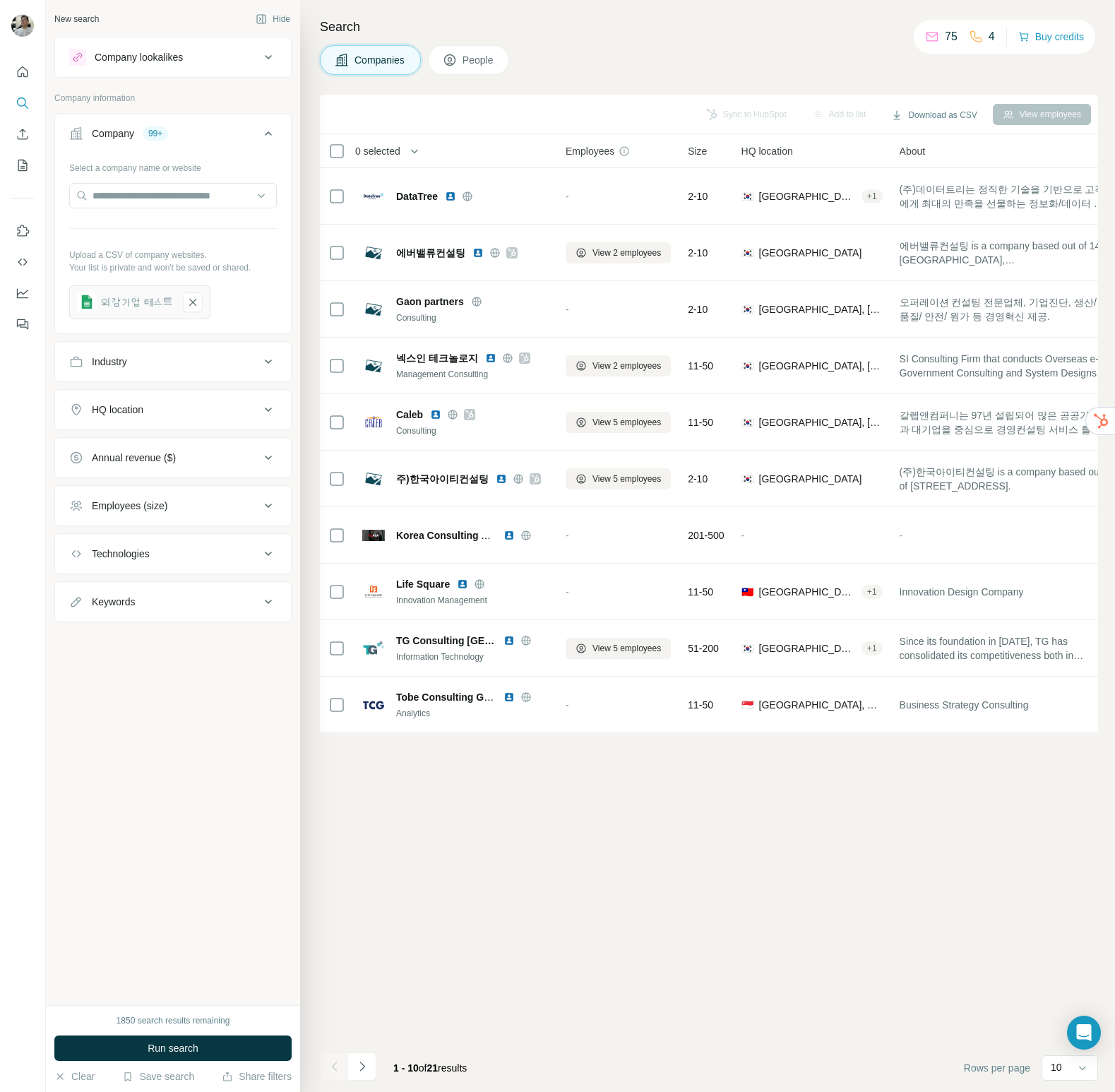
click at [213, 243] on div "Select a company name or website Upload a CSV of company websites. Your list is…" at bounding box center [173, 238] width 208 height 163
click at [218, 1039] on button "Run search" at bounding box center [173, 1047] width 238 height 26
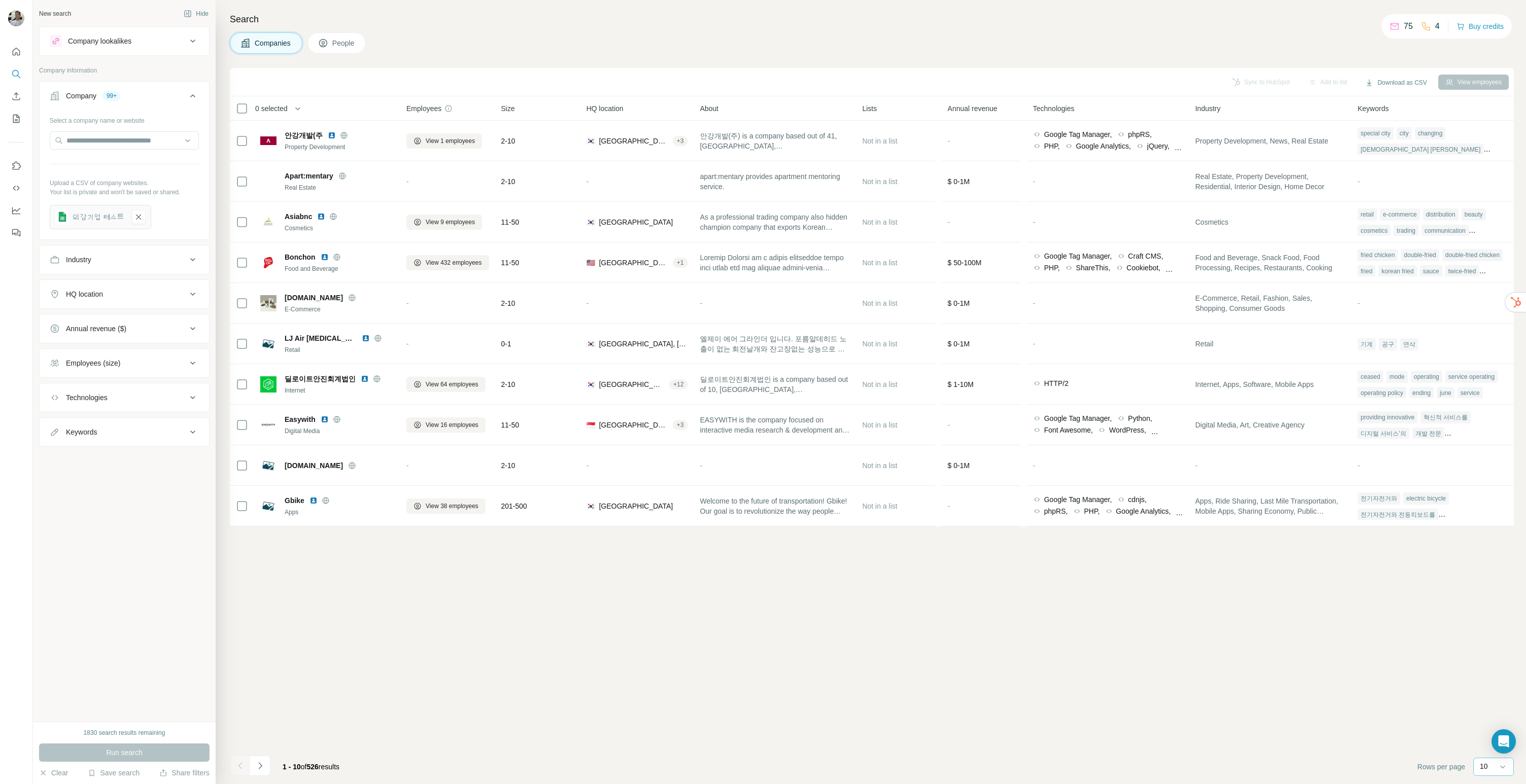
click at [791, 771] on div "10" at bounding box center [1492, 766] width 25 height 10
click at [791, 687] on p "60" at bounding box center [1486, 689] width 8 height 10
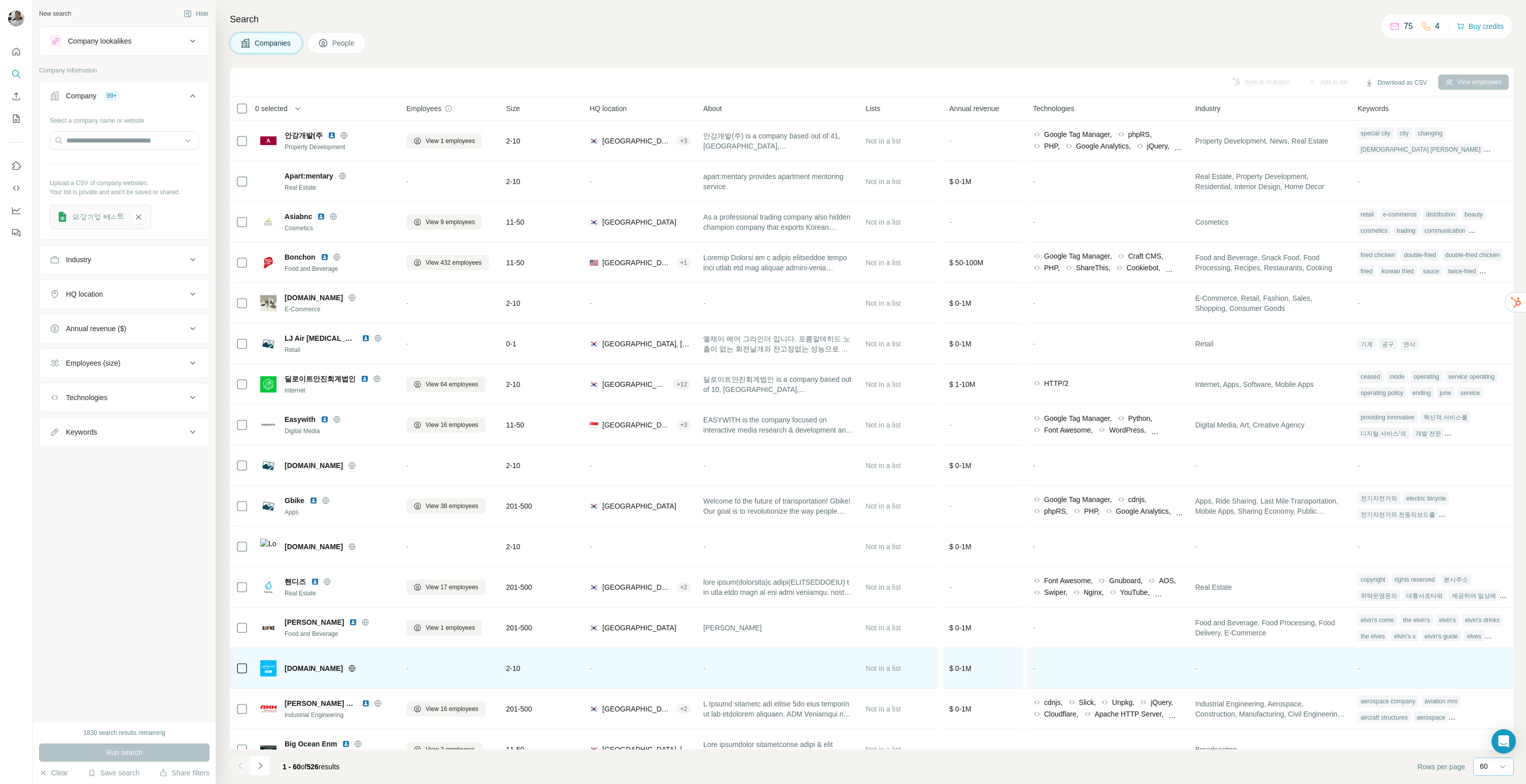
click at [791, 653] on td "-" at bounding box center [1270, 668] width 162 height 41
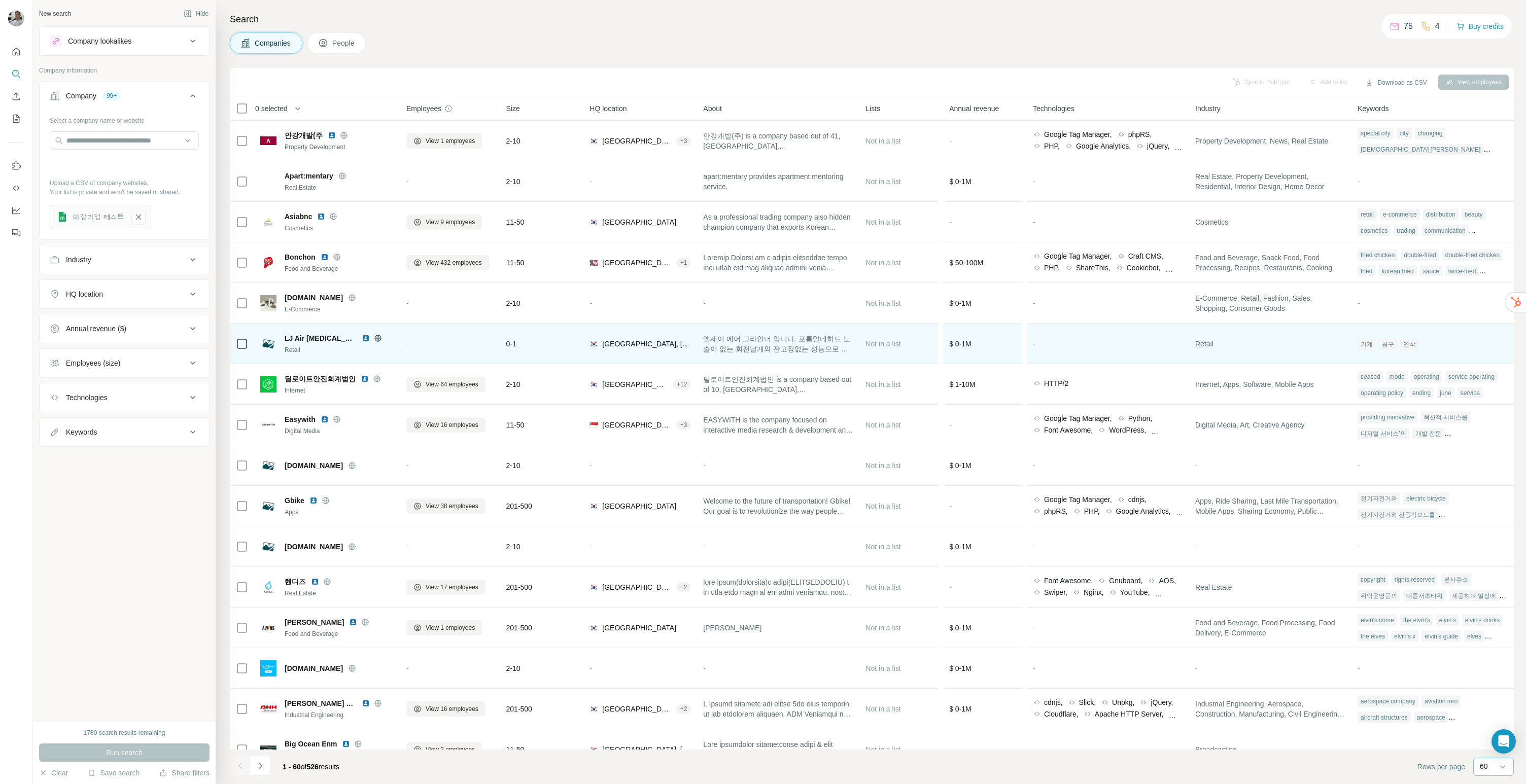
click at [432, 335] on div "-" at bounding box center [450, 343] width 88 height 28
click at [409, 346] on span "-" at bounding box center [408, 344] width 2 height 8
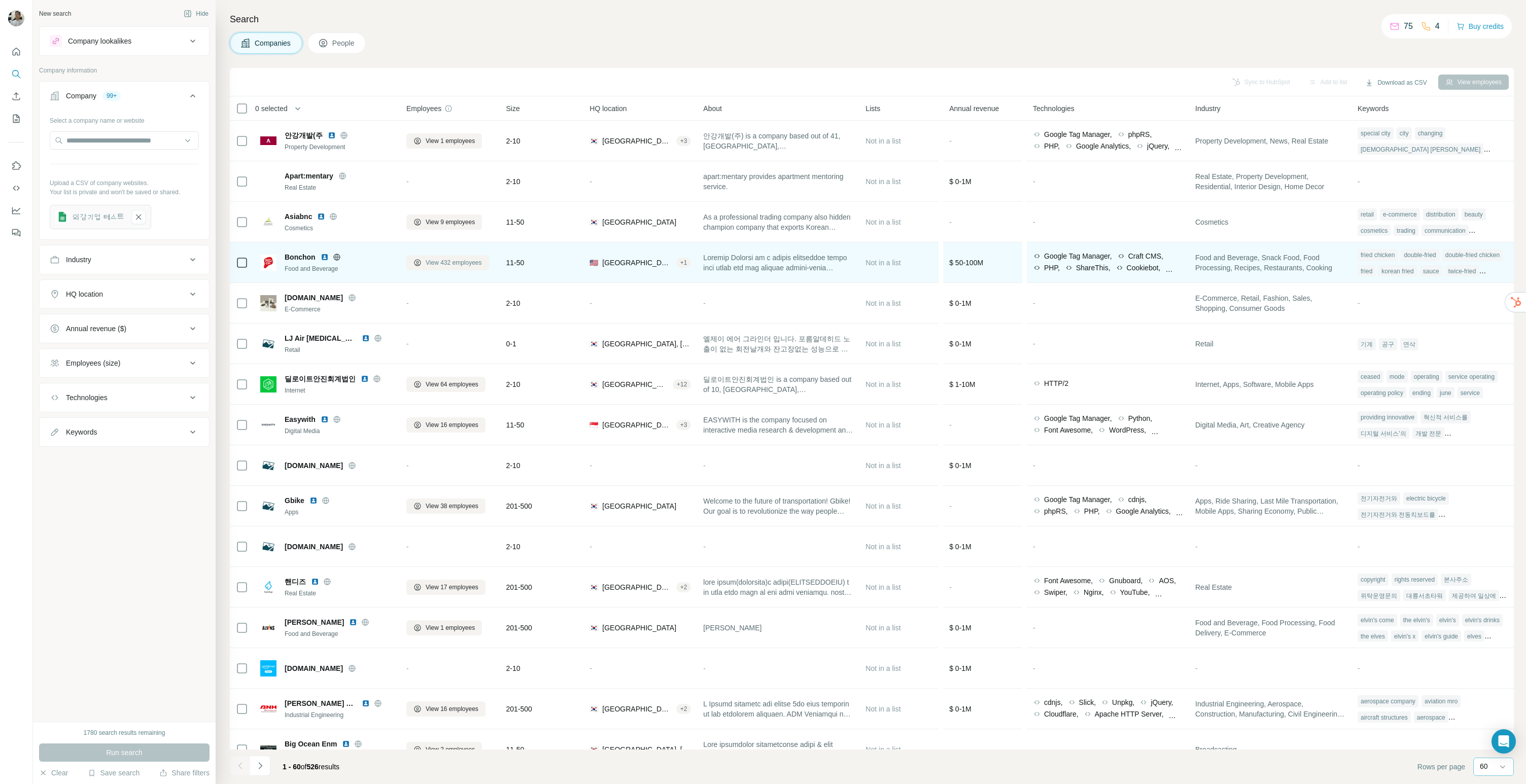
click at [464, 261] on span "View 432 employees" at bounding box center [454, 262] width 56 height 9
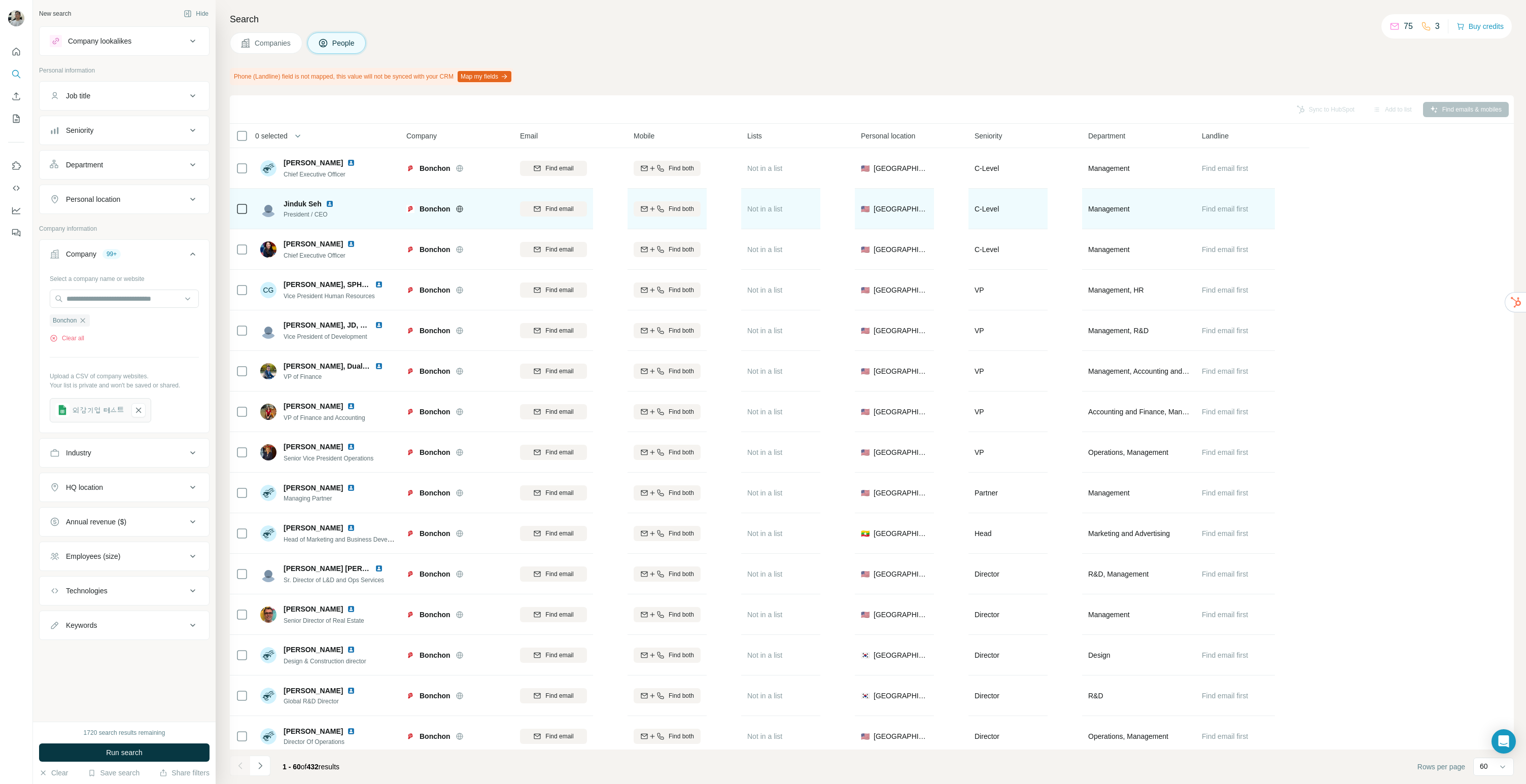
click at [331, 203] on img at bounding box center [330, 204] width 8 height 8
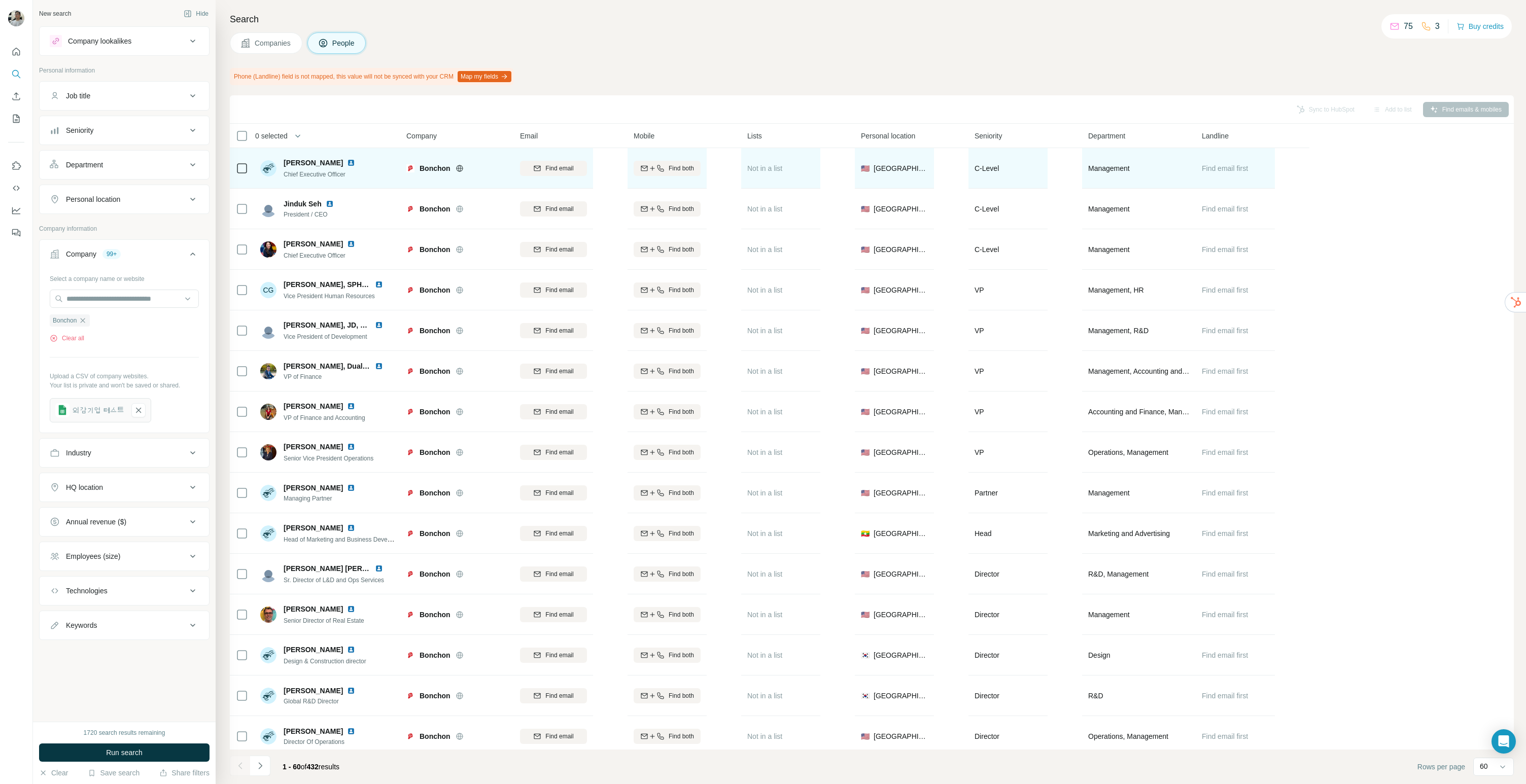
click at [347, 163] on img at bounding box center [351, 163] width 8 height 8
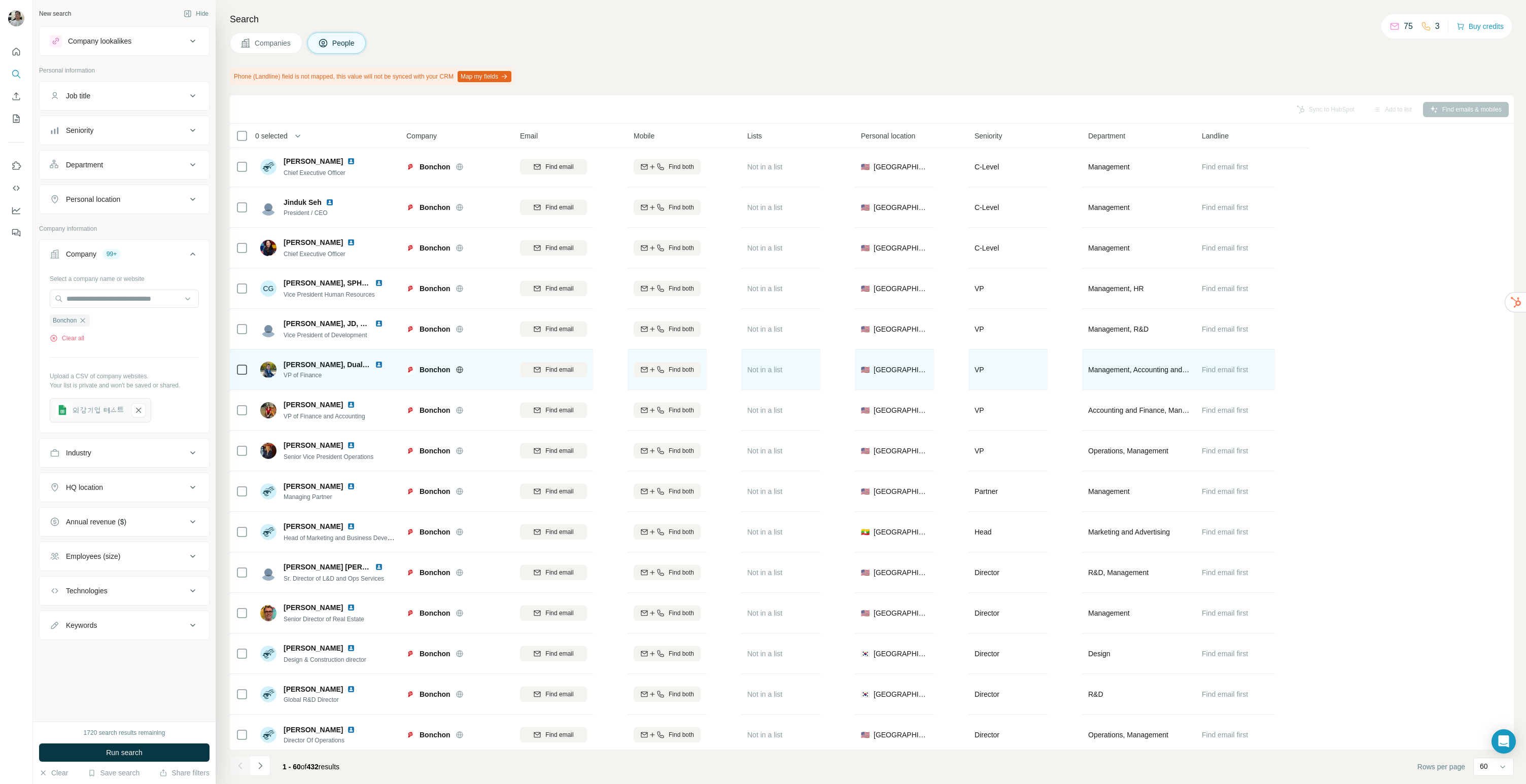
scroll to position [2, 0]
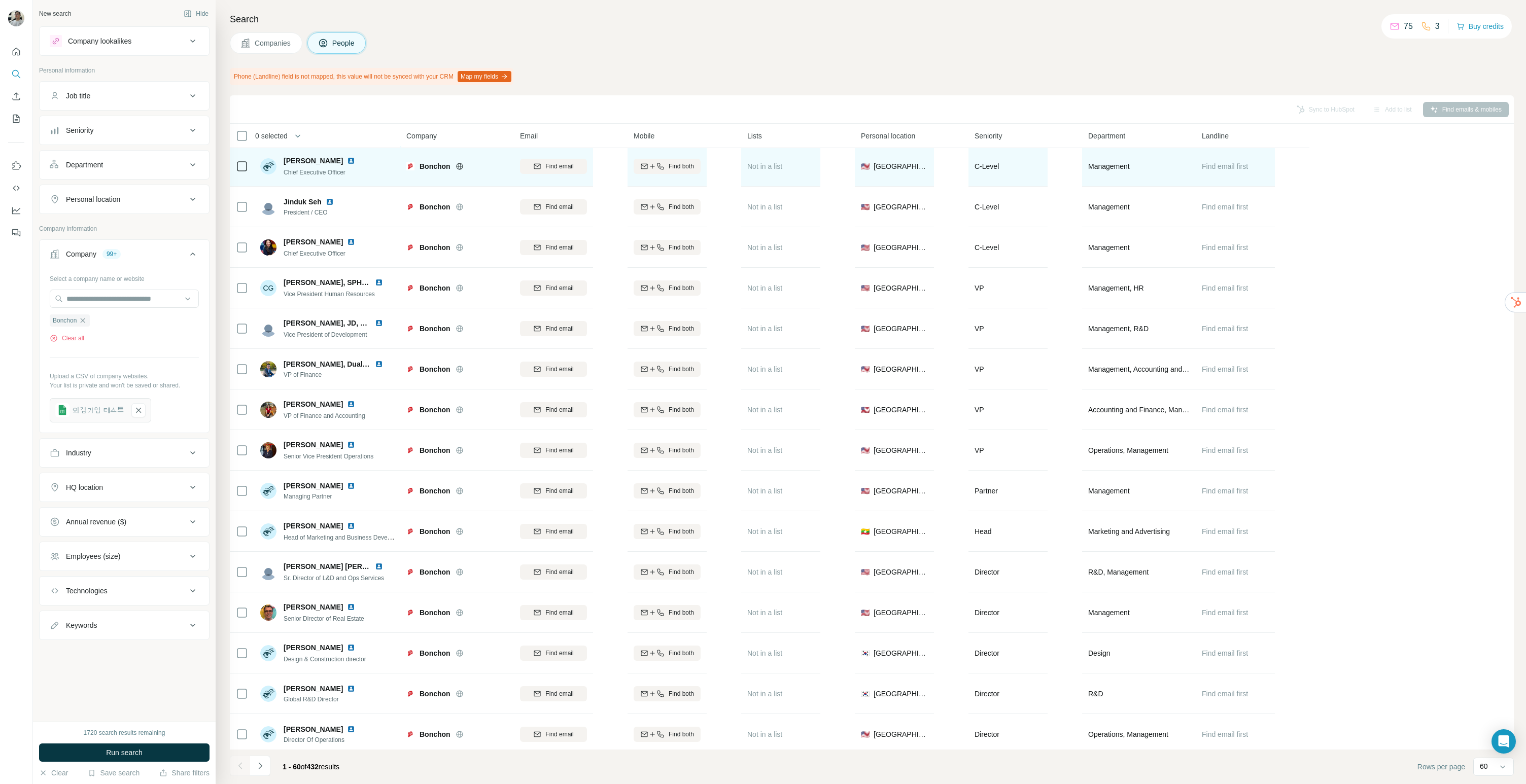
click at [772, 165] on span "Not in a list" at bounding box center [764, 166] width 35 height 8
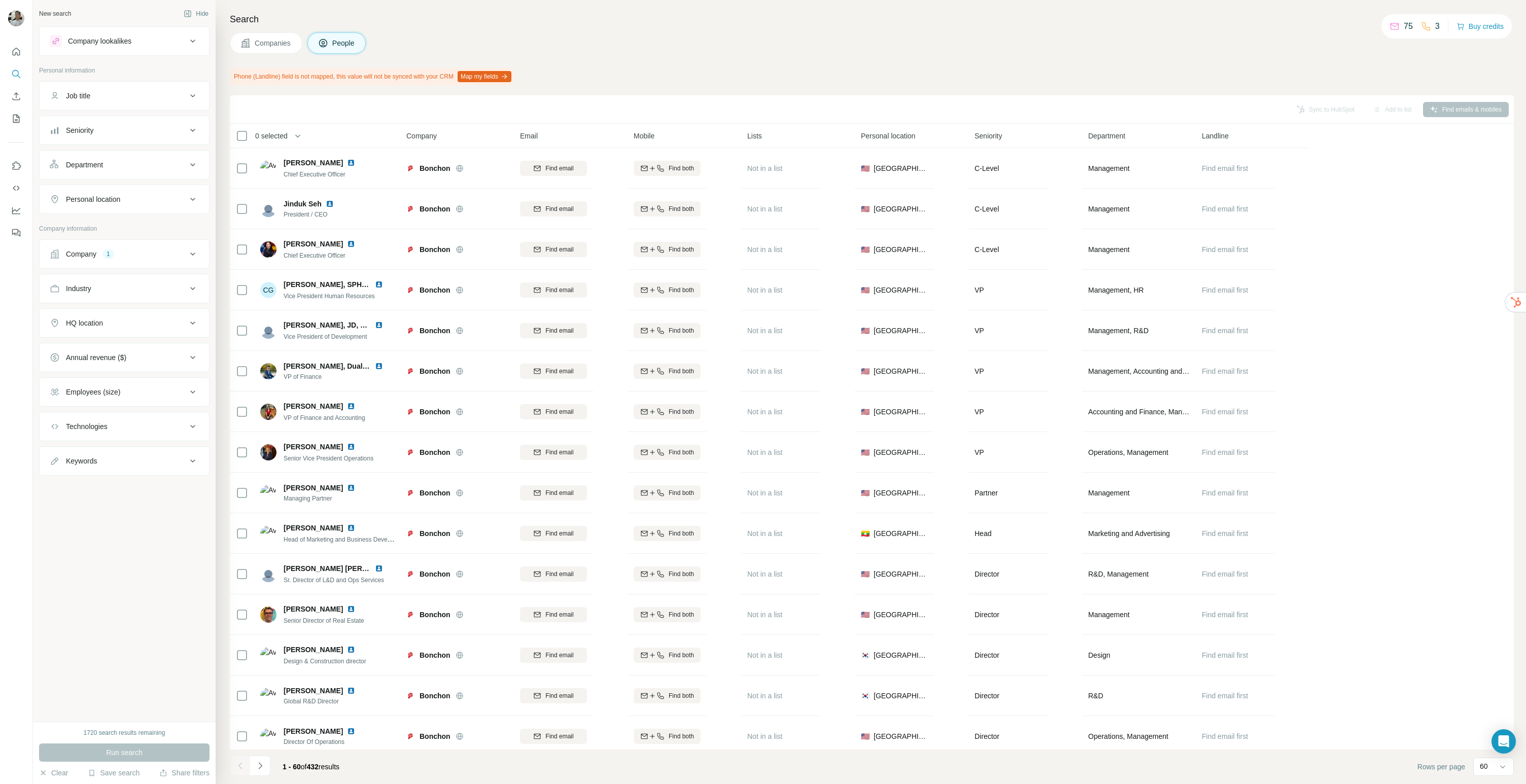
click at [264, 41] on span "Companies" at bounding box center [273, 43] width 37 height 10
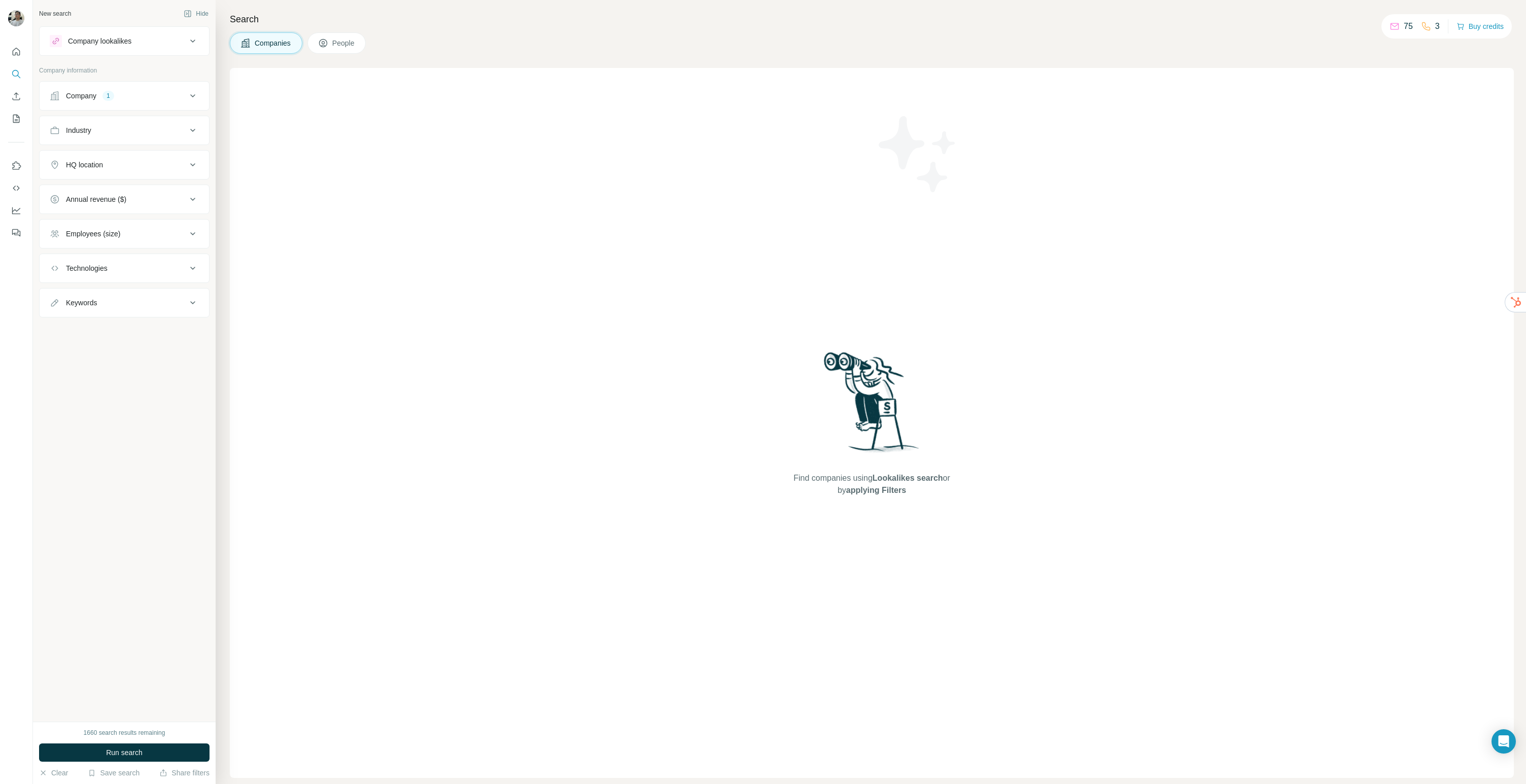
click at [116, 101] on button "Company 1" at bounding box center [124, 95] width 169 height 24
click at [85, 162] on icon "button" at bounding box center [83, 162] width 8 height 8
click at [128, 221] on button "Upload a list of companies" at bounding box center [124, 214] width 149 height 18
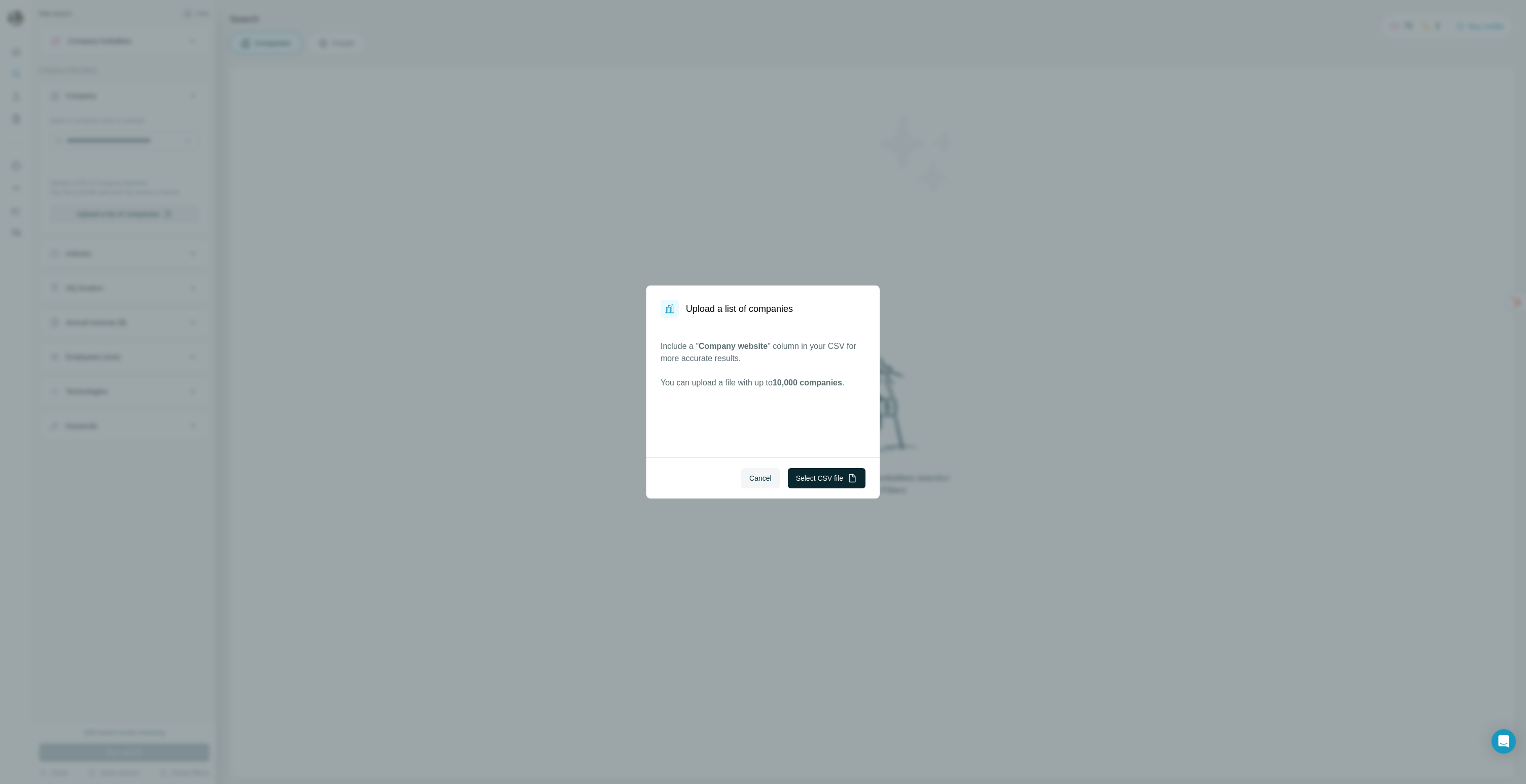
click at [791, 482] on button "Select CSV file" at bounding box center [826, 478] width 78 height 20
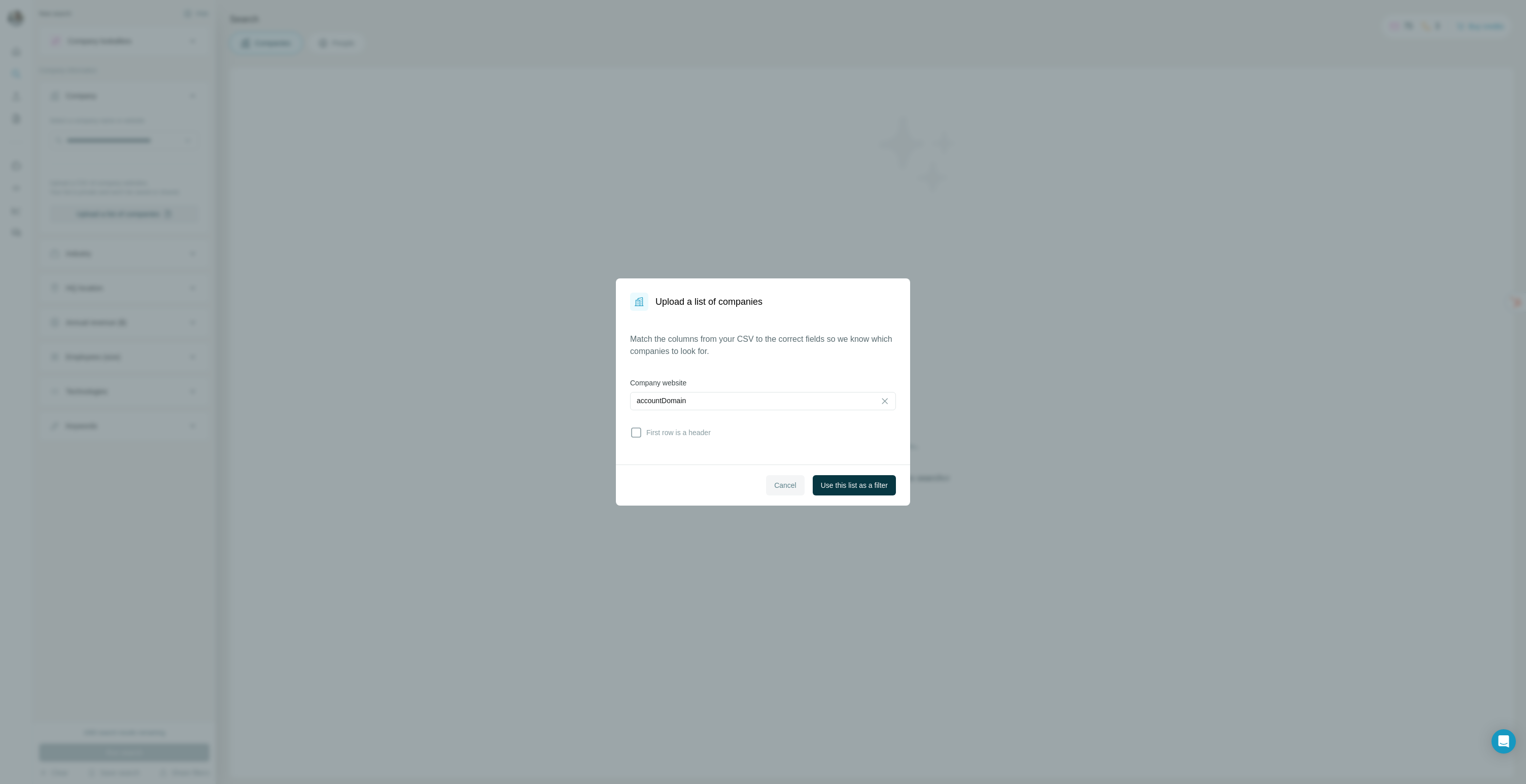
click at [790, 484] on button "Cancel" at bounding box center [785, 485] width 39 height 20
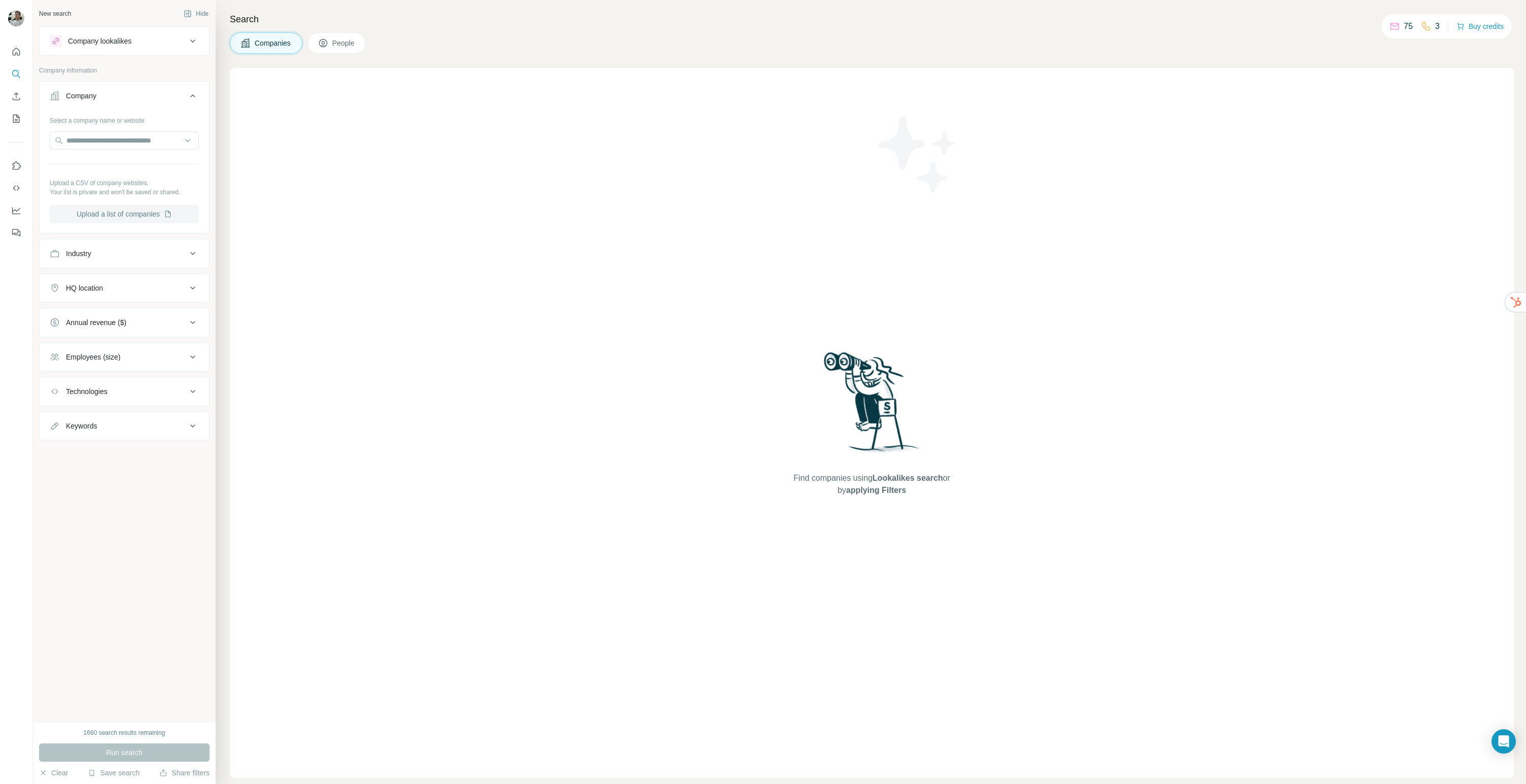
click at [138, 204] on div "Select a company name or website Upload a CSV of company websites. Your list is…" at bounding box center [124, 168] width 149 height 111
click at [136, 211] on button "Upload a list of companies" at bounding box center [124, 214] width 149 height 18
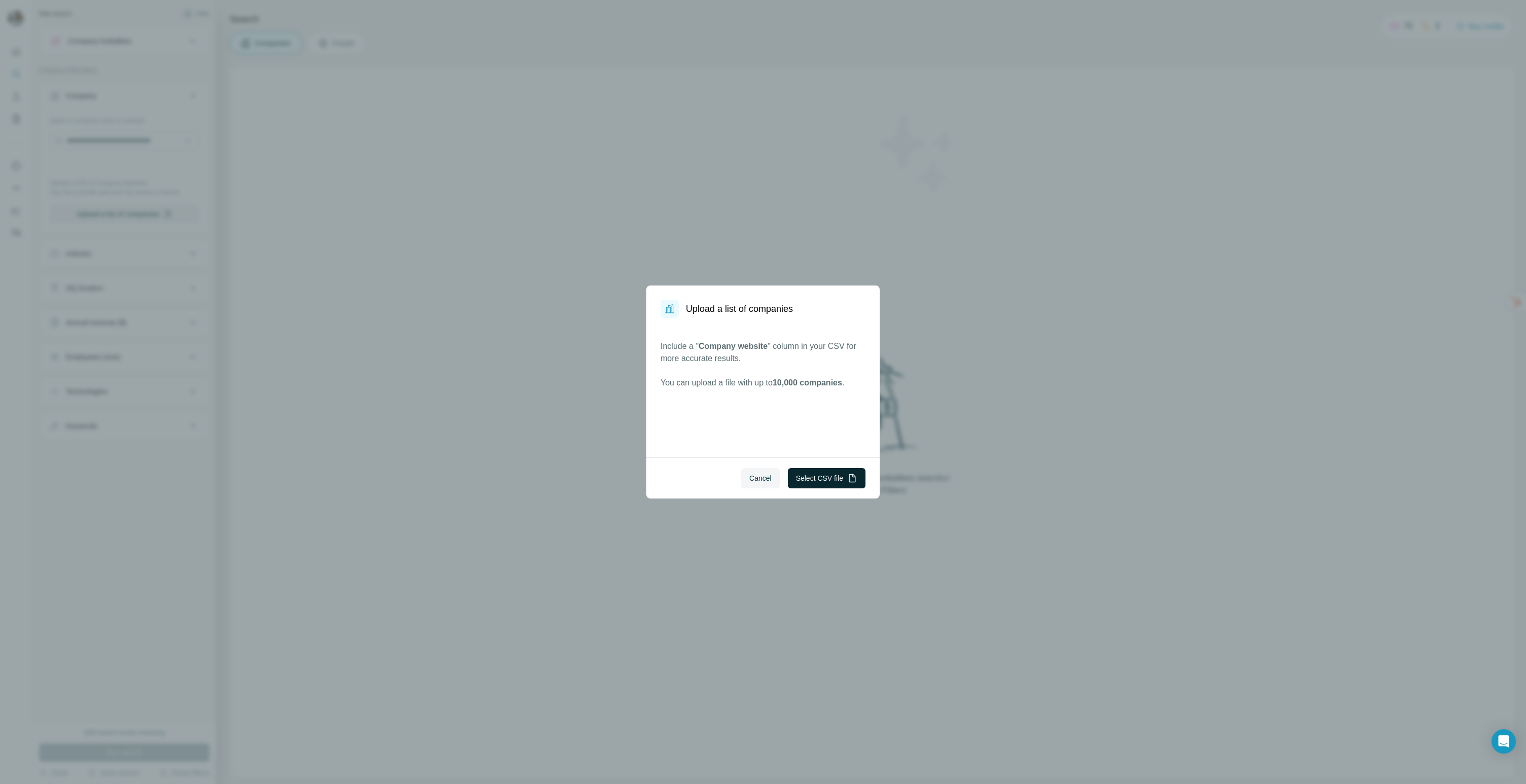
click at [791, 482] on button "Select CSV file" at bounding box center [826, 478] width 78 height 20
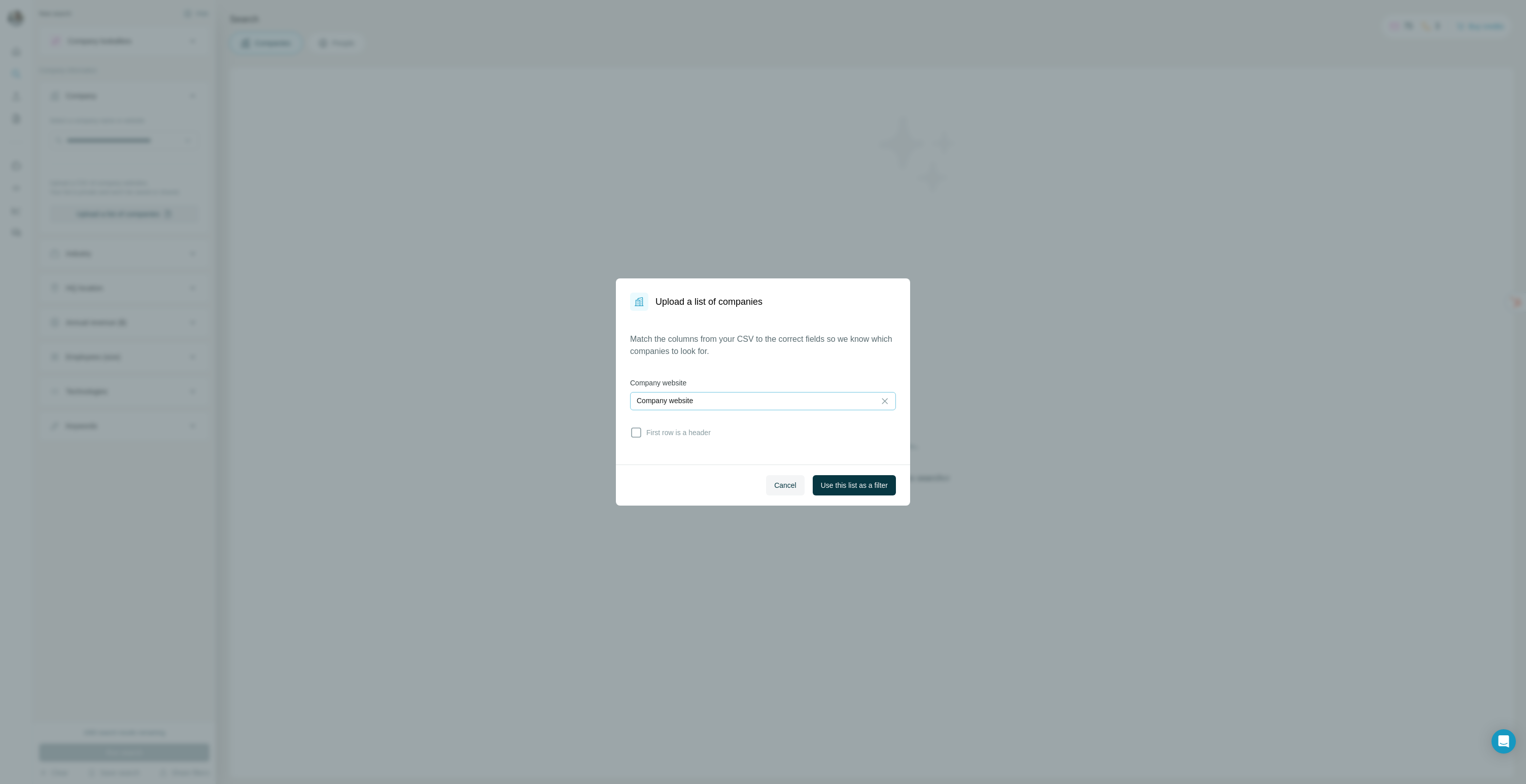
click at [781, 400] on div "Company website" at bounding box center [753, 400] width 232 height 10
click at [781, 400] on input at bounding box center [753, 401] width 232 height 11
click at [791, 487] on span "Use this list as a filter" at bounding box center [854, 485] width 67 height 10
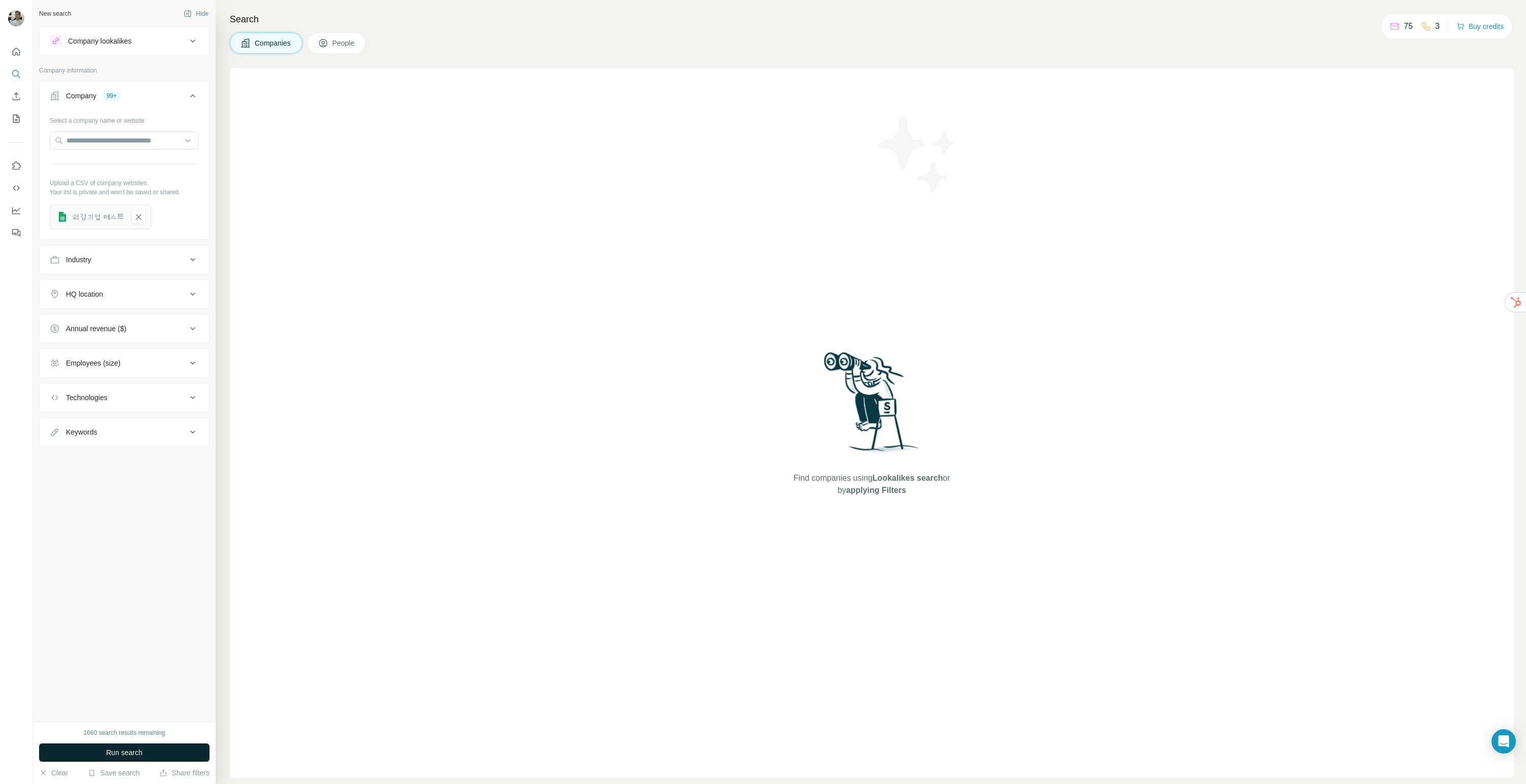
click at [142, 748] on span "Run search" at bounding box center [124, 752] width 37 height 10
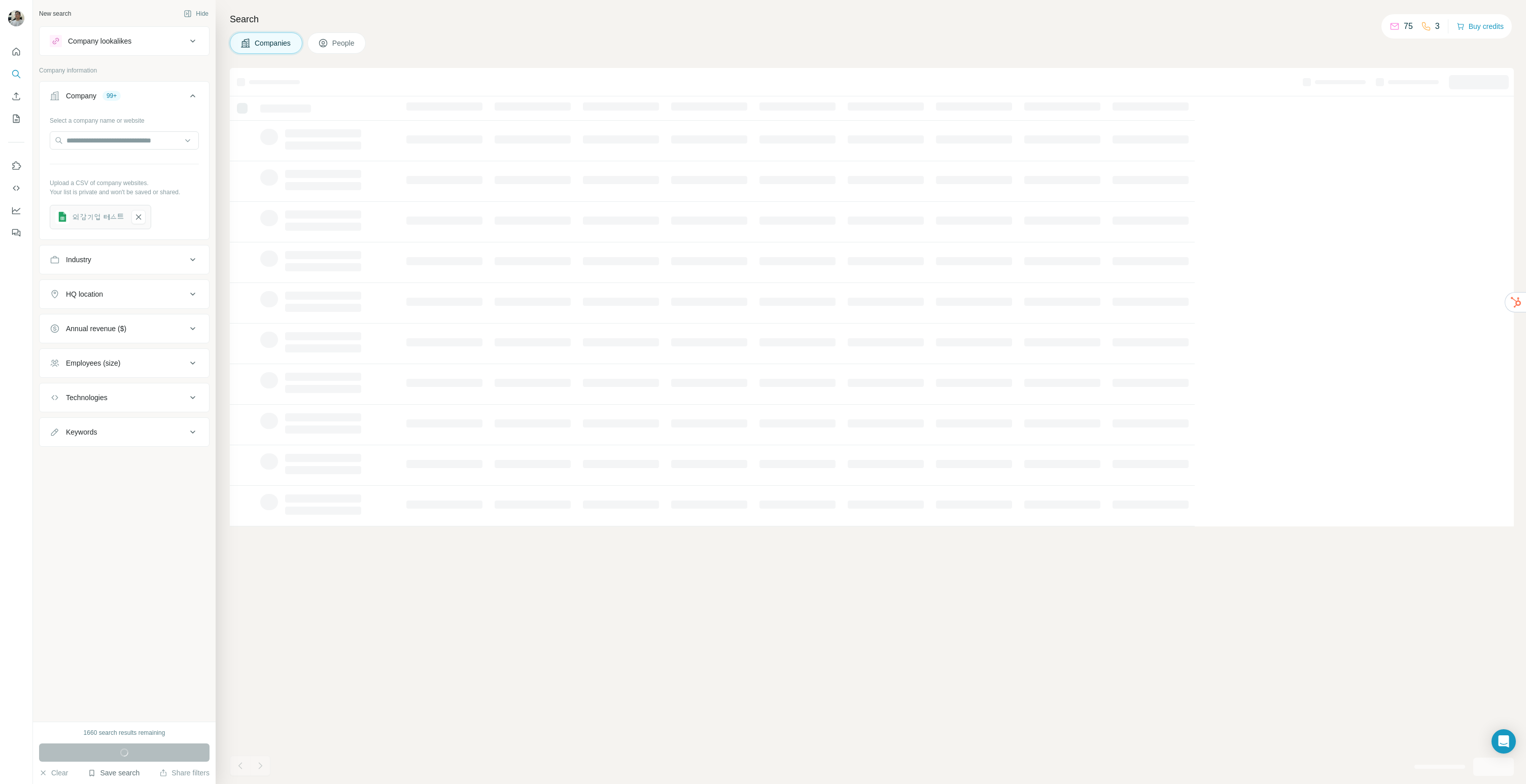
click at [105, 773] on button "Save search" at bounding box center [113, 773] width 52 height 10
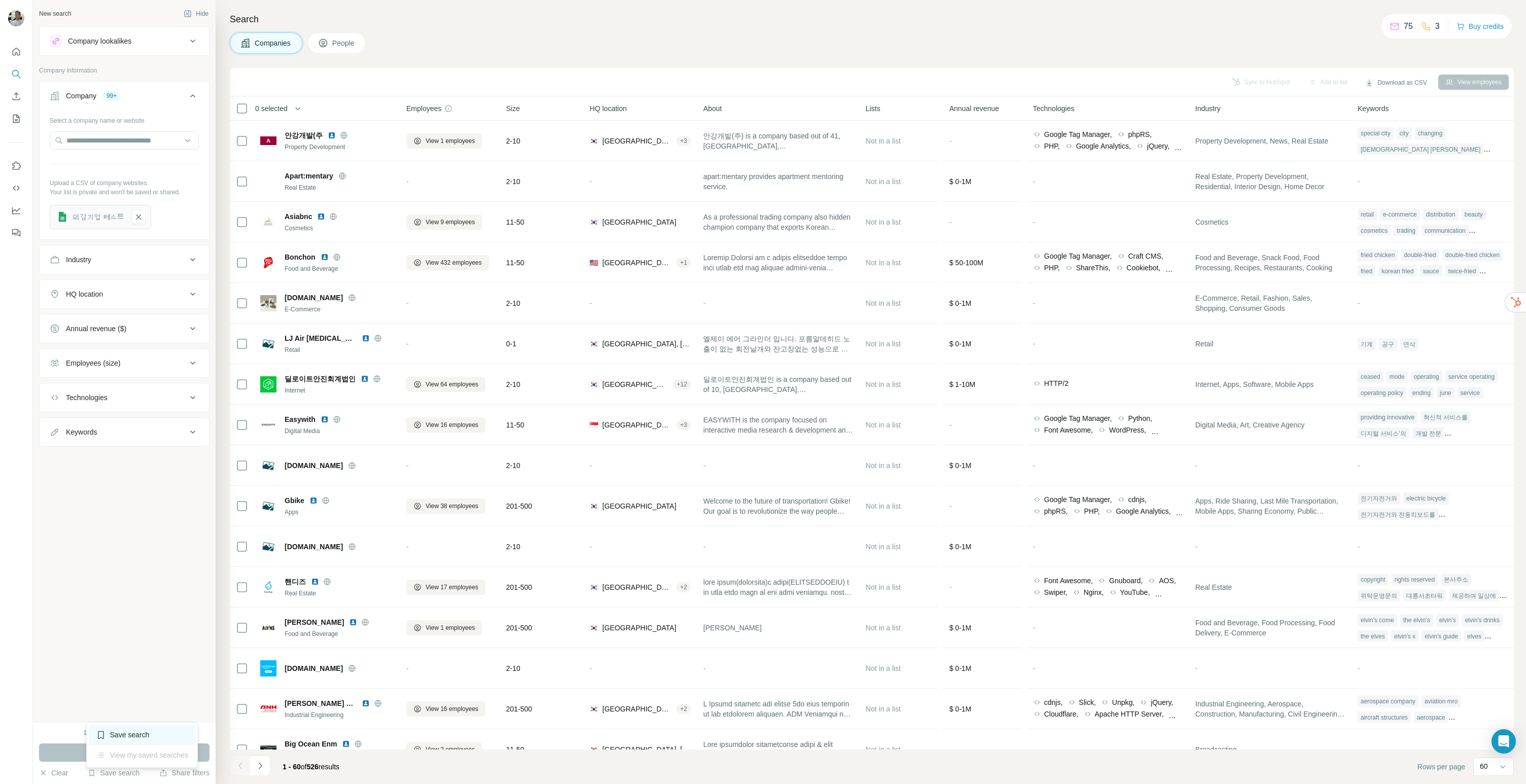
click at [150, 737] on div "Save search" at bounding box center [142, 735] width 107 height 20
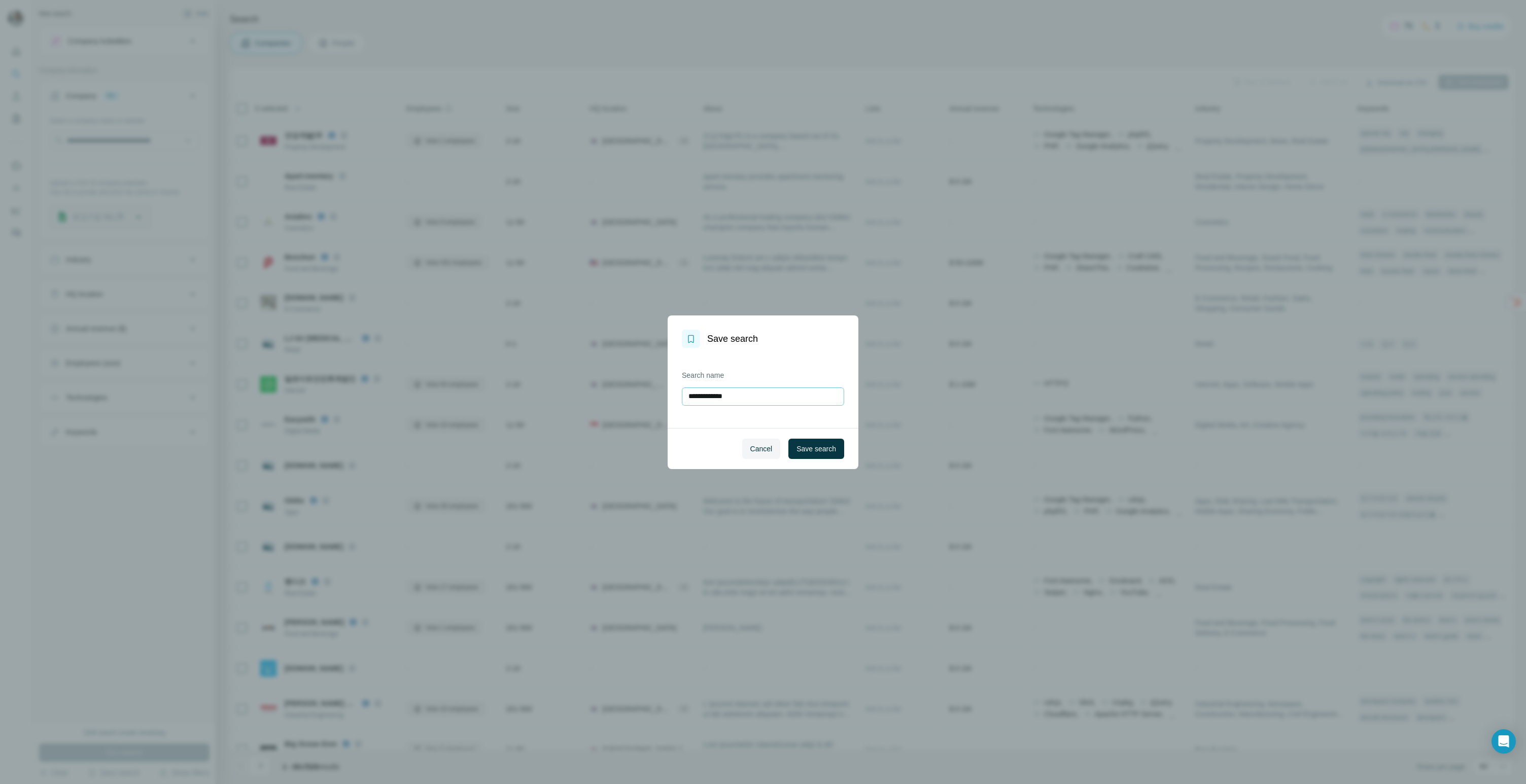
click at [791, 394] on input "**********" at bounding box center [763, 396] width 162 height 18
type input "**********"
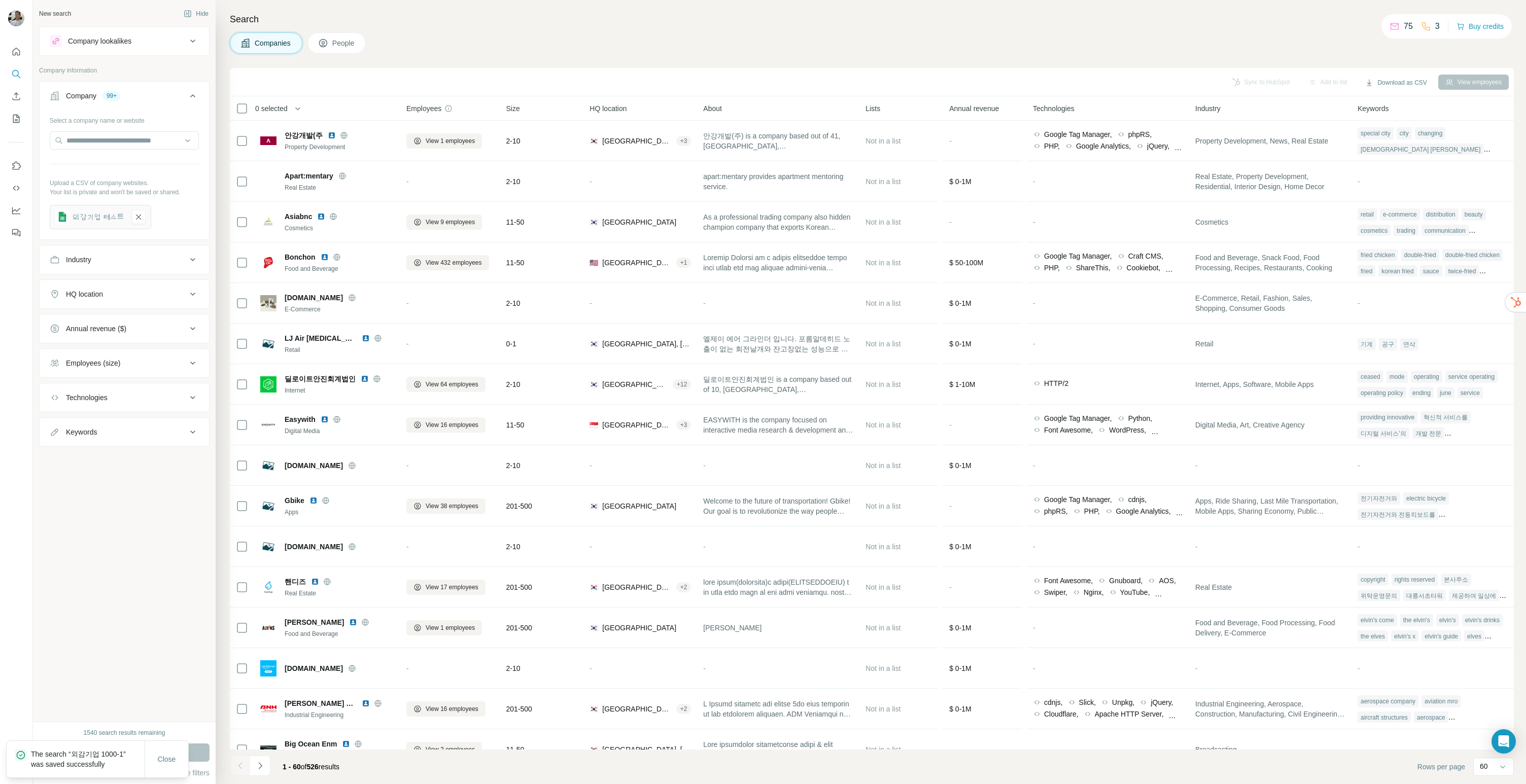
click at [413, 79] on div "Sync to HubSpot Add to list Download as CSV View employees" at bounding box center [872, 82] width 1274 height 18
click at [515, 108] on span "Size" at bounding box center [513, 108] width 14 height 10
click at [432, 108] on span "Employees" at bounding box center [424, 108] width 35 height 10
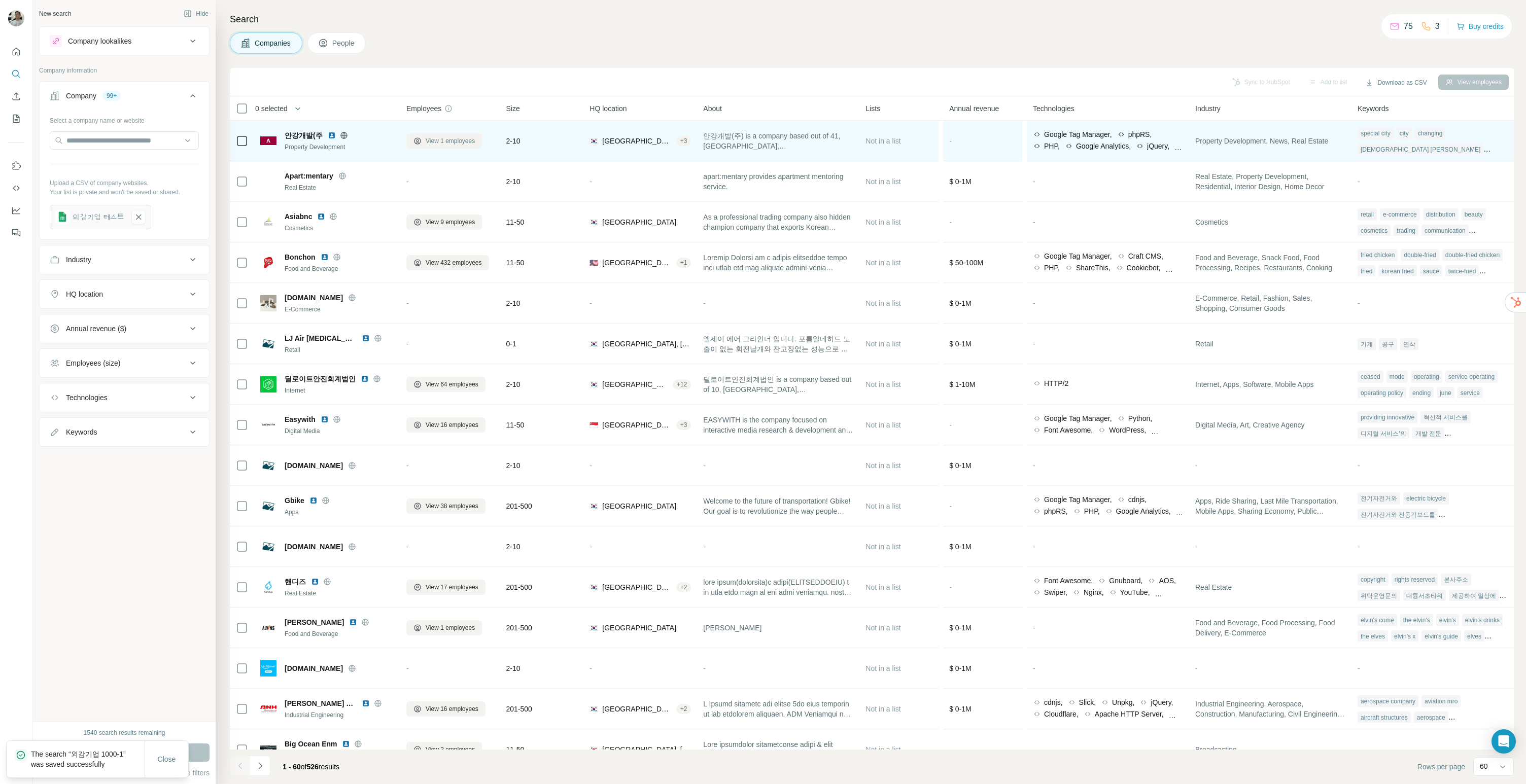
click at [432, 139] on span "View 1 employees" at bounding box center [450, 140] width 49 height 9
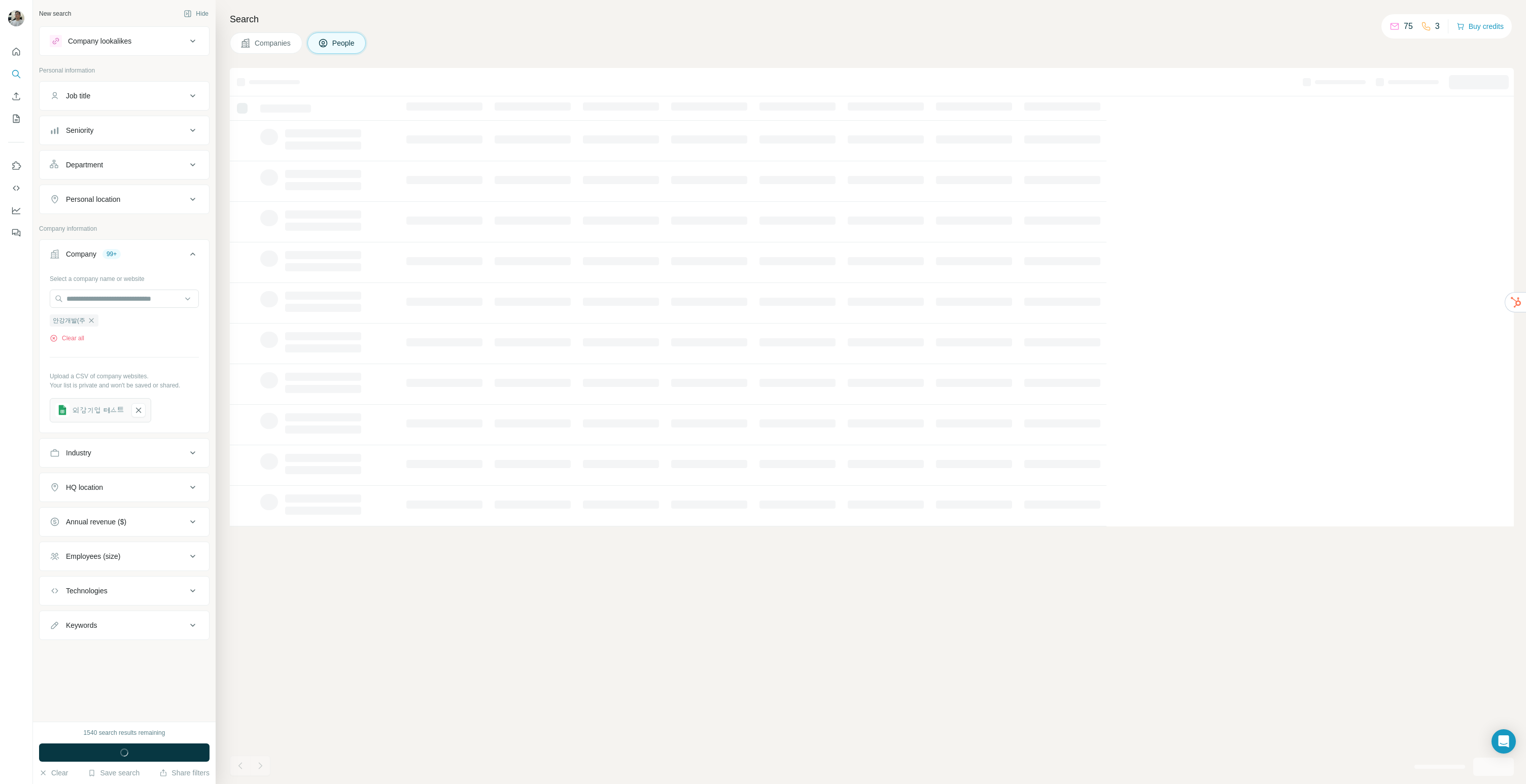
click at [182, 47] on div "Company lookalikes" at bounding box center [118, 41] width 137 height 12
click at [299, 46] on button "Companies" at bounding box center [266, 43] width 72 height 21
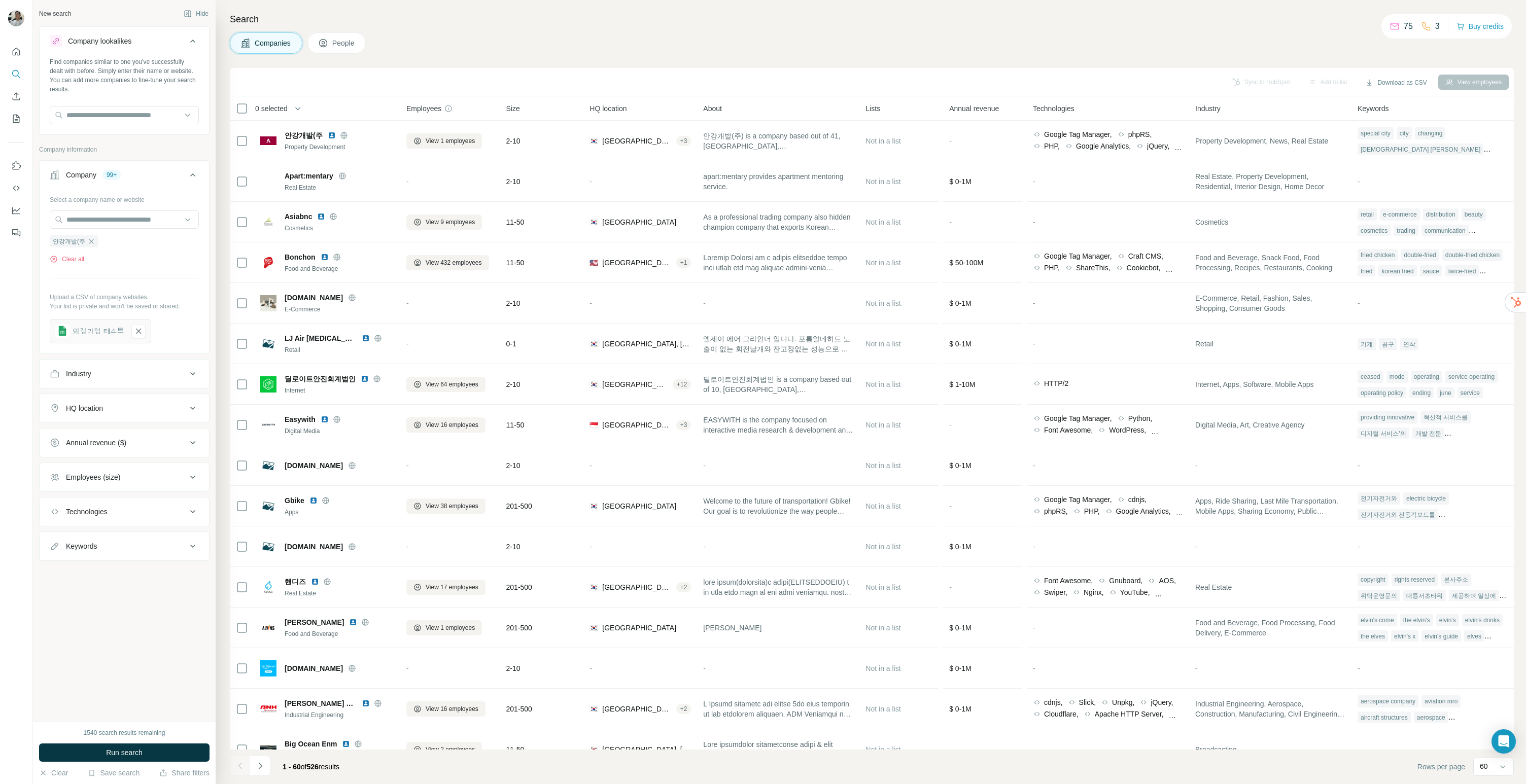
click at [336, 45] on span "People" at bounding box center [344, 43] width 23 height 10
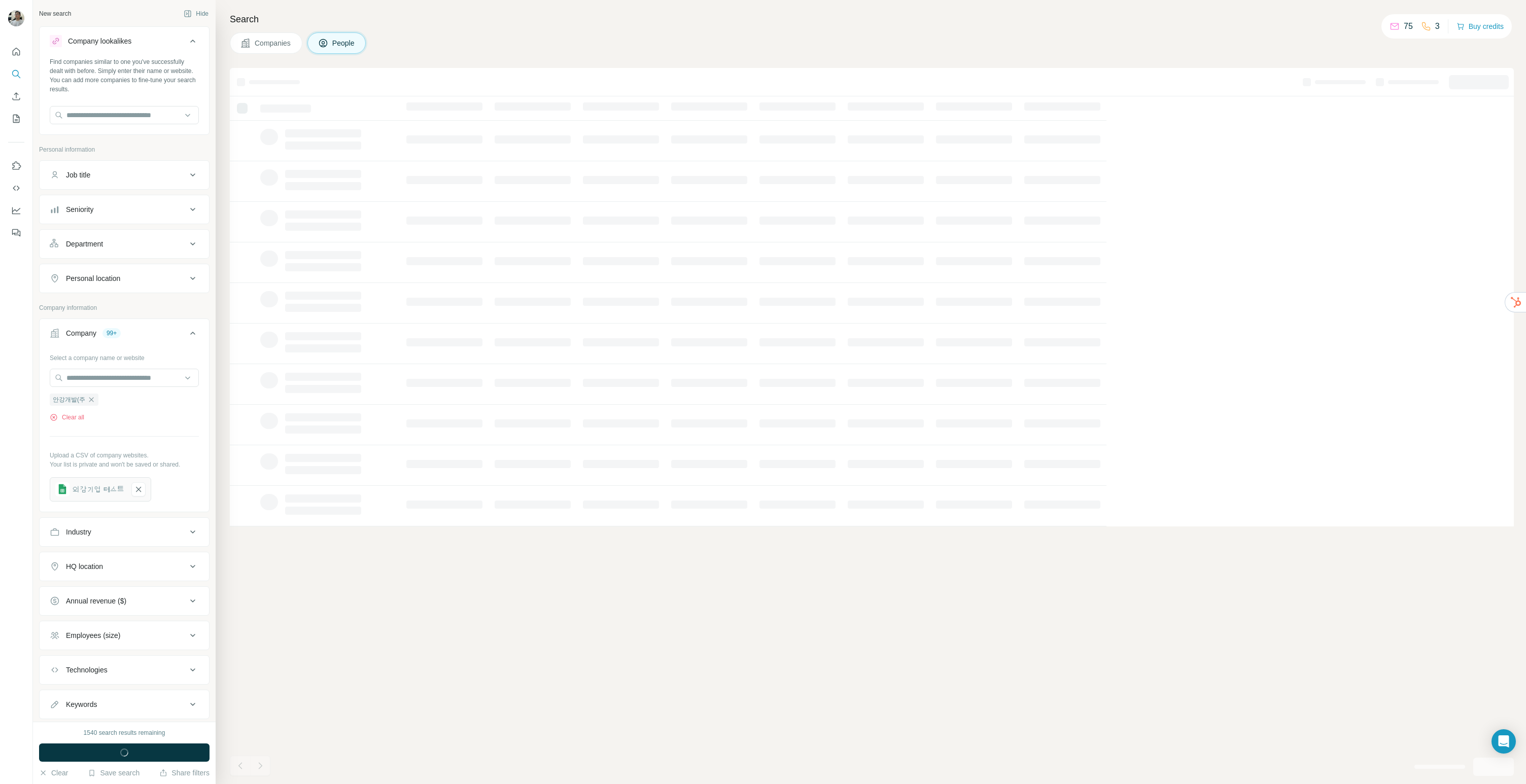
click at [296, 46] on button "Companies" at bounding box center [266, 43] width 72 height 21
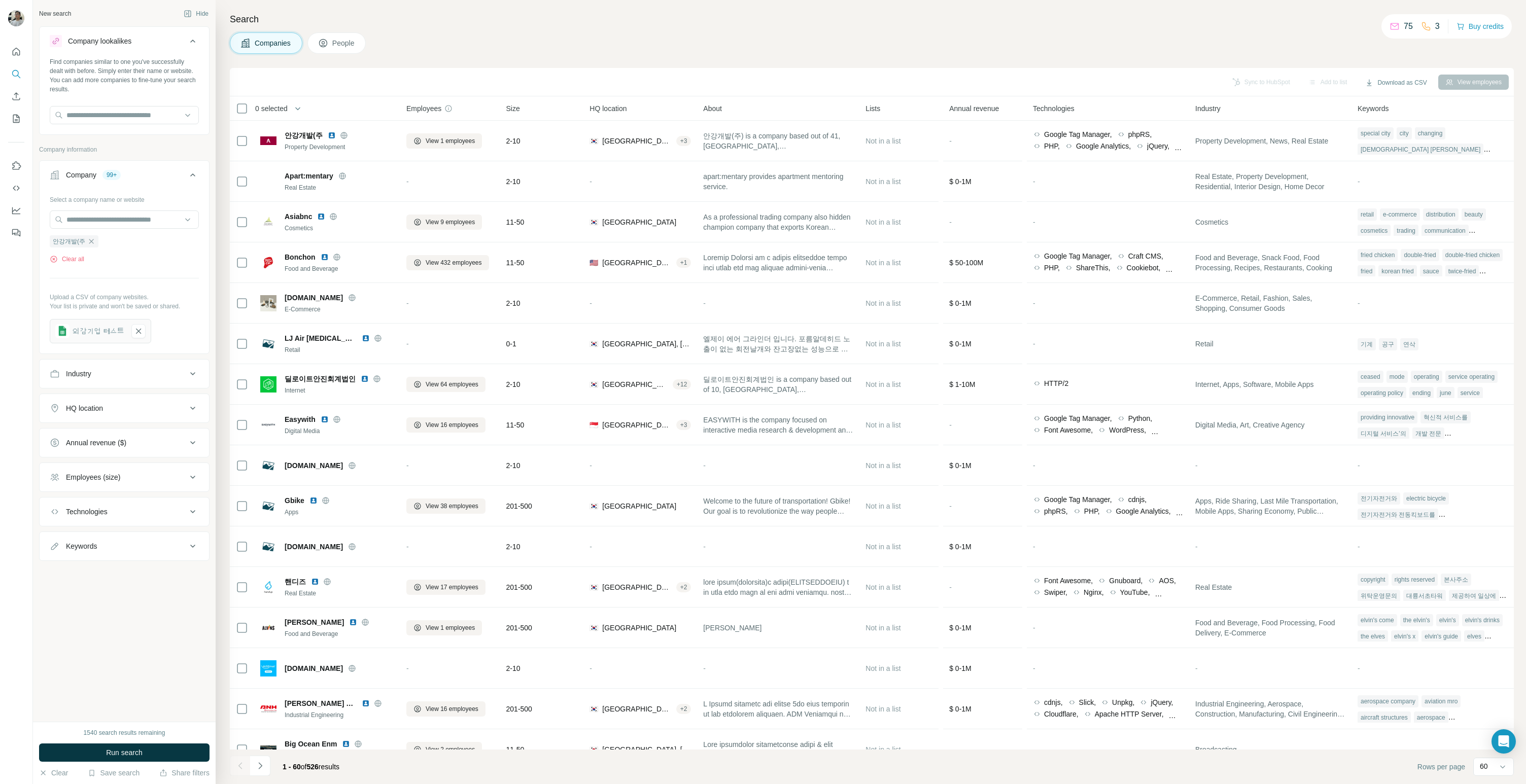
click at [346, 53] on button "People" at bounding box center [336, 43] width 59 height 21
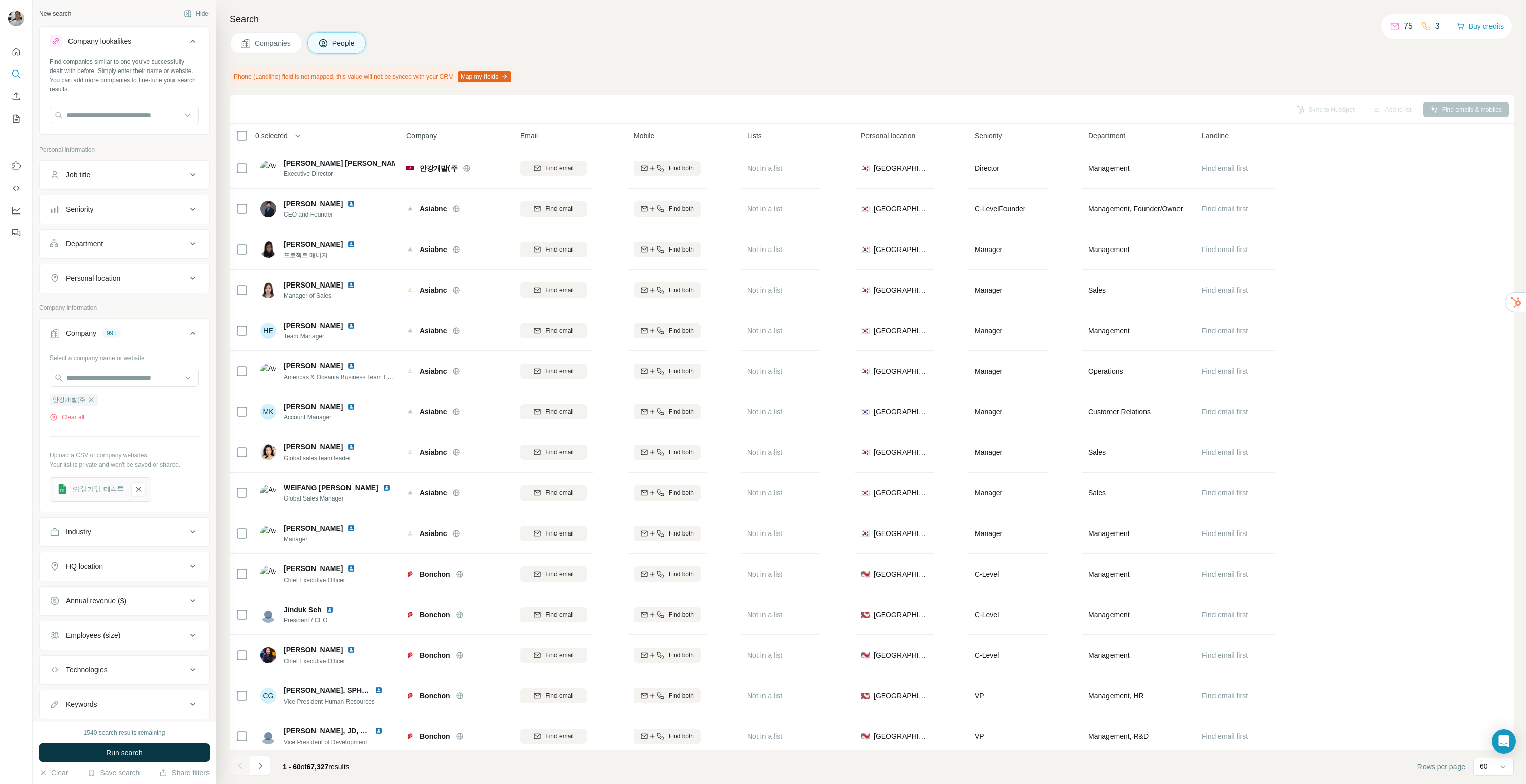
click at [327, 49] on button "People" at bounding box center [336, 43] width 59 height 21
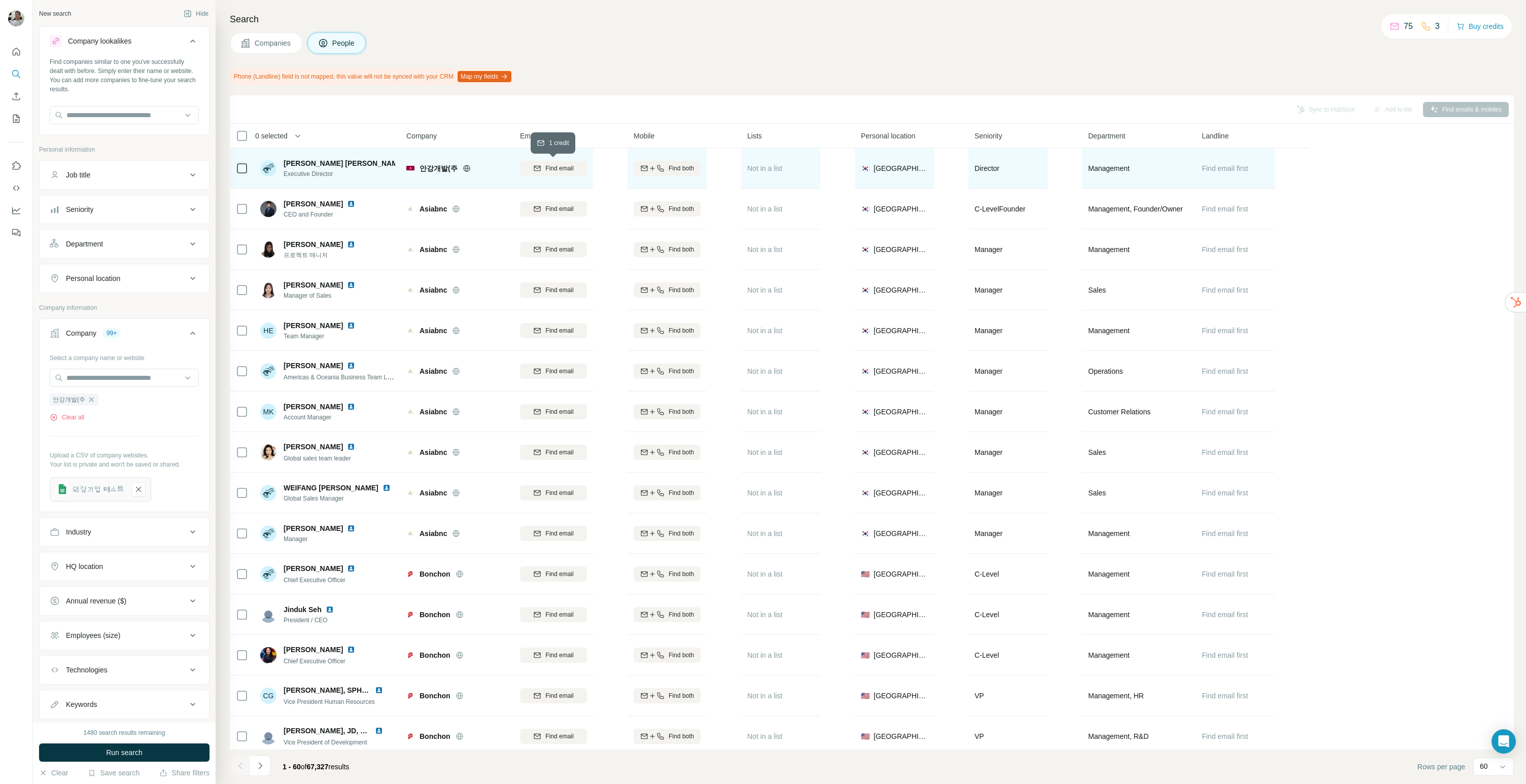
click at [568, 171] on span "Find email" at bounding box center [559, 168] width 28 height 9
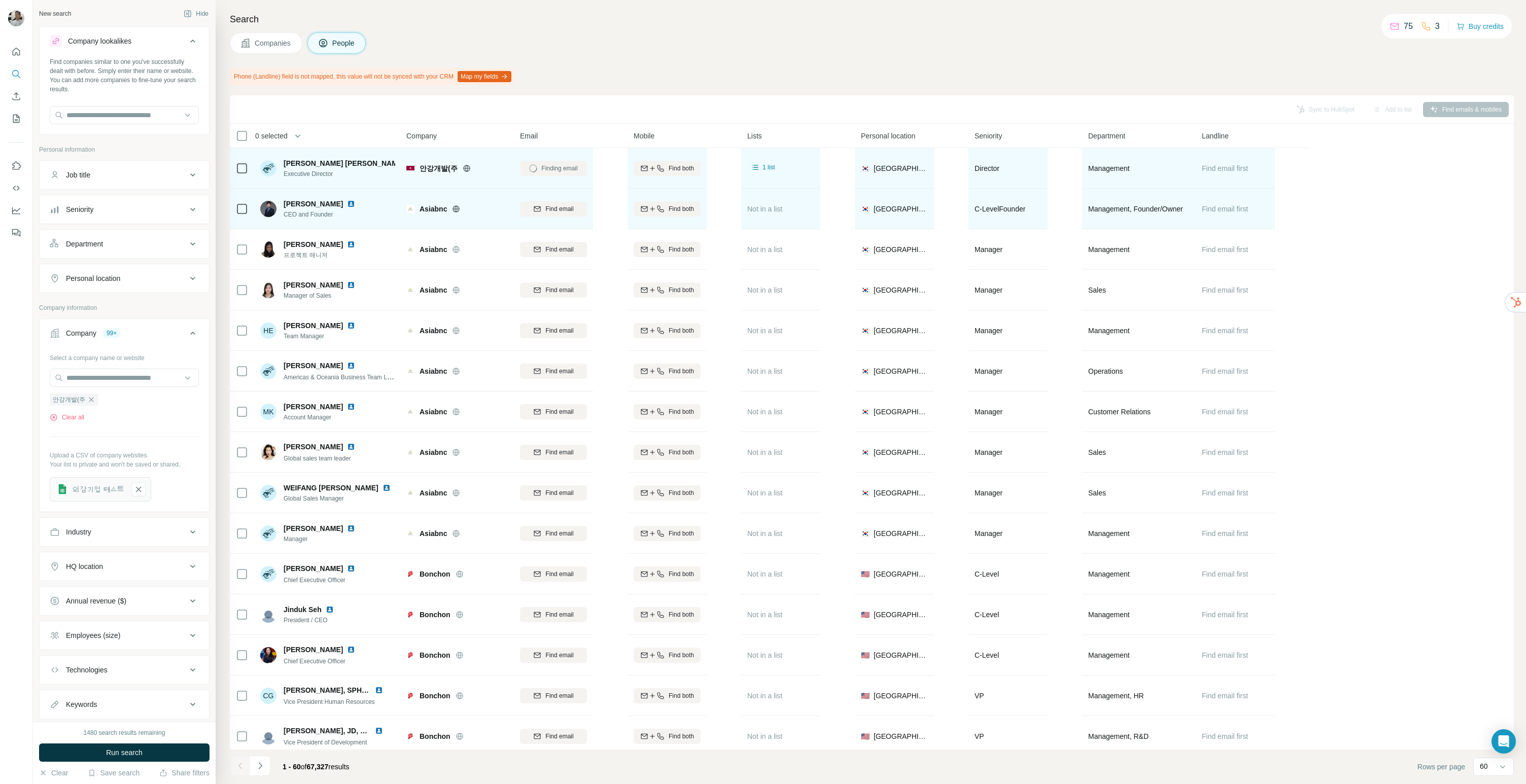
click at [347, 204] on img at bounding box center [351, 204] width 8 height 8
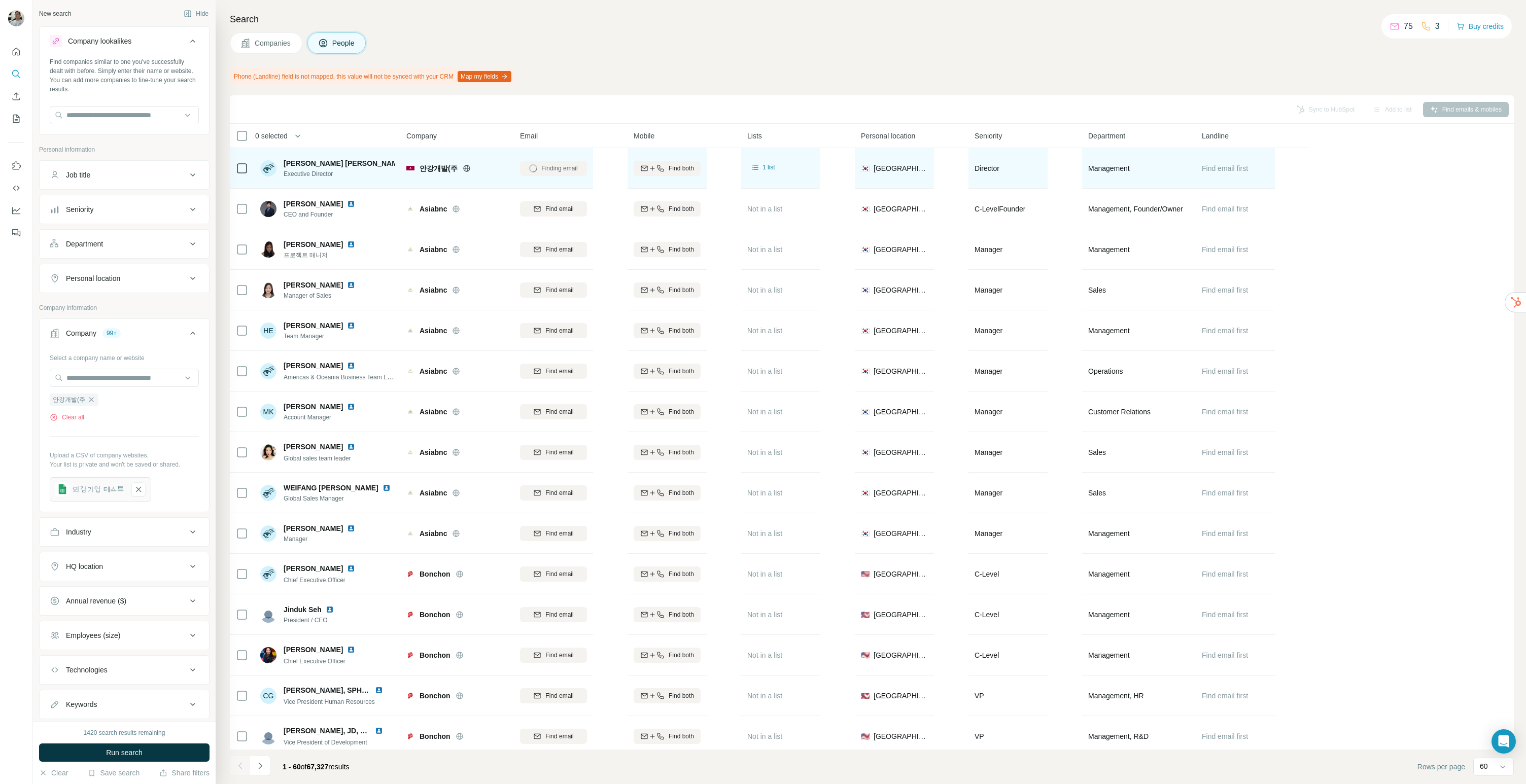
drag, startPoint x: 270, startPoint y: 48, endPoint x: 309, endPoint y: 126, distance: 87.2
click at [270, 48] on button "Companies" at bounding box center [266, 43] width 72 height 21
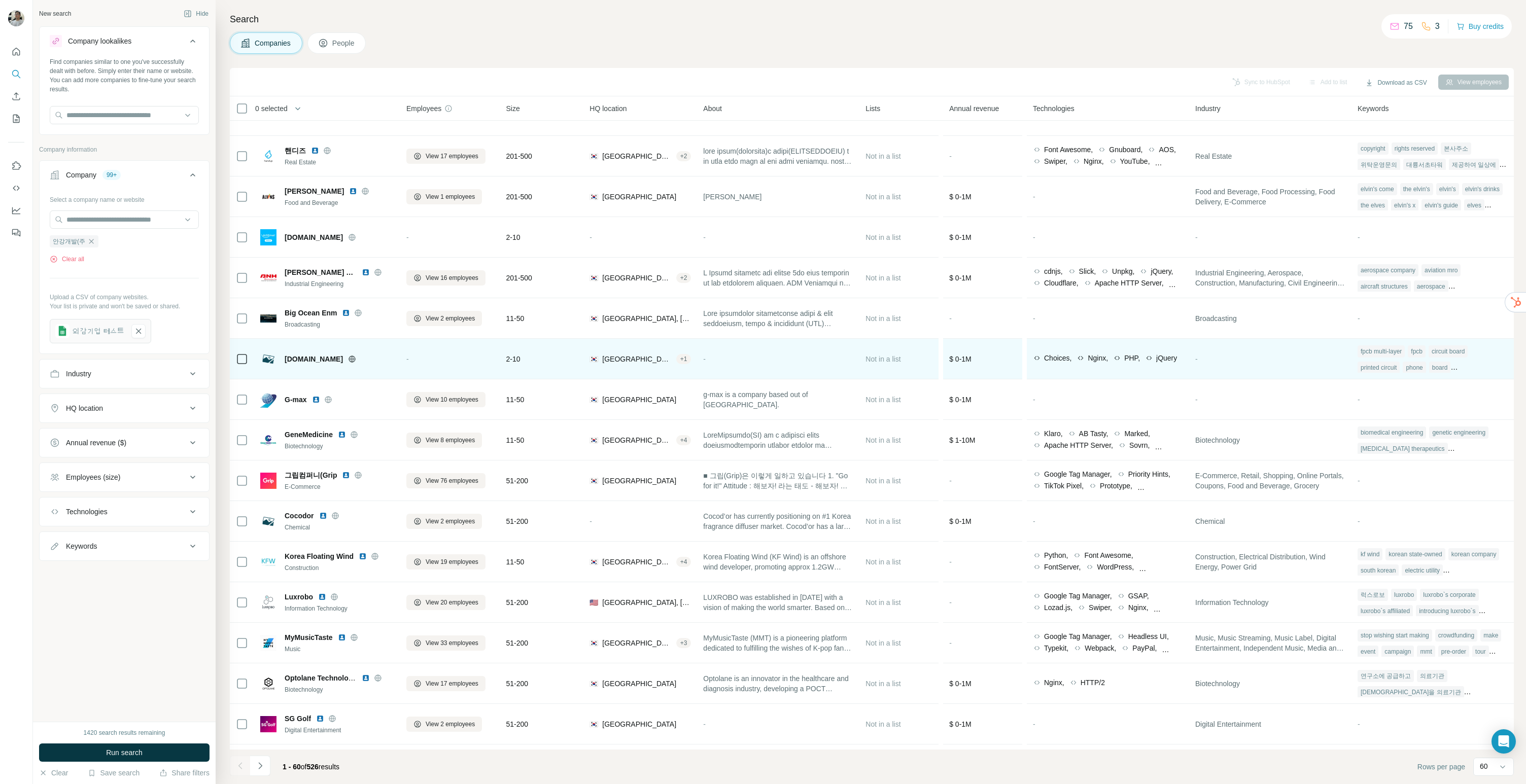
scroll to position [782, 0]
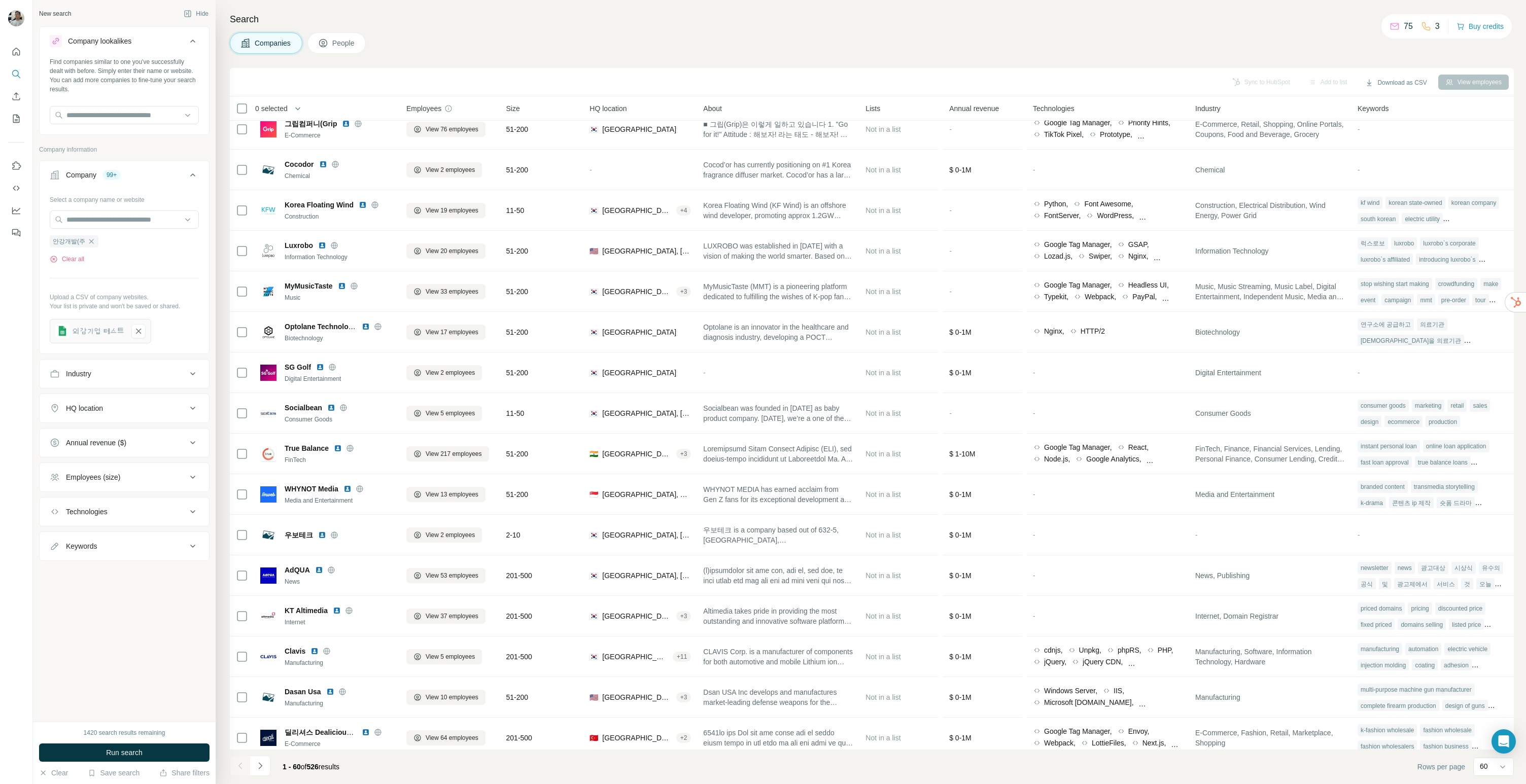
click at [333, 41] on button "People" at bounding box center [336, 43] width 59 height 21
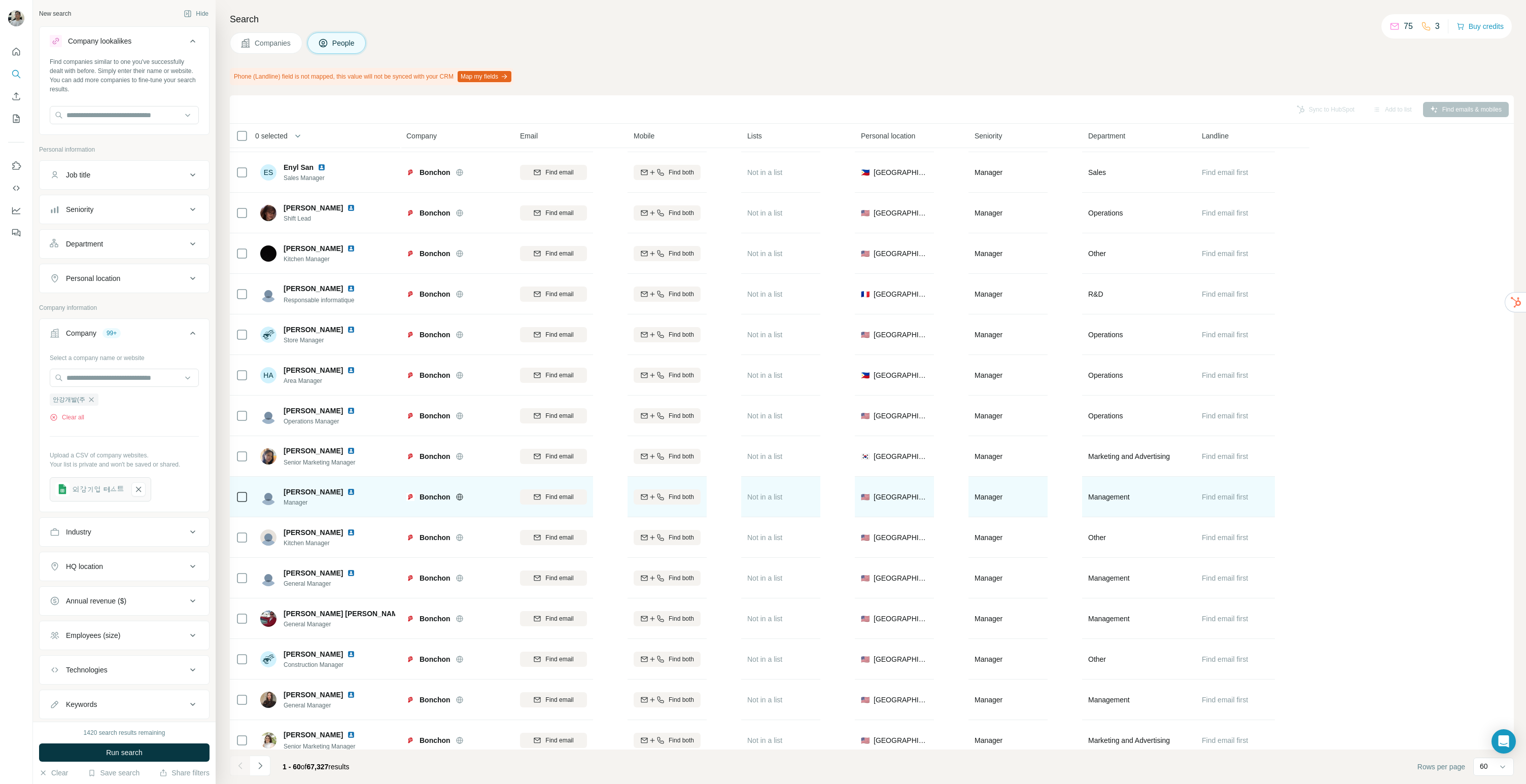
scroll to position [1838, 0]
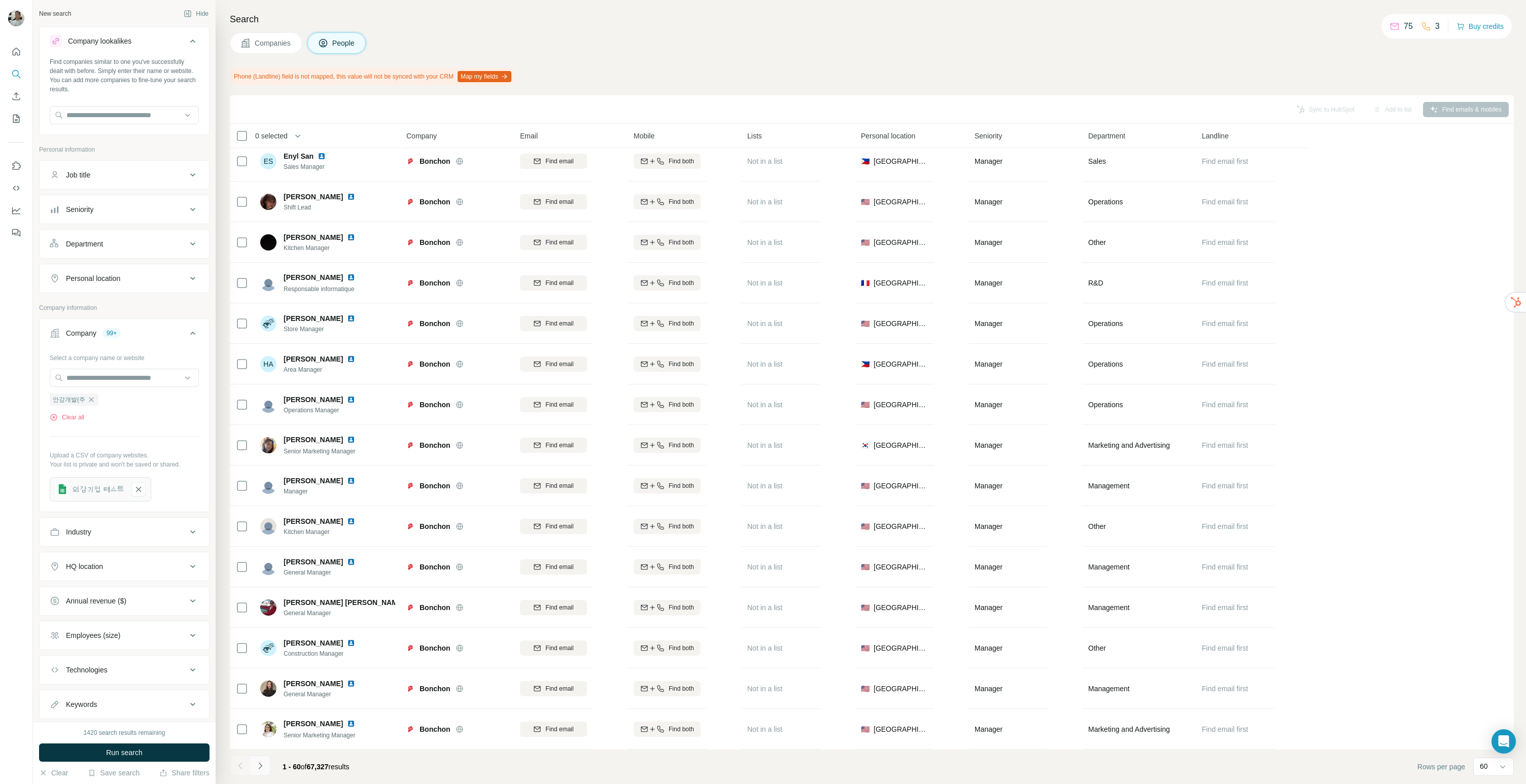
click at [263, 767] on icon "Navigate to next page" at bounding box center [260, 766] width 10 height 10
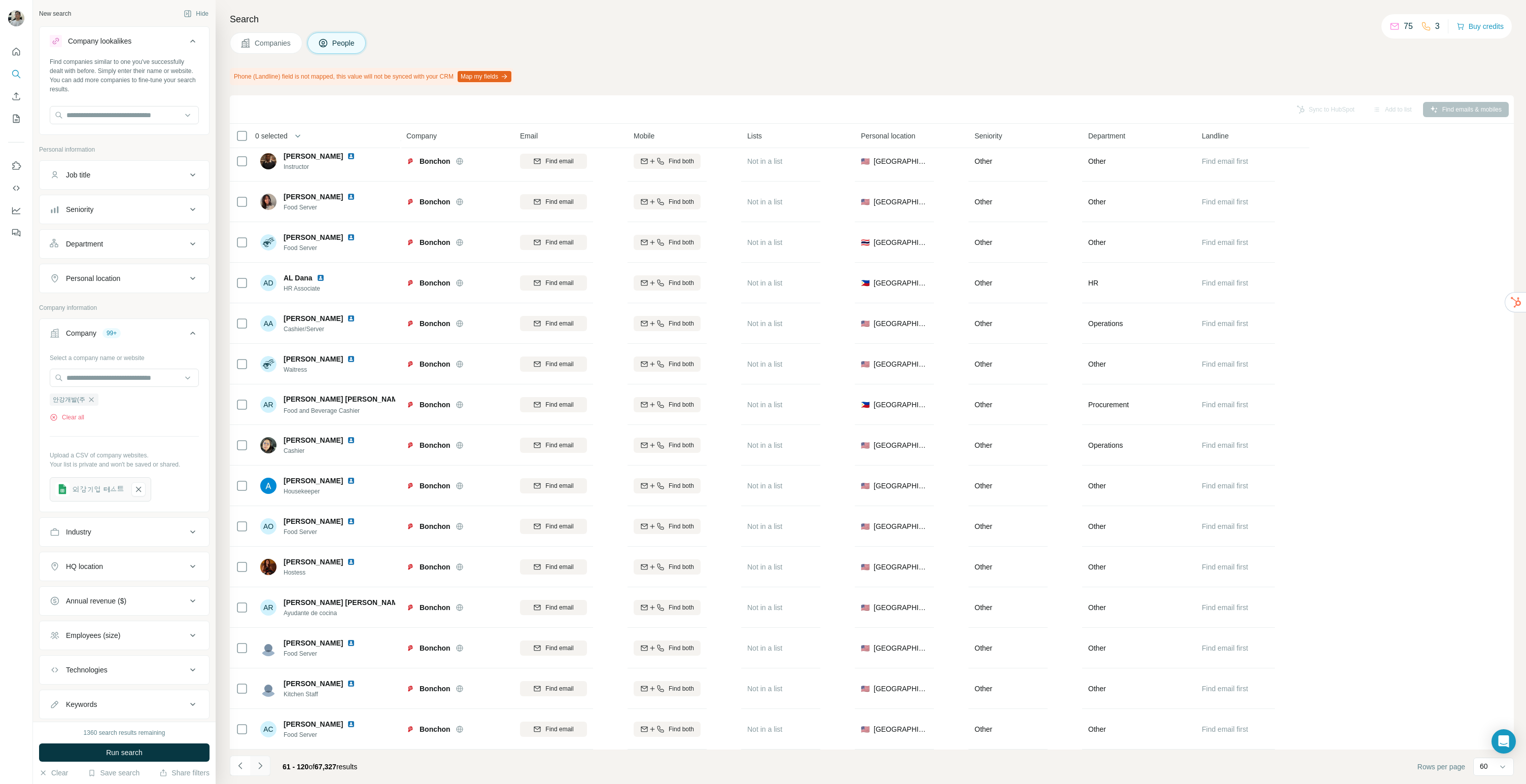
click at [263, 767] on icon "Navigate to next page" at bounding box center [260, 766] width 10 height 10
click at [254, 763] on button "Navigate to next page" at bounding box center [260, 766] width 20 height 20
click at [264, 771] on button "Navigate to next page" at bounding box center [260, 766] width 20 height 20
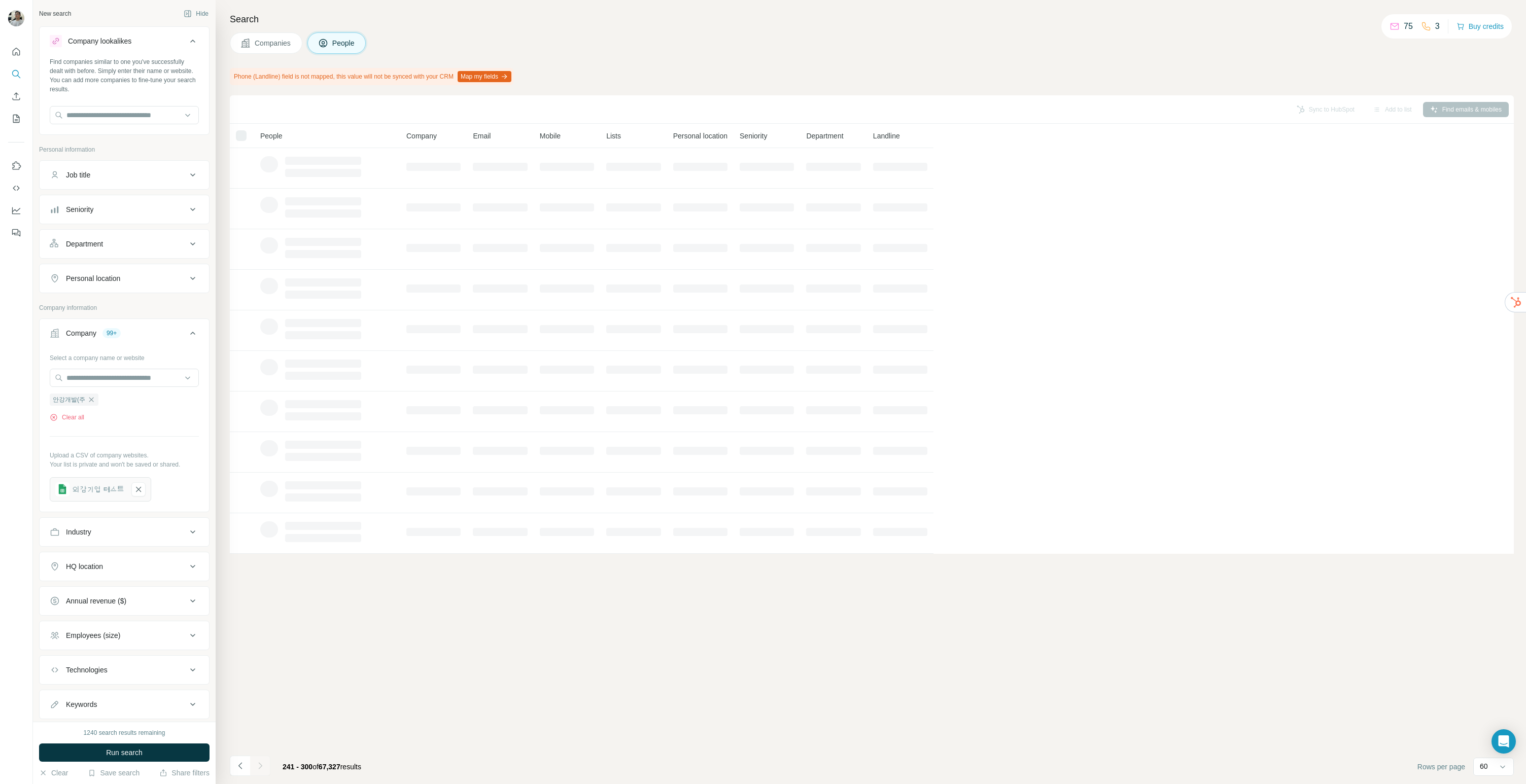
scroll to position [0, 0]
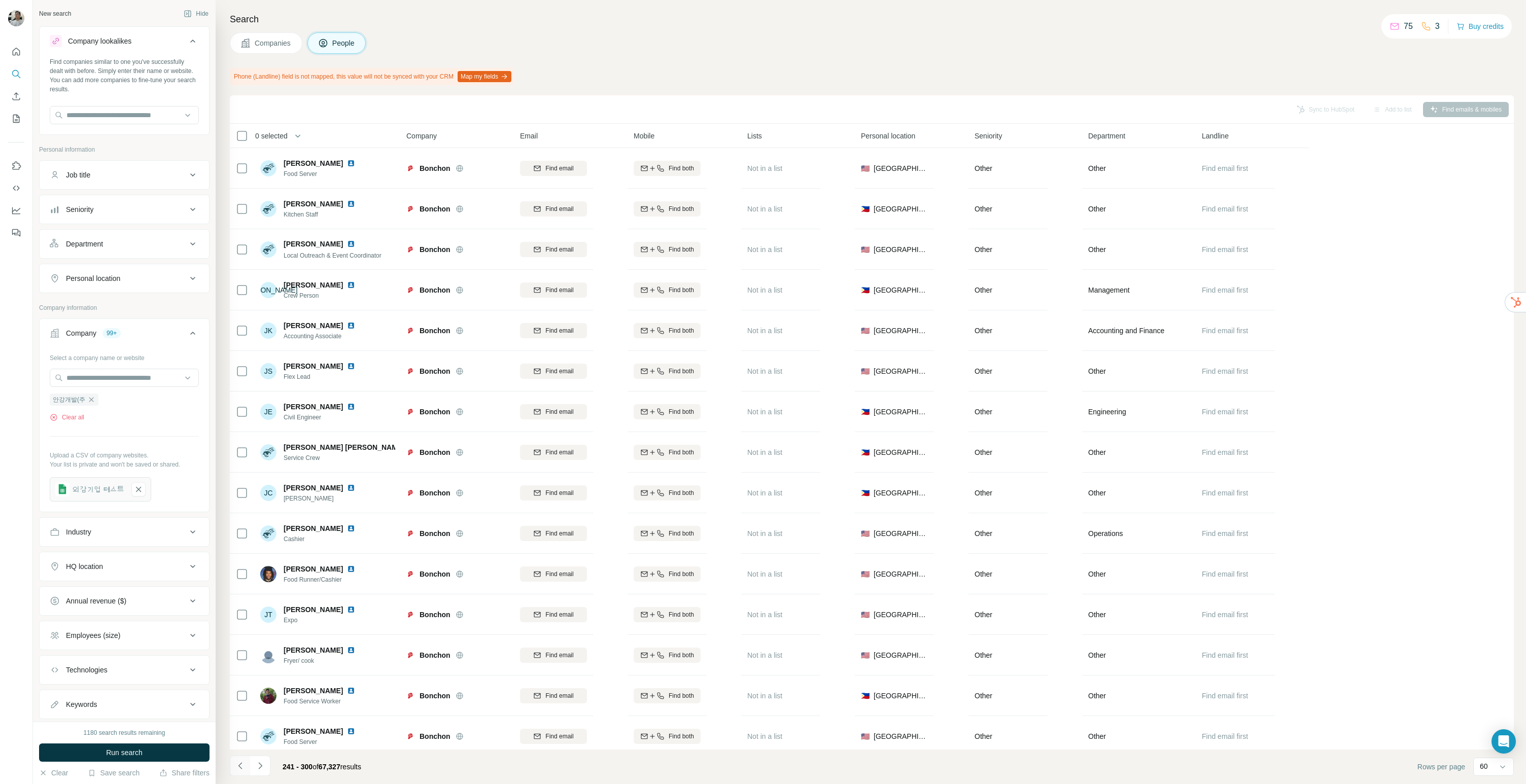
click at [235, 771] on button "Navigate to previous page" at bounding box center [240, 766] width 20 height 20
click at [236, 771] on button "Navigate to previous page" at bounding box center [240, 766] width 20 height 20
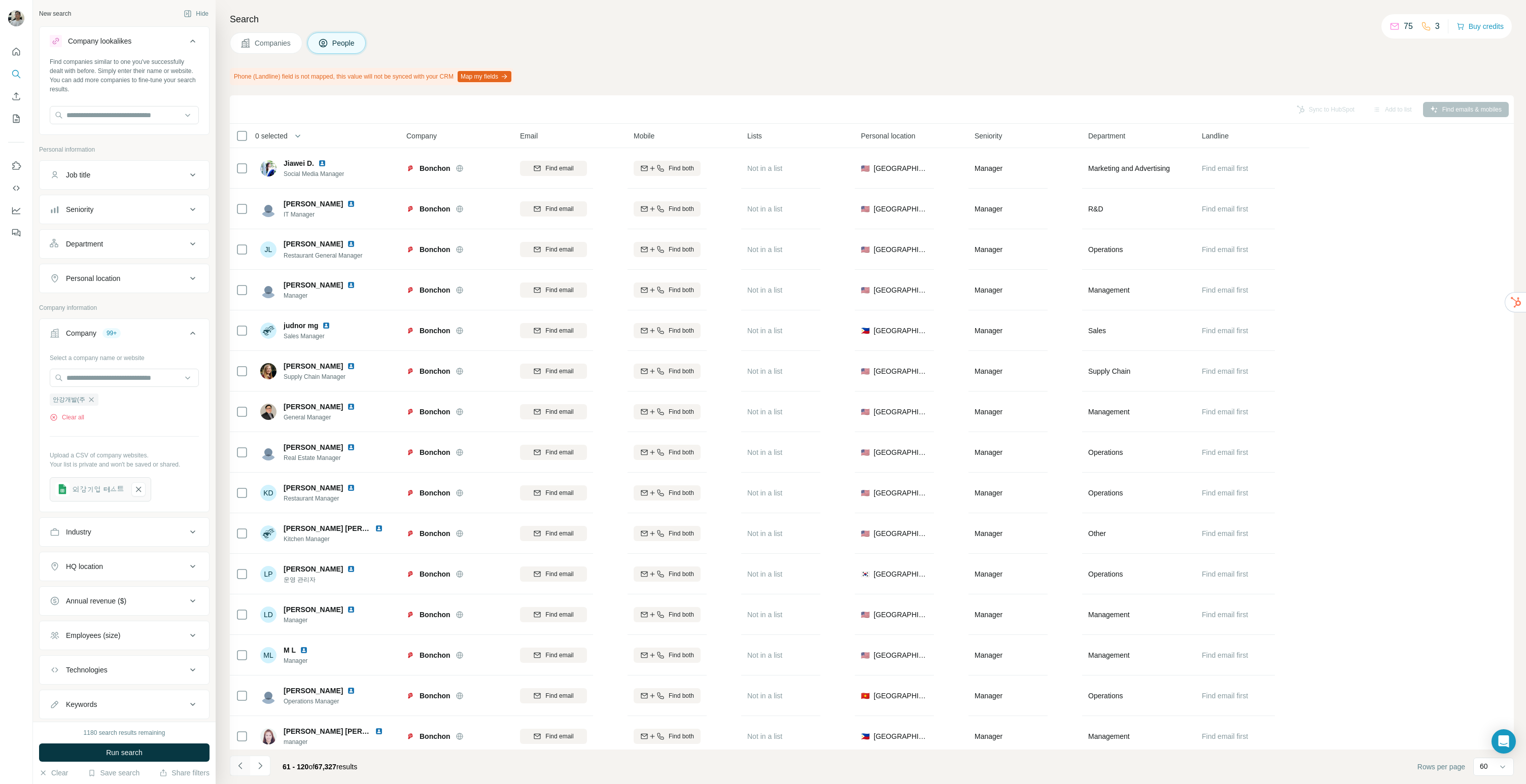
click at [236, 771] on button "Navigate to previous page" at bounding box center [240, 766] width 20 height 20
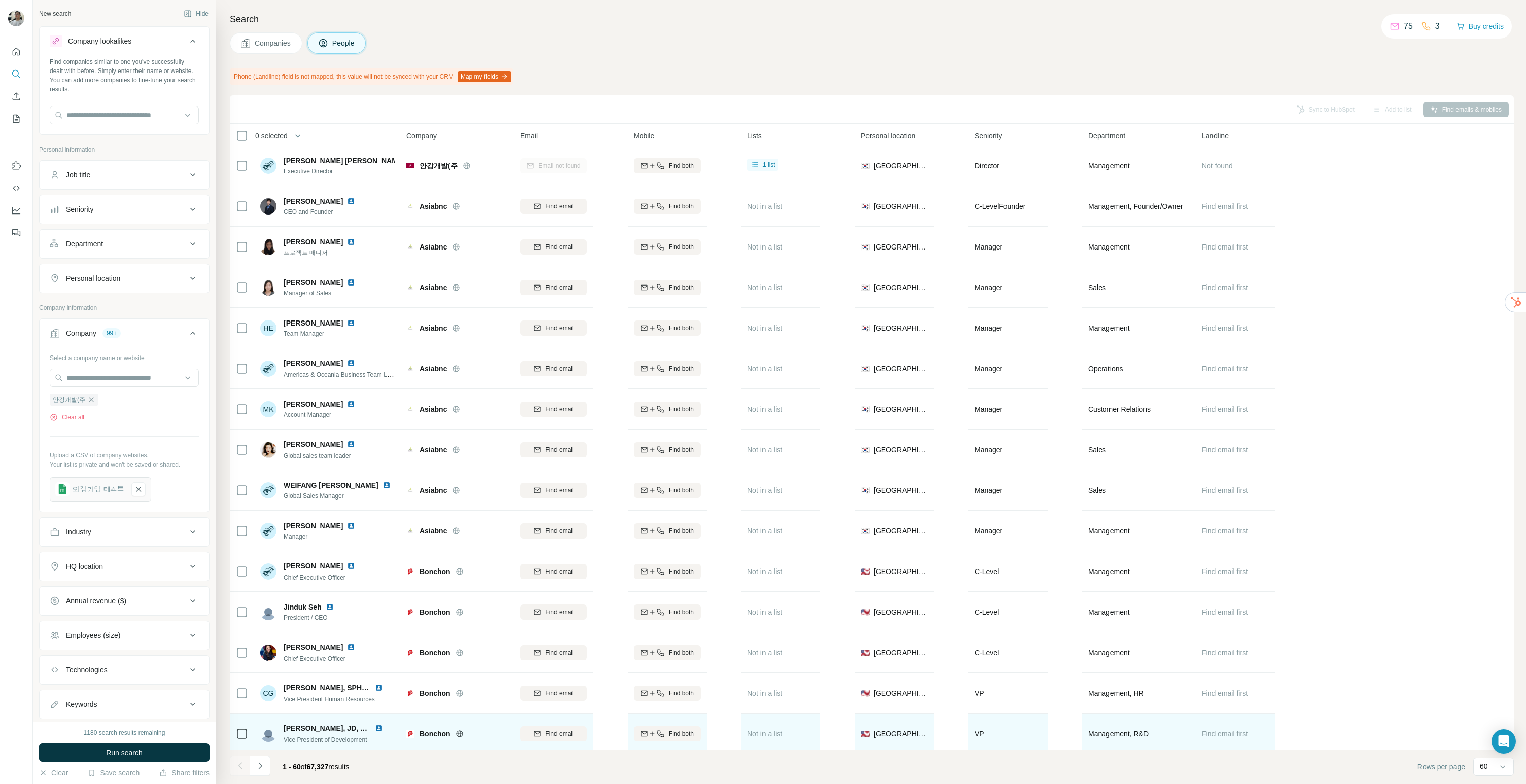
scroll to position [9, 0]
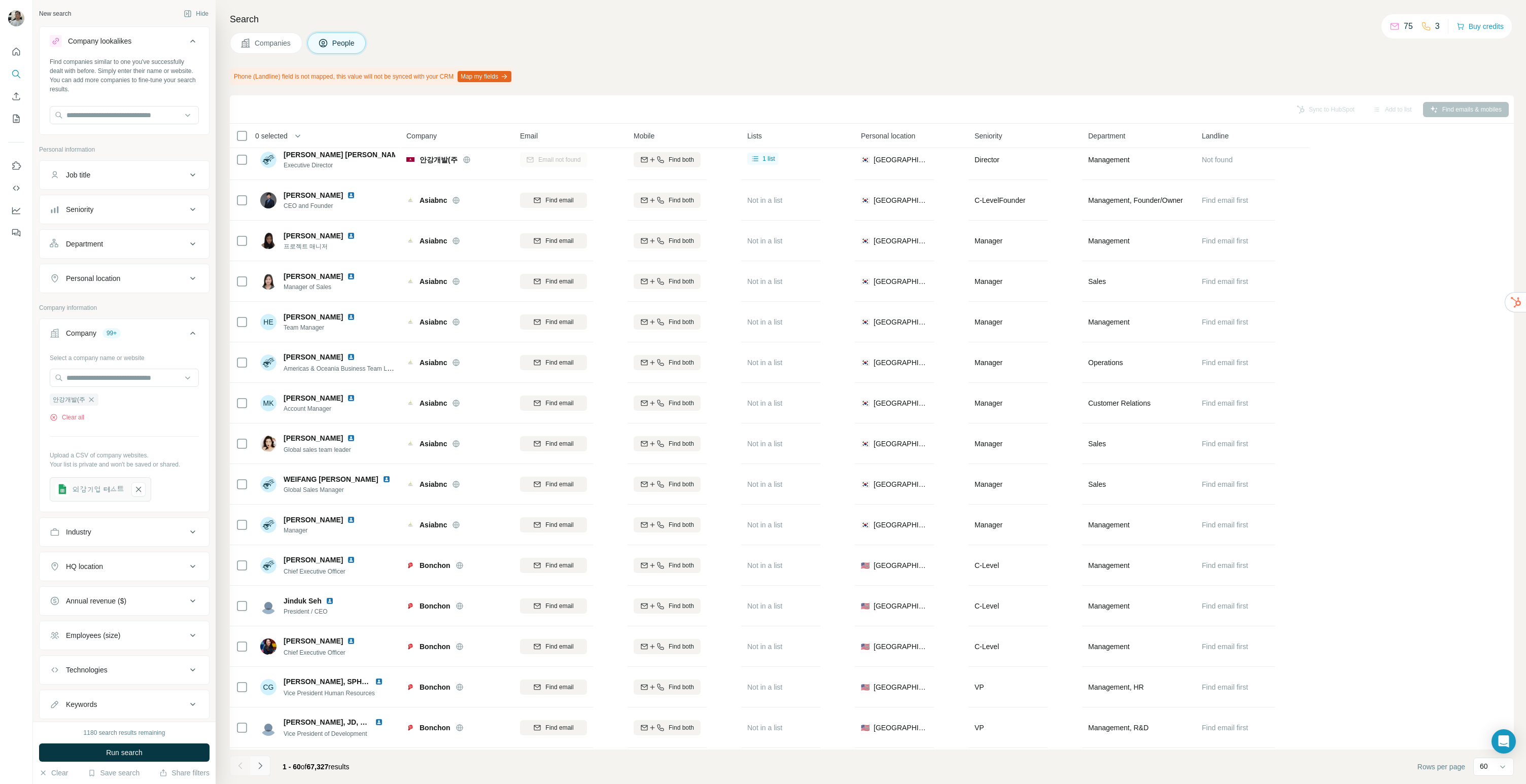
click at [264, 766] on icon "Navigate to next page" at bounding box center [260, 766] width 10 height 10
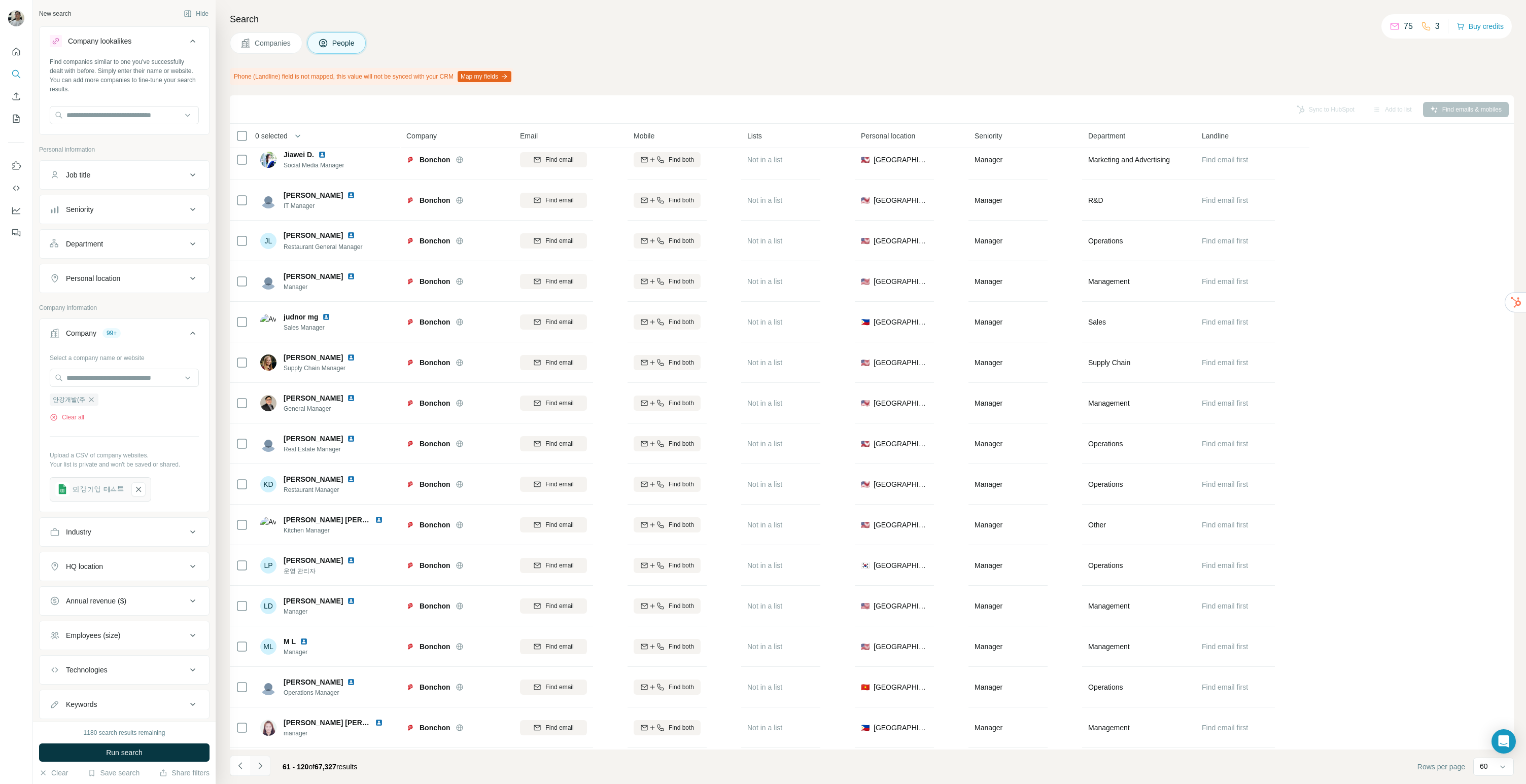
click at [264, 766] on icon "Navigate to next page" at bounding box center [260, 766] width 10 height 10
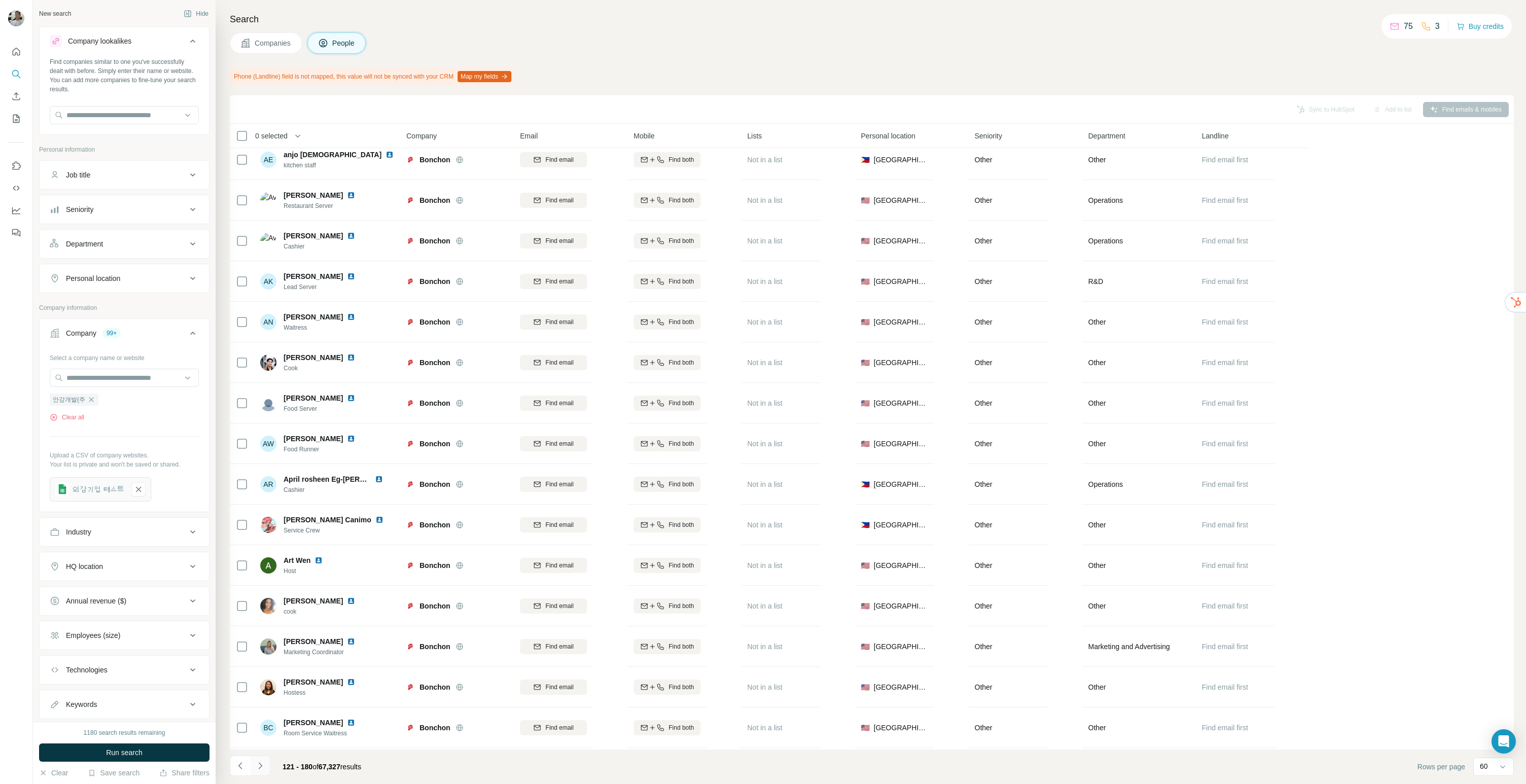
click at [264, 766] on icon "Navigate to next page" at bounding box center [260, 766] width 10 height 10
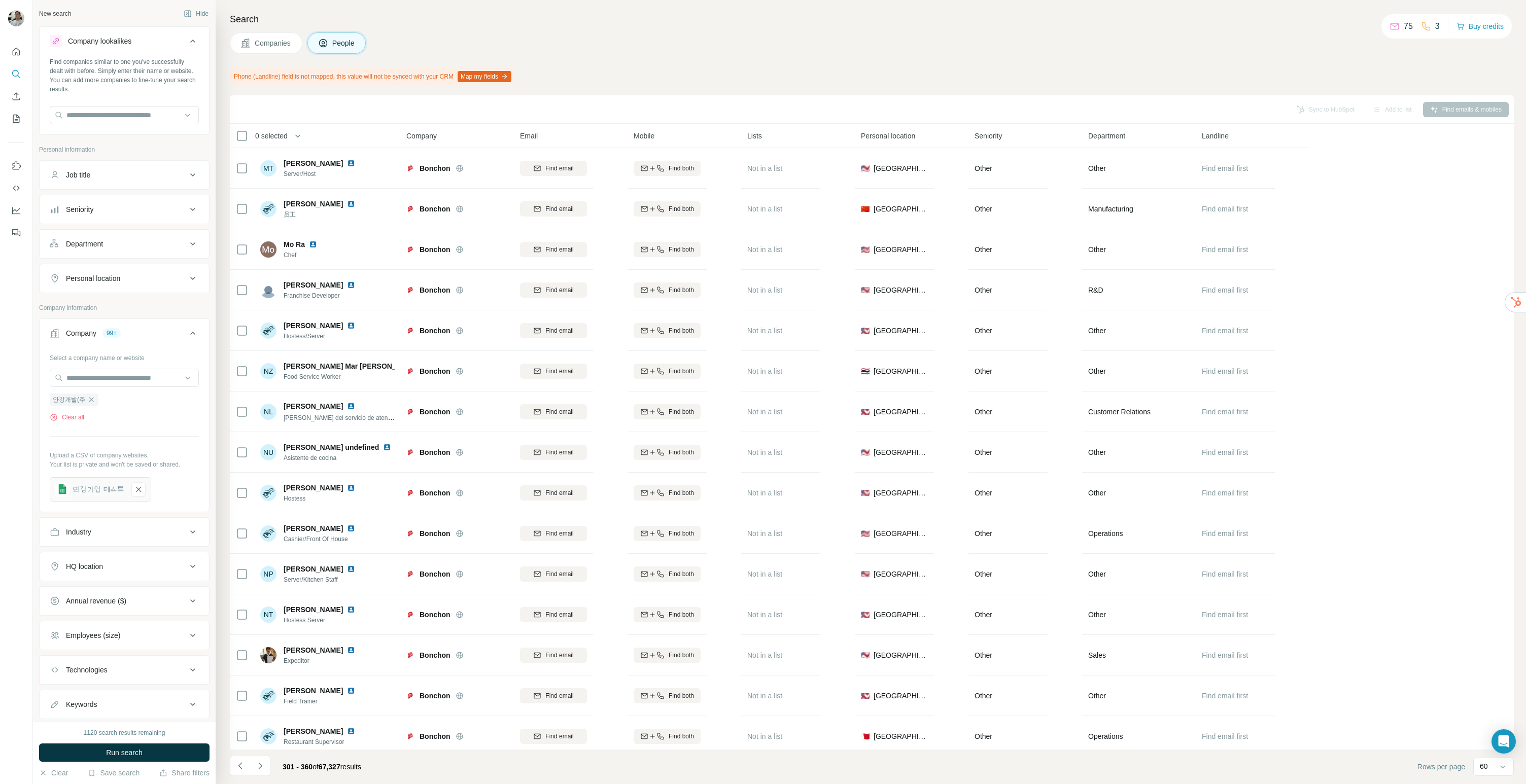
click at [264, 50] on button "Companies" at bounding box center [266, 43] width 72 height 21
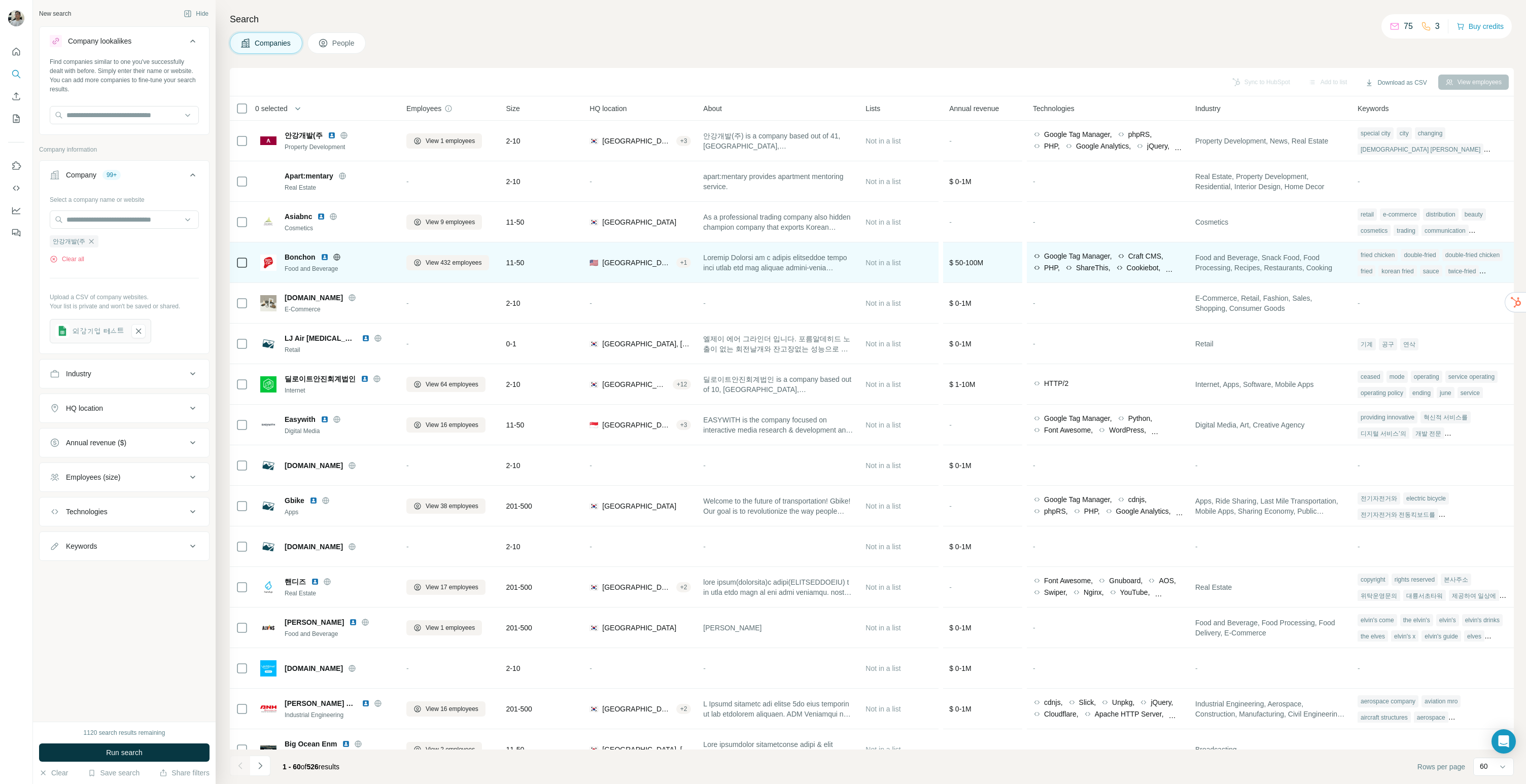
click at [791, 256] on span "Google Tag Manager," at bounding box center [1078, 256] width 68 height 10
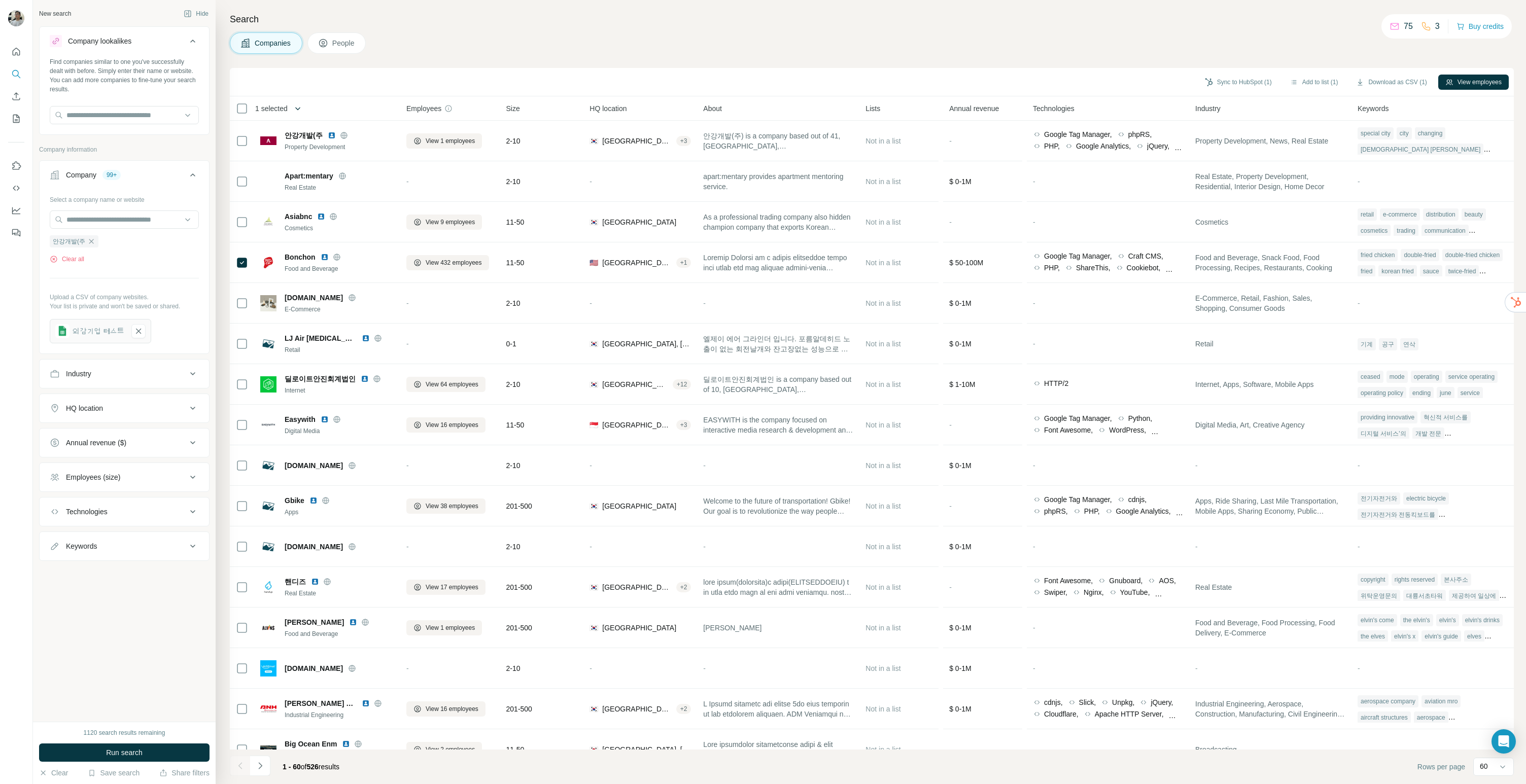
click at [304, 104] on button "button" at bounding box center [298, 108] width 20 height 20
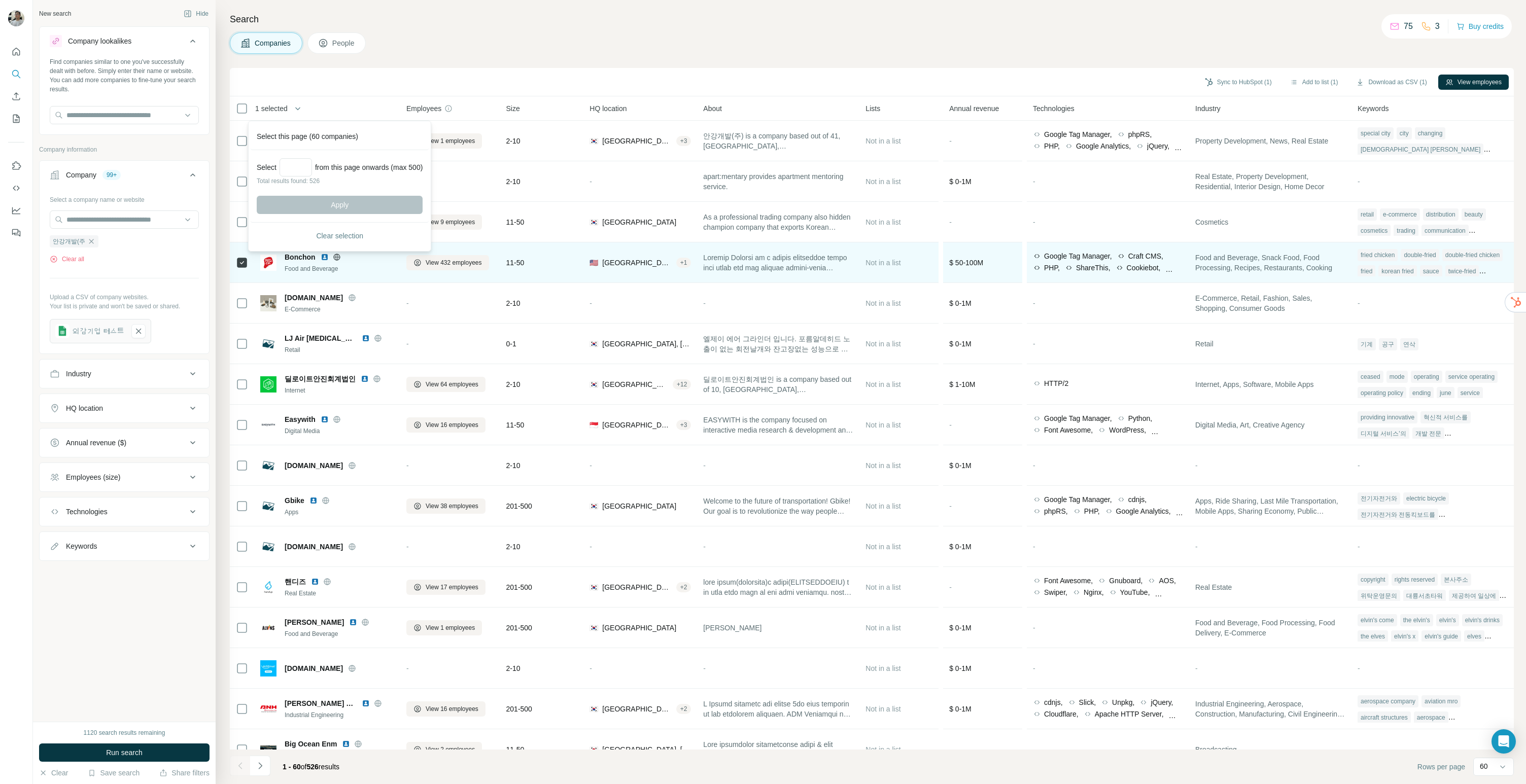
click at [349, 274] on div "Bonchon Food and Beverage" at bounding box center [327, 262] width 134 height 28
click at [373, 270] on div "Food and Beverage" at bounding box center [339, 268] width 110 height 9
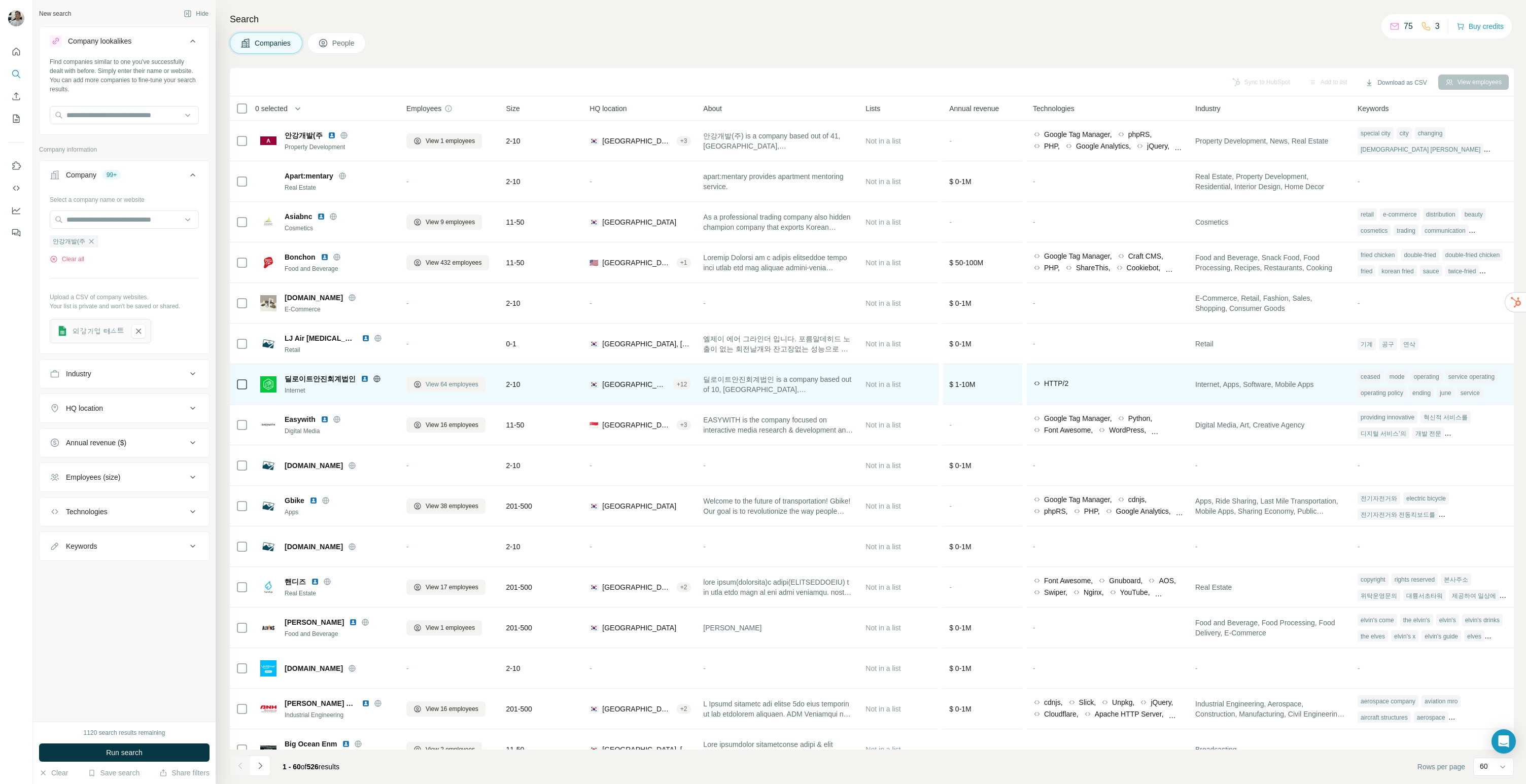
click at [427, 388] on span "View 64 employees" at bounding box center [452, 384] width 53 height 9
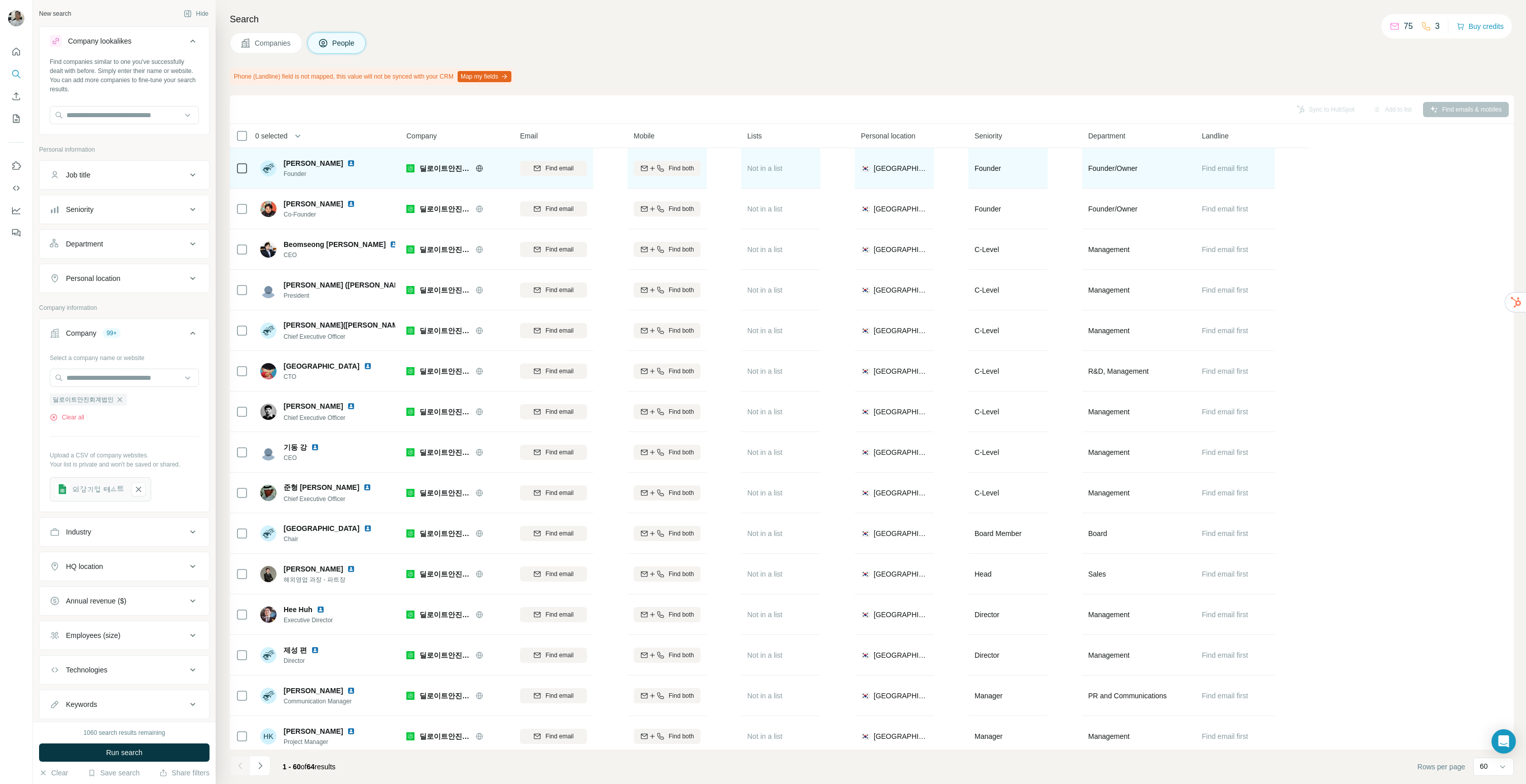
click at [347, 163] on img at bounding box center [351, 163] width 8 height 8
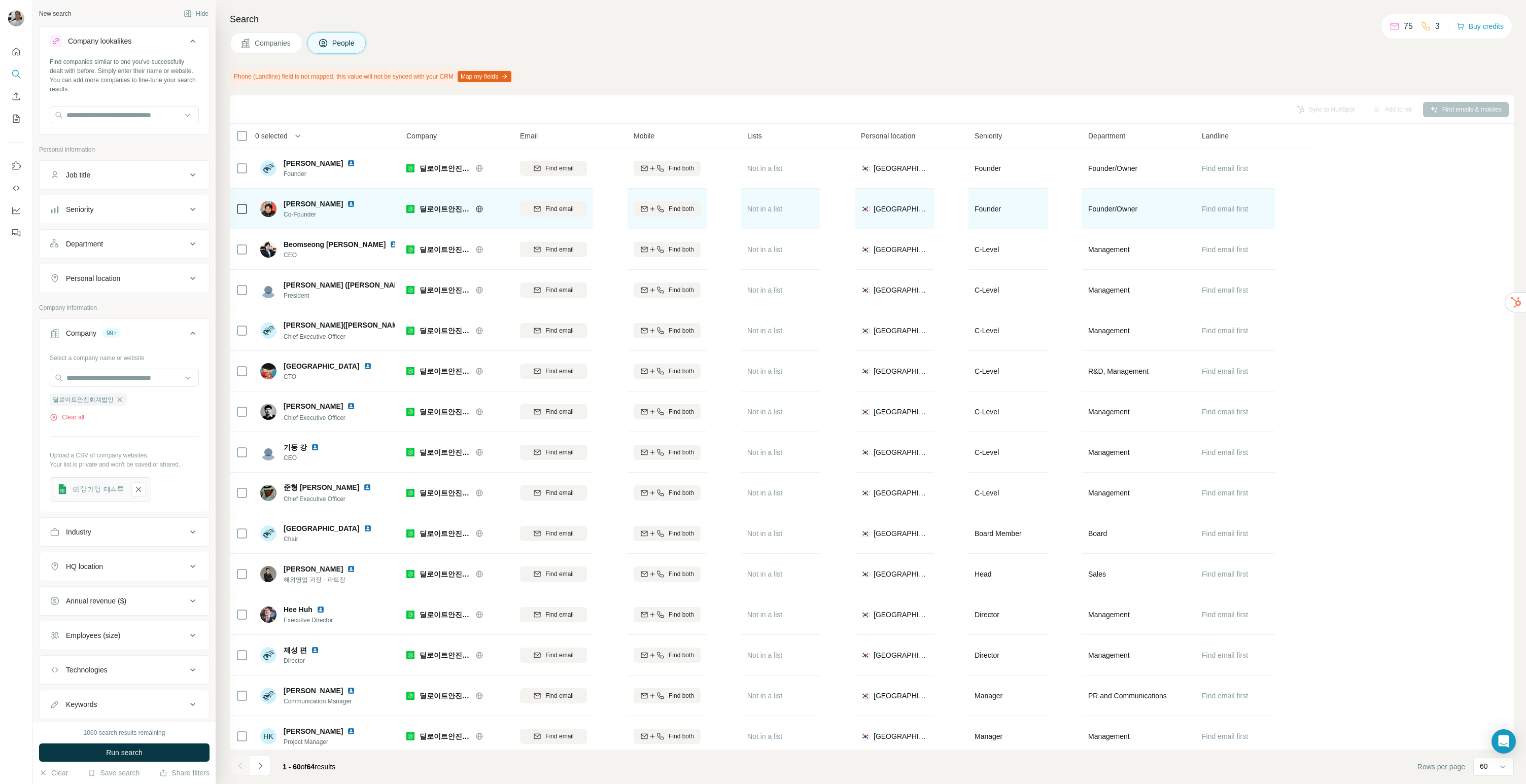
click at [352, 206] on img at bounding box center [351, 204] width 8 height 8
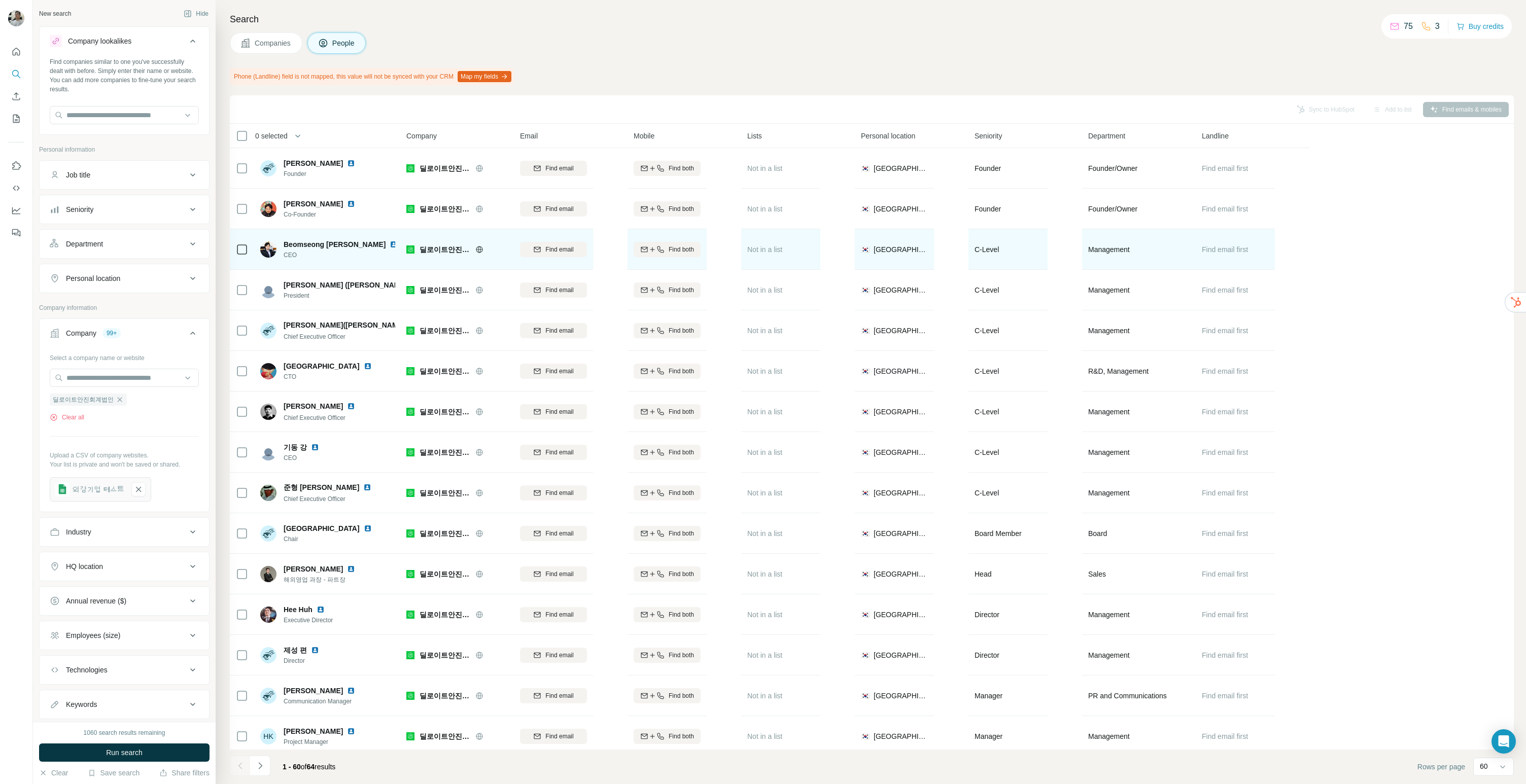
click at [390, 242] on img at bounding box center [394, 245] width 8 height 8
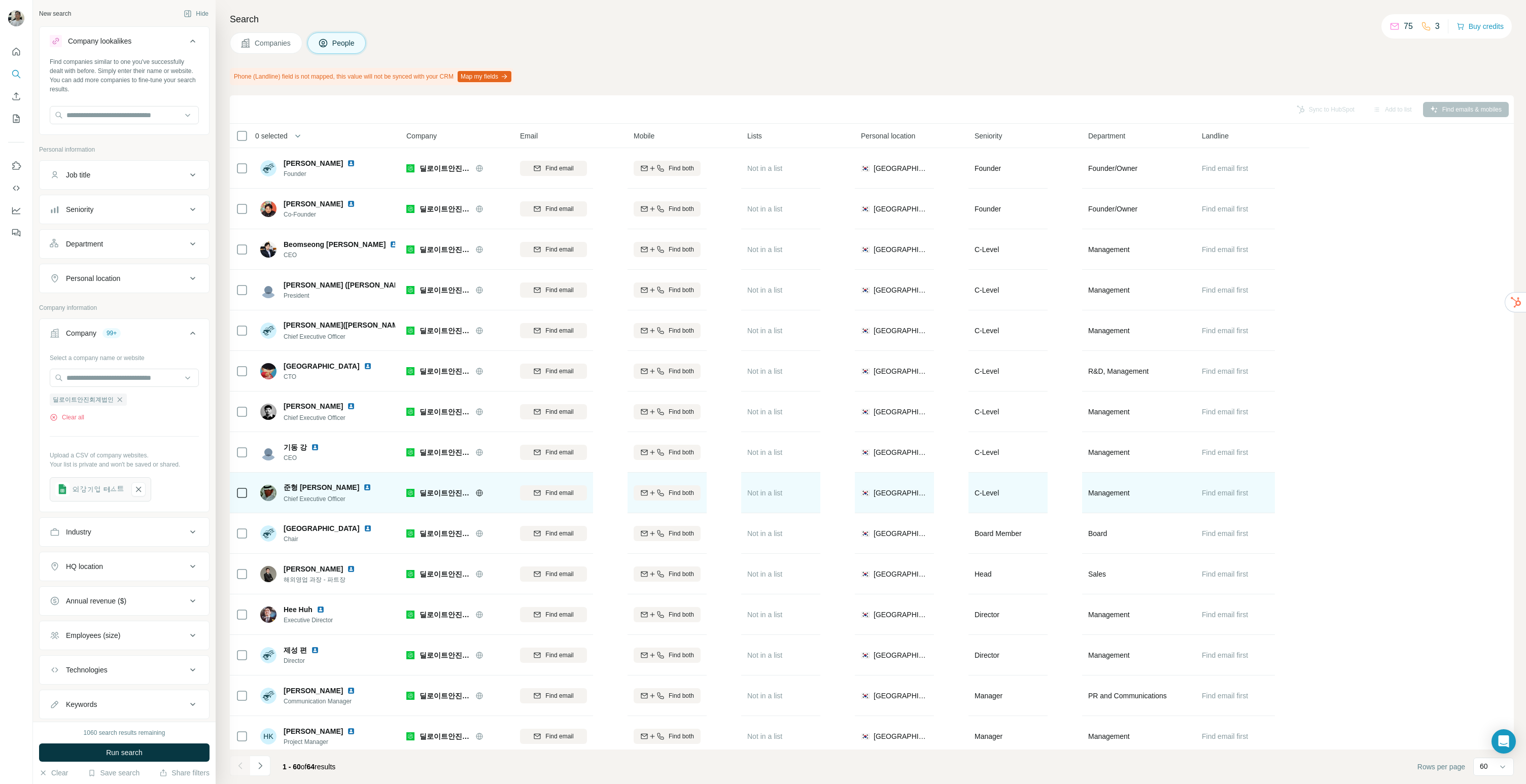
click at [363, 489] on img at bounding box center [367, 487] width 8 height 8
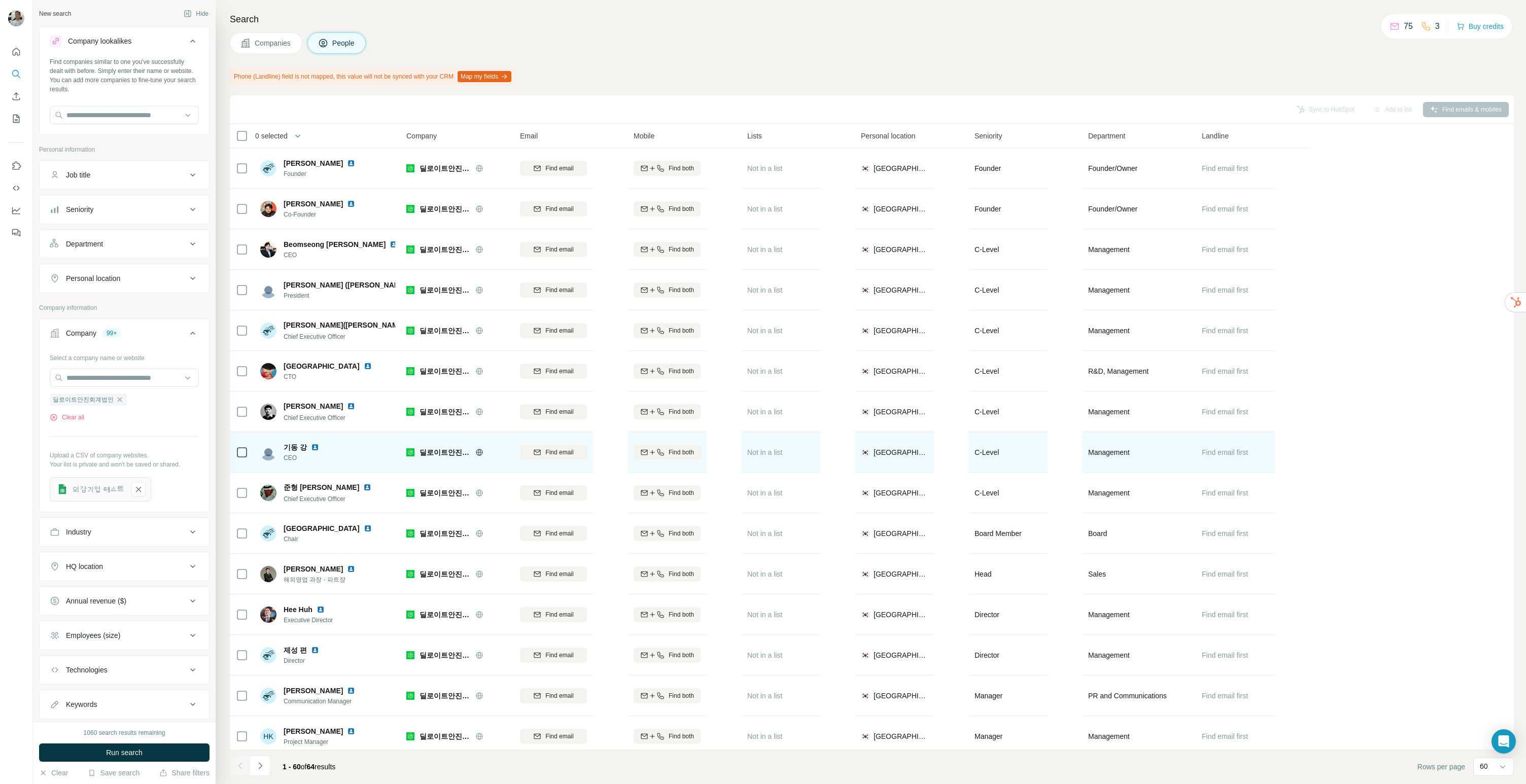
click at [312, 446] on img at bounding box center [315, 447] width 8 height 8
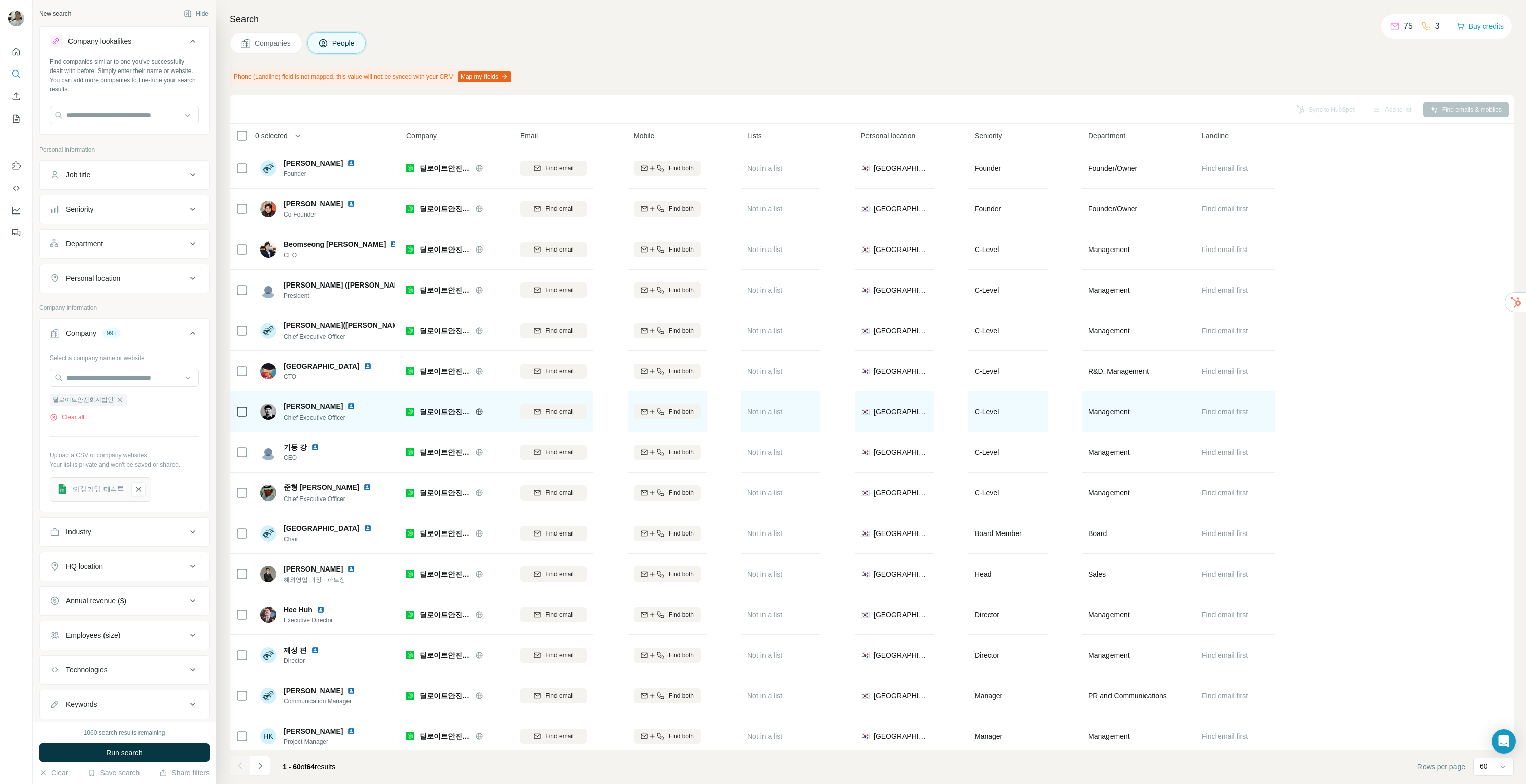
click at [347, 405] on img at bounding box center [351, 406] width 8 height 8
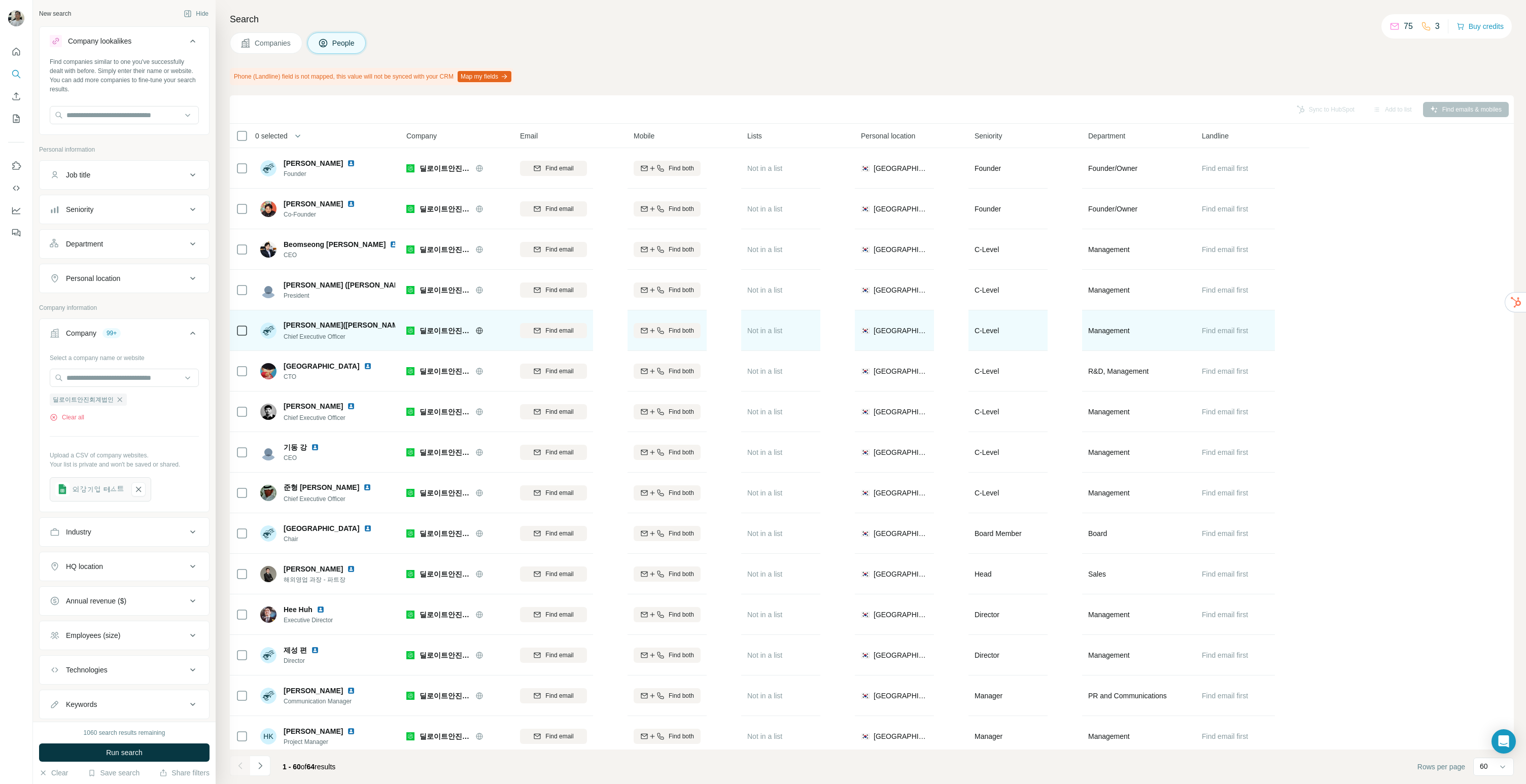
click at [433, 322] on img at bounding box center [437, 325] width 8 height 8
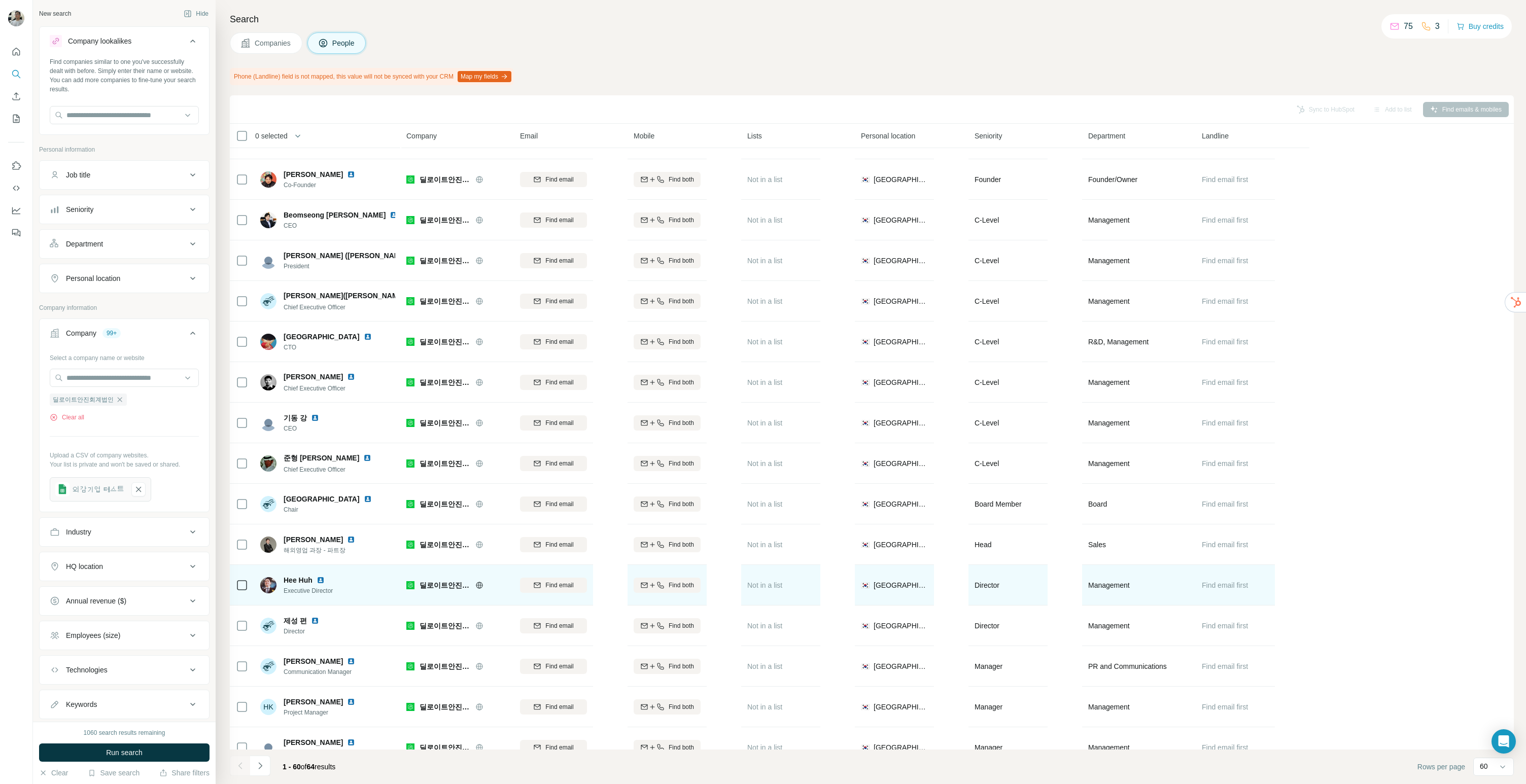
scroll to position [158, 0]
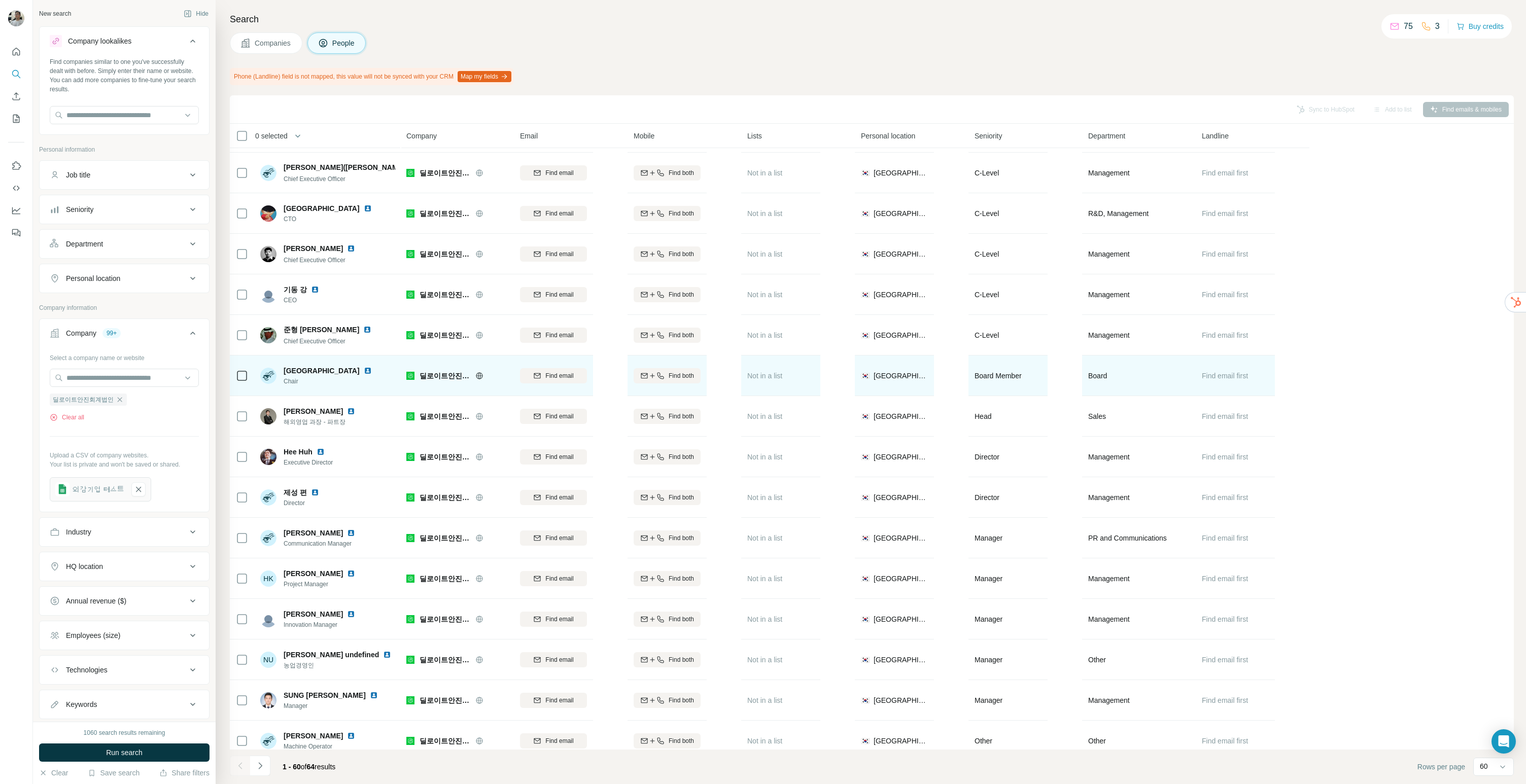
click at [364, 368] on img at bounding box center [368, 371] width 8 height 8
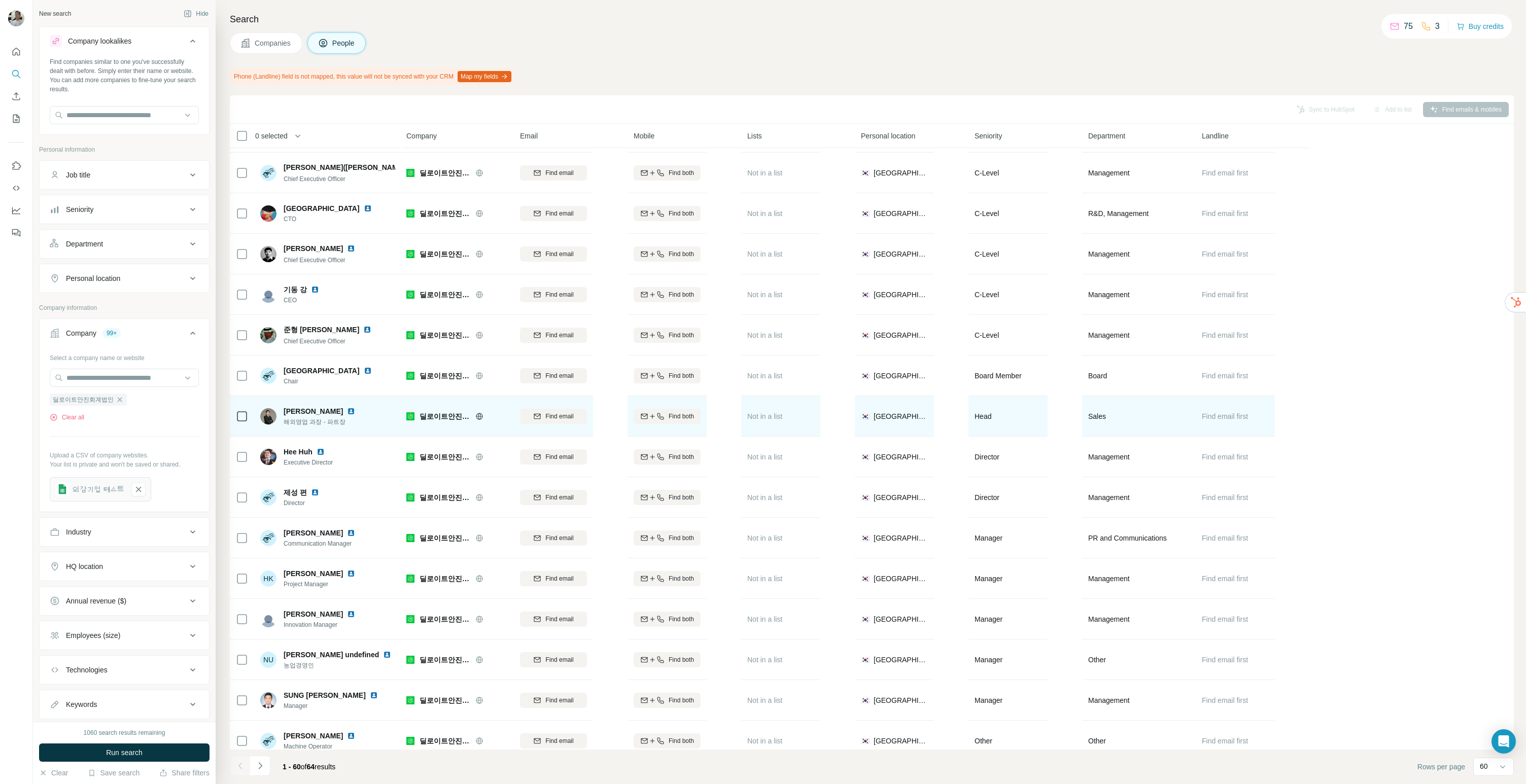
click at [347, 412] on img at bounding box center [351, 412] width 8 height 8
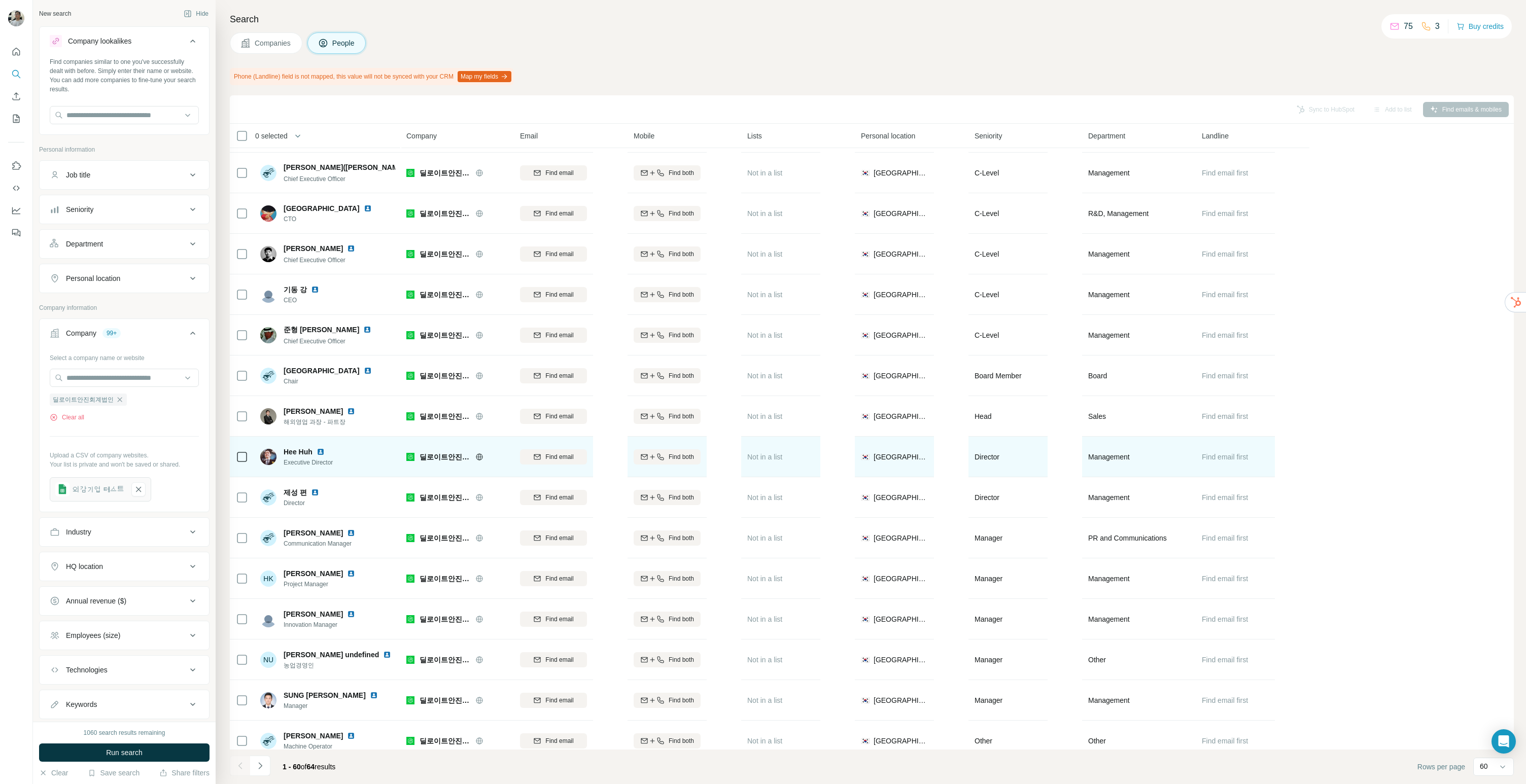
click at [323, 449] on img at bounding box center [320, 452] width 8 height 8
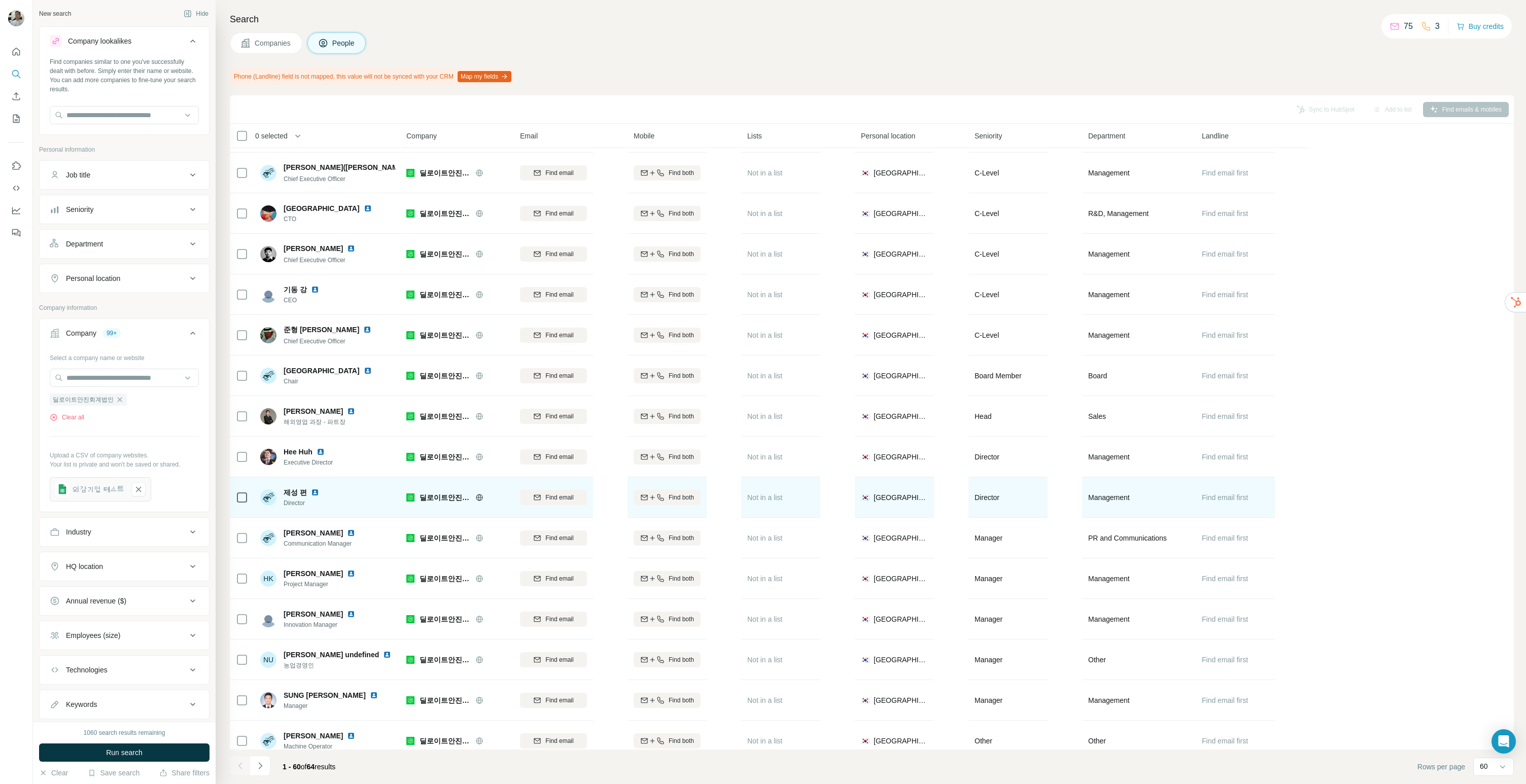
click at [311, 493] on img at bounding box center [315, 493] width 8 height 8
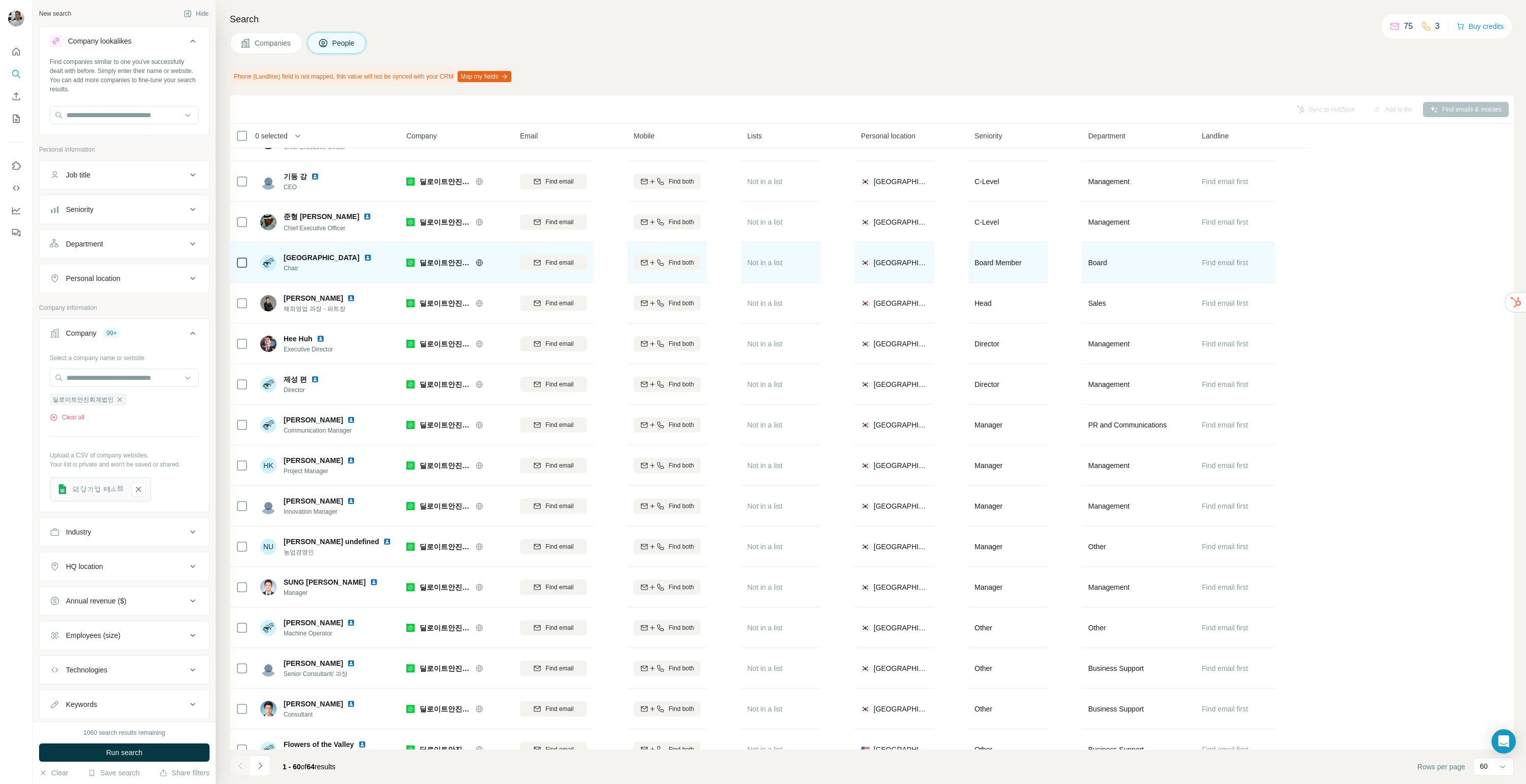
scroll to position [356, 0]
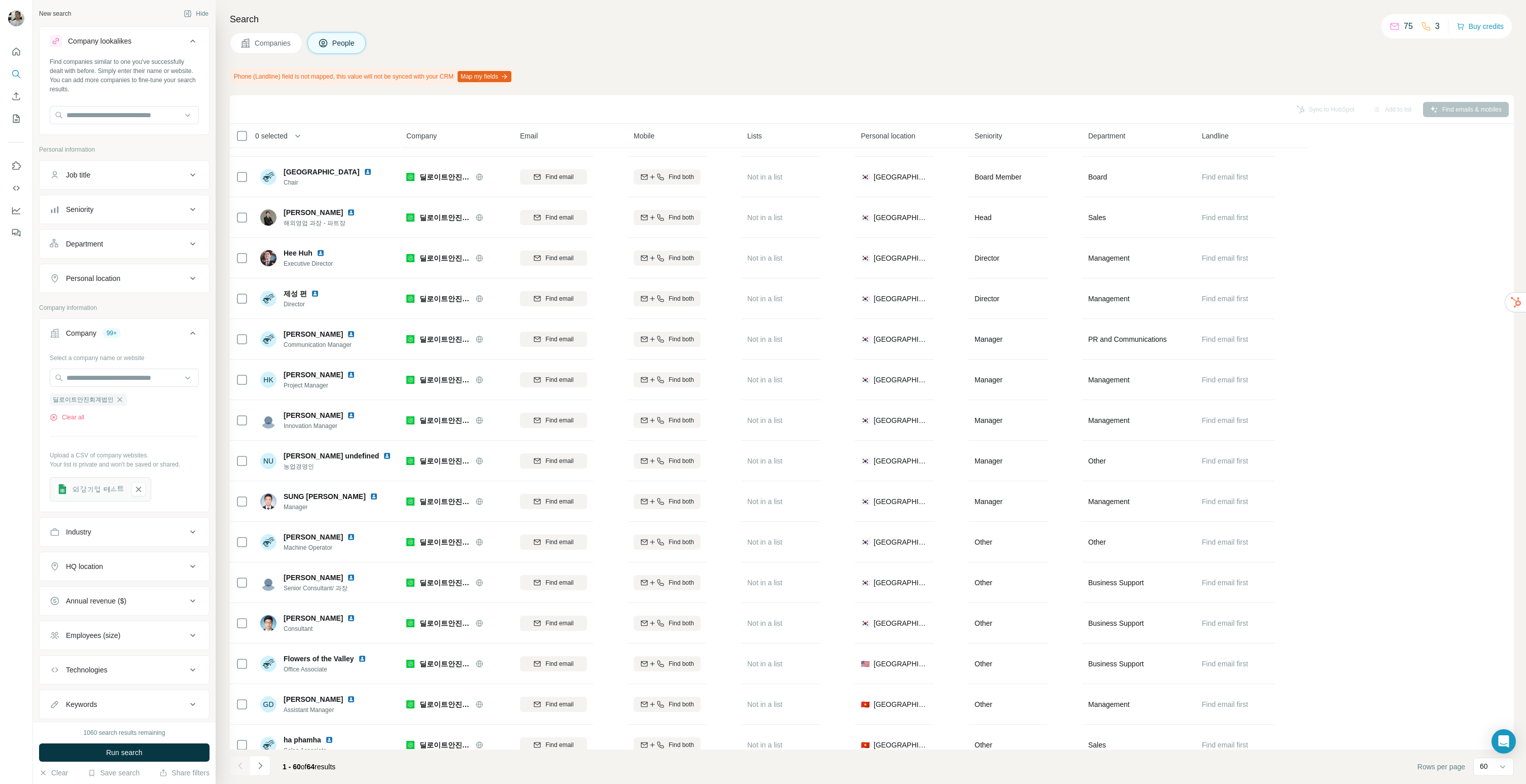
click at [281, 38] on span "Companies" at bounding box center [273, 43] width 37 height 10
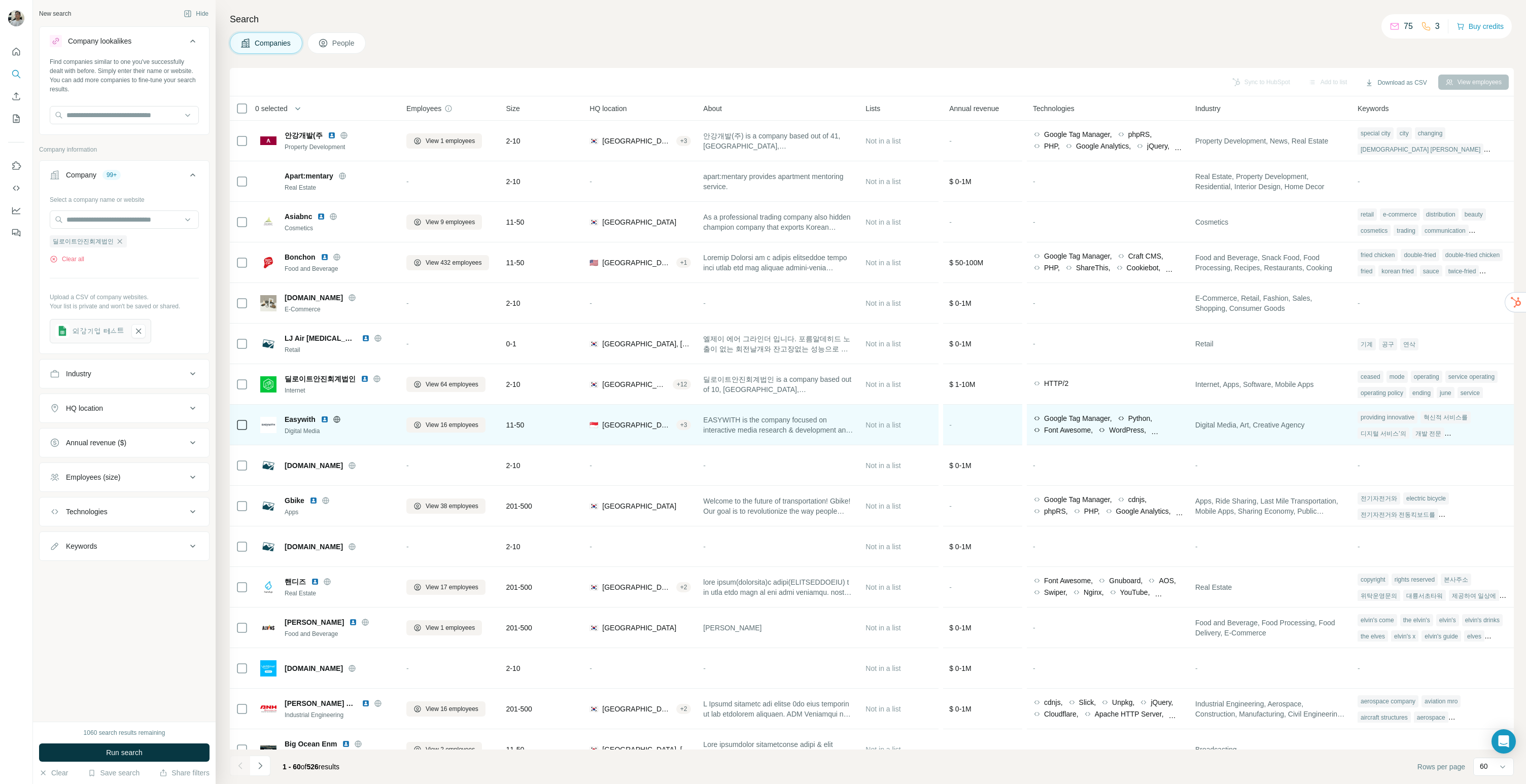
click at [323, 418] on img at bounding box center [325, 419] width 8 height 8
click at [429, 420] on span "View 16 employees" at bounding box center [452, 425] width 53 height 9
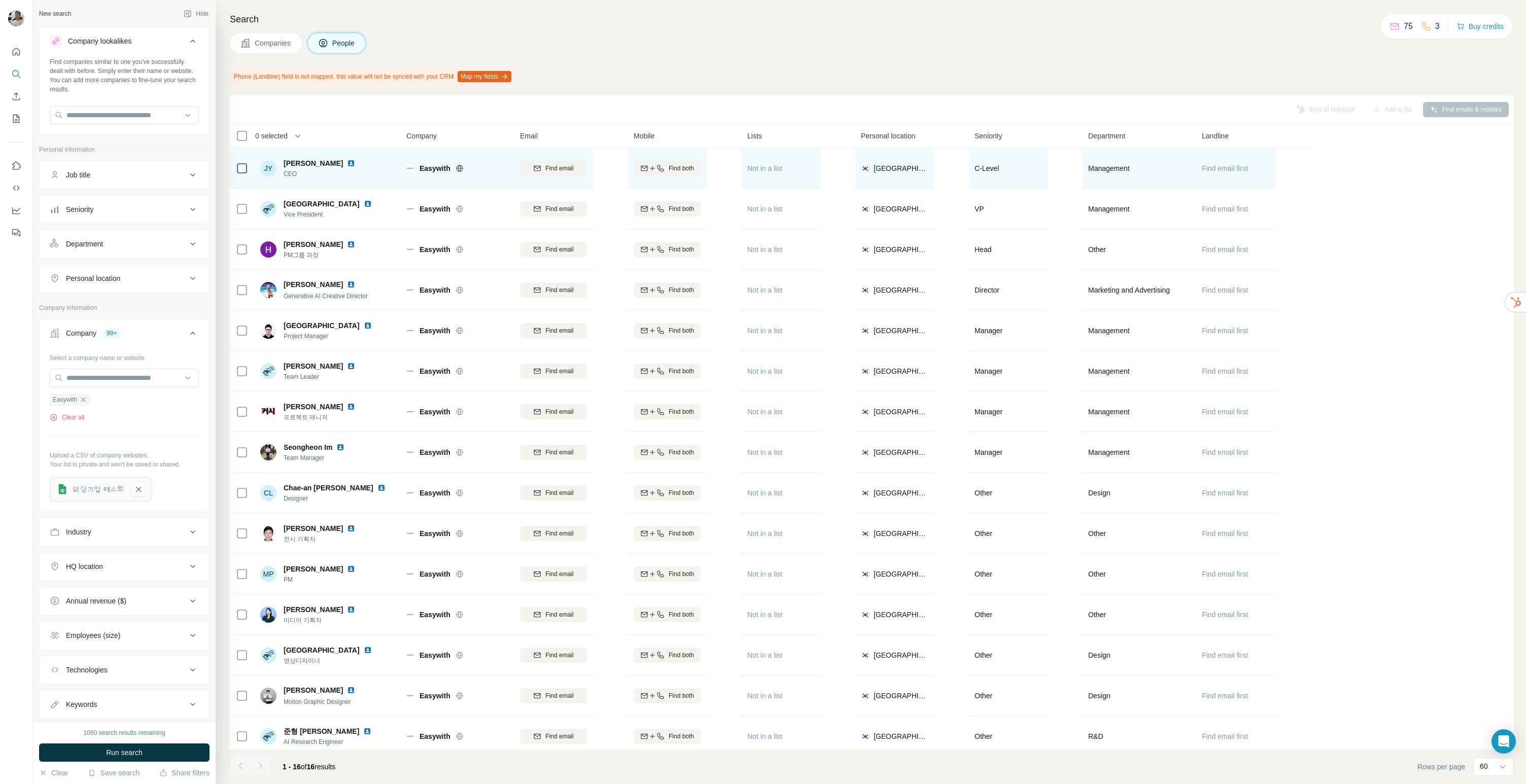
click at [335, 162] on div "Jeongha Yang" at bounding box center [325, 163] width 84 height 10
click at [347, 162] on img at bounding box center [351, 163] width 8 height 8
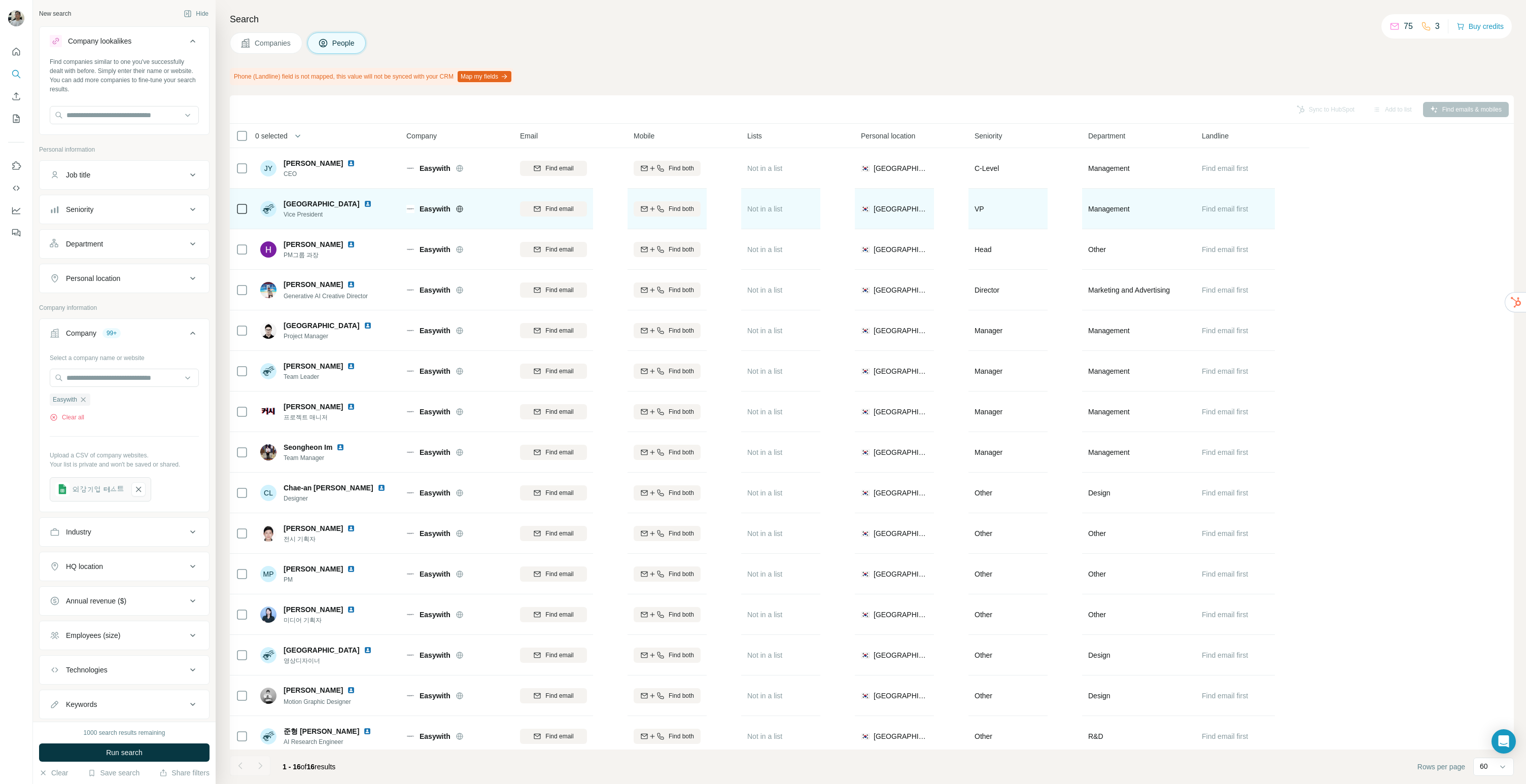
click at [364, 205] on img at bounding box center [368, 204] width 8 height 8
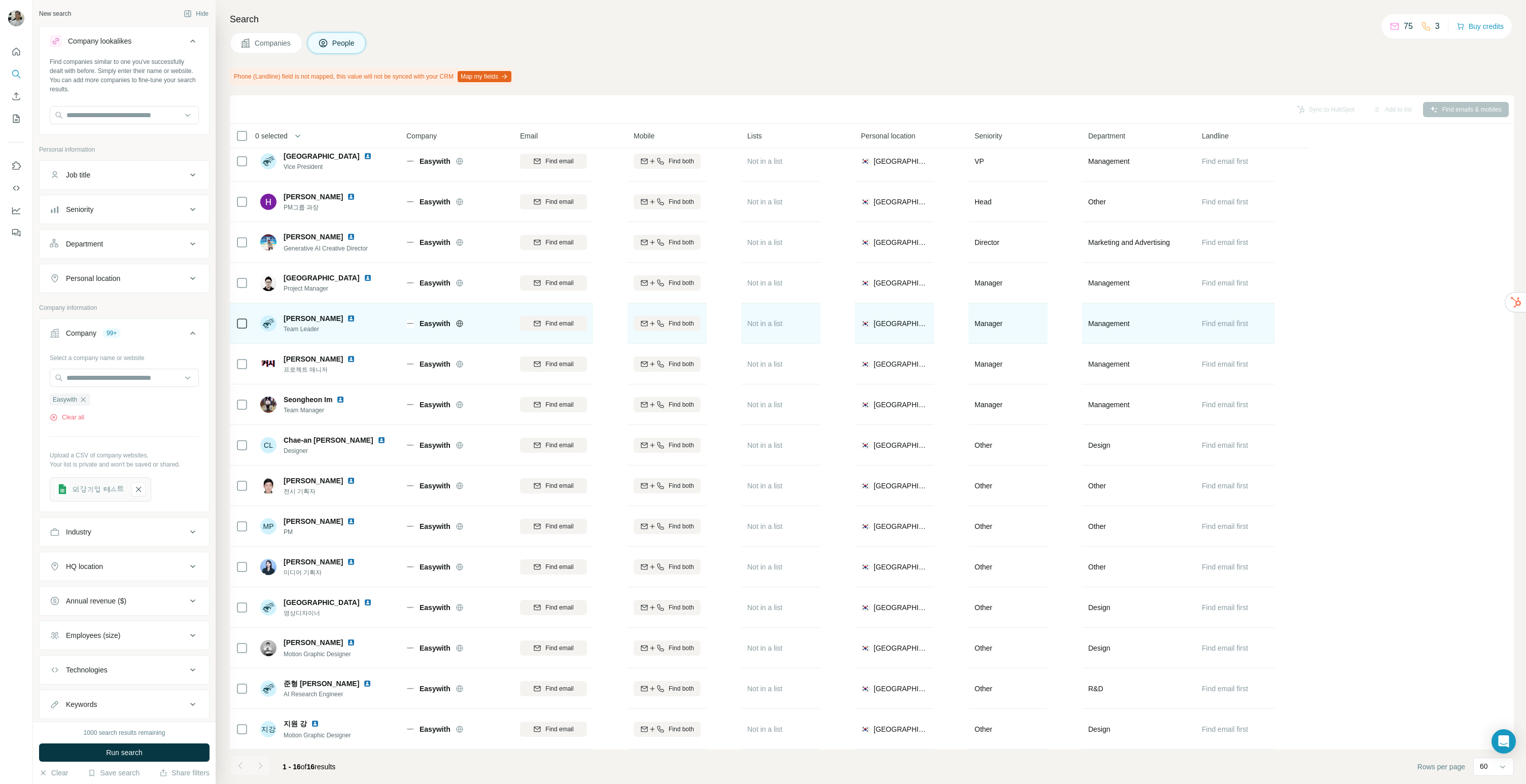
scroll to position [53, 0]
click at [347, 314] on img at bounding box center [351, 319] width 8 height 8
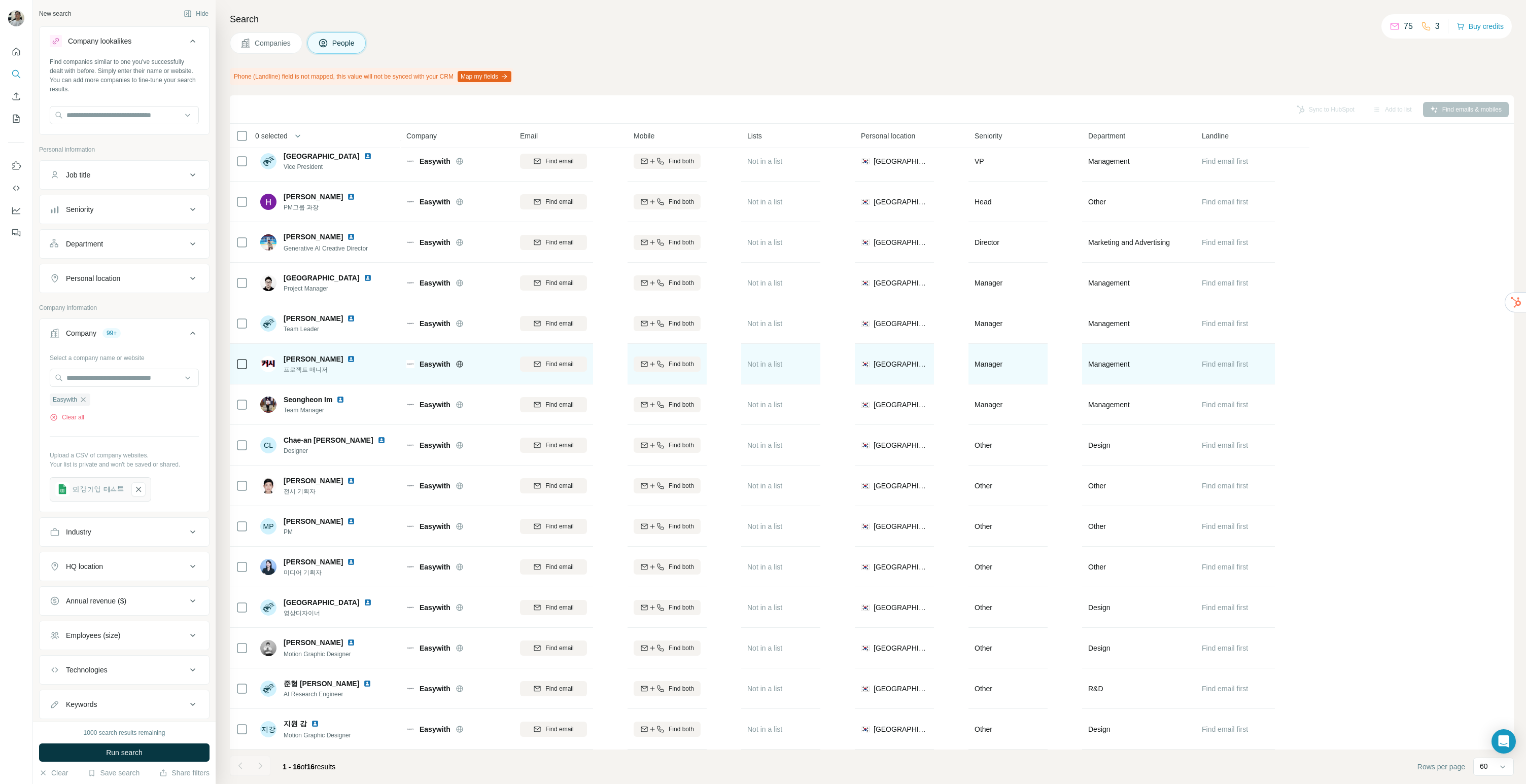
click at [347, 356] on img at bounding box center [351, 359] width 8 height 8
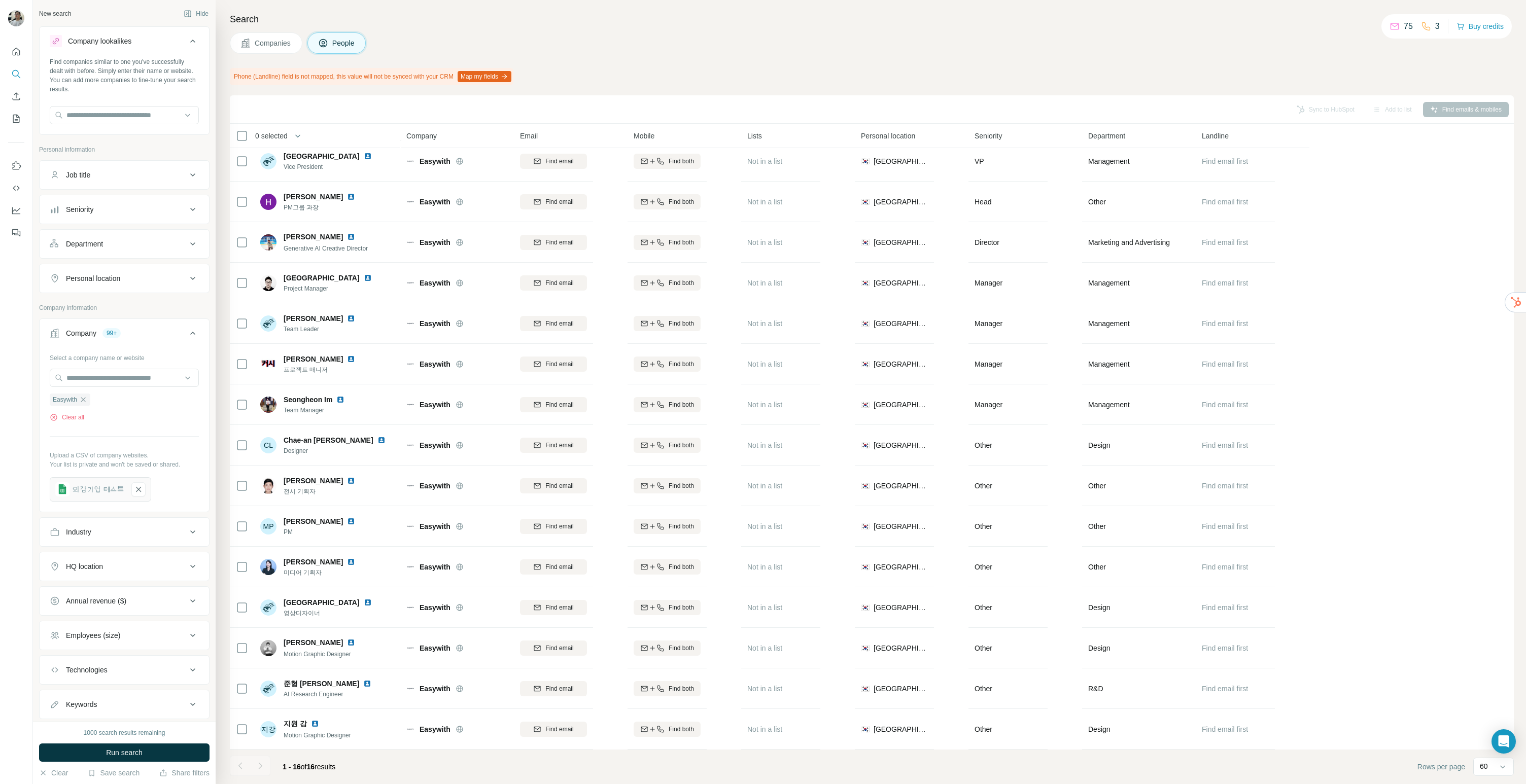
click at [265, 34] on button "Companies" at bounding box center [266, 43] width 72 height 21
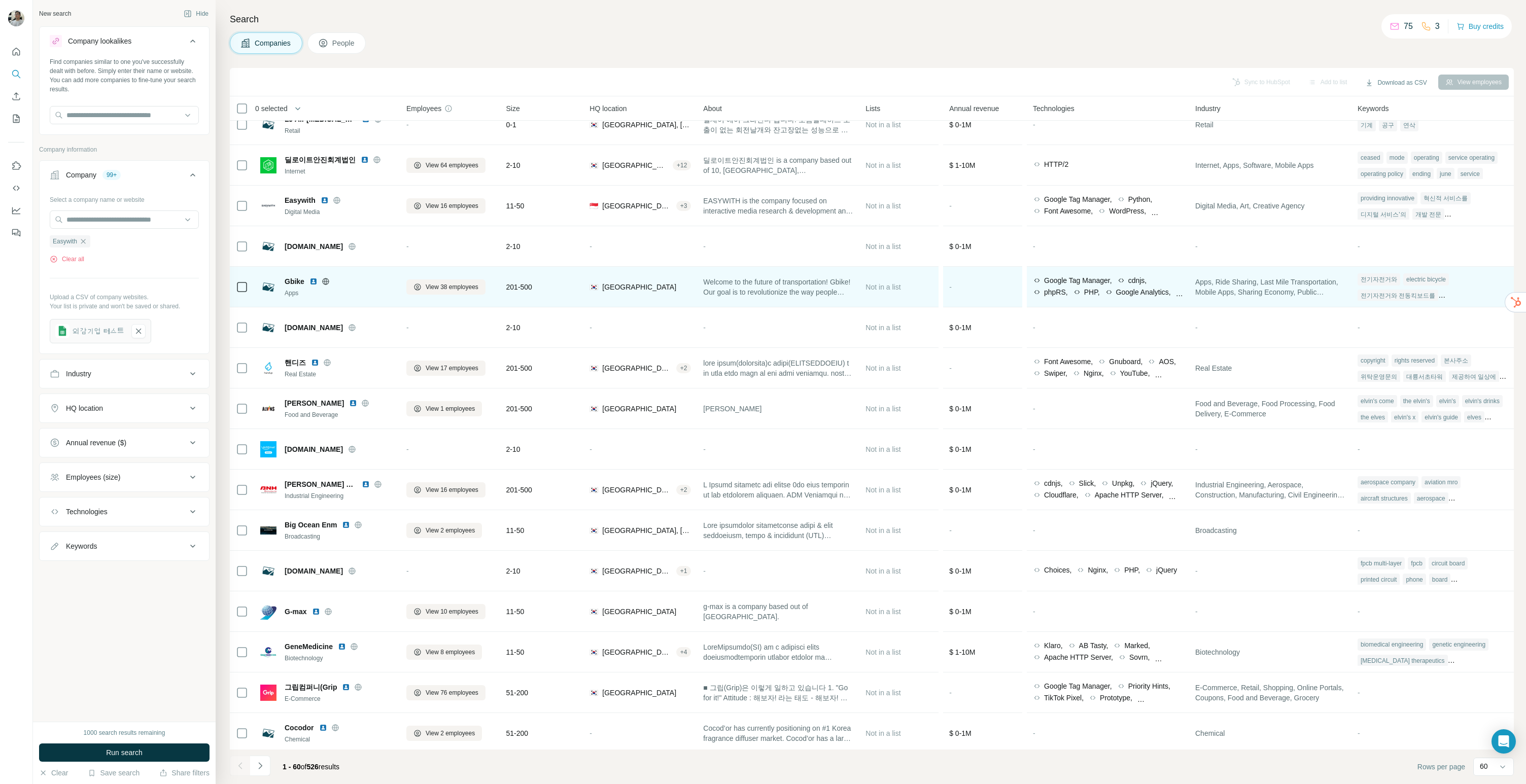
scroll to position [0, 0]
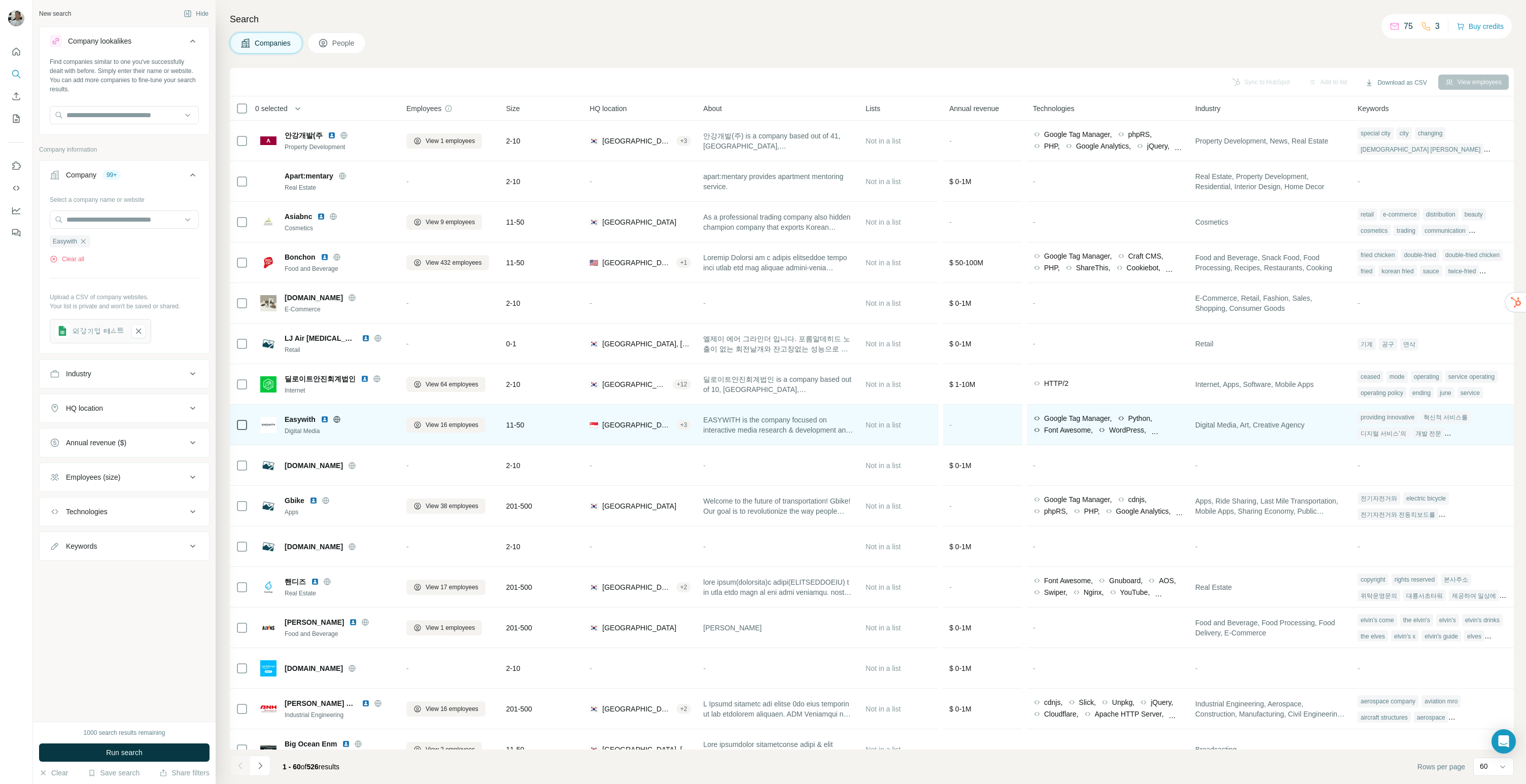
click at [365, 476] on div "[DOMAIN_NAME]" at bounding box center [327, 465] width 134 height 28
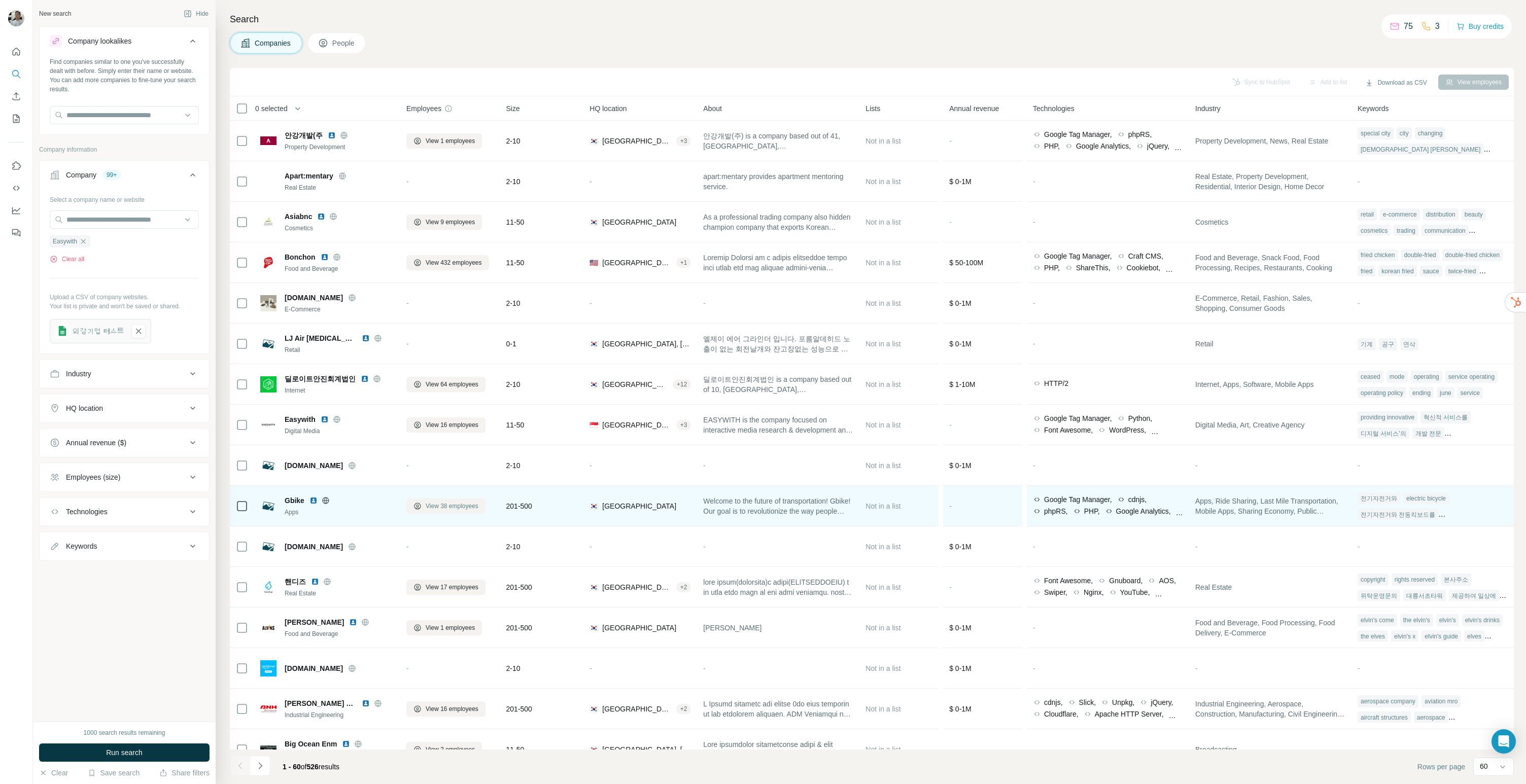
click at [436, 507] on span "View 38 employees" at bounding box center [452, 506] width 53 height 9
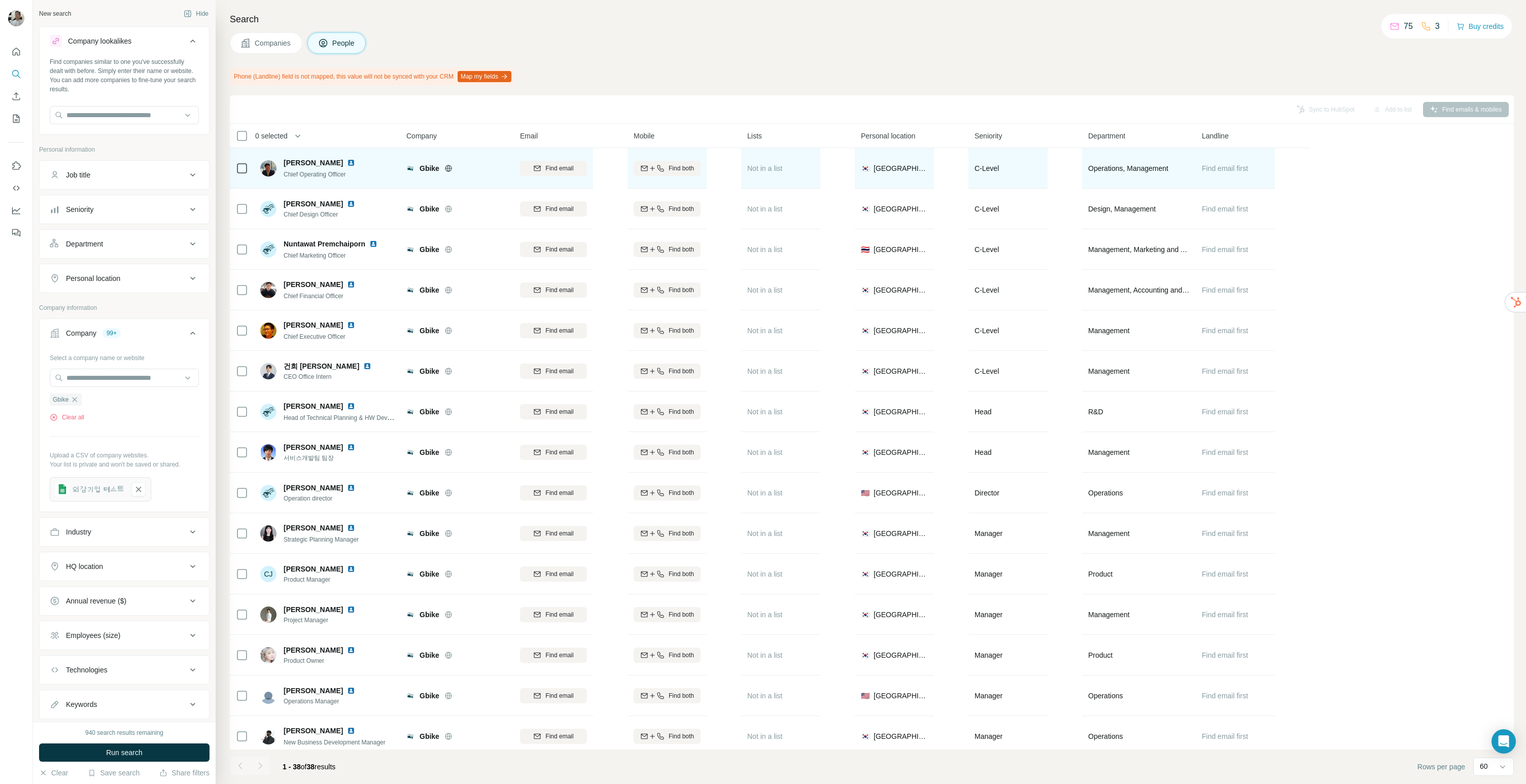
click at [347, 160] on div at bounding box center [357, 163] width 20 height 8
click at [347, 162] on img at bounding box center [351, 163] width 8 height 8
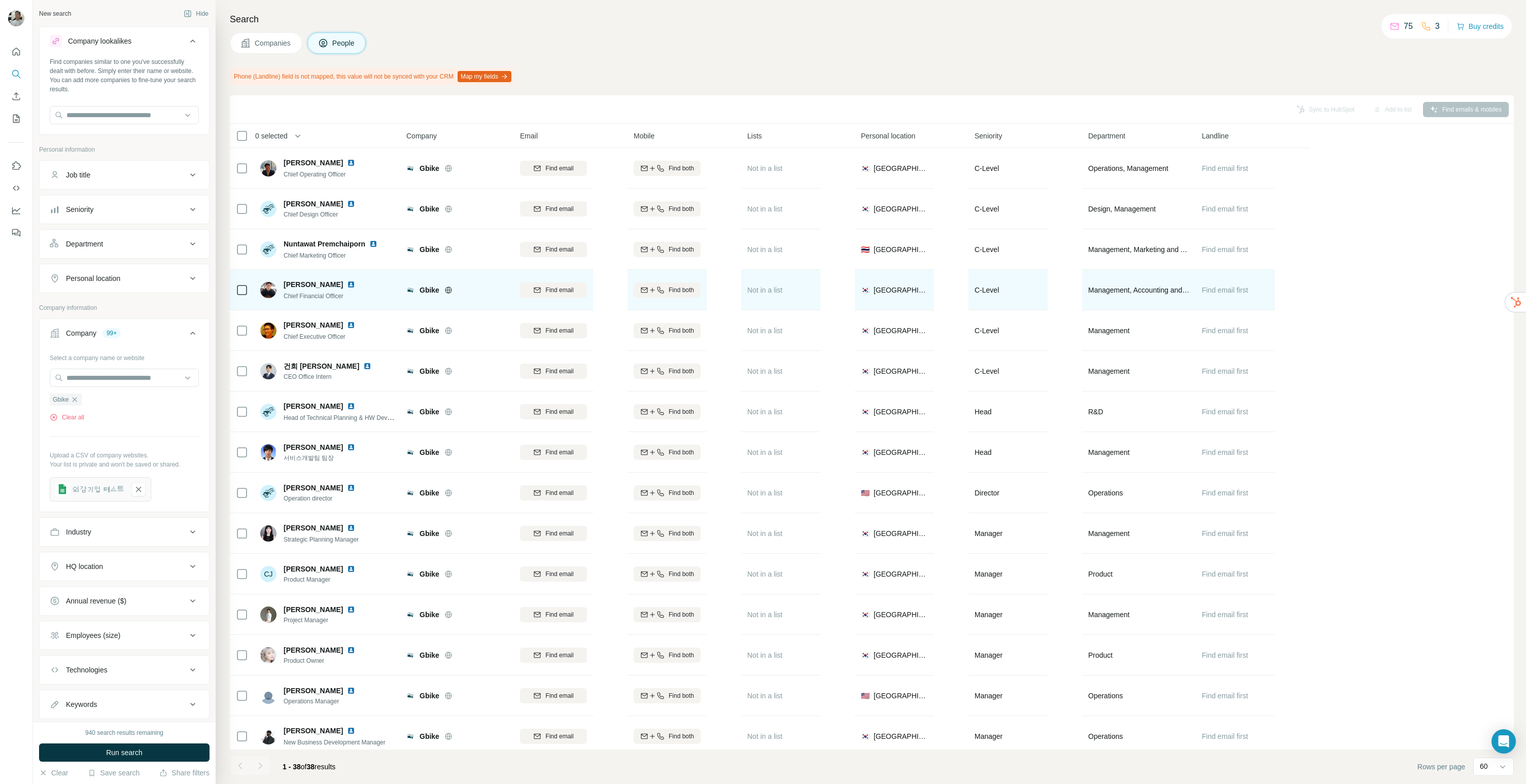
click at [347, 285] on img at bounding box center [351, 285] width 8 height 8
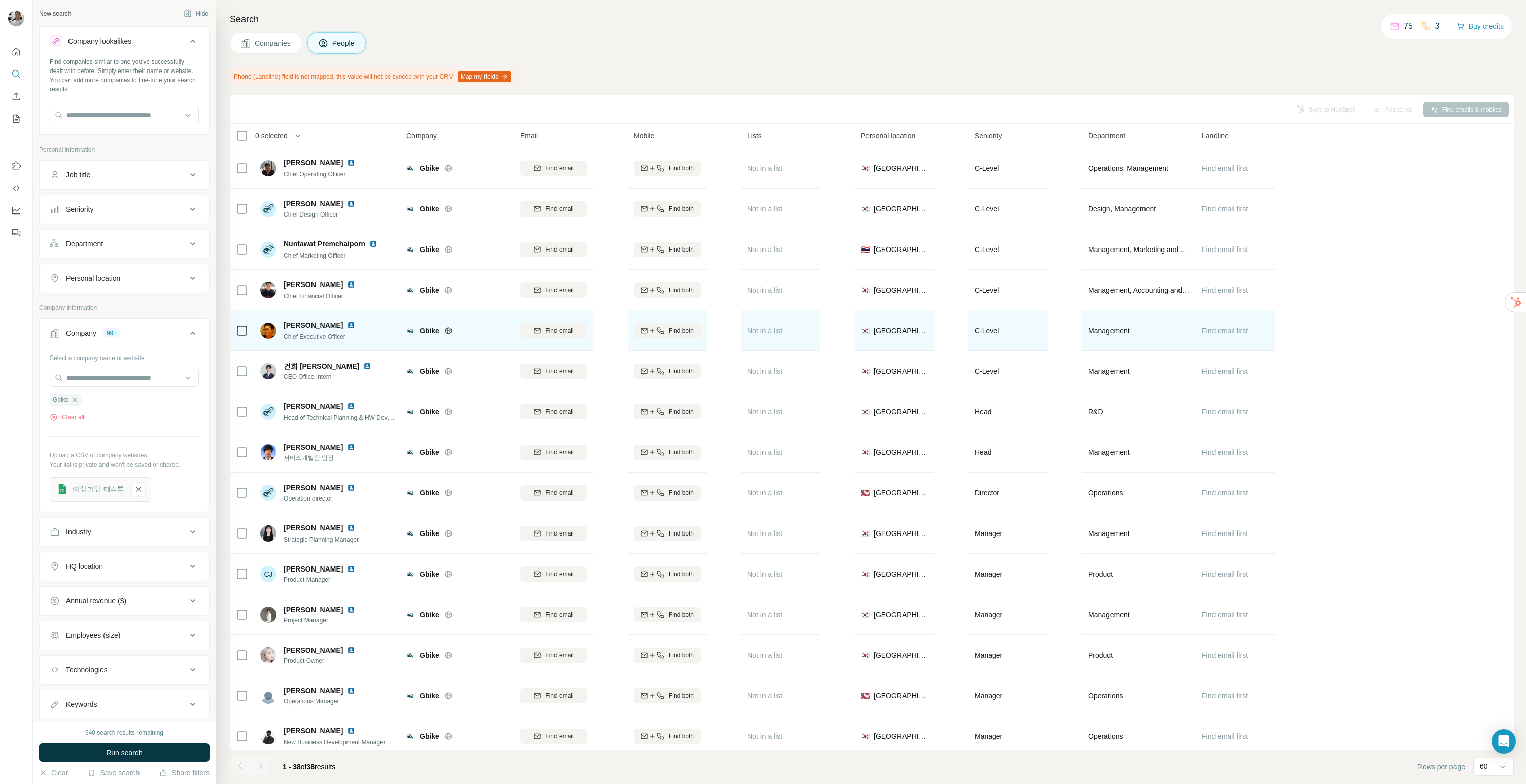
click at [355, 324] on img at bounding box center [351, 325] width 8 height 8
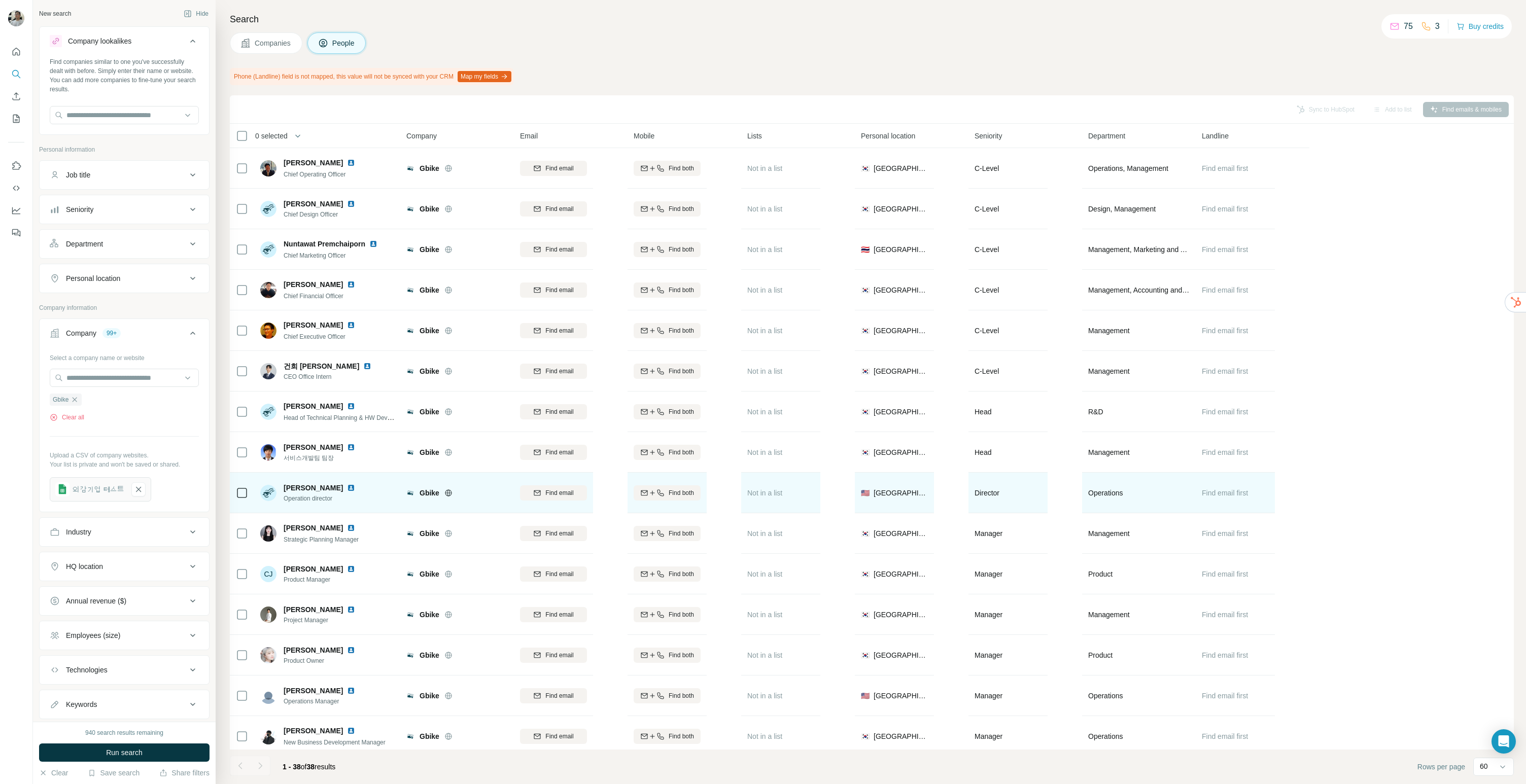
click at [263, 46] on span "Companies" at bounding box center [273, 43] width 37 height 10
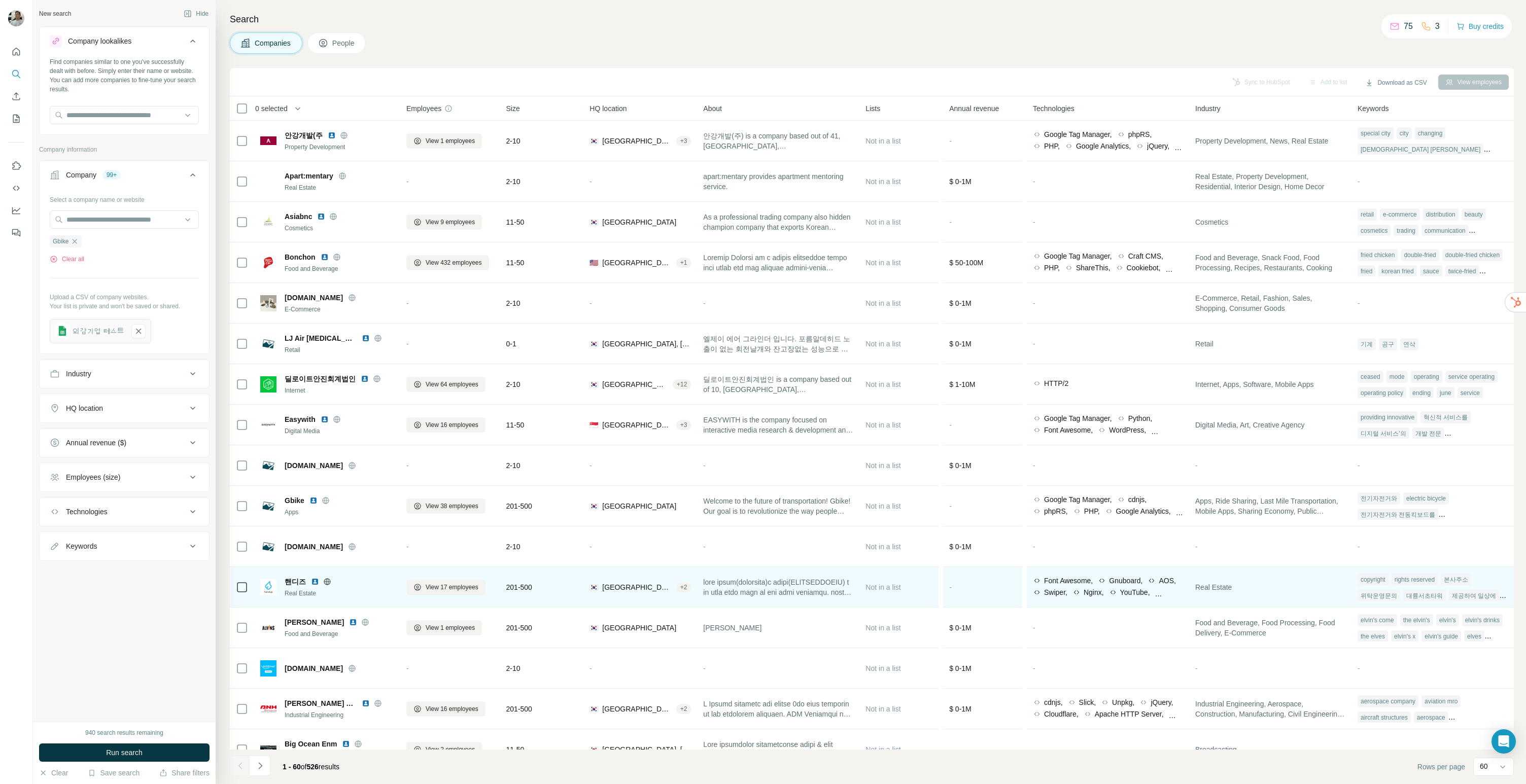
scroll to position [14, 0]
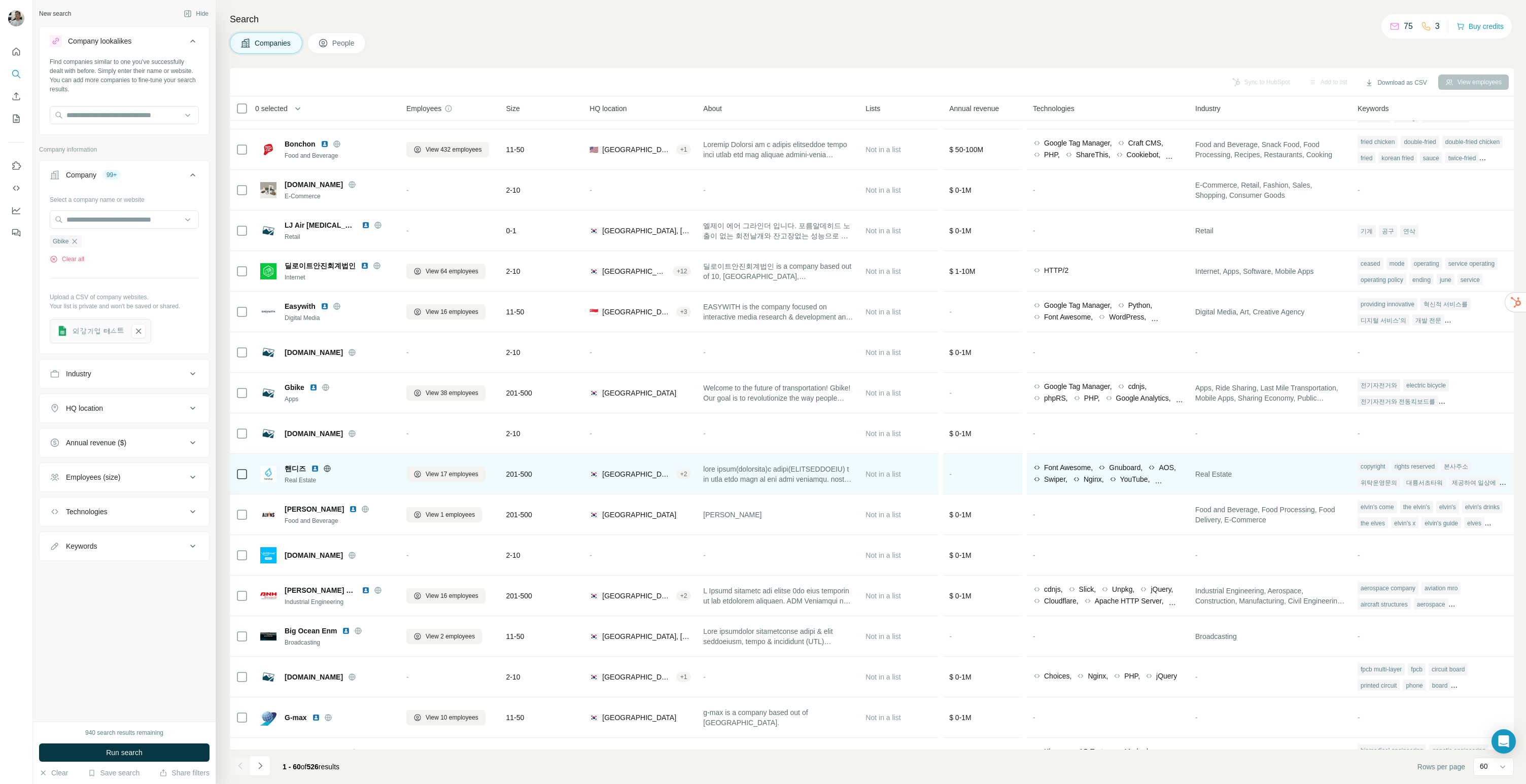
scroll to position [130, 0]
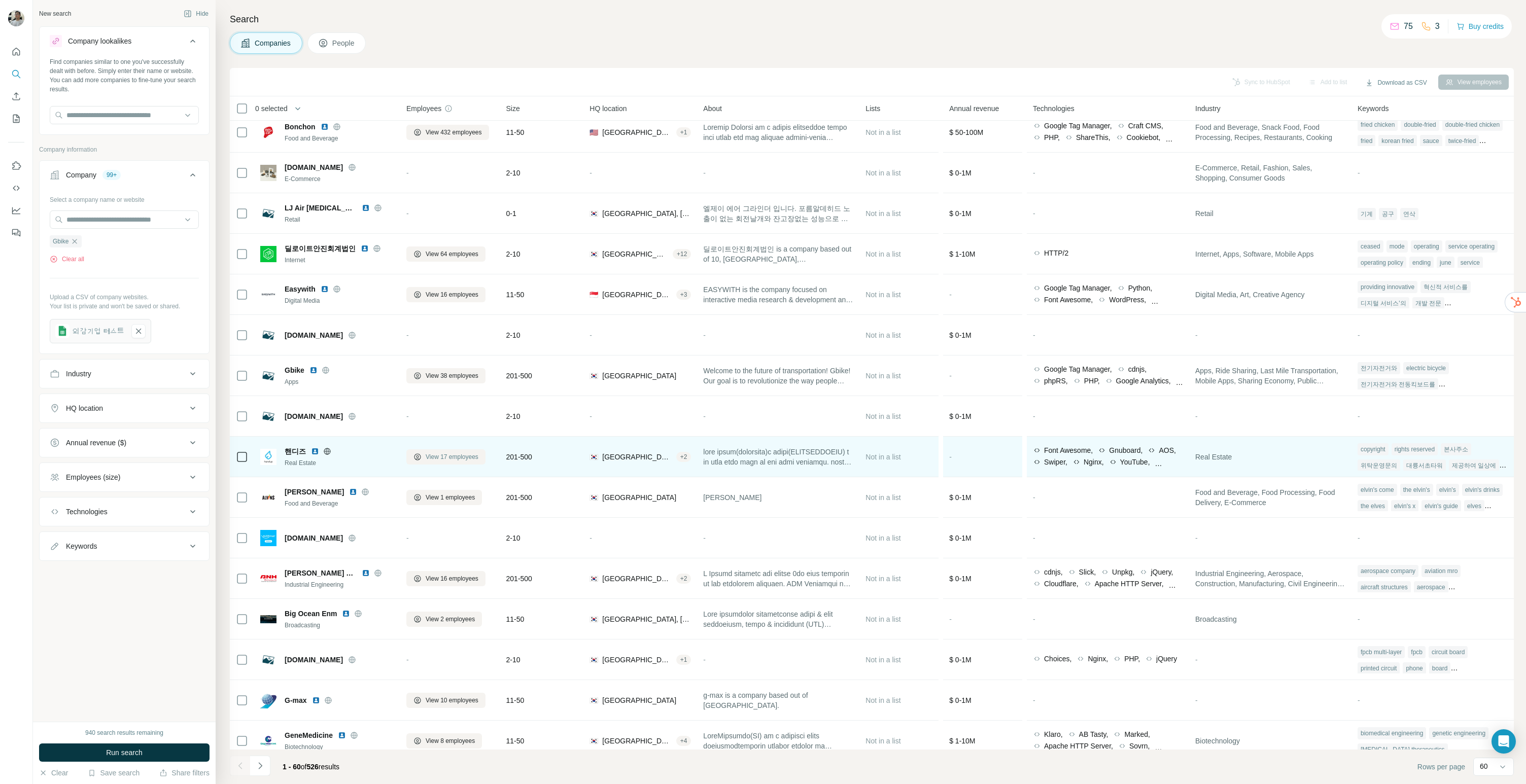
click at [448, 450] on button "View 17 employees" at bounding box center [446, 457] width 79 height 15
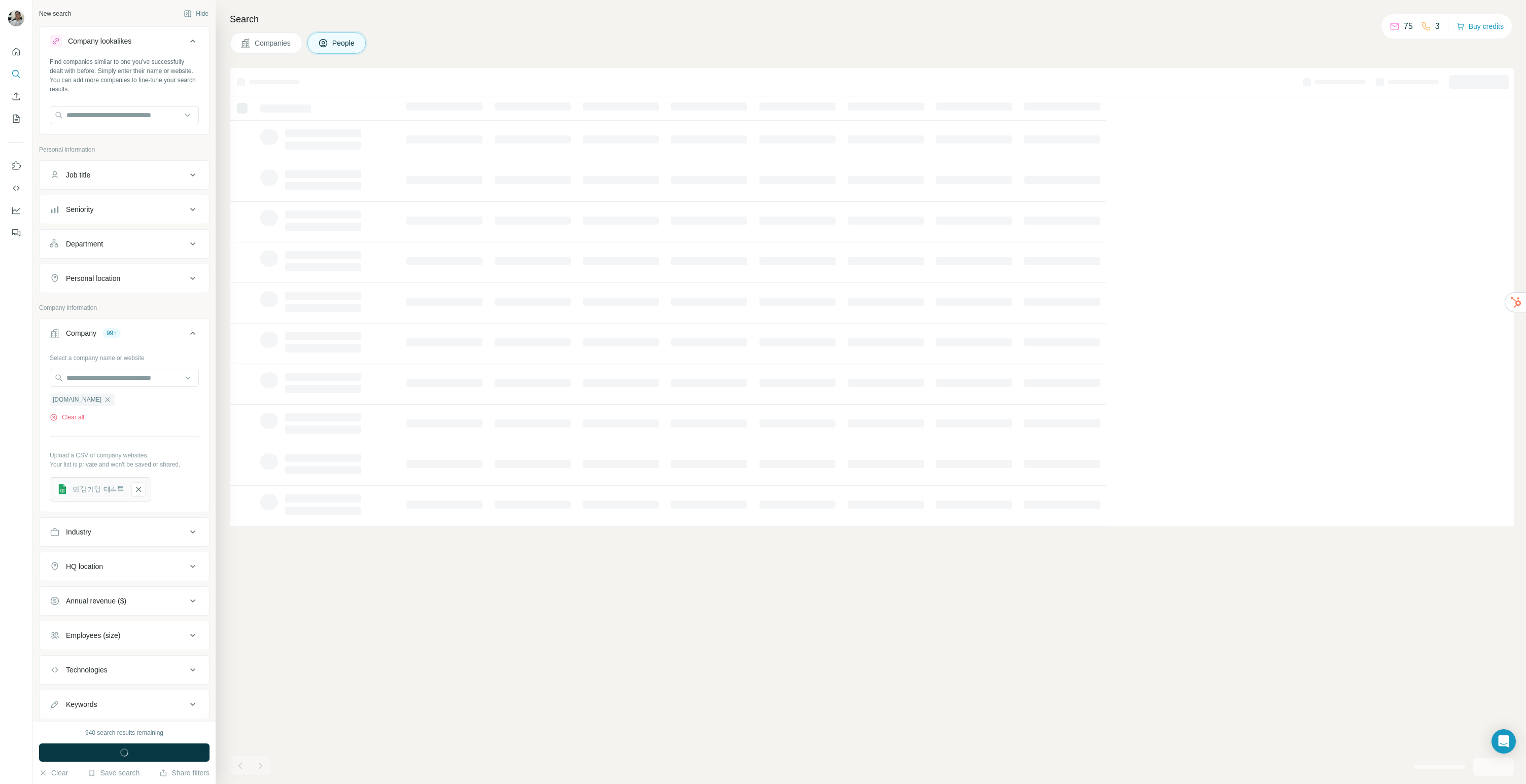
scroll to position [0, 0]
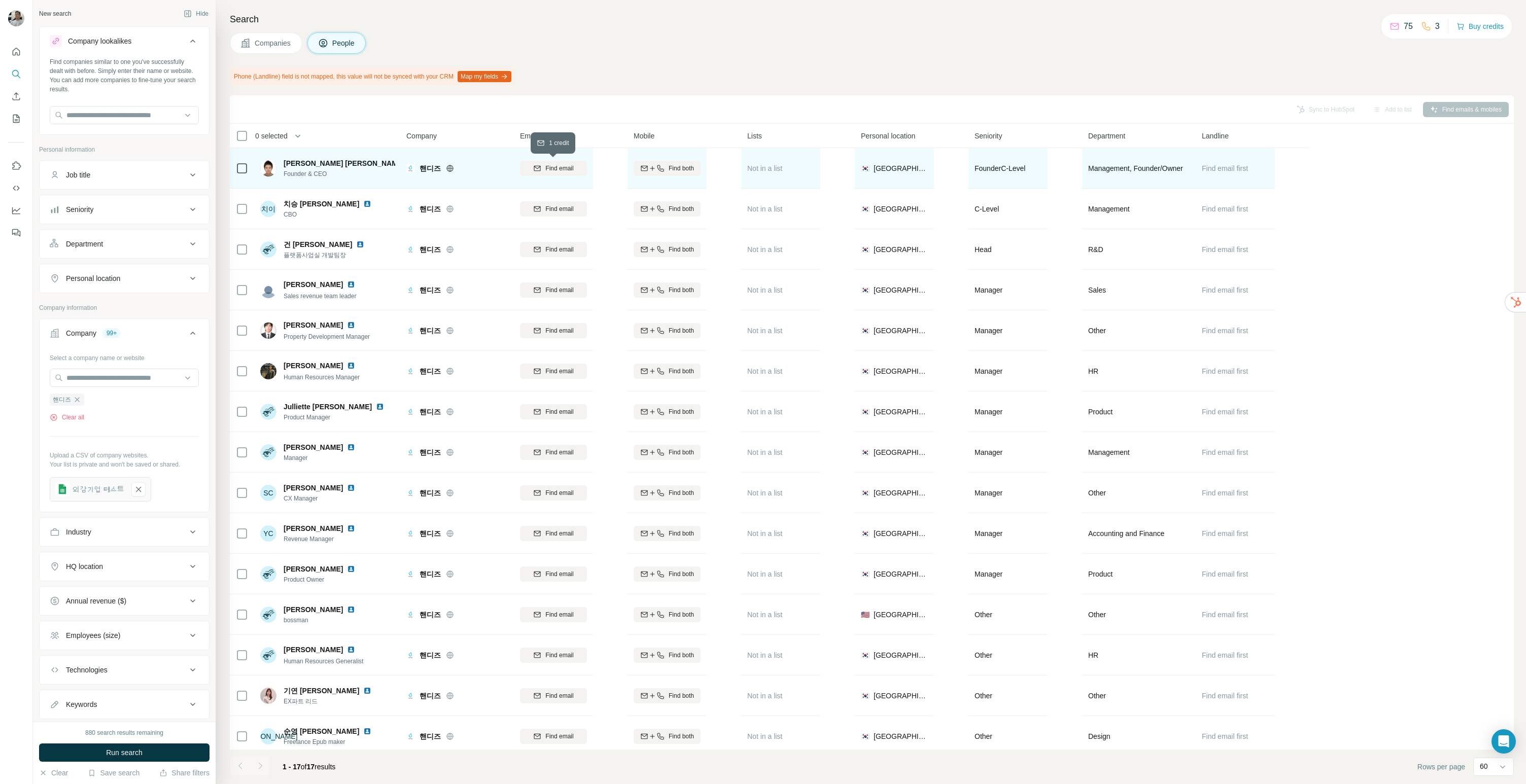
click at [585, 172] on div "Find email" at bounding box center [553, 168] width 67 height 9
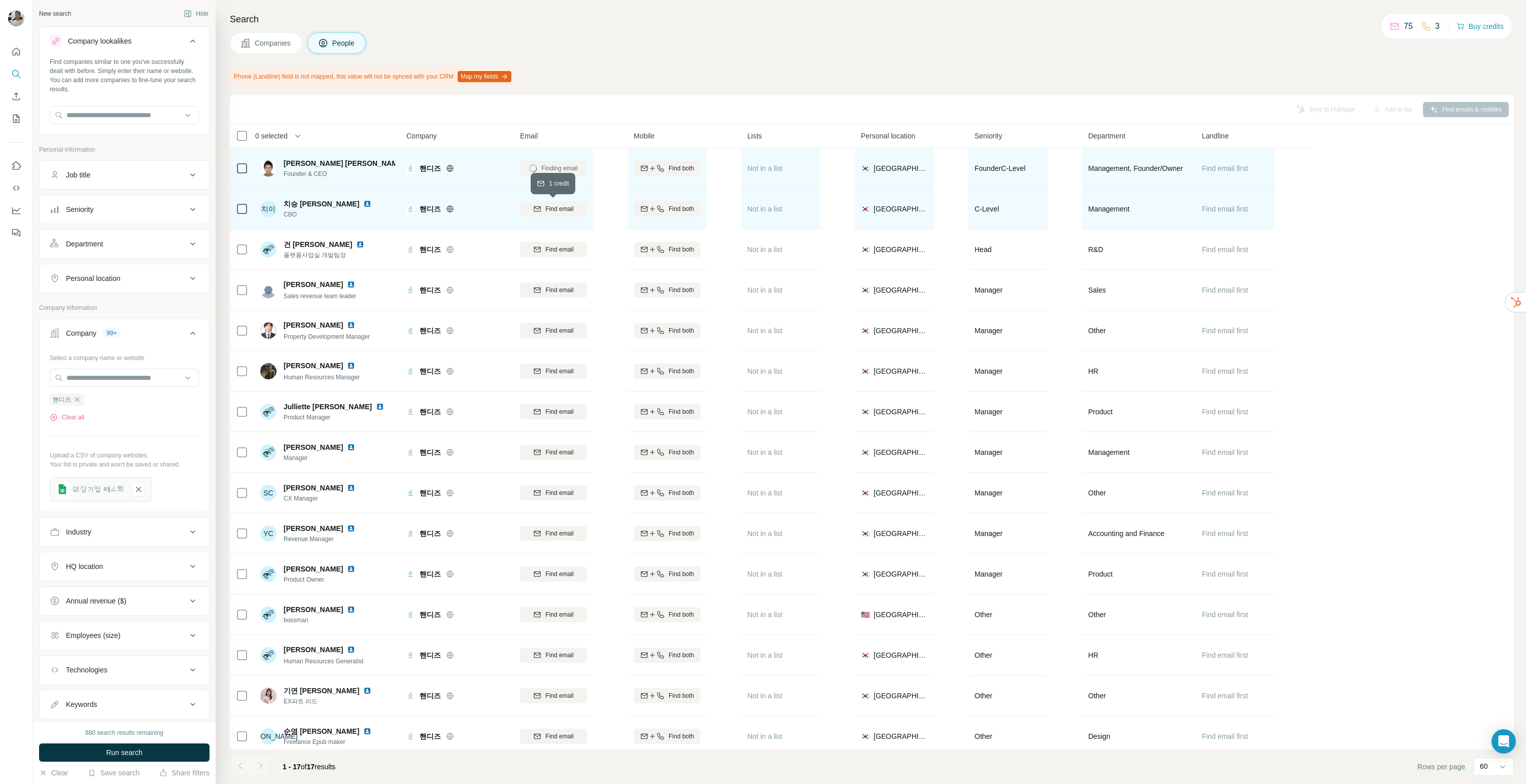
click at [554, 210] on span "Find email" at bounding box center [559, 208] width 28 height 9
click at [326, 165] on span "Dan Seungho Jung" at bounding box center [344, 163] width 121 height 10
click at [409, 162] on img at bounding box center [413, 163] width 8 height 8
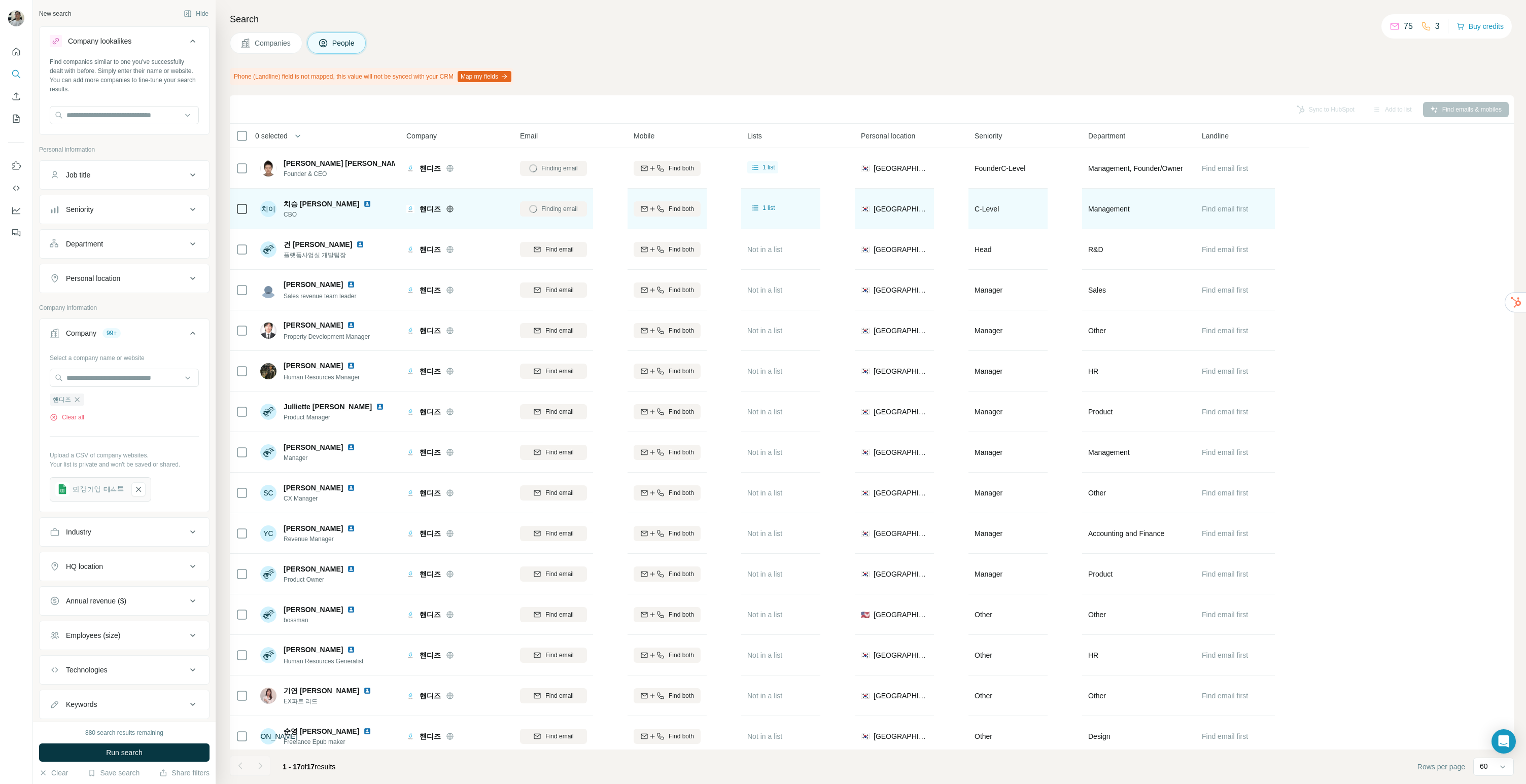
click at [363, 203] on img at bounding box center [367, 204] width 8 height 8
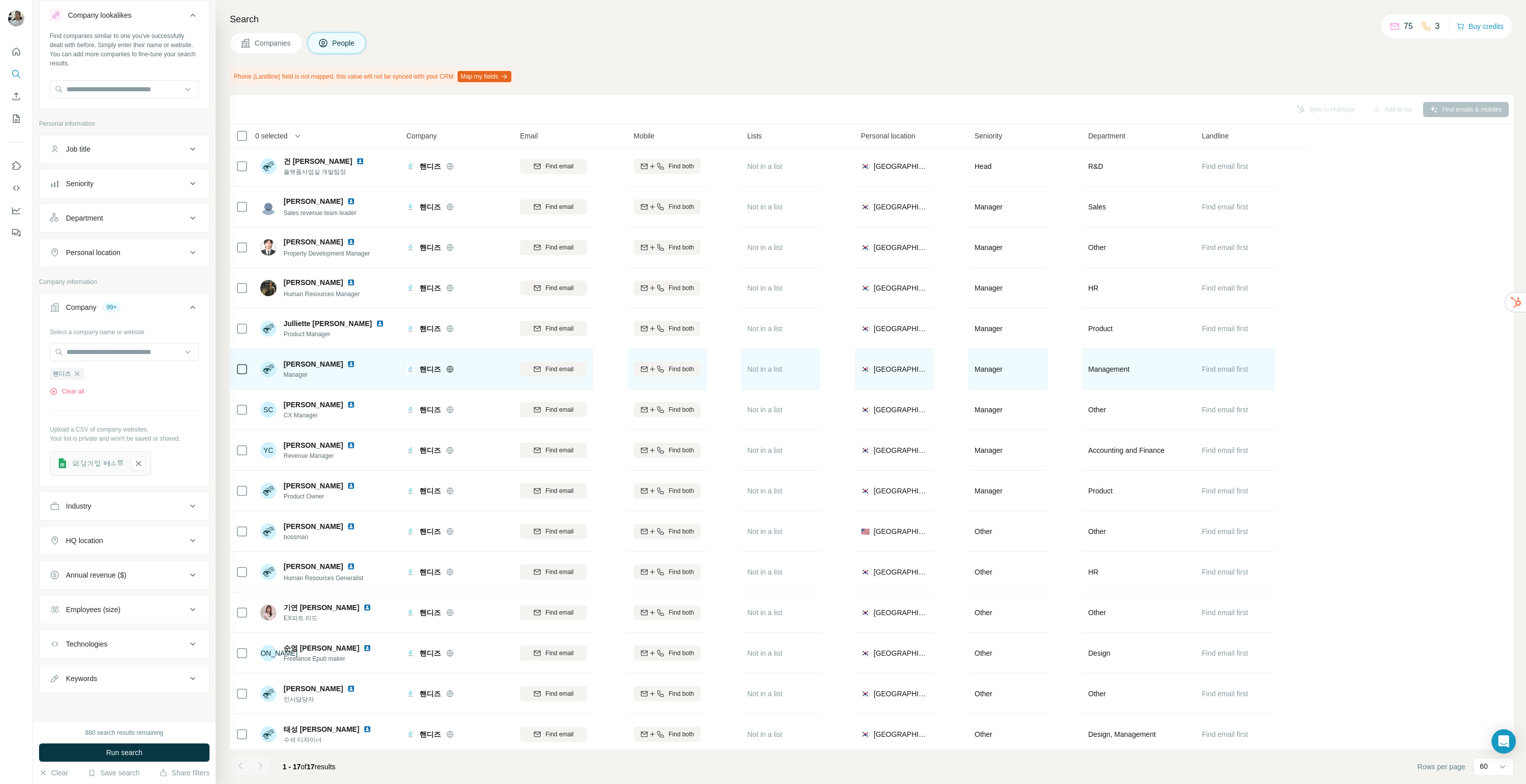
scroll to position [94, 0]
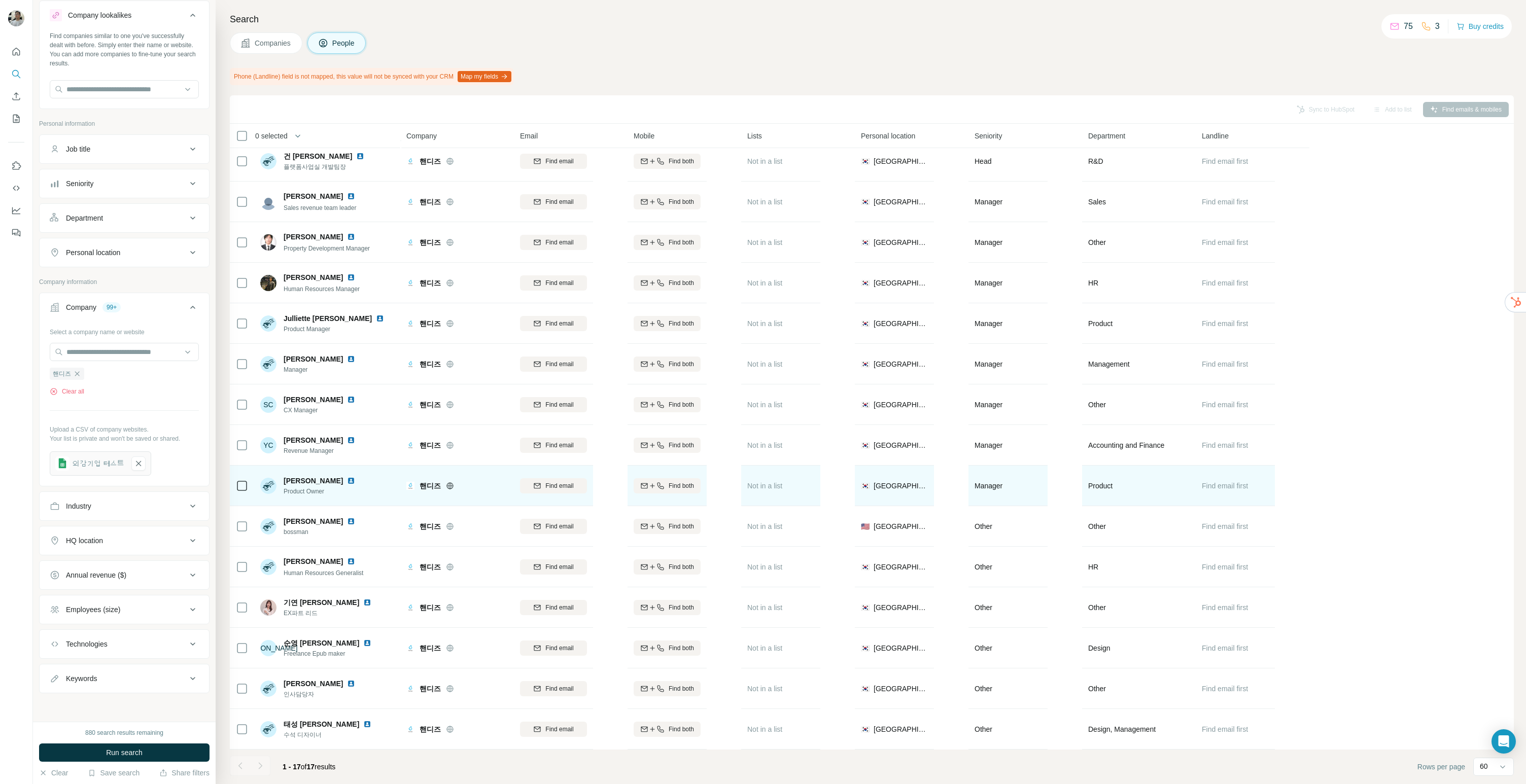
click at [347, 477] on img at bounding box center [351, 481] width 8 height 8
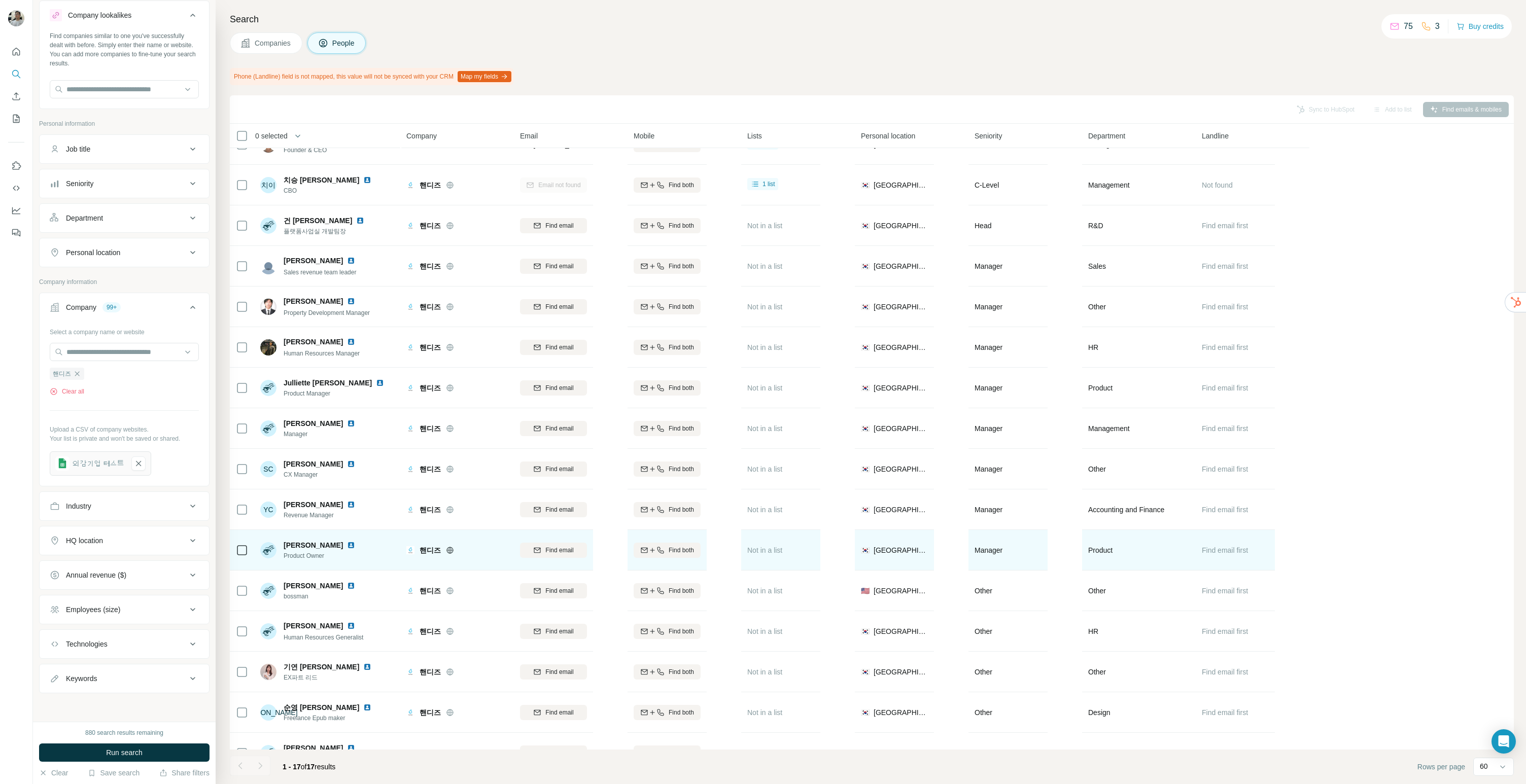
scroll to position [0, 0]
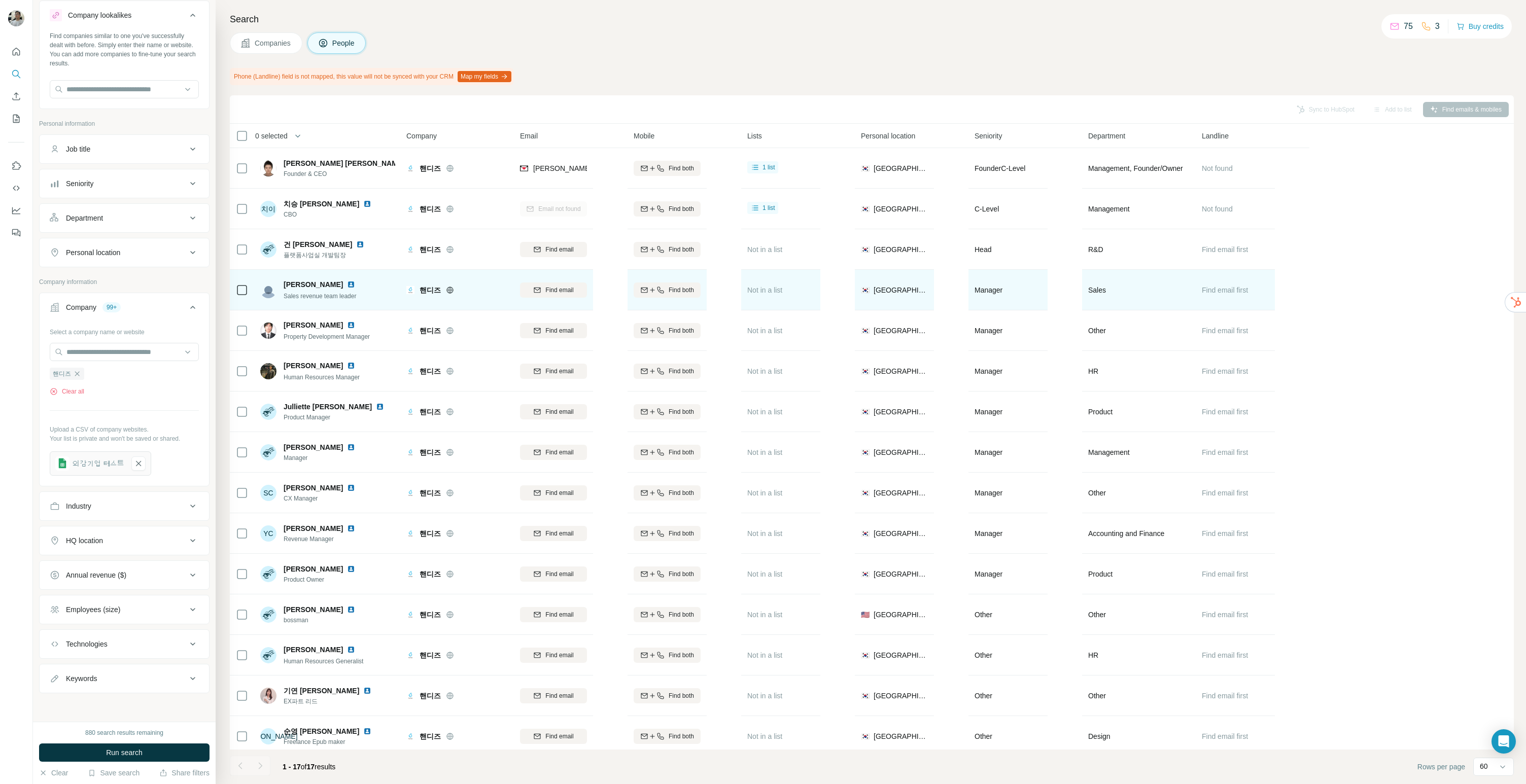
click at [347, 286] on img at bounding box center [351, 285] width 8 height 8
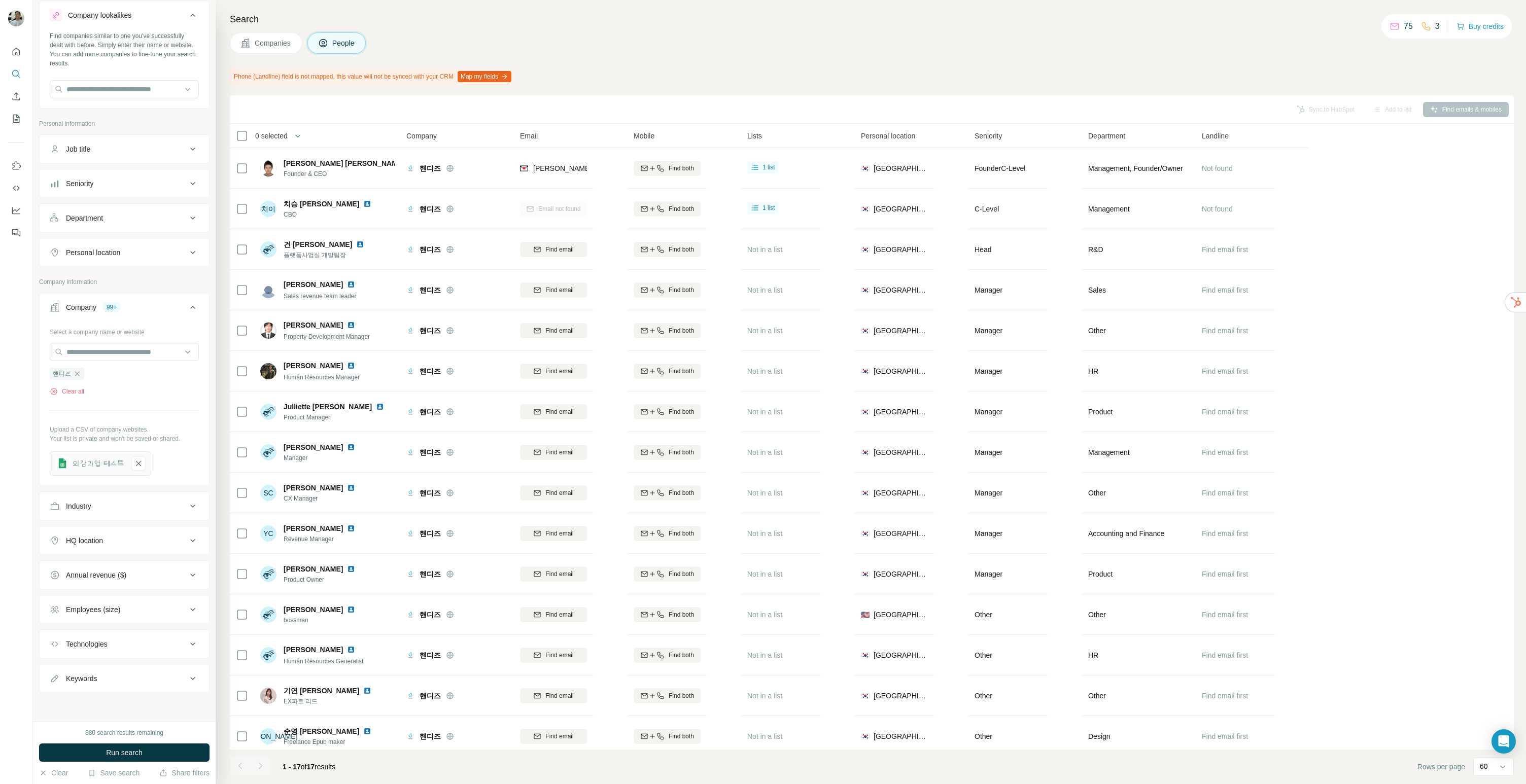
click at [242, 44] on icon at bounding box center [245, 43] width 9 height 9
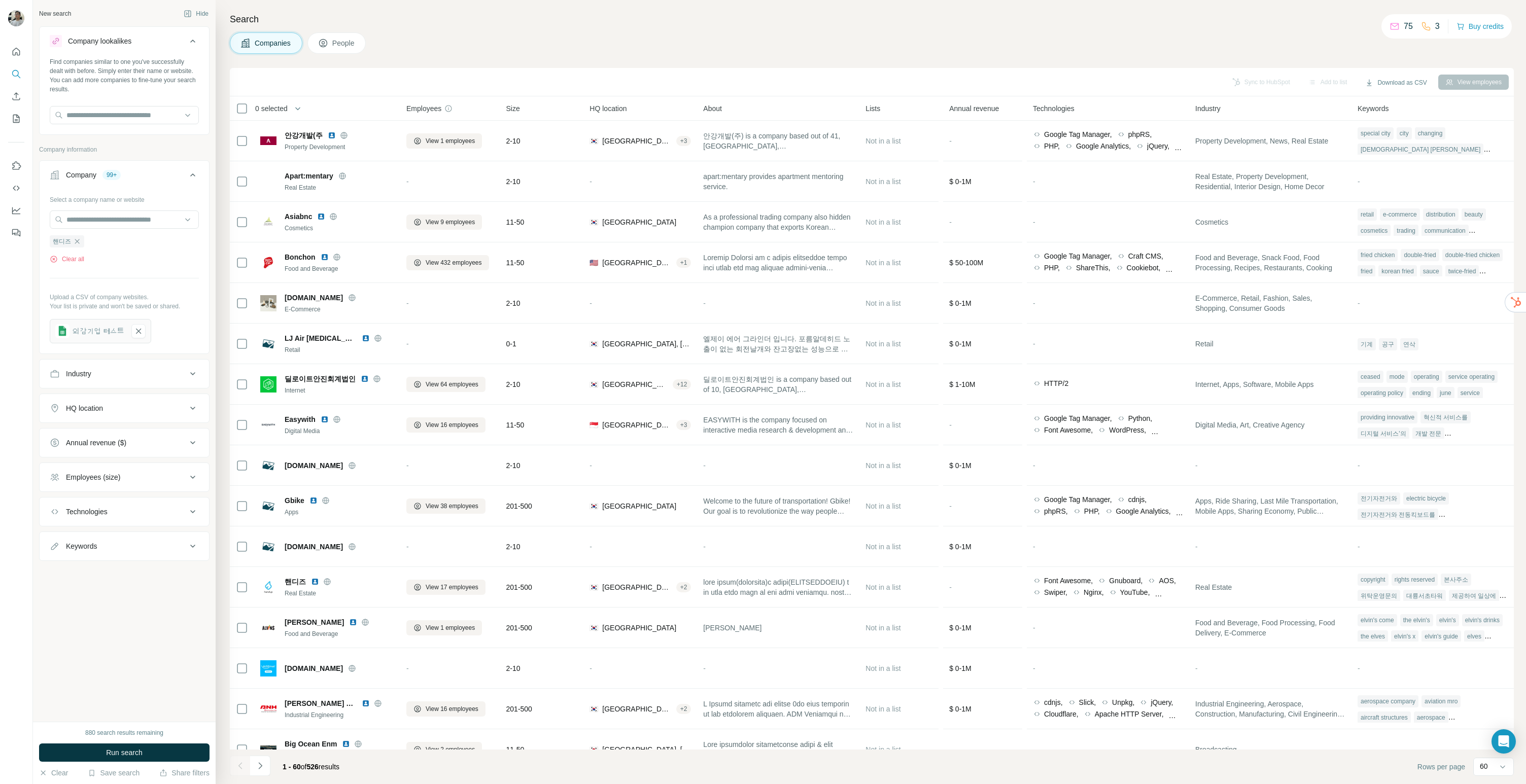
click at [277, 47] on span "Companies" at bounding box center [273, 43] width 37 height 10
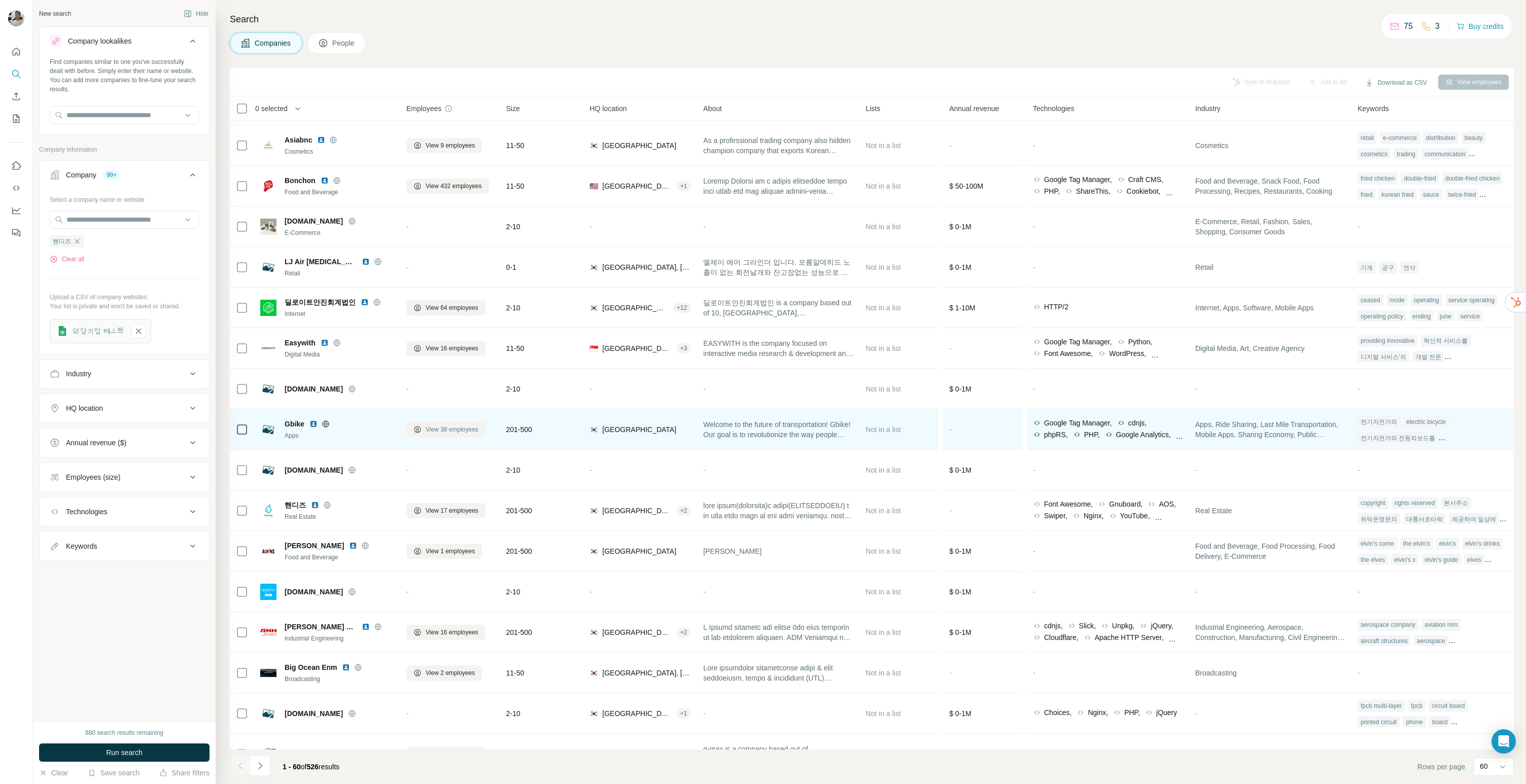
scroll to position [81, 0]
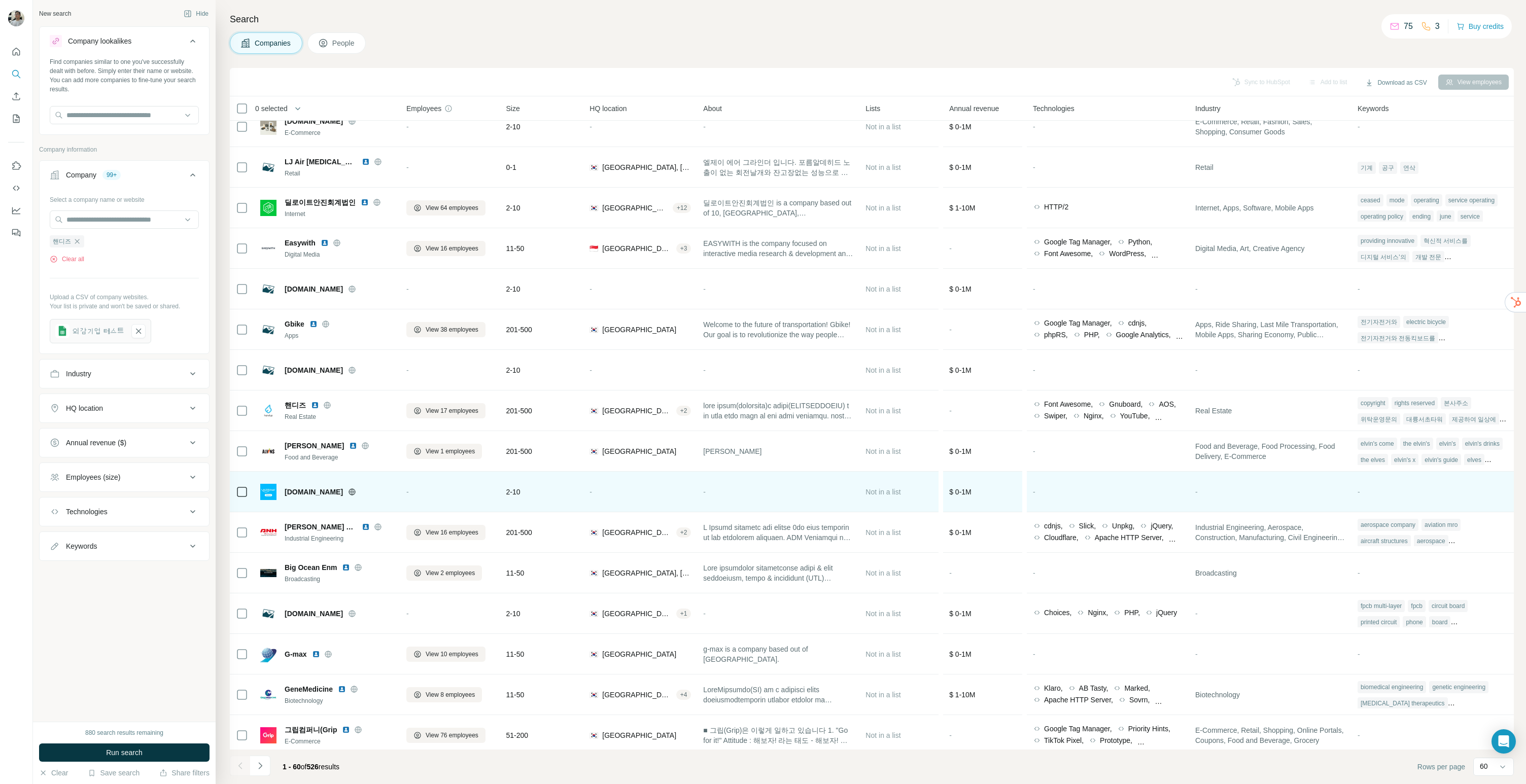
scroll to position [260, 0]
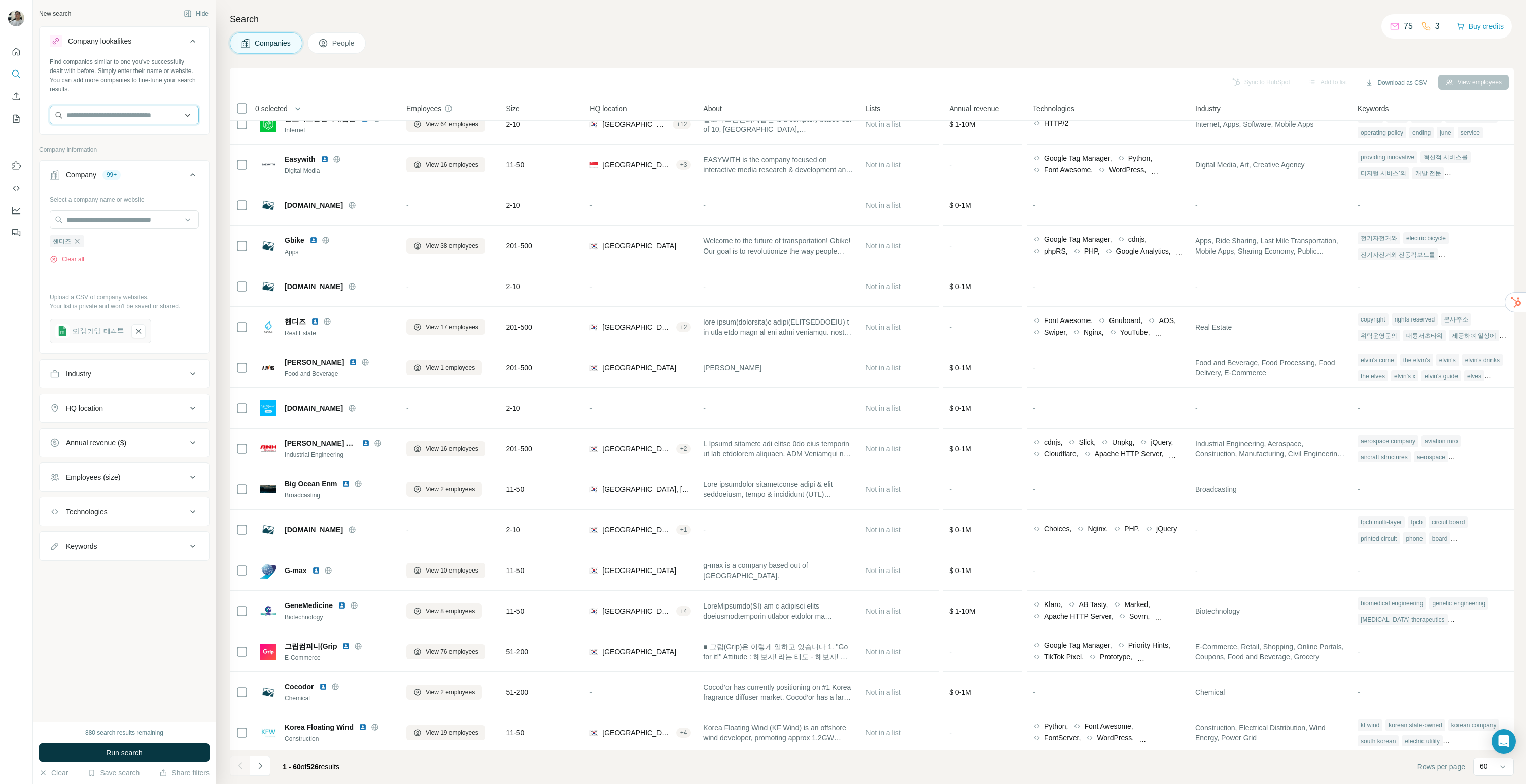
click at [116, 123] on input "text" at bounding box center [124, 115] width 149 height 18
click at [129, 63] on div "Find companies similar to one you've successfully dealt with before. Simply ent…" at bounding box center [124, 76] width 149 height 37
drag, startPoint x: 114, startPoint y: 270, endPoint x: 164, endPoint y: 265, distance: 50.2
click at [114, 270] on div "Select a company name or website 핸디즈 Clear all Upload a CSV of company websites…" at bounding box center [124, 267] width 149 height 152
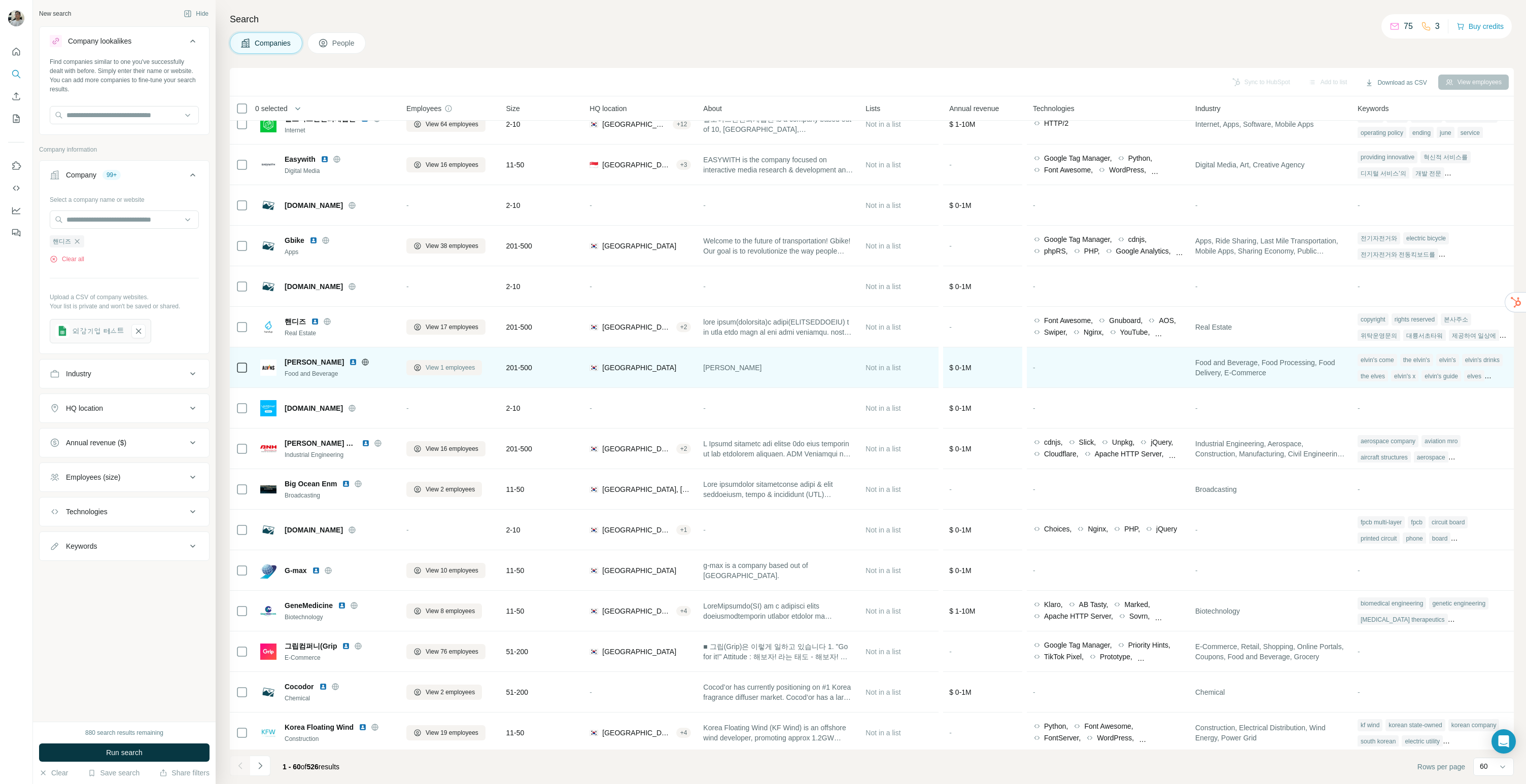
click at [441, 366] on span "View 1 employees" at bounding box center [450, 367] width 49 height 9
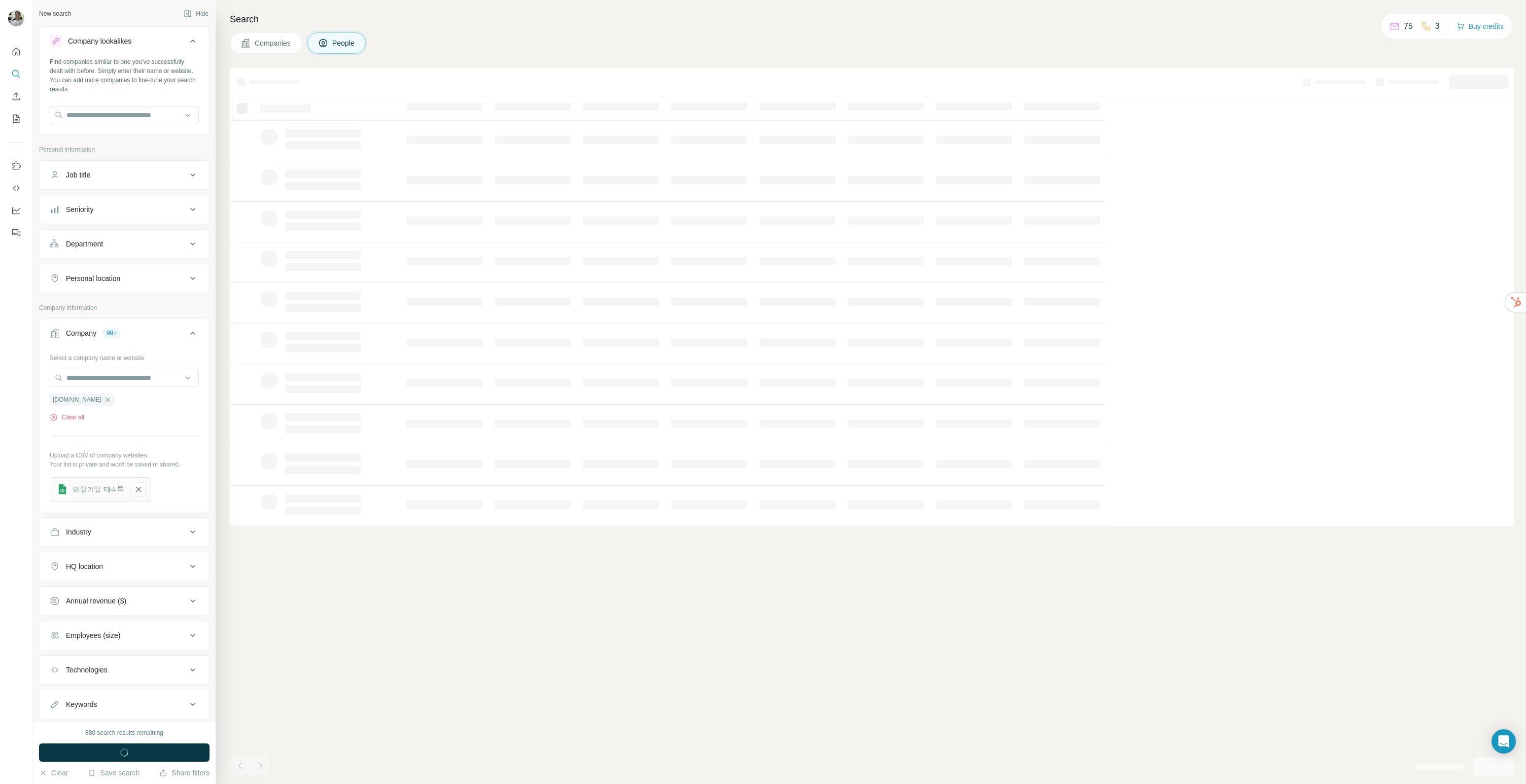
scroll to position [0, 0]
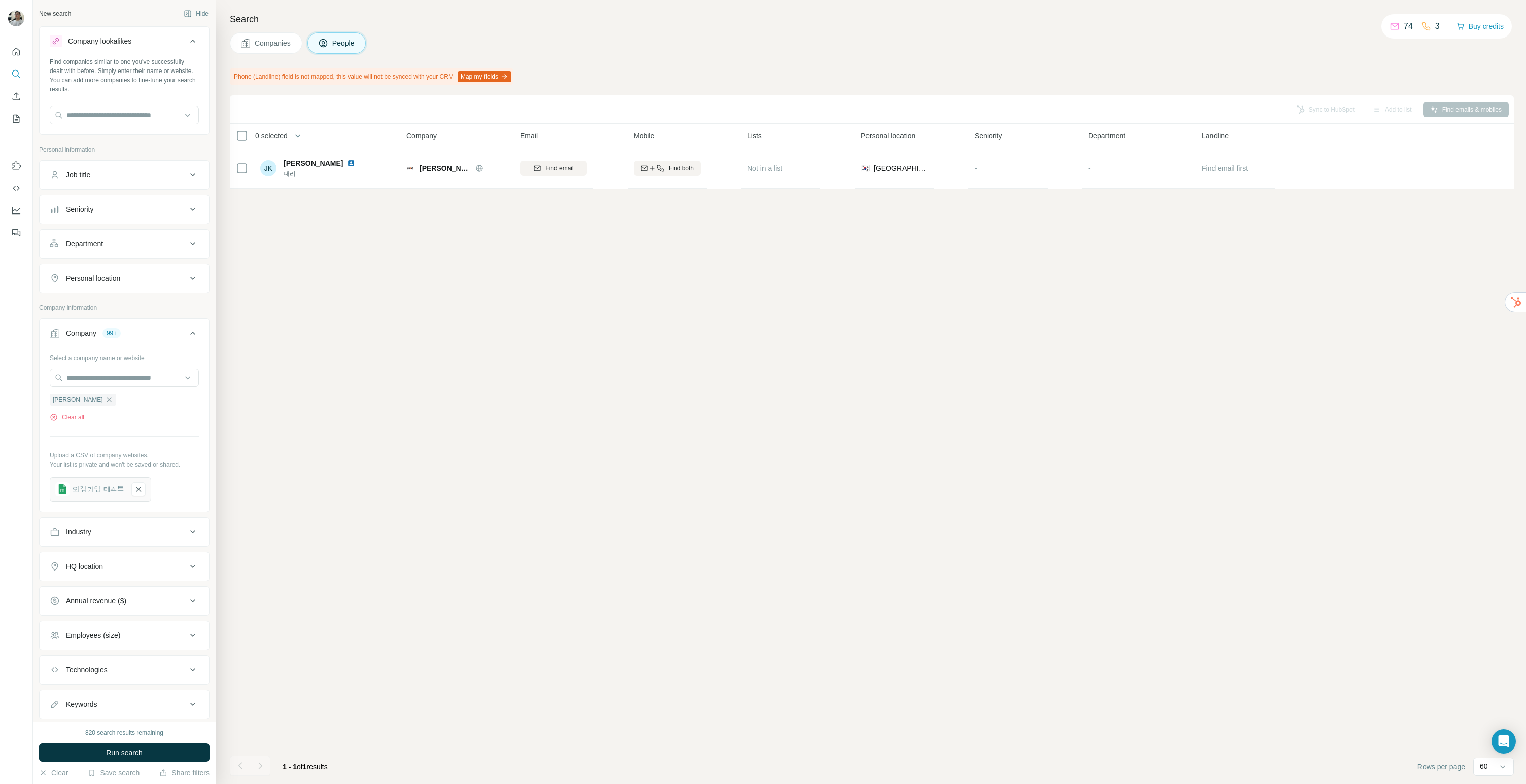
click at [274, 54] on div "Search Companies People Phone (Landline) field is not mapped, this value will n…" at bounding box center [871, 392] width 1310 height 784
click at [276, 41] on span "Companies" at bounding box center [273, 43] width 37 height 10
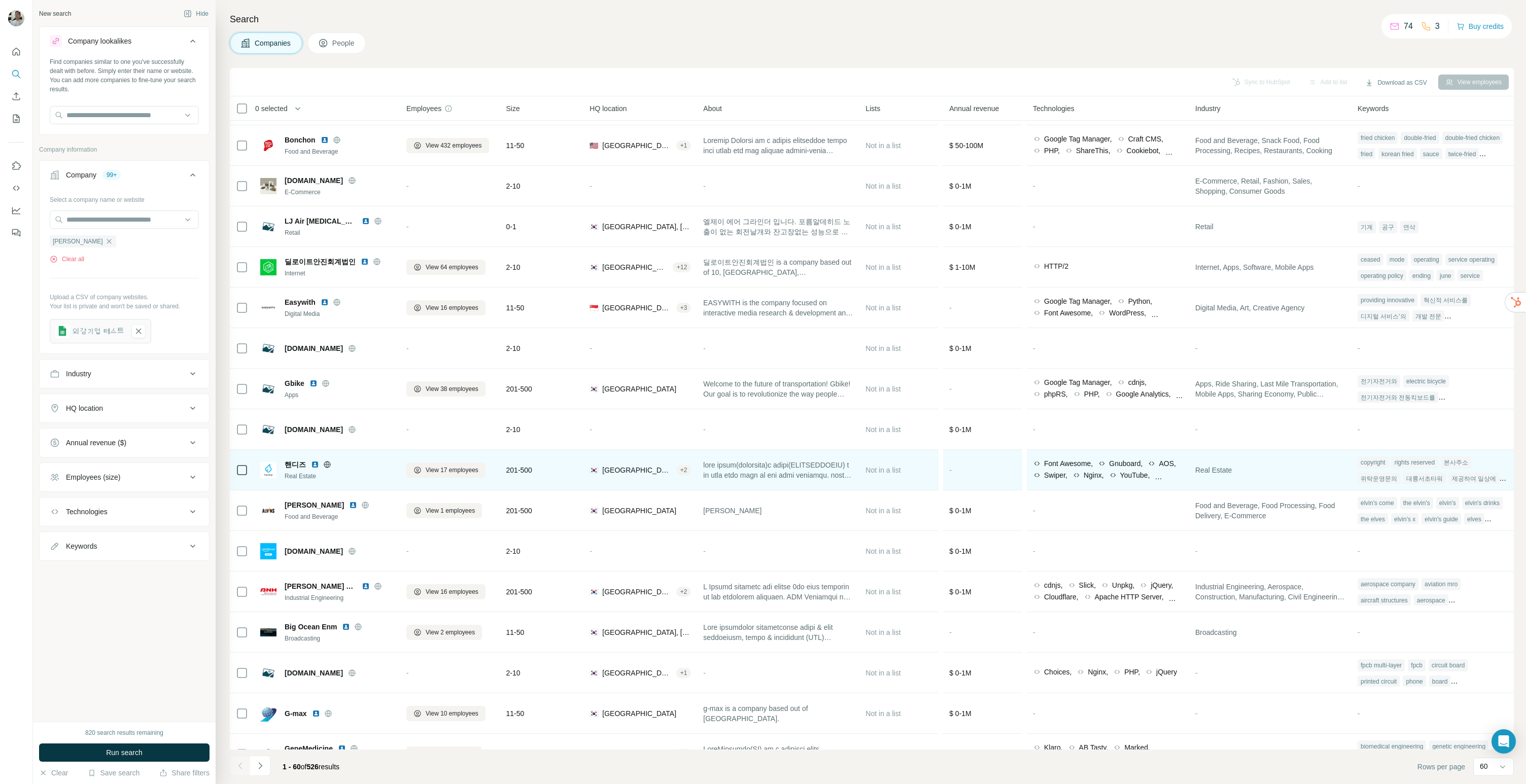
scroll to position [322, 0]
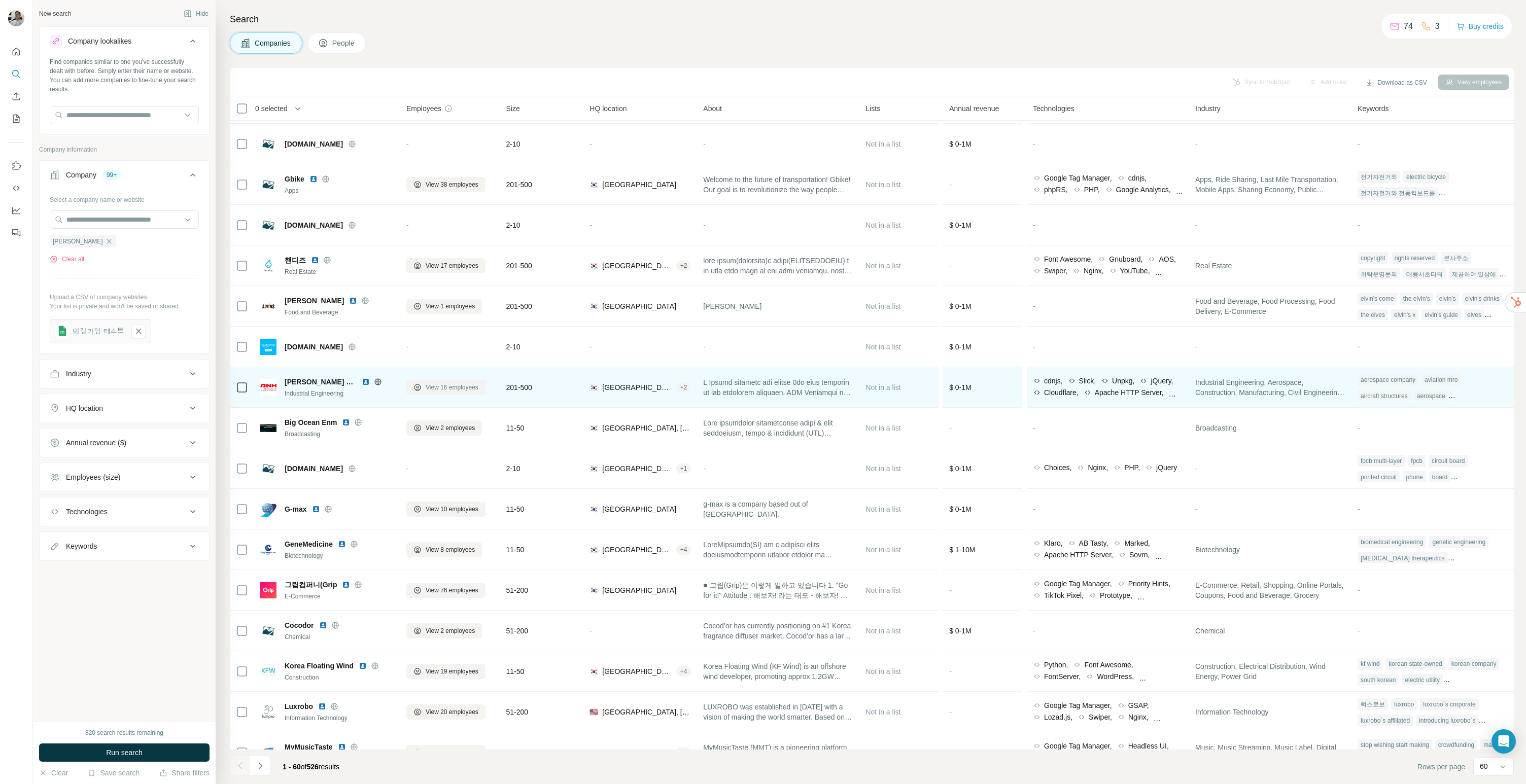
click at [427, 387] on span "View 16 employees" at bounding box center [452, 387] width 53 height 9
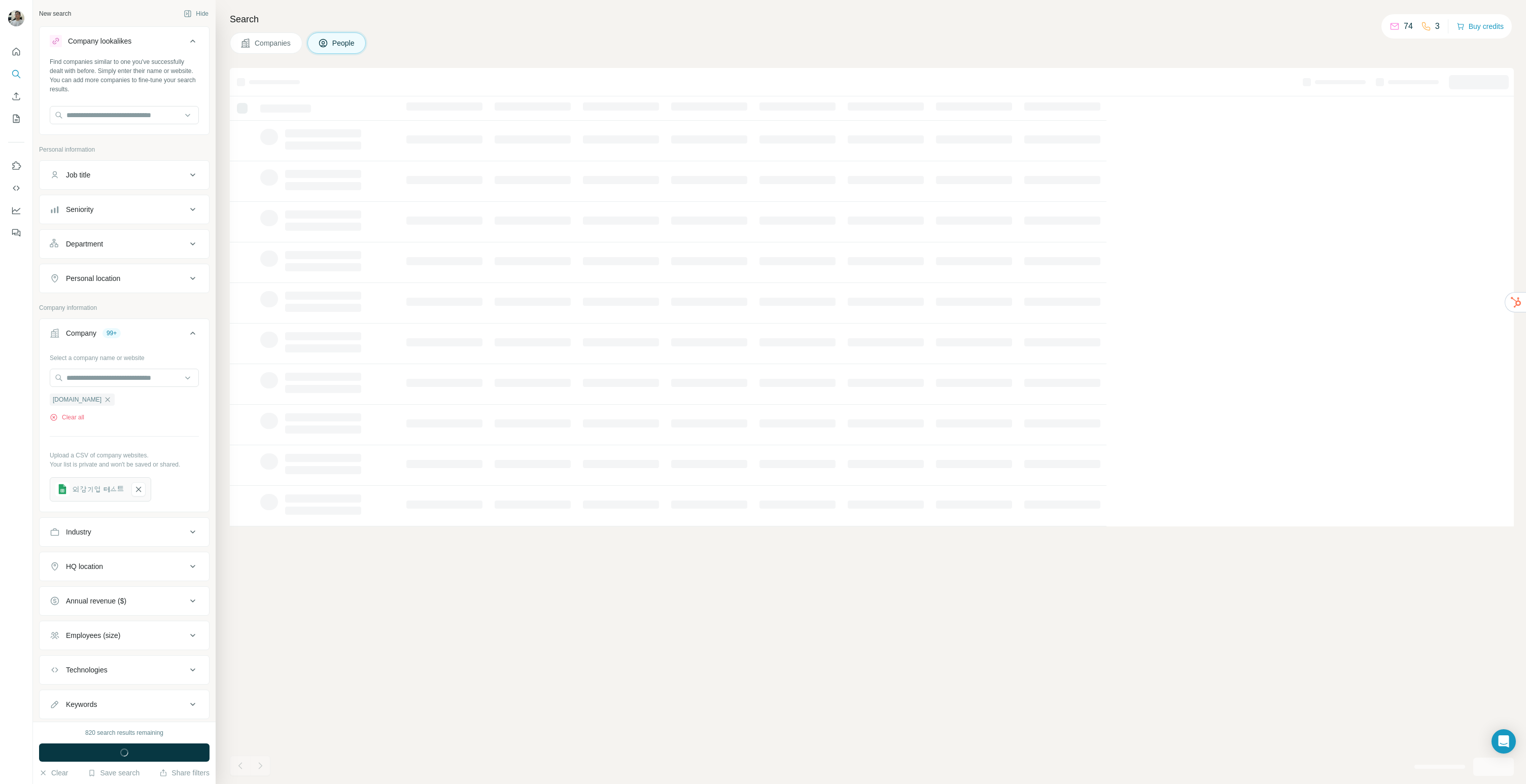
scroll to position [0, 0]
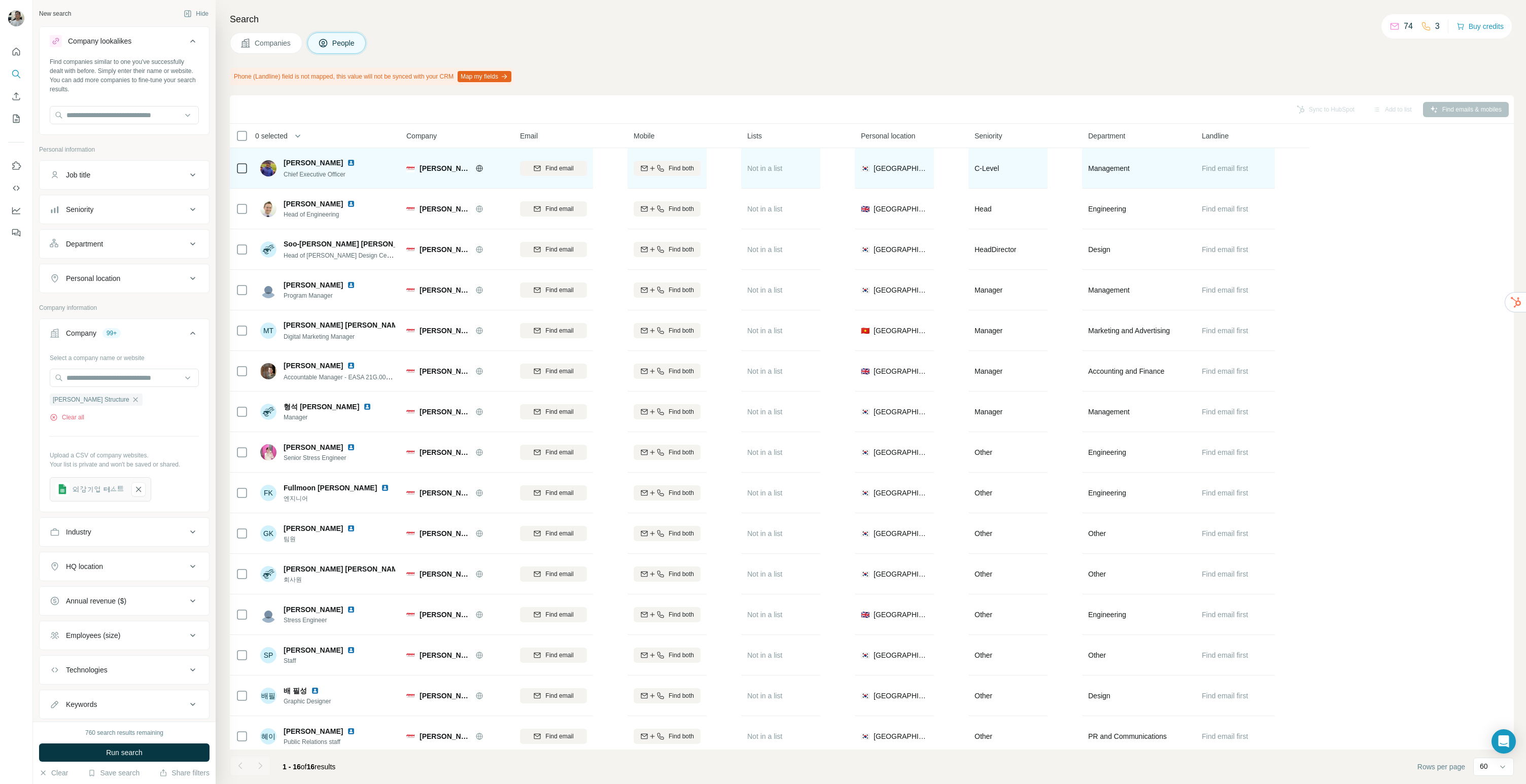
click at [347, 163] on img at bounding box center [351, 163] width 8 height 8
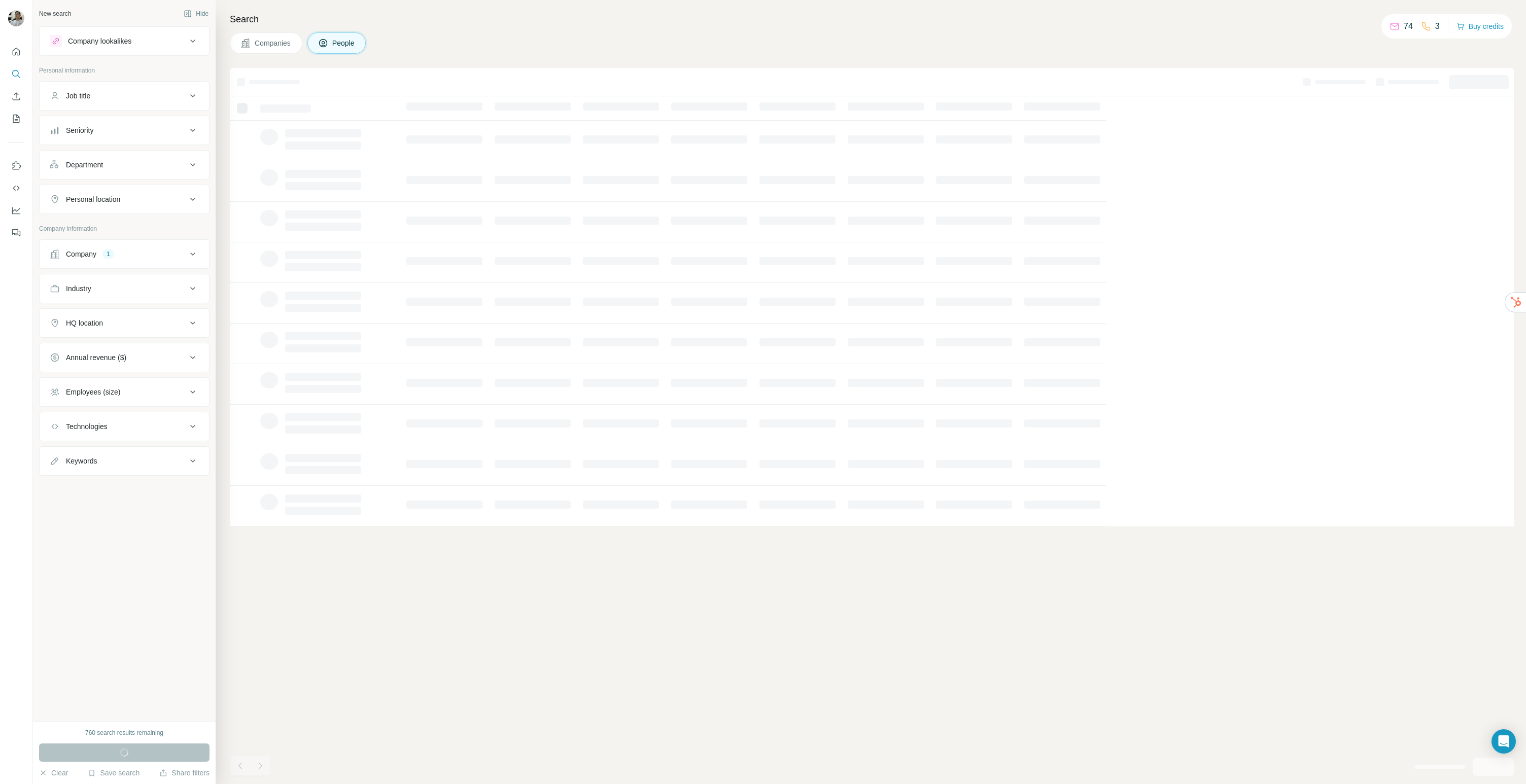
click at [291, 41] on span "Companies" at bounding box center [273, 43] width 37 height 10
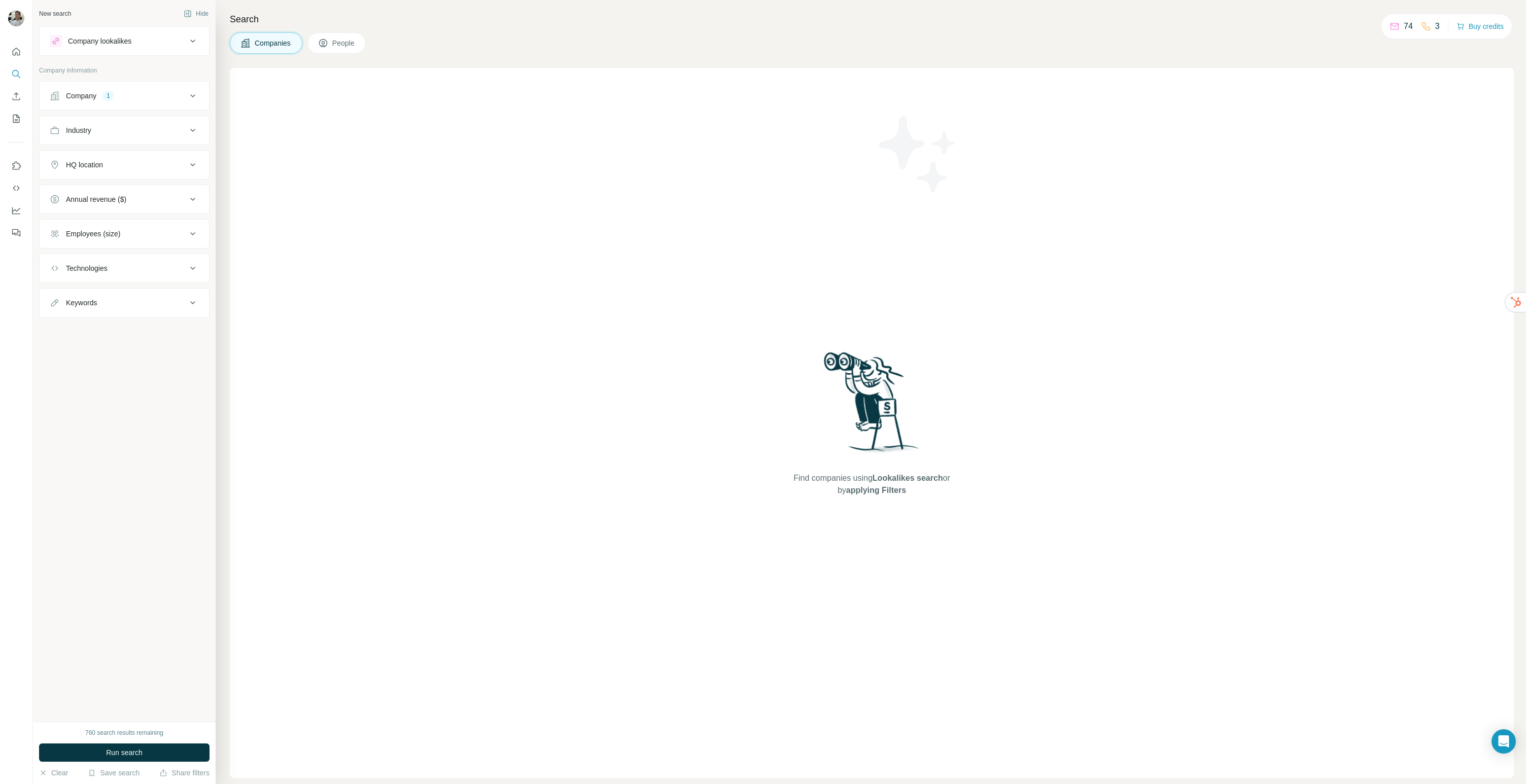
click at [146, 85] on button "Company 1" at bounding box center [124, 95] width 169 height 24
click at [132, 165] on icon "button" at bounding box center [136, 162] width 8 height 8
click at [164, 205] on button "Upload a list of companies" at bounding box center [124, 214] width 149 height 18
drag, startPoint x: 273, startPoint y: 113, endPoint x: 236, endPoint y: 93, distance: 42.1
click at [272, 108] on div "Find companies using Lookalikes search or by applying Filters" at bounding box center [872, 423] width 1284 height 710
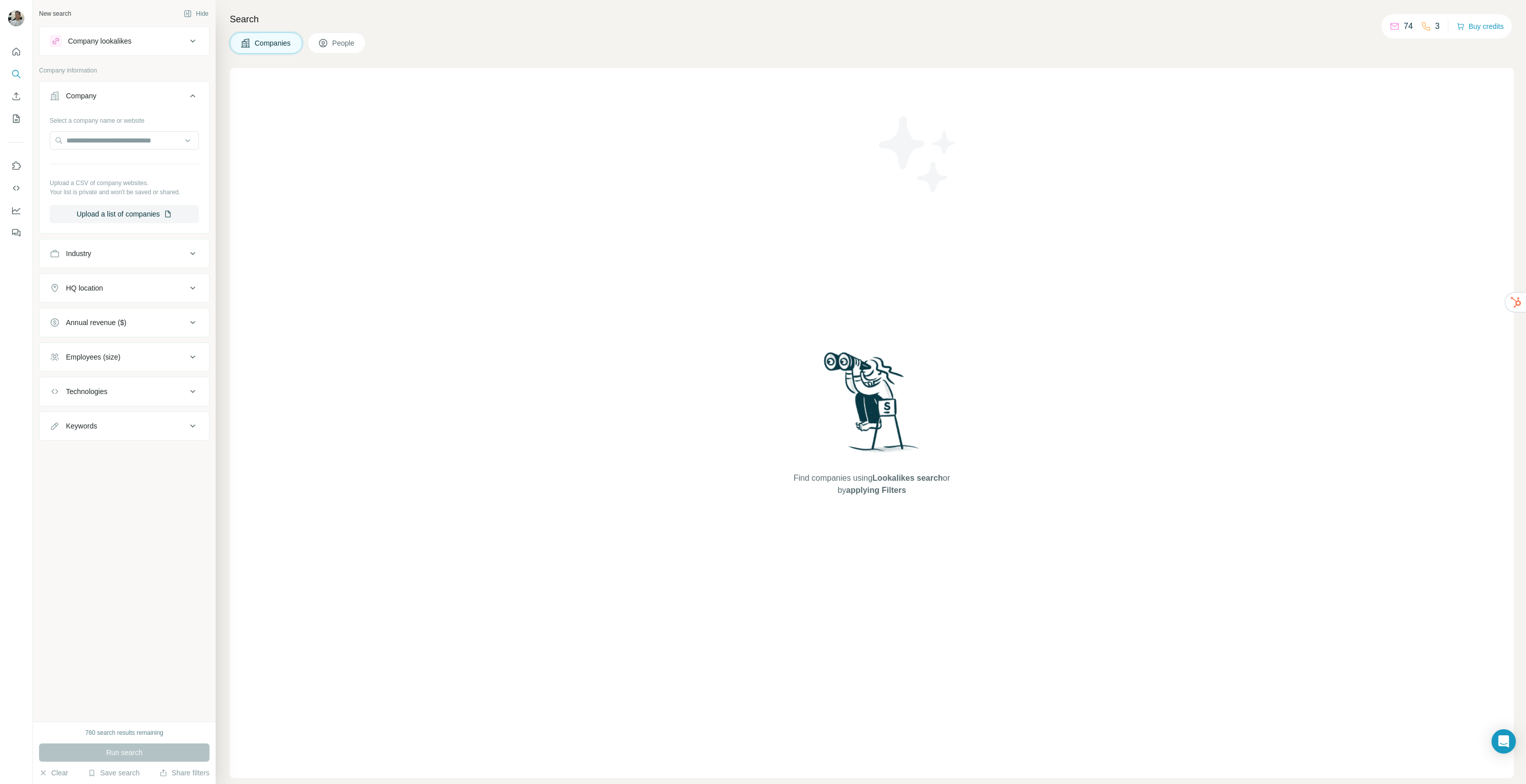
click at [153, 41] on div "Company lookalikes" at bounding box center [118, 41] width 137 height 12
click at [160, 43] on div "Company lookalikes" at bounding box center [118, 41] width 137 height 12
click at [191, 773] on button "Share filters" at bounding box center [184, 773] width 50 height 10
click at [190, 775] on button "Share filters" at bounding box center [184, 773] width 50 height 10
click at [150, 658] on div "New search Hide Company lookalikes Company information Company Select a company…" at bounding box center [124, 361] width 182 height 722
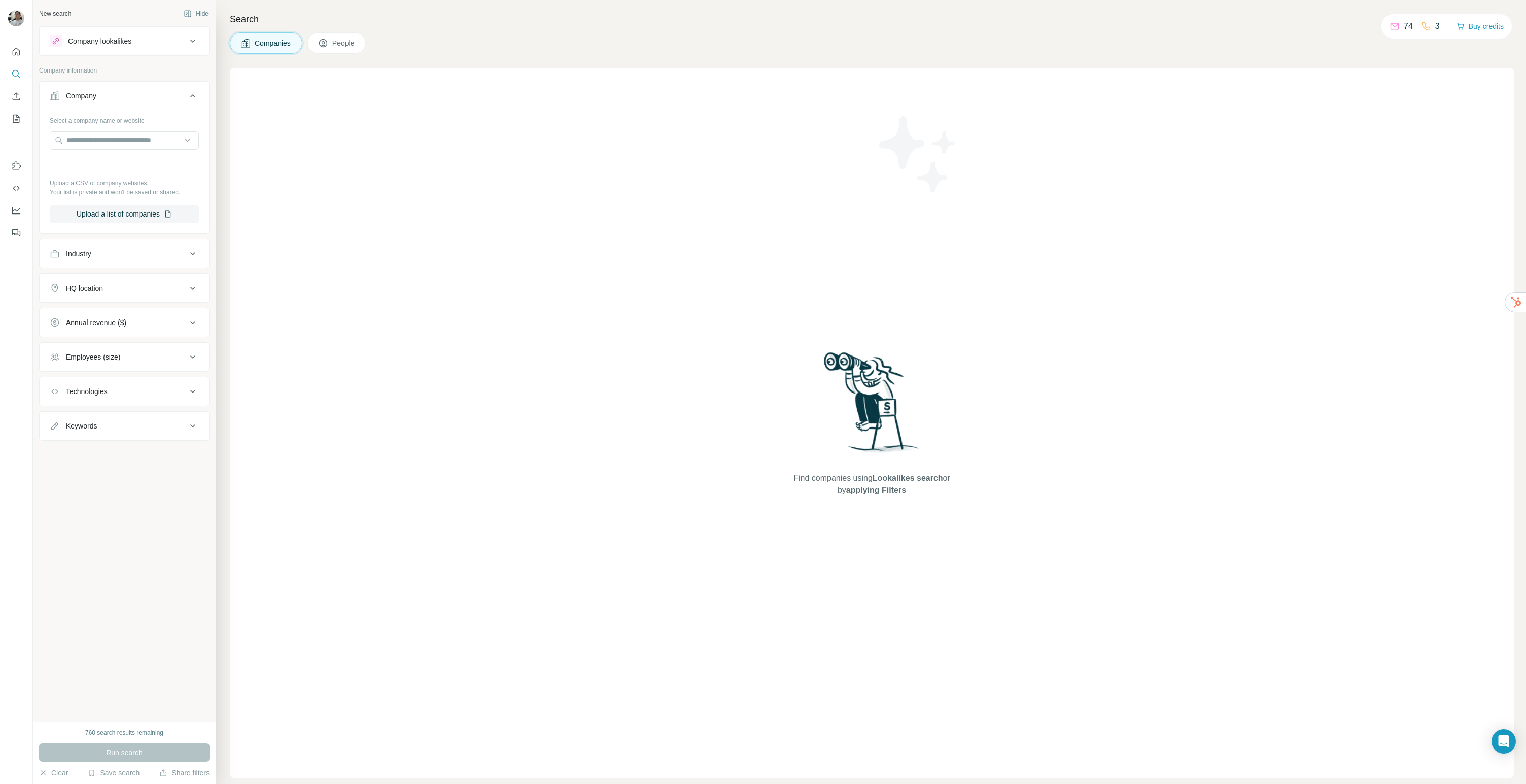
click at [163, 180] on p "Upload a CSV of company websites." at bounding box center [124, 182] width 149 height 9
click at [143, 207] on button "Upload a list of companies" at bounding box center [124, 214] width 149 height 18
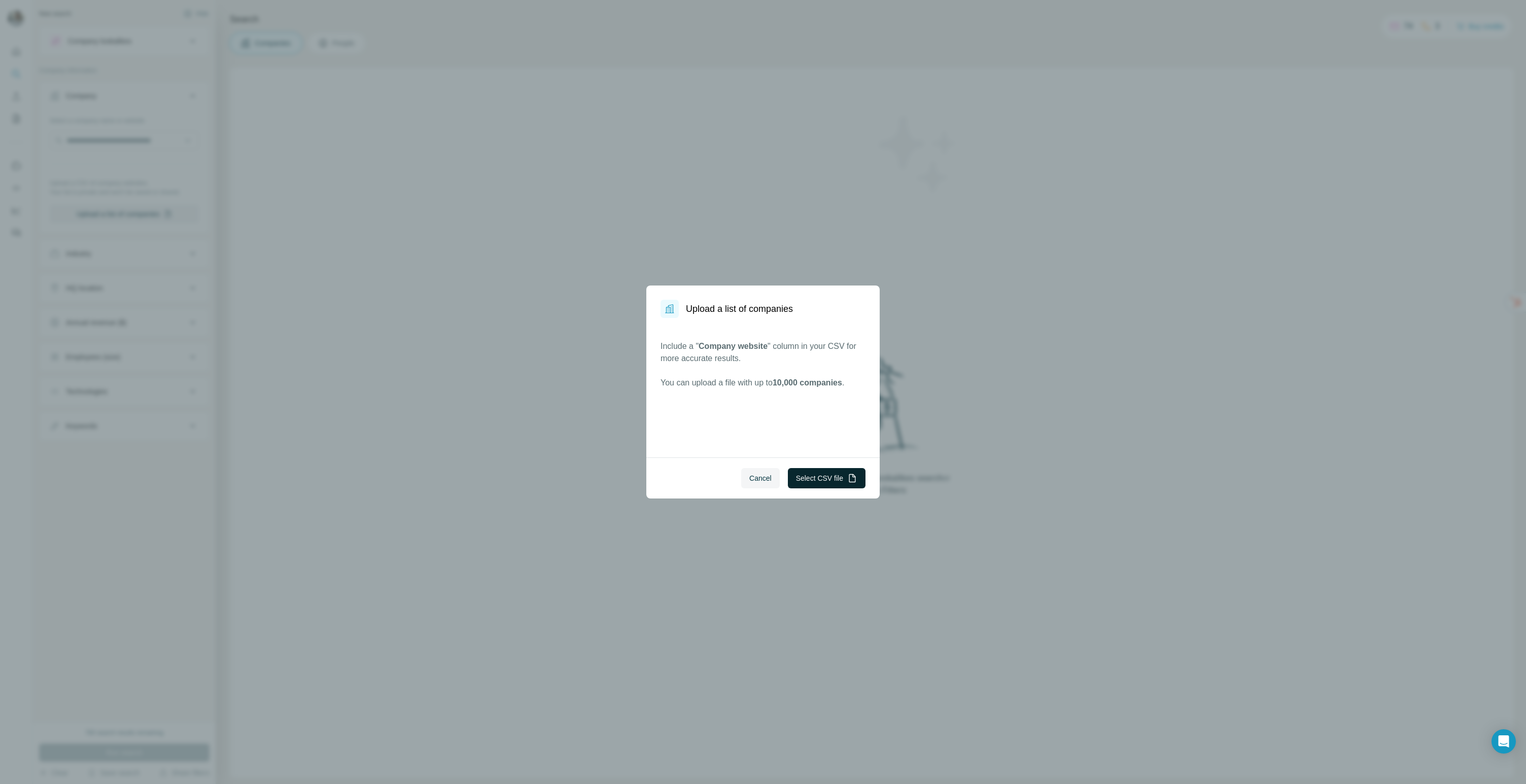
click at [846, 482] on button "Select CSV file" at bounding box center [826, 478] width 78 height 20
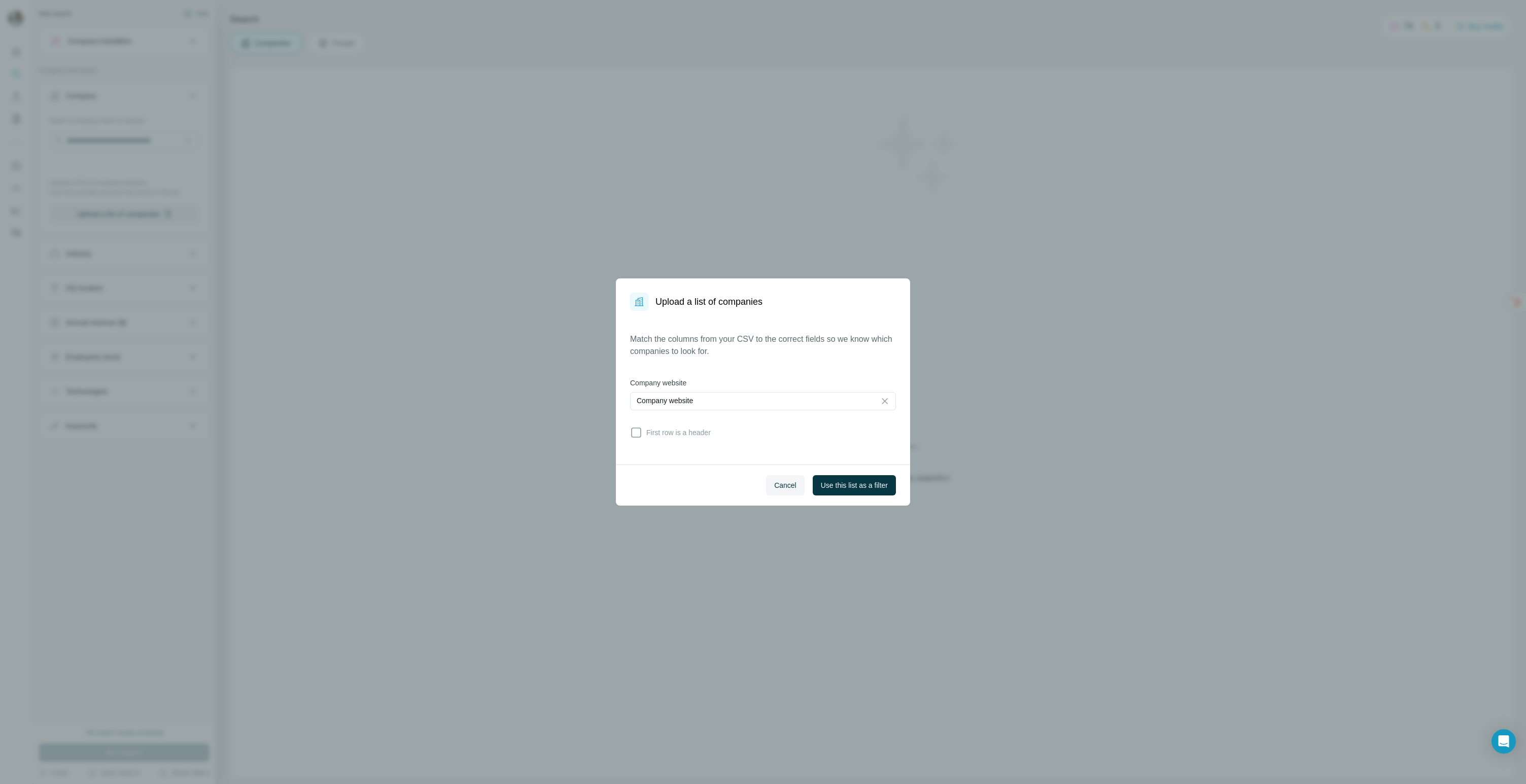
drag, startPoint x: 696, startPoint y: 439, endPoint x: 706, endPoint y: 439, distance: 10.0
click at [695, 439] on div "Match the columns from your CSV to the correct fields so we know which companie…" at bounding box center [763, 388] width 266 height 109
click at [707, 436] on span "First row is a header" at bounding box center [677, 432] width 69 height 10
click at [873, 491] on button "Use this list as a filter" at bounding box center [854, 485] width 83 height 20
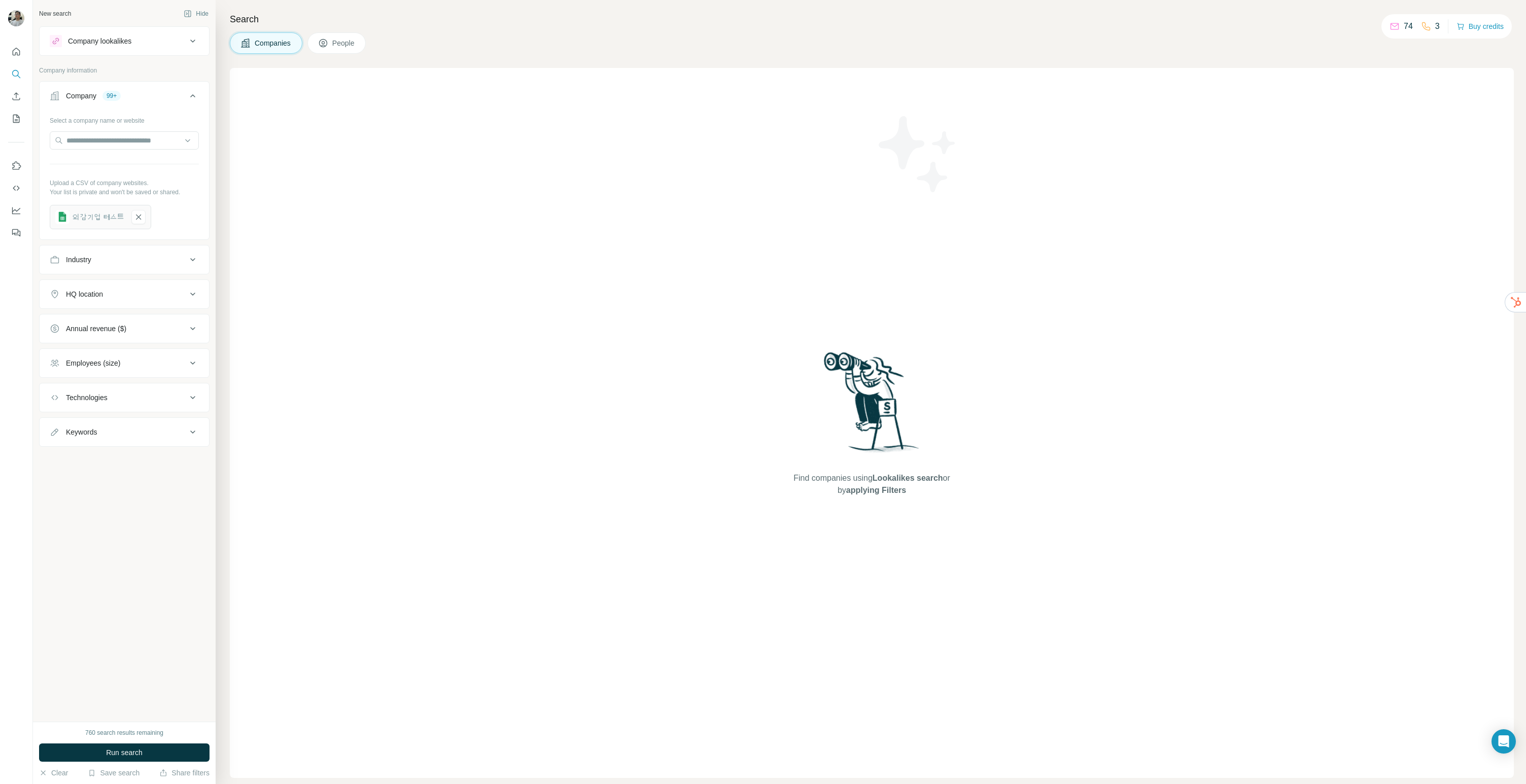
click at [351, 393] on div "Find companies using Lookalikes search or by applying Filters" at bounding box center [872, 423] width 1284 height 710
click at [126, 753] on span "Run search" at bounding box center [124, 752] width 37 height 10
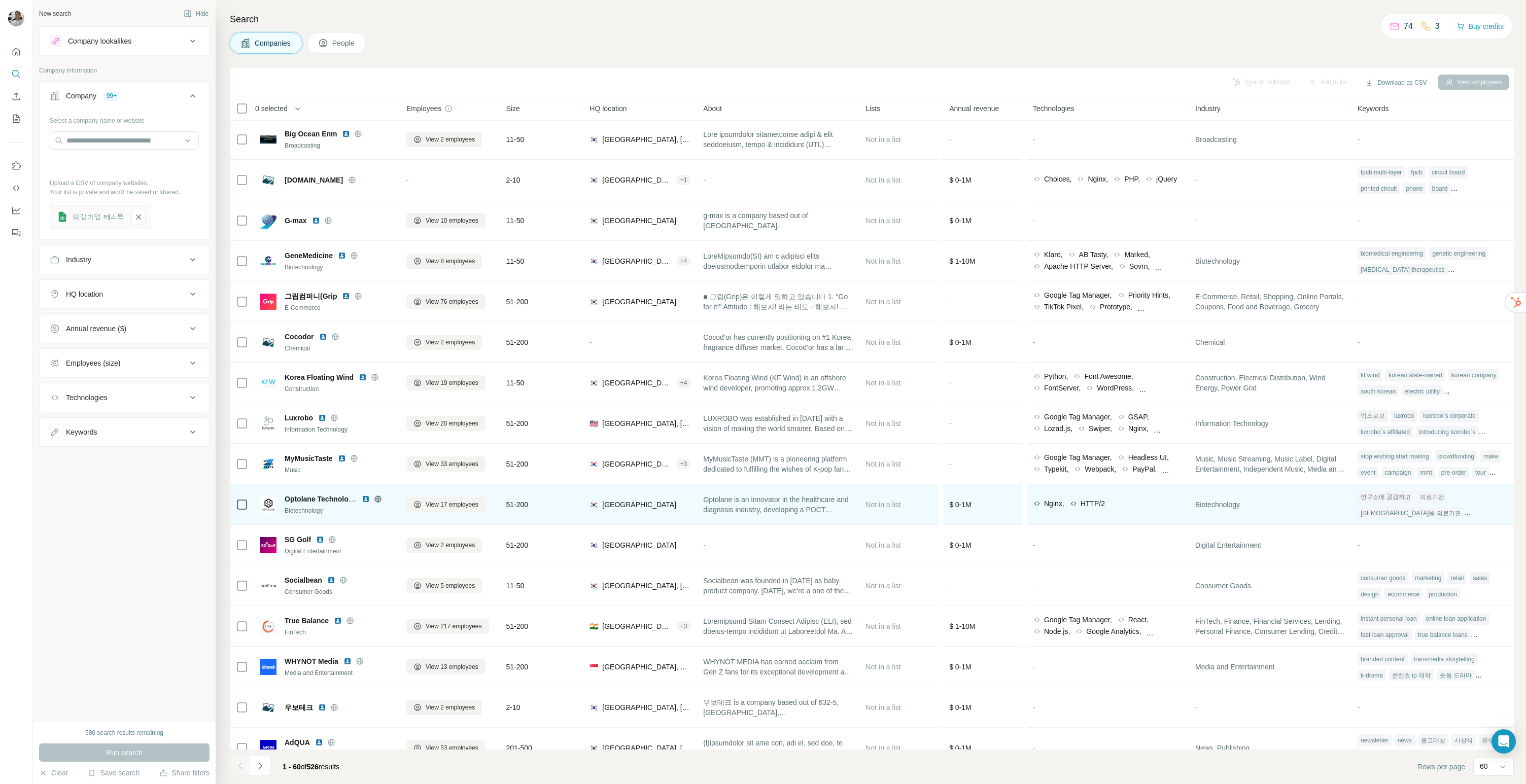
scroll to position [577, 0]
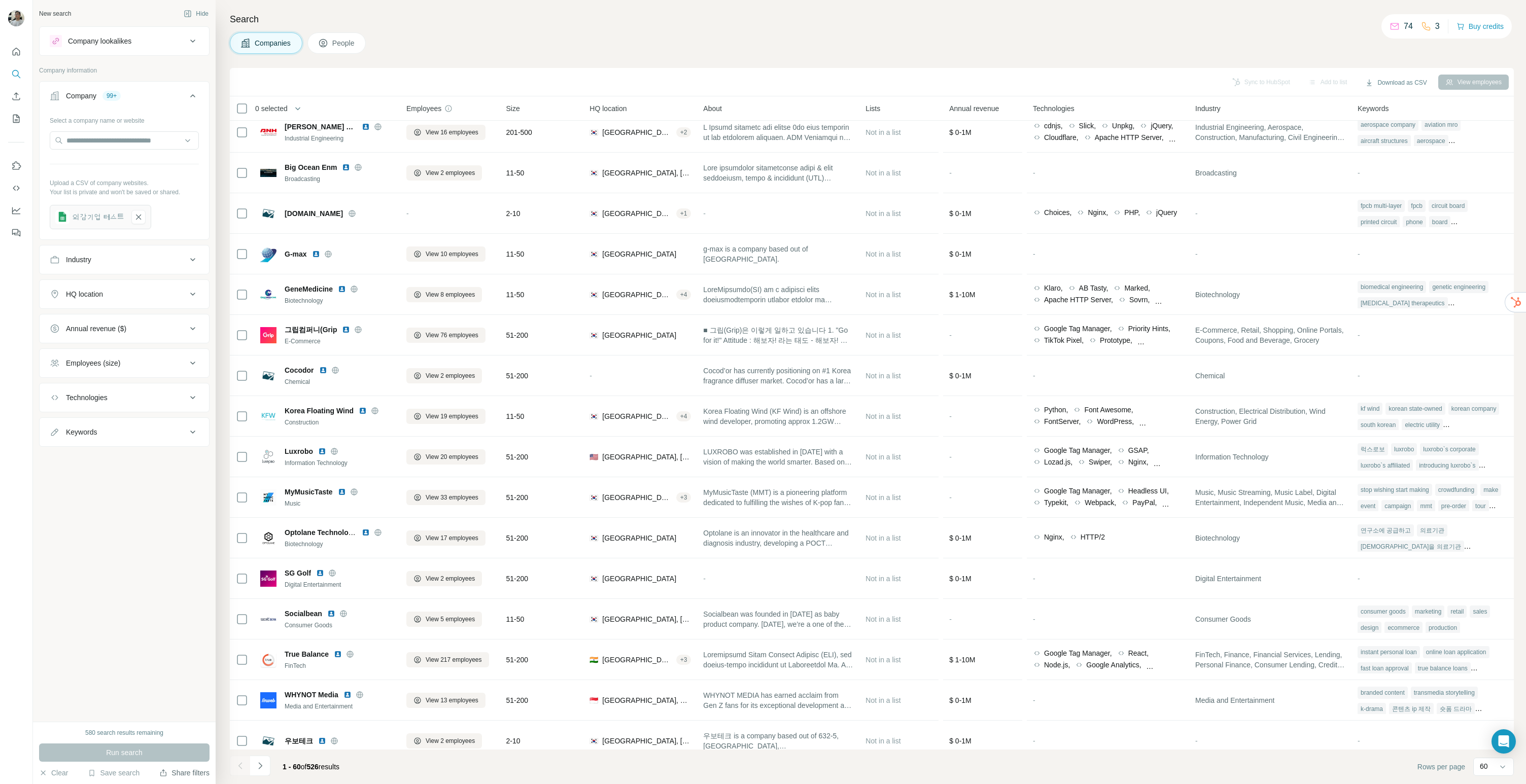
click at [174, 769] on button "Share filters" at bounding box center [184, 773] width 50 height 10
click at [207, 493] on div "New search Hide Company lookalikes Company information Company 99+ Select a com…" at bounding box center [124, 361] width 182 height 722
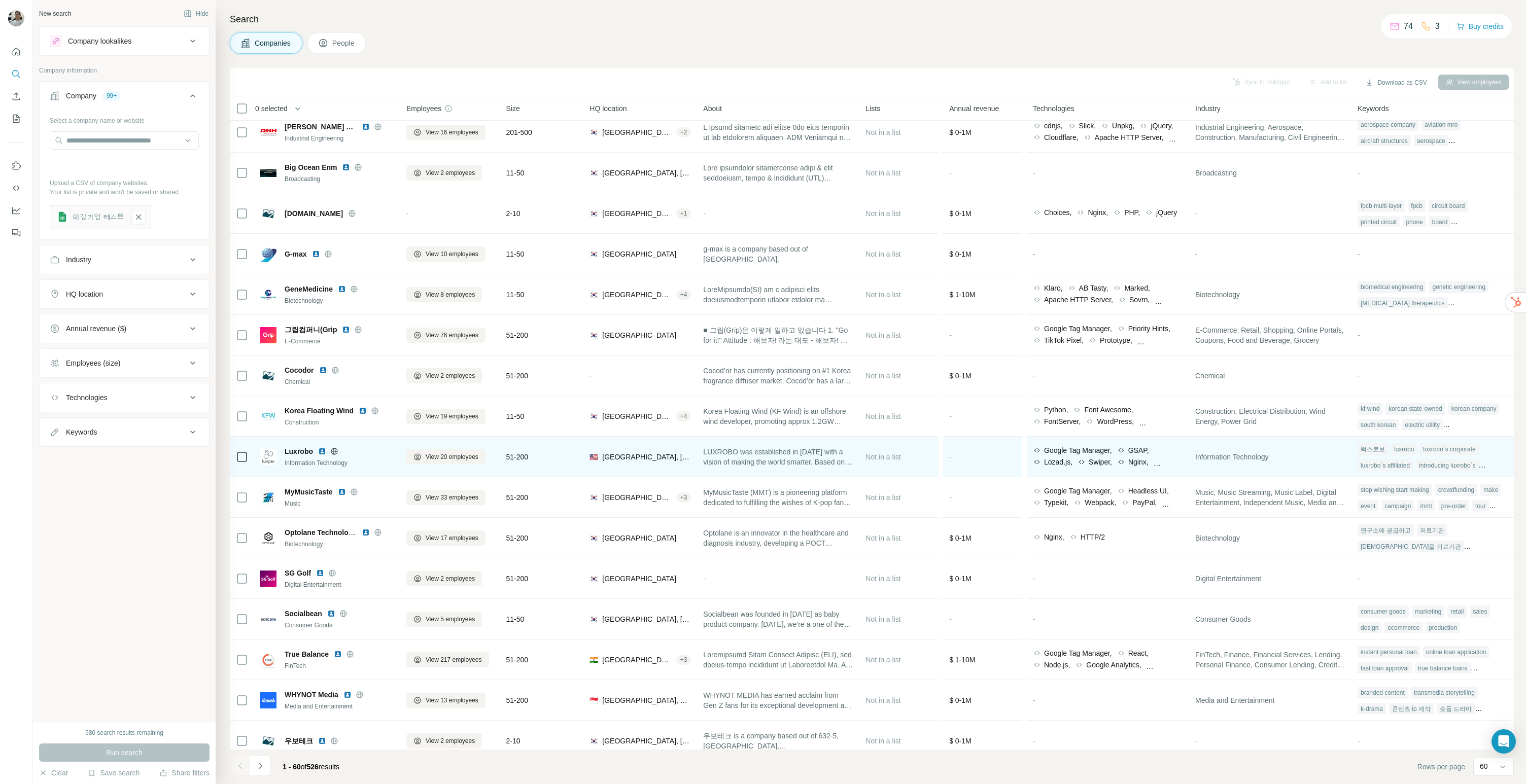
click at [237, 449] on div at bounding box center [242, 457] width 12 height 28
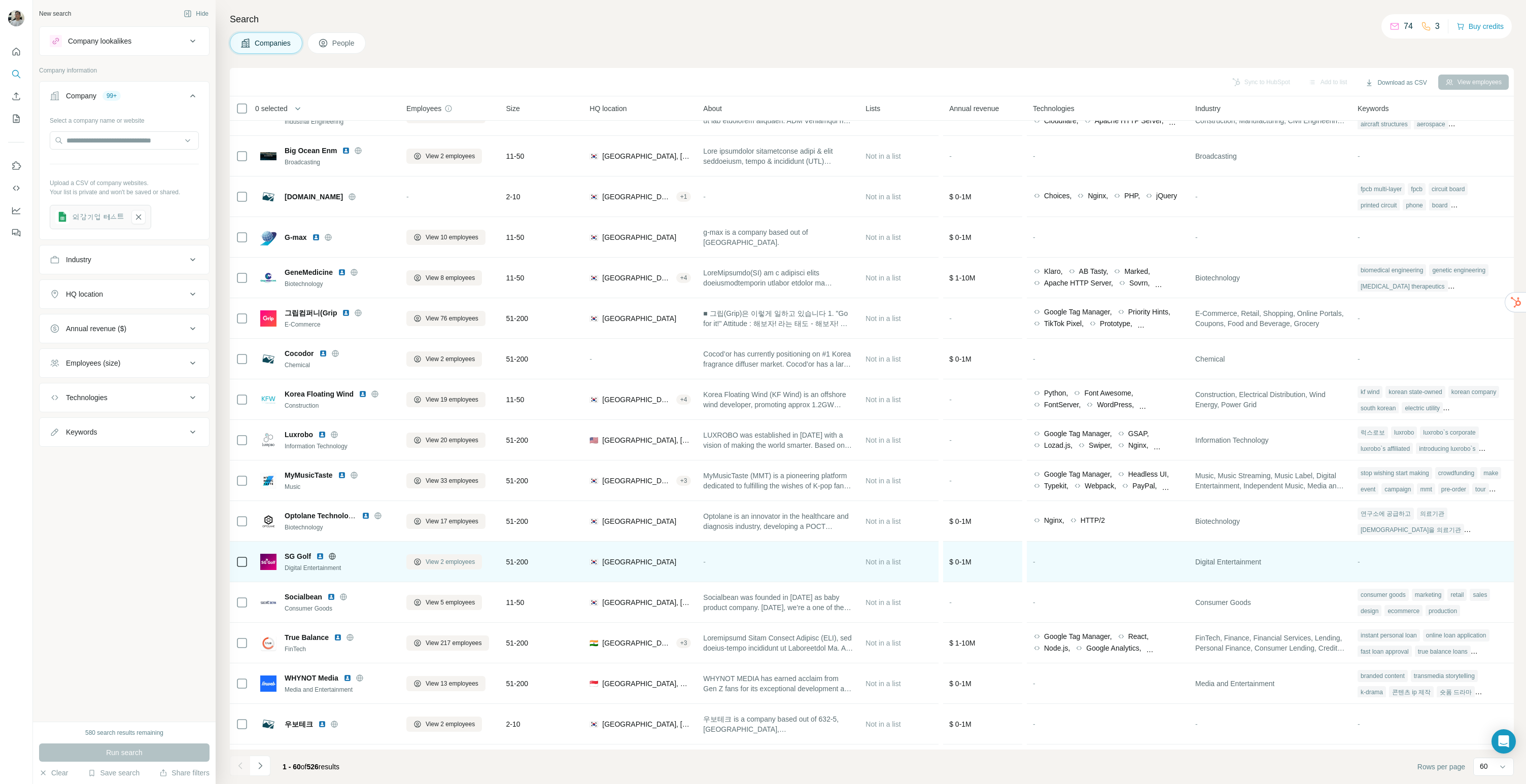
scroll to position [594, 0]
click at [447, 563] on span "View 2 employees" at bounding box center [450, 561] width 49 height 9
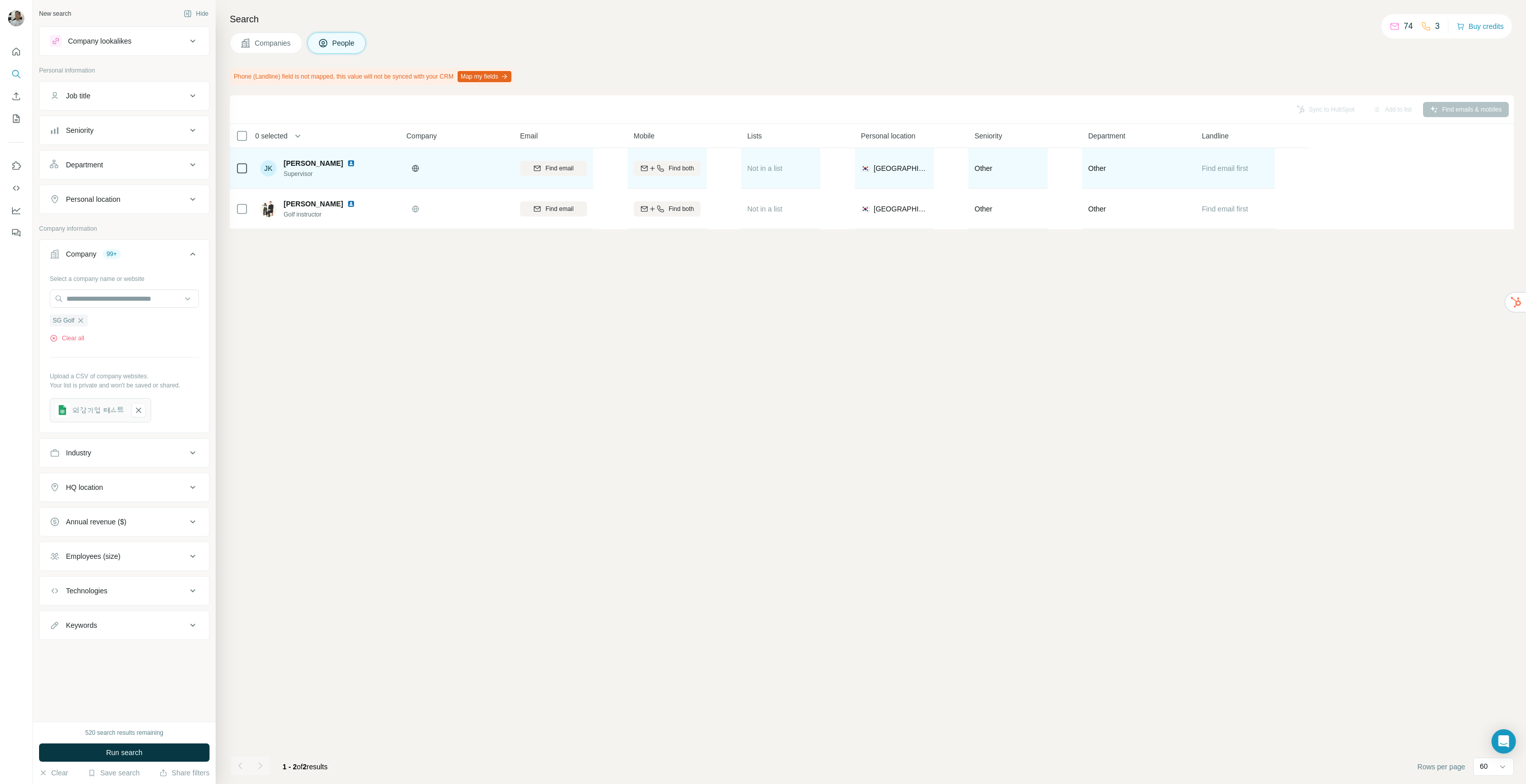
click at [347, 161] on img at bounding box center [351, 163] width 8 height 8
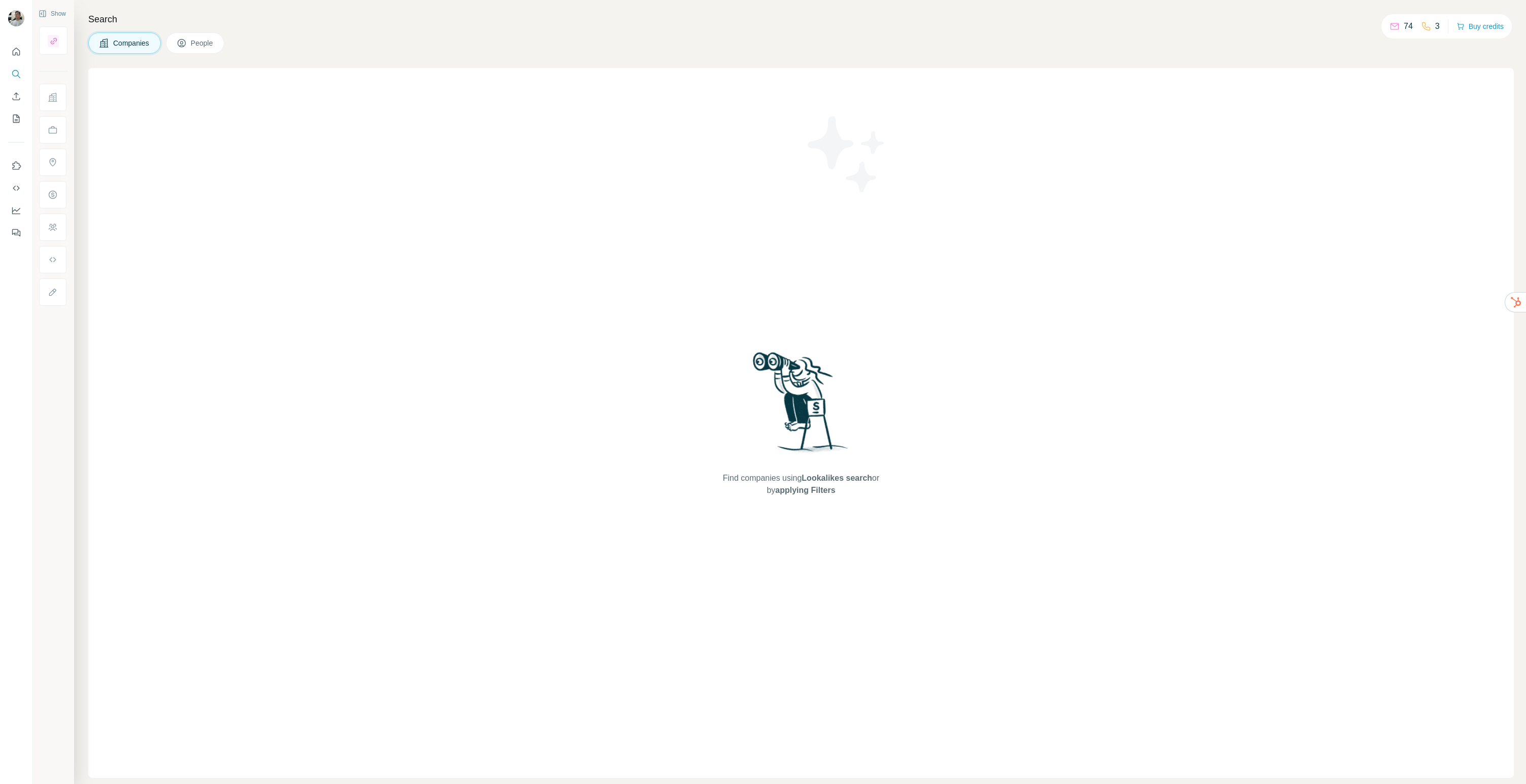
click at [337, 243] on div "Find companies using Lookalikes search or by applying Filters" at bounding box center [801, 423] width 1425 height 710
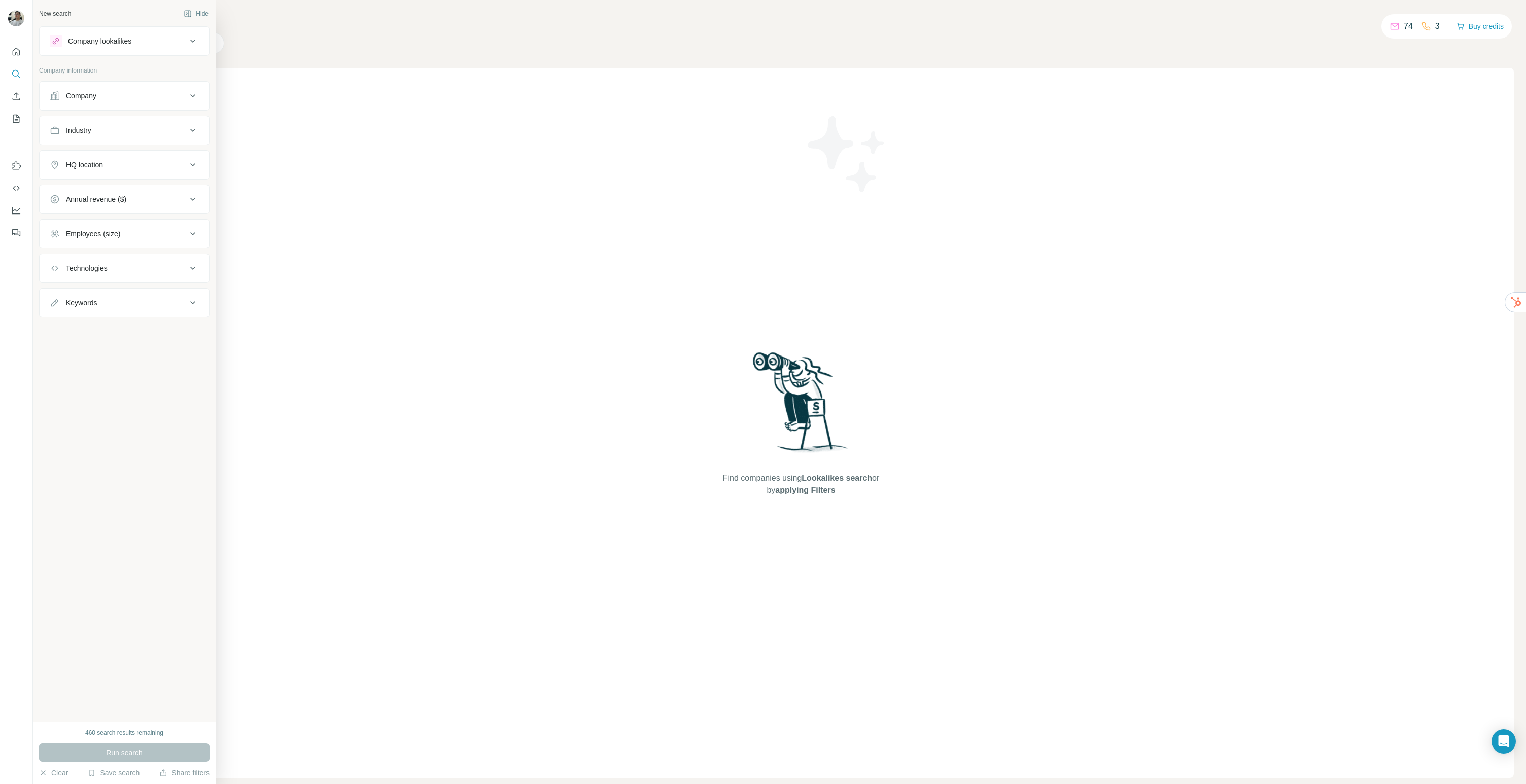
click at [51, 98] on icon at bounding box center [54, 95] width 9 height 9
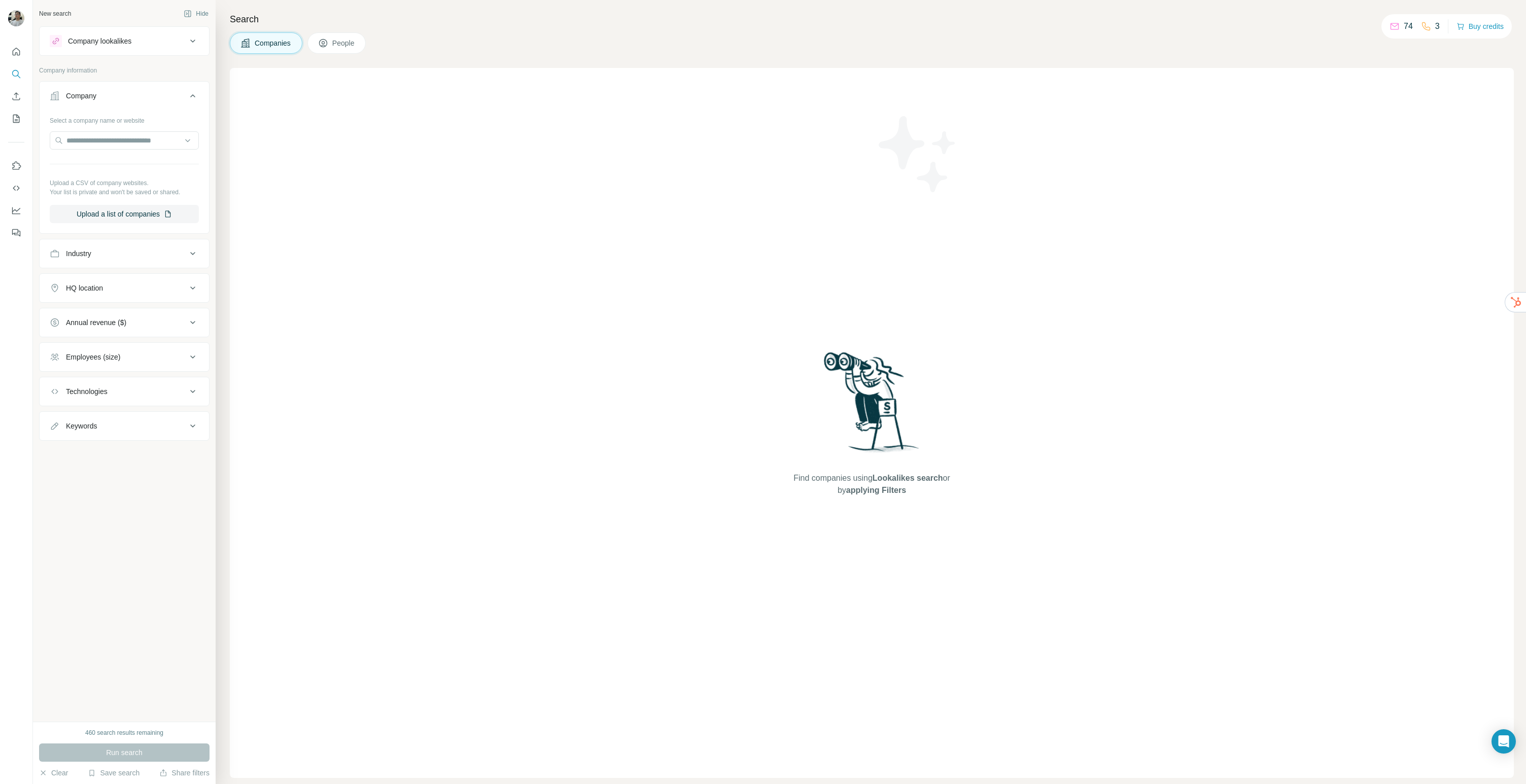
click at [108, 249] on div "Industry" at bounding box center [118, 253] width 137 height 10
click at [110, 279] on input at bounding box center [119, 279] width 126 height 11
click at [152, 751] on div "Run search" at bounding box center [124, 752] width 171 height 18
click at [148, 731] on div "460 search results remaining" at bounding box center [124, 732] width 78 height 9
click at [1474, 27] on button "Buy credits" at bounding box center [1480, 27] width 47 height 14
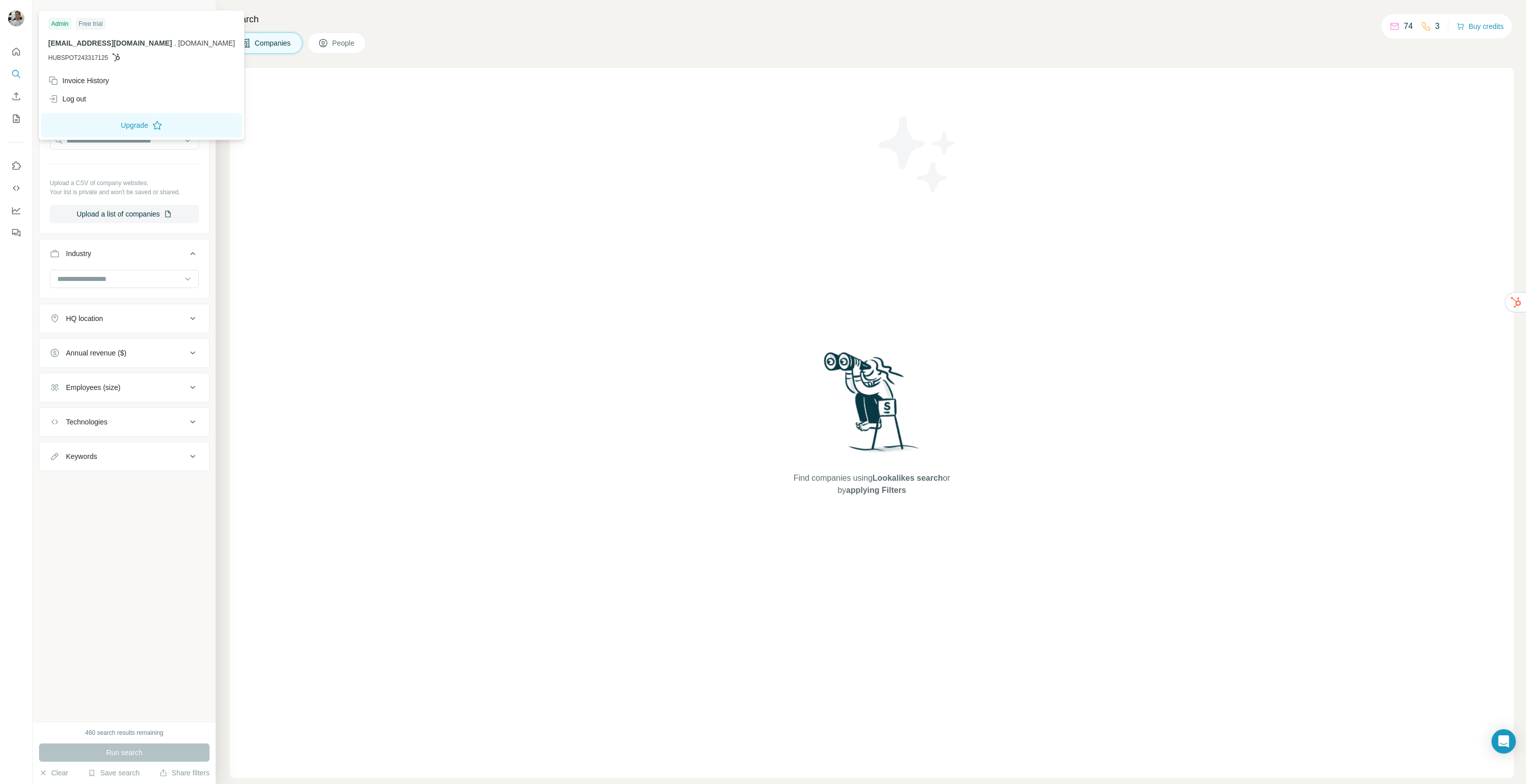
click at [8, 8] on div at bounding box center [18, 20] width 30 height 34
click at [97, 25] on div "Free trial" at bounding box center [91, 24] width 30 height 12
click at [52, 25] on div "Admin" at bounding box center [59, 24] width 23 height 12
click at [105, 123] on button "Upgrade" at bounding box center [141, 125] width 201 height 24
